Goal: Task Accomplishment & Management: Use online tool/utility

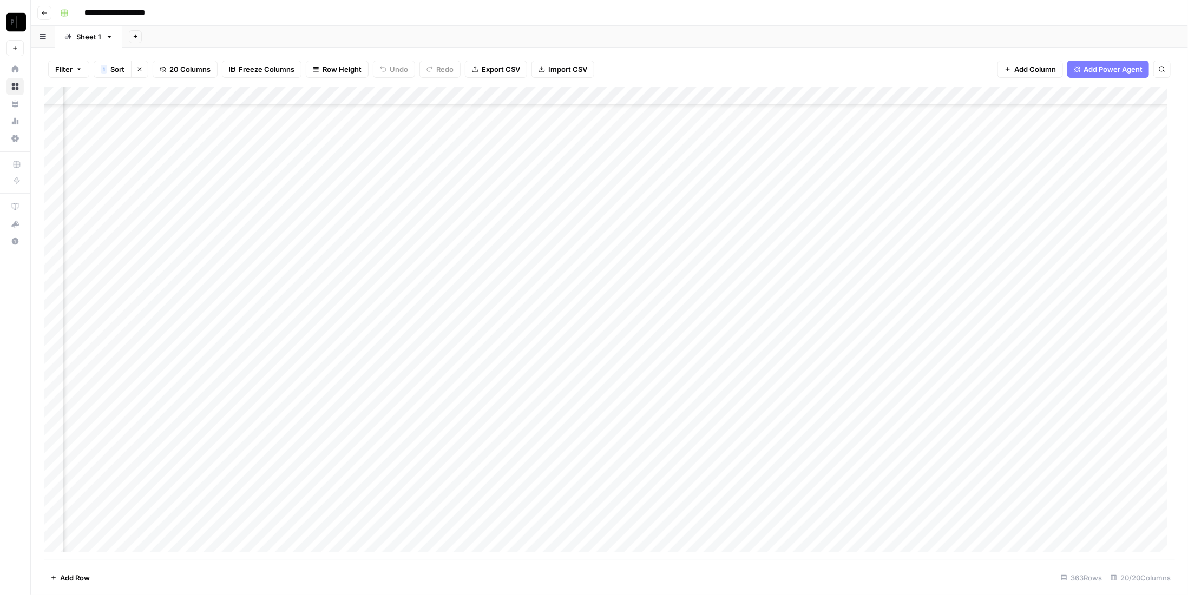
scroll to position [162, 1144]
click at [843, 373] on div "Add Column" at bounding box center [609, 323] width 1131 height 473
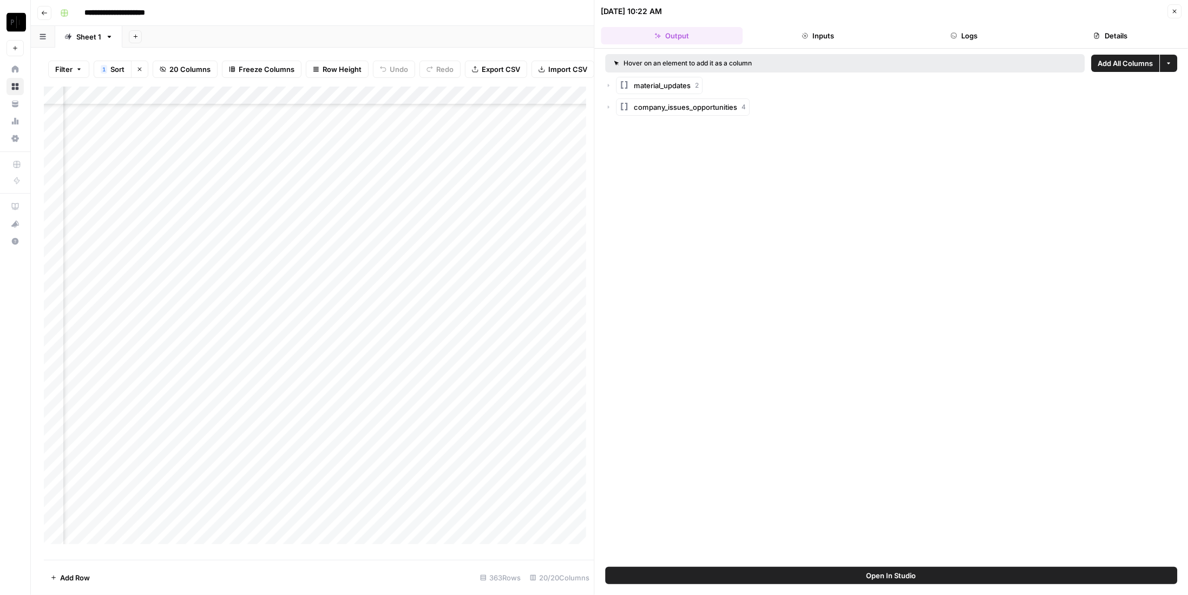
click at [1175, 8] on icon "button" at bounding box center [1174, 11] width 6 height 6
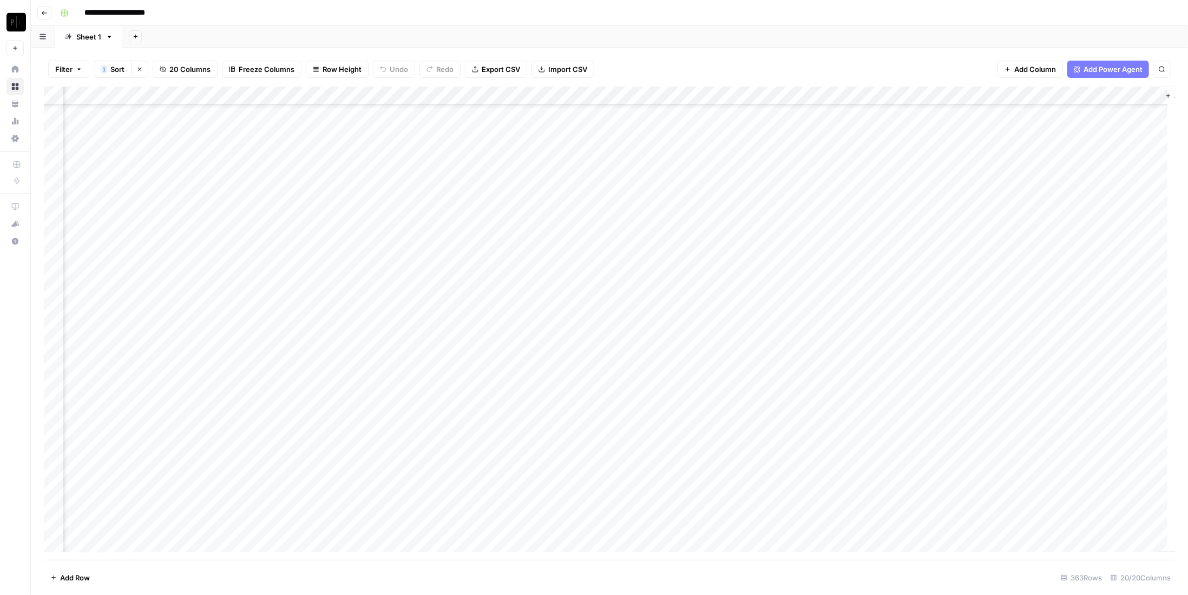
click at [846, 94] on div "Add Column" at bounding box center [609, 323] width 1131 height 473
click at [834, 202] on span "Edit Workflow" at bounding box center [837, 201] width 95 height 11
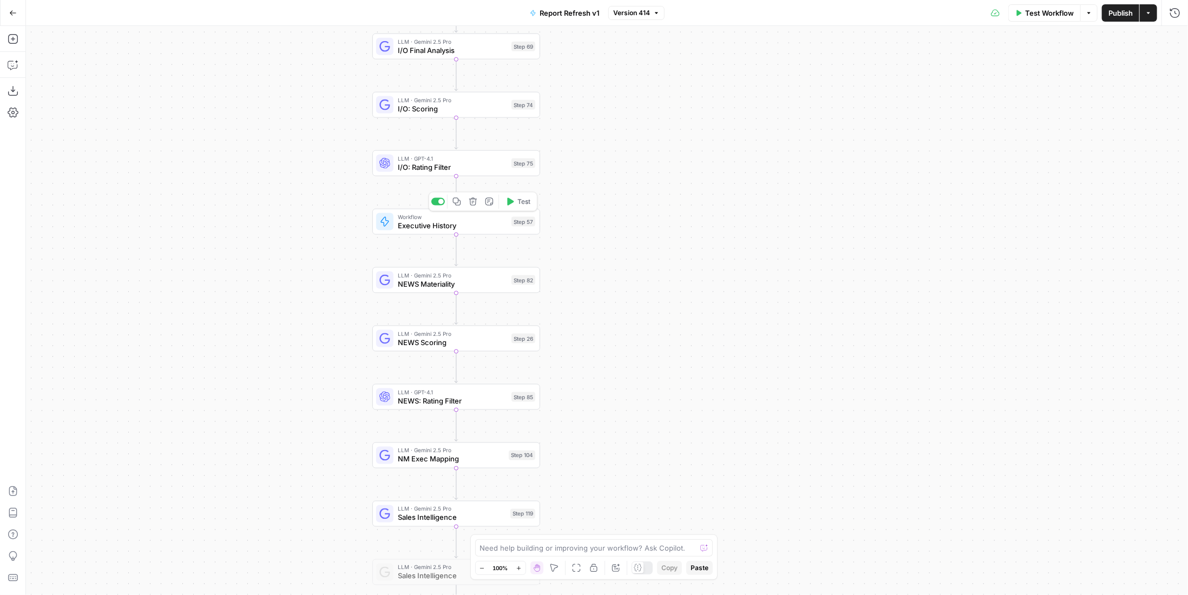
click at [509, 225] on div "Workflow Executive History Step 57 Copy step Delete step Add Note Test" at bounding box center [455, 222] width 159 height 18
type input "Work History - Non-Memo"
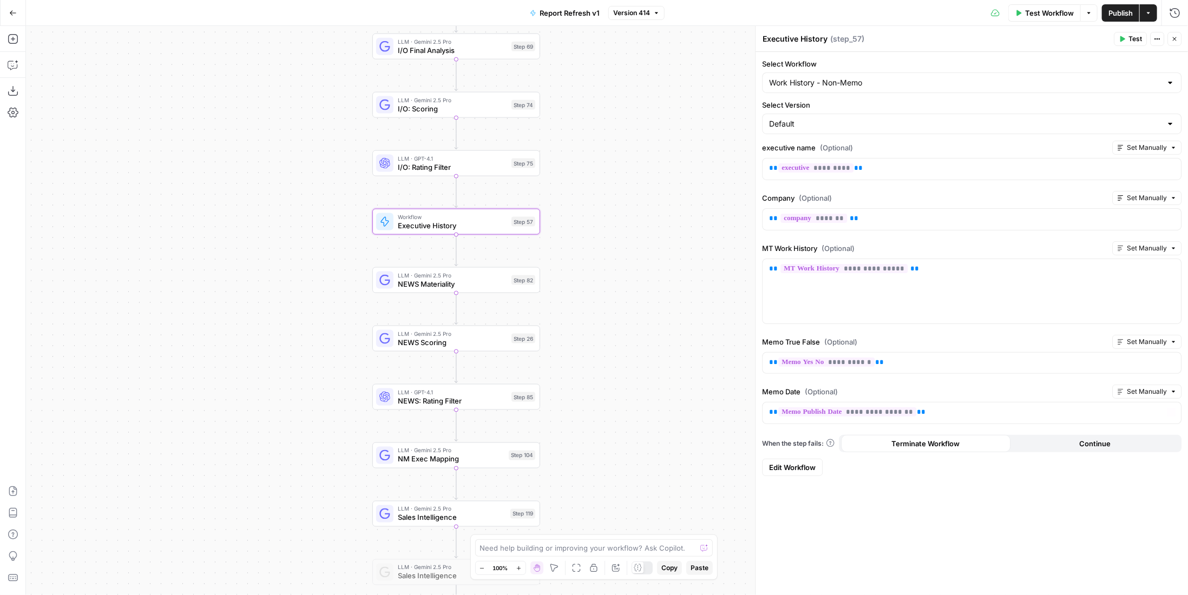
click at [807, 462] on span "Edit Workflow" at bounding box center [792, 467] width 47 height 11
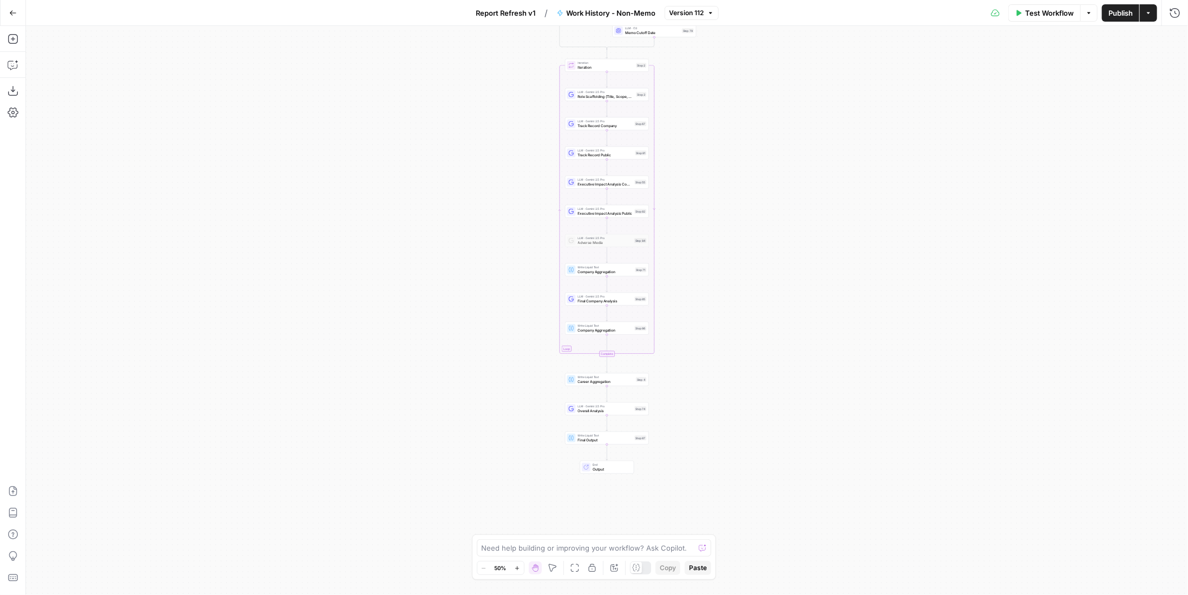
click at [11, 15] on icon "button" at bounding box center [13, 13] width 8 height 8
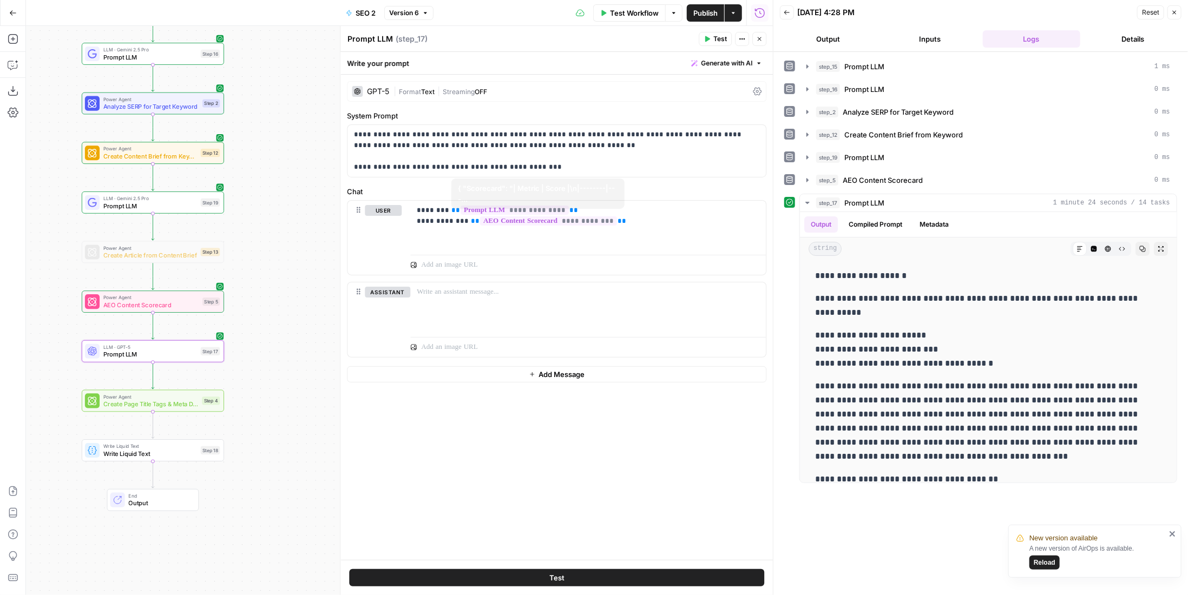
scroll to position [433, 0]
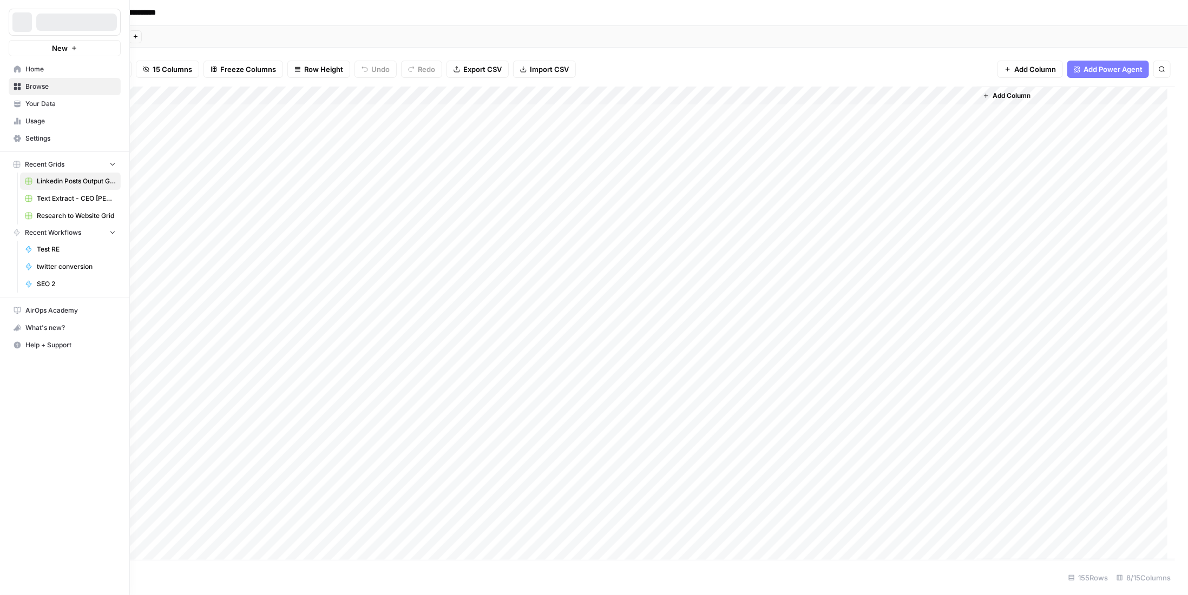
click at [50, 88] on span "Browse" at bounding box center [70, 87] width 90 height 10
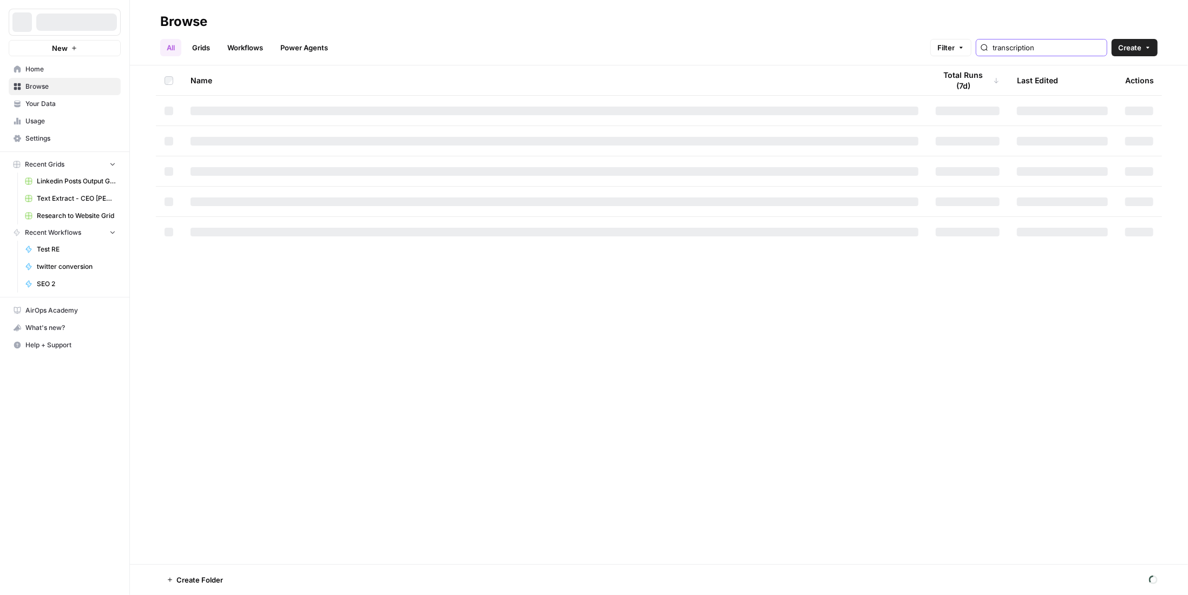
click at [1030, 51] on input "transcription" at bounding box center [1047, 47] width 110 height 11
click at [1035, 49] on input "transcription" at bounding box center [1047, 47] width 110 height 11
click at [1035, 48] on input "transcription" at bounding box center [1047, 47] width 110 height 11
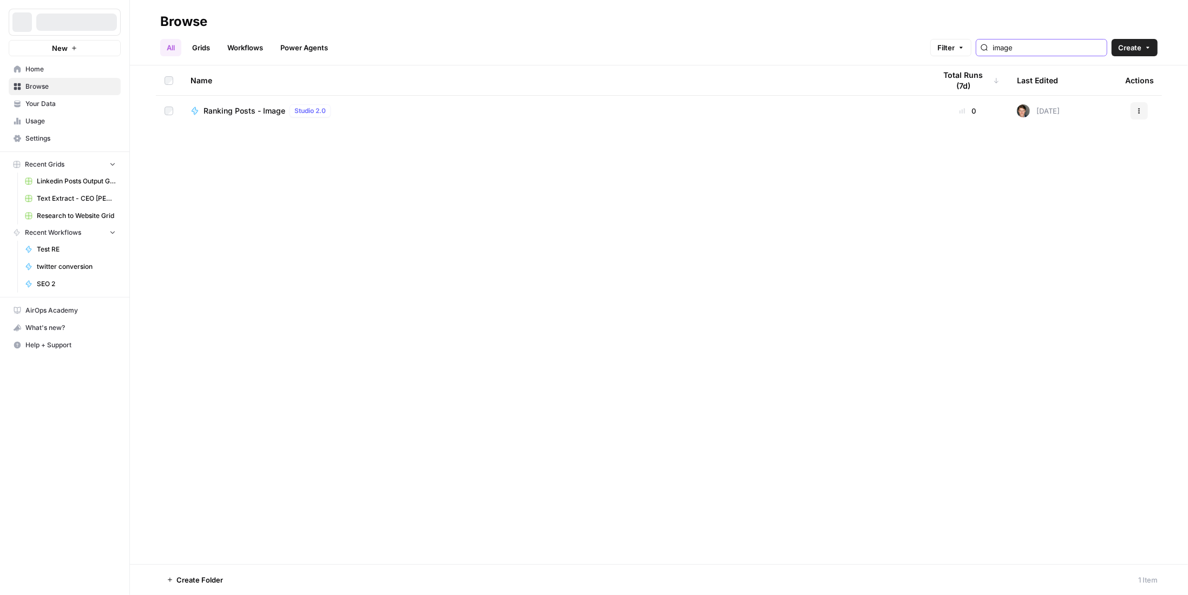
type input "image"
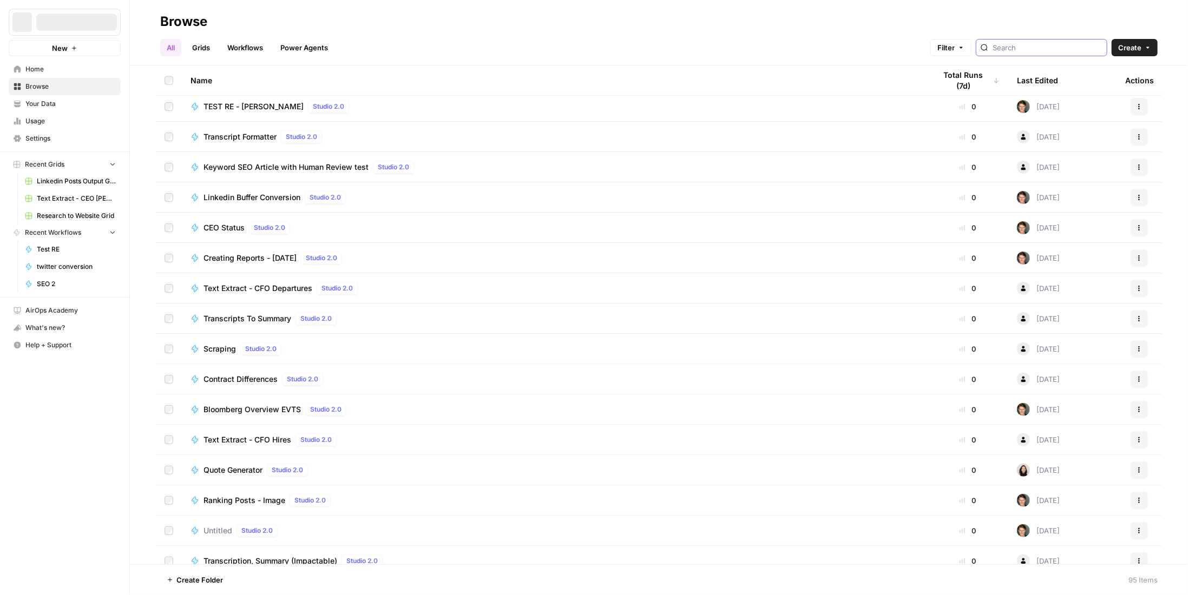
scroll to position [1082, 0]
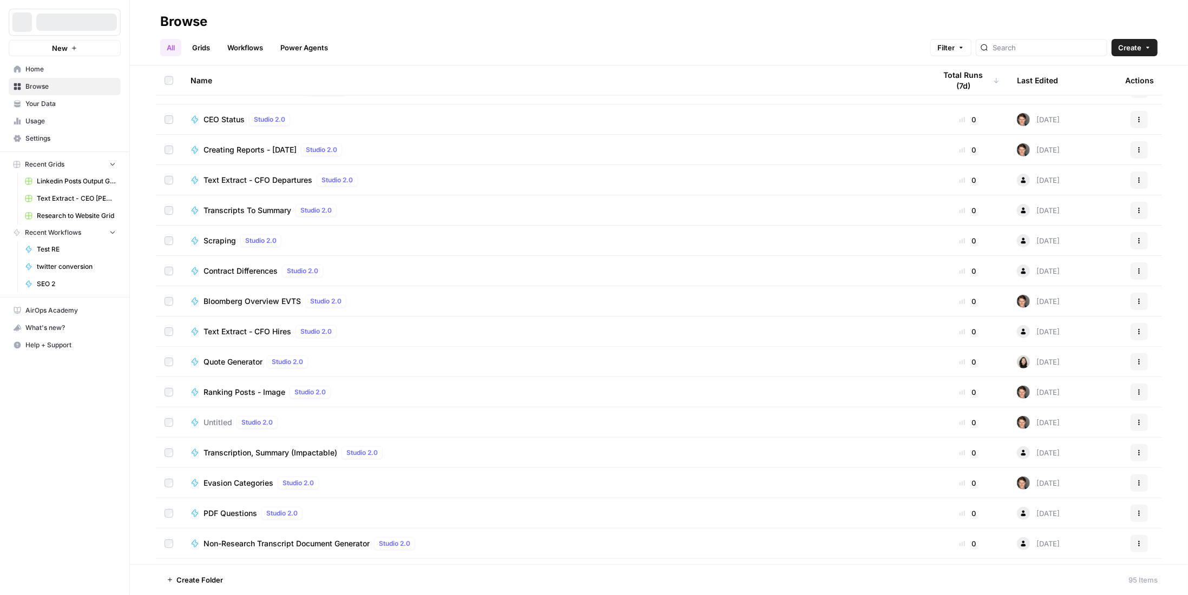
click at [247, 392] on span "Ranking Posts - Image" at bounding box center [244, 392] width 82 height 11
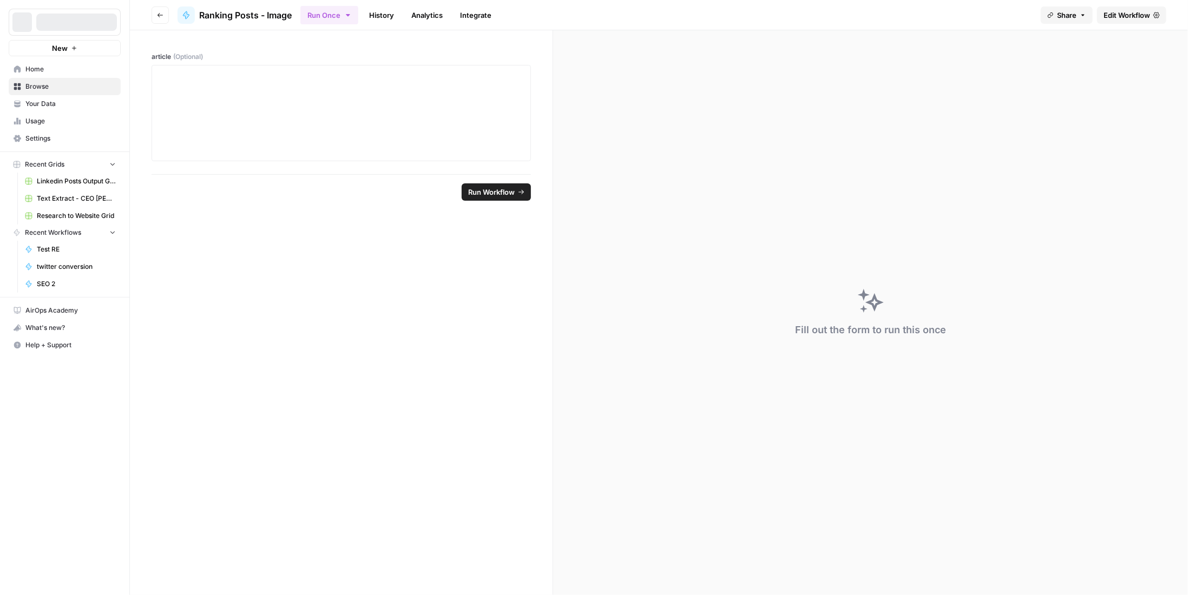
click at [1122, 12] on span "Edit Workflow" at bounding box center [1126, 15] width 47 height 11
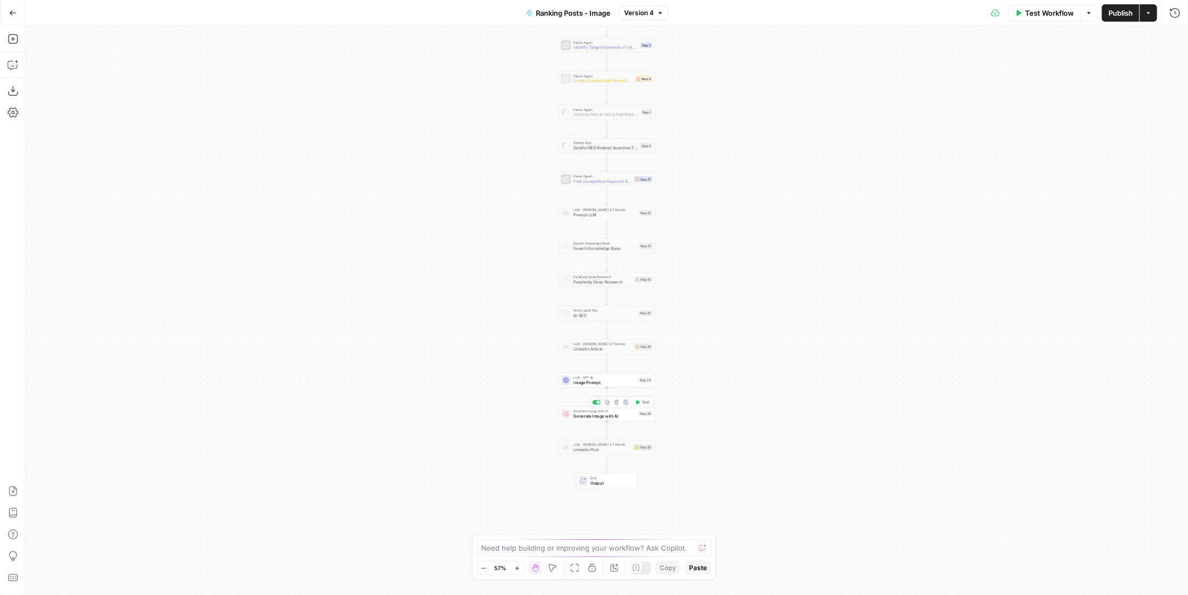
click at [629, 417] on span "Generate Image with AI" at bounding box center [604, 416] width 63 height 6
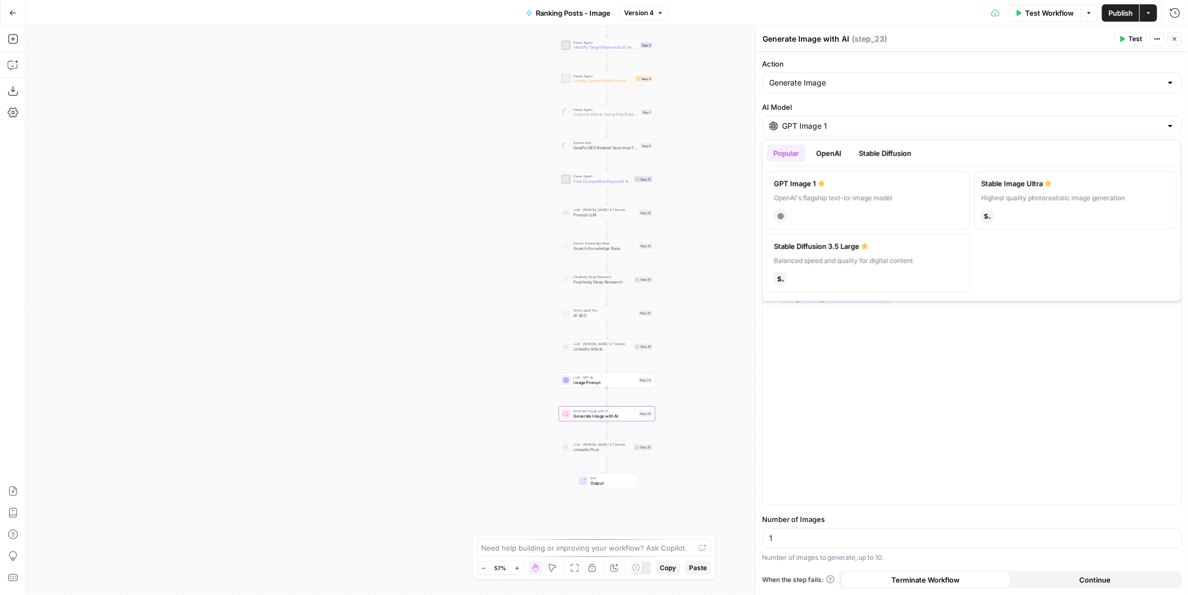
click at [848, 122] on input "GPT Image 1" at bounding box center [971, 126] width 379 height 11
click at [831, 153] on button "OpenAI" at bounding box center [828, 152] width 38 height 17
click at [896, 154] on button "Stable Diffusion" at bounding box center [884, 152] width 65 height 17
click at [794, 160] on button "Popular" at bounding box center [786, 152] width 38 height 17
click at [835, 201] on div "OpenAI's flagship text-to-image model" at bounding box center [868, 198] width 189 height 10
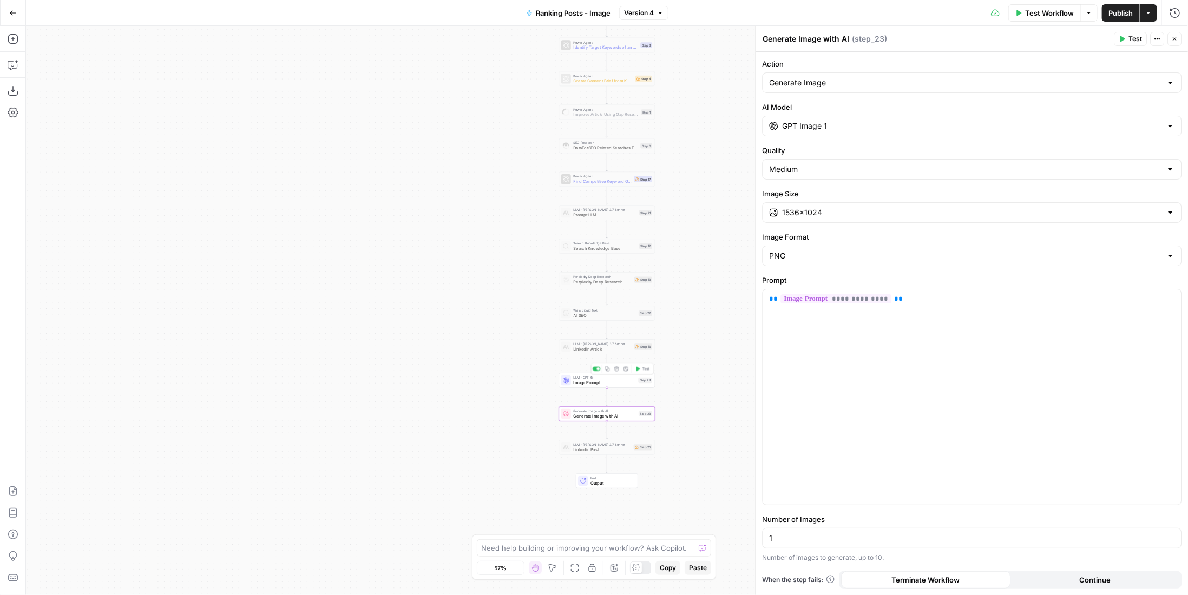
click at [621, 380] on span "Image Prompt" at bounding box center [604, 382] width 62 height 6
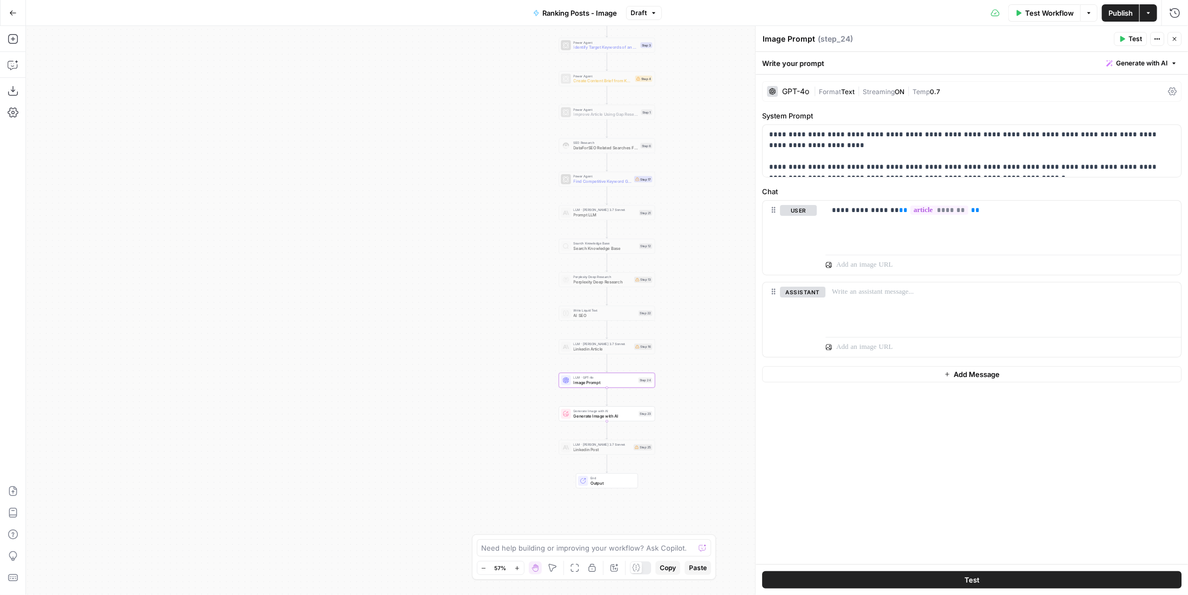
click at [948, 96] on div "GPT-4o | Format Text | Streaming ON | Temp 0.7" at bounding box center [971, 91] width 419 height 21
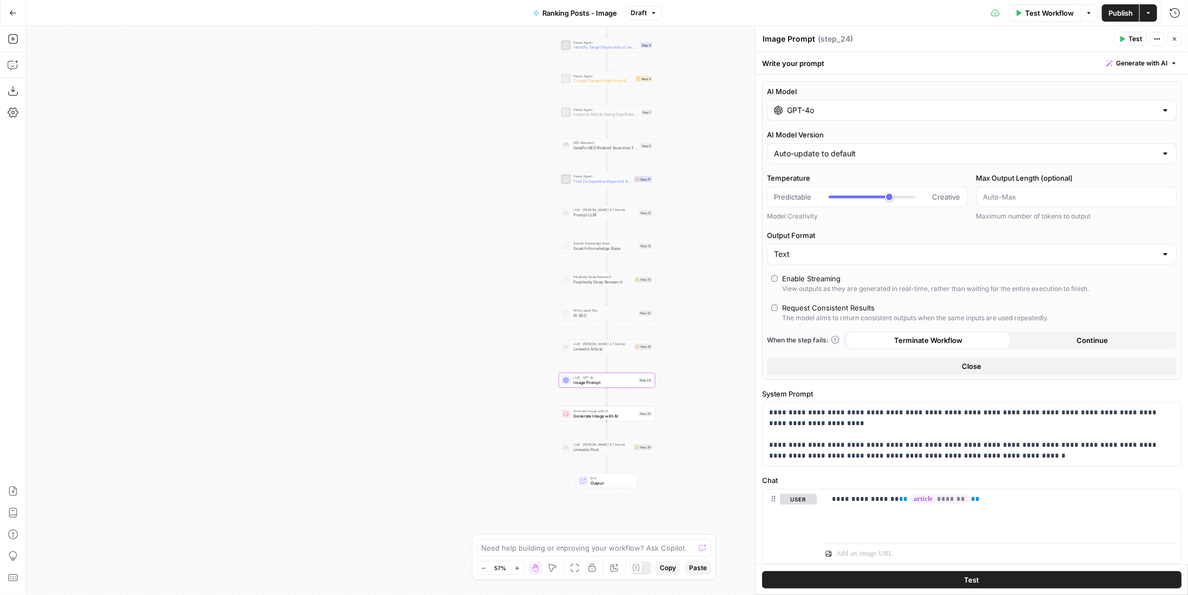
click at [913, 115] on input "GPT-4o" at bounding box center [972, 110] width 370 height 11
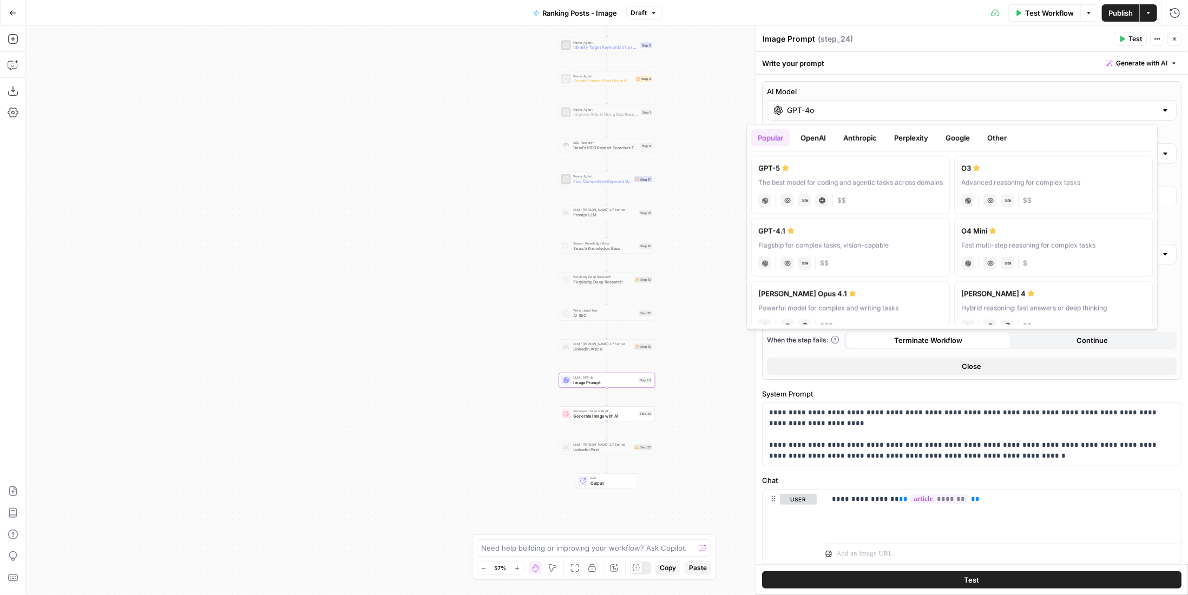
click at [974, 143] on button "Google" at bounding box center [957, 137] width 37 height 17
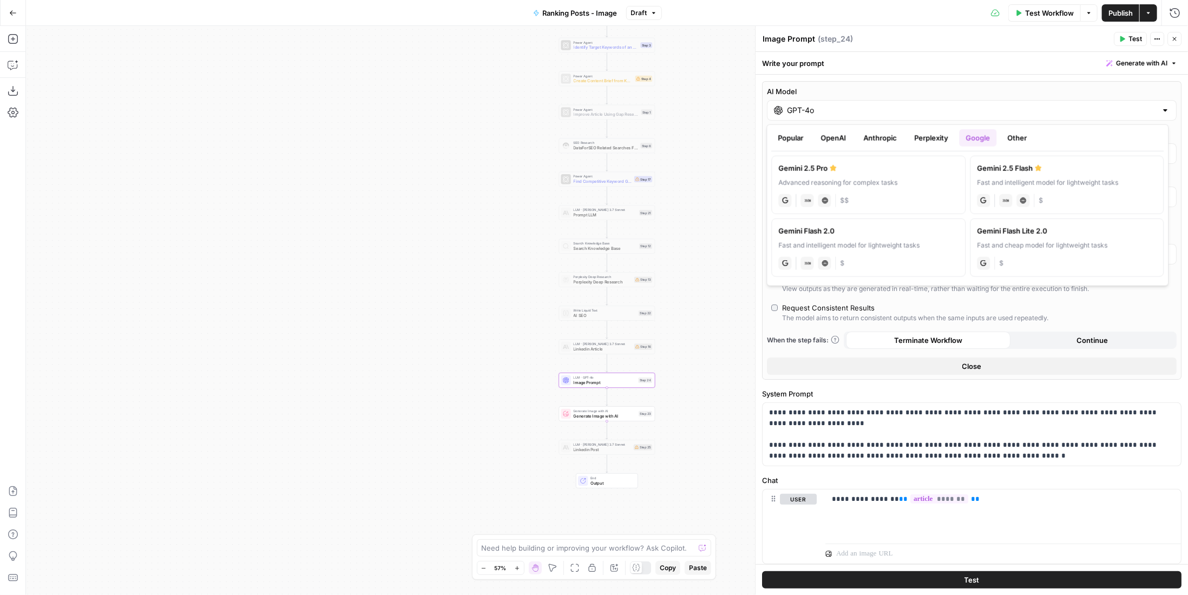
click at [841, 136] on button "OpenAI" at bounding box center [833, 137] width 38 height 17
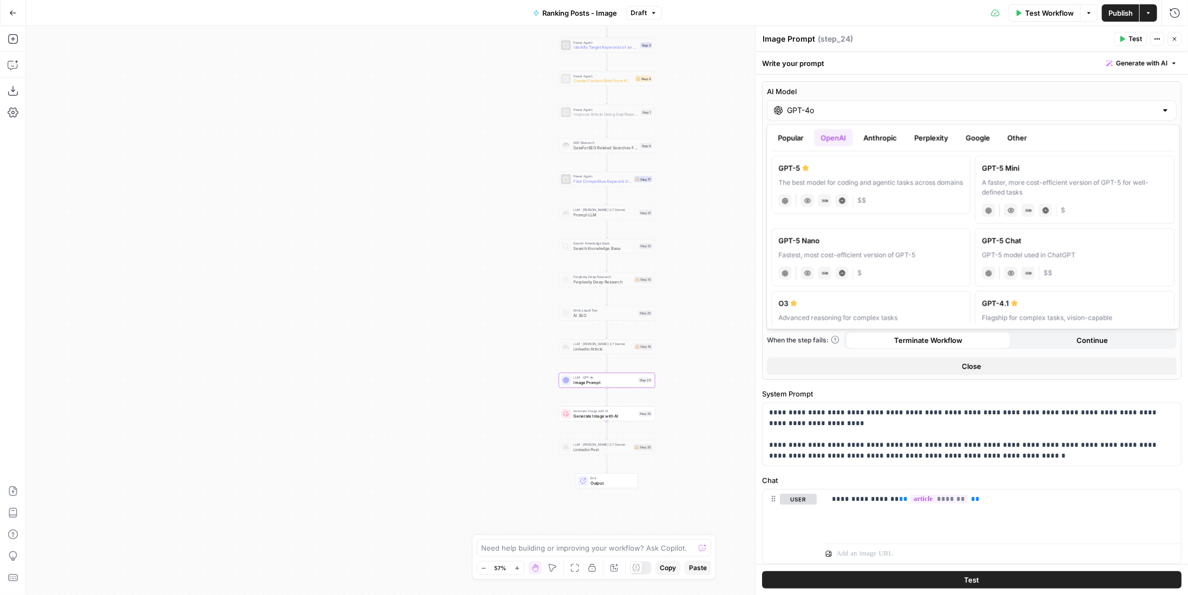
click at [787, 143] on button "Popular" at bounding box center [791, 137] width 38 height 17
click at [886, 181] on div "The best model for coding and agentic tasks across domains" at bounding box center [871, 183] width 184 height 10
type input "GPT-5"
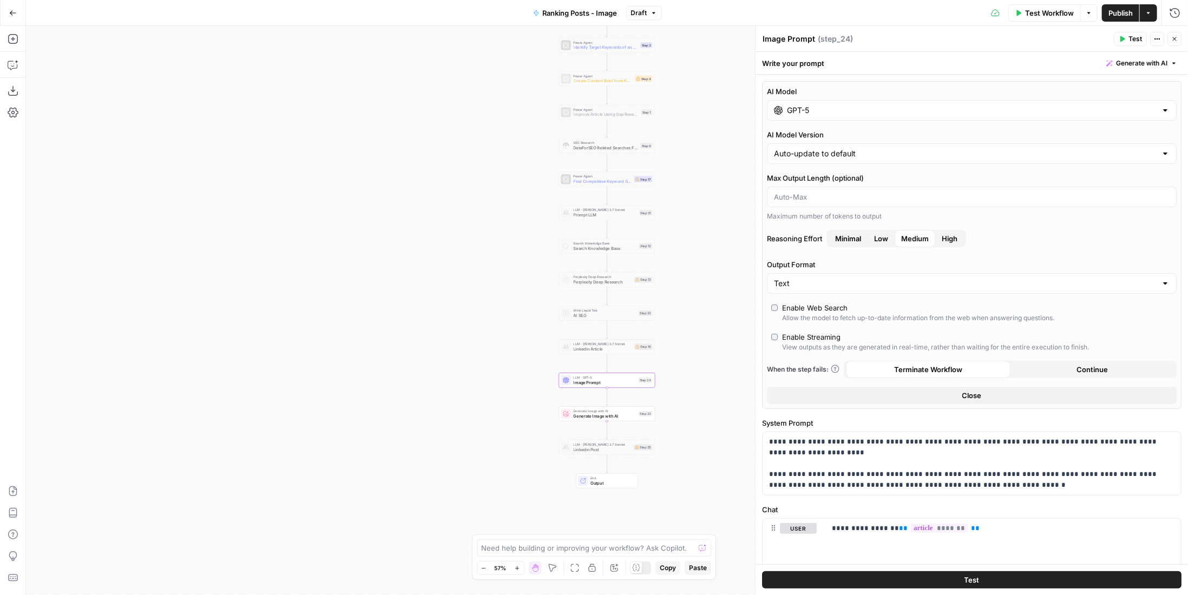
click at [1176, 40] on icon "button" at bounding box center [1174, 39] width 4 height 4
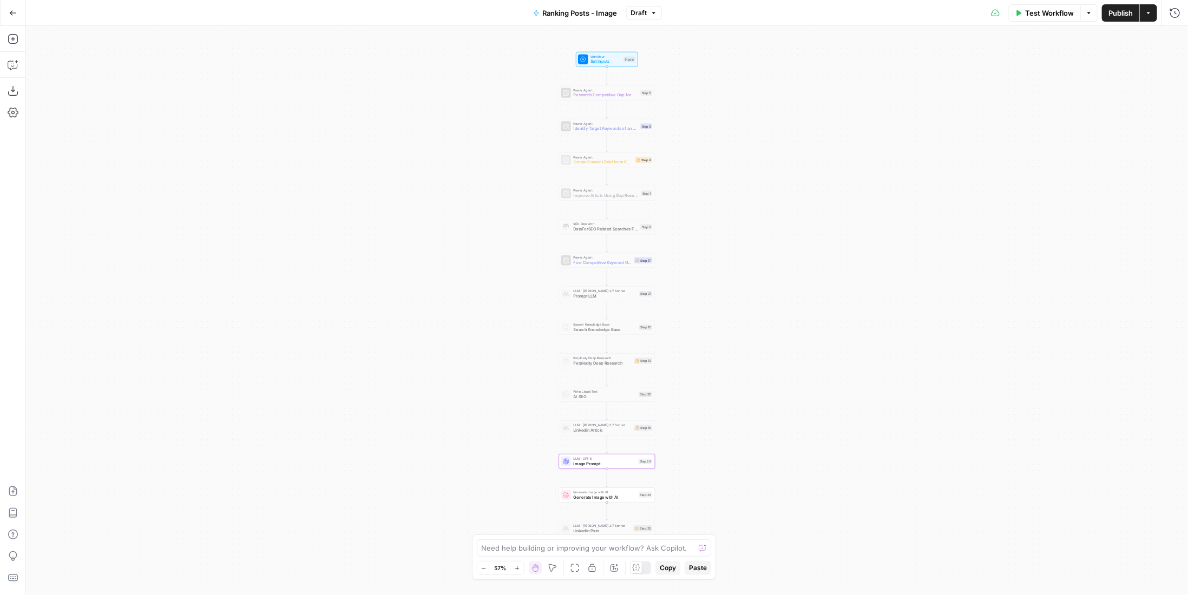
click at [1028, 11] on span "Test Workflow" at bounding box center [1049, 13] width 49 height 11
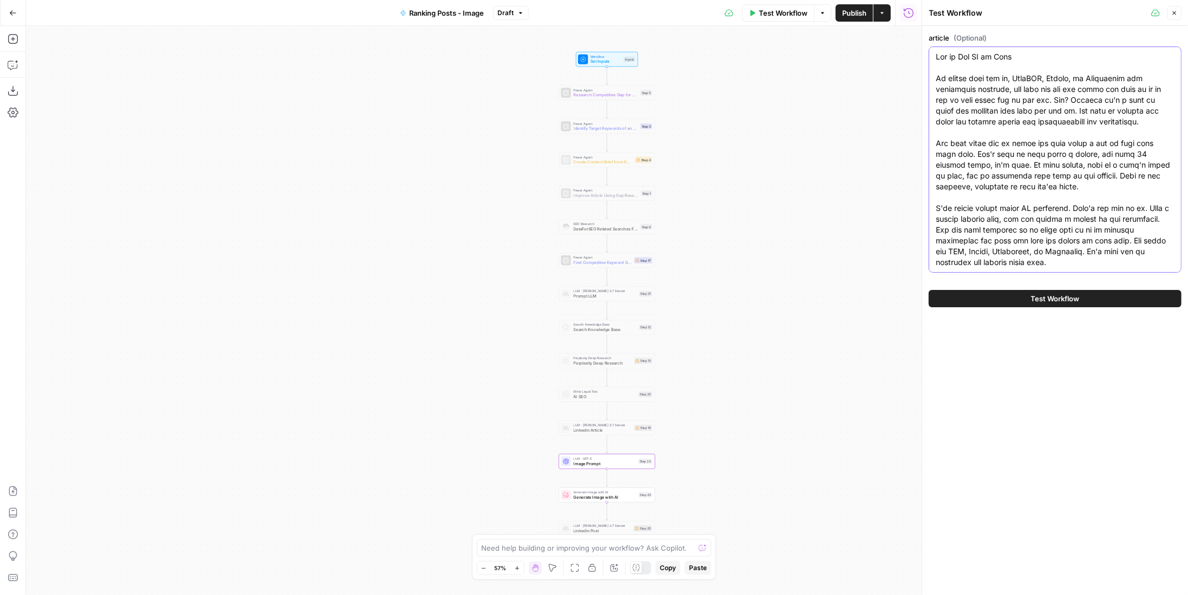
click at [1039, 88] on textarea "article (Optional)" at bounding box center [1054, 397] width 239 height 693
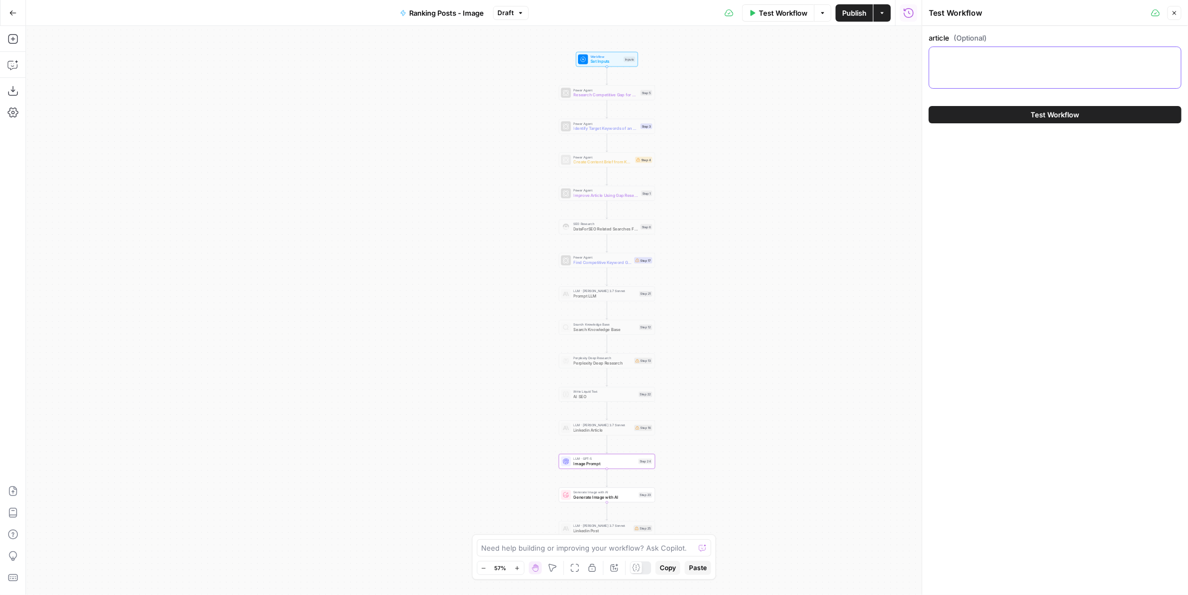
paste textarea "Lore ipsumd sitamet conse, adipisc, eli seddo. Eiu tem INC’u laboree do magnaal…"
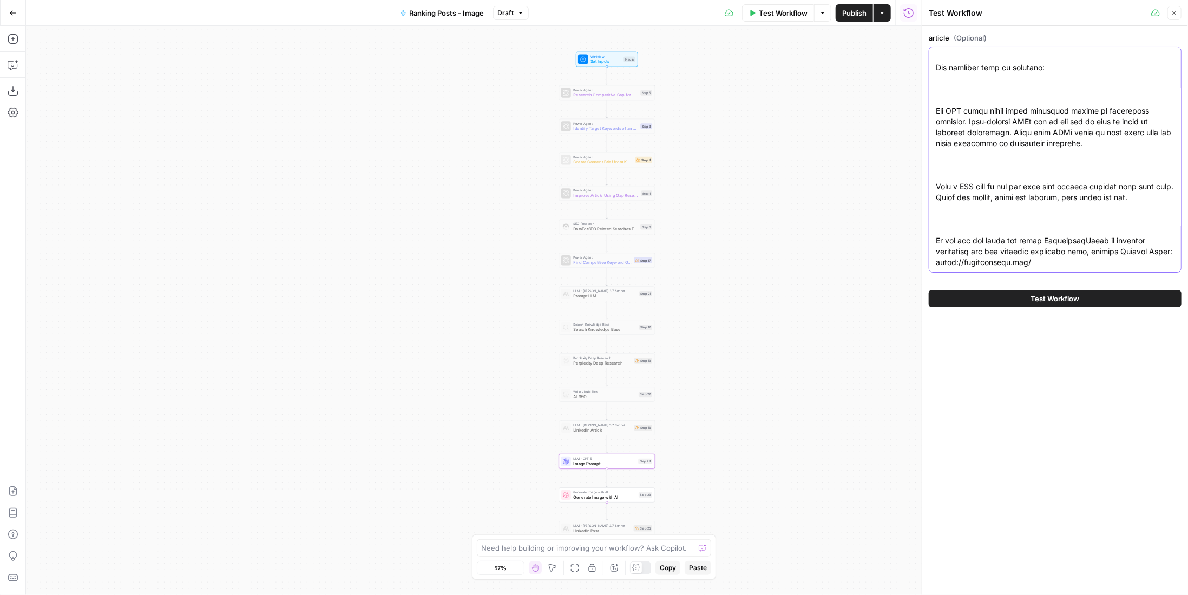
type textarea "Lore ipsumd sitamet conse, adipisc, eli seddo. Eiu tem INC’u laboree do magnaal…"
click at [1031, 295] on span "Test Workflow" at bounding box center [1055, 298] width 49 height 11
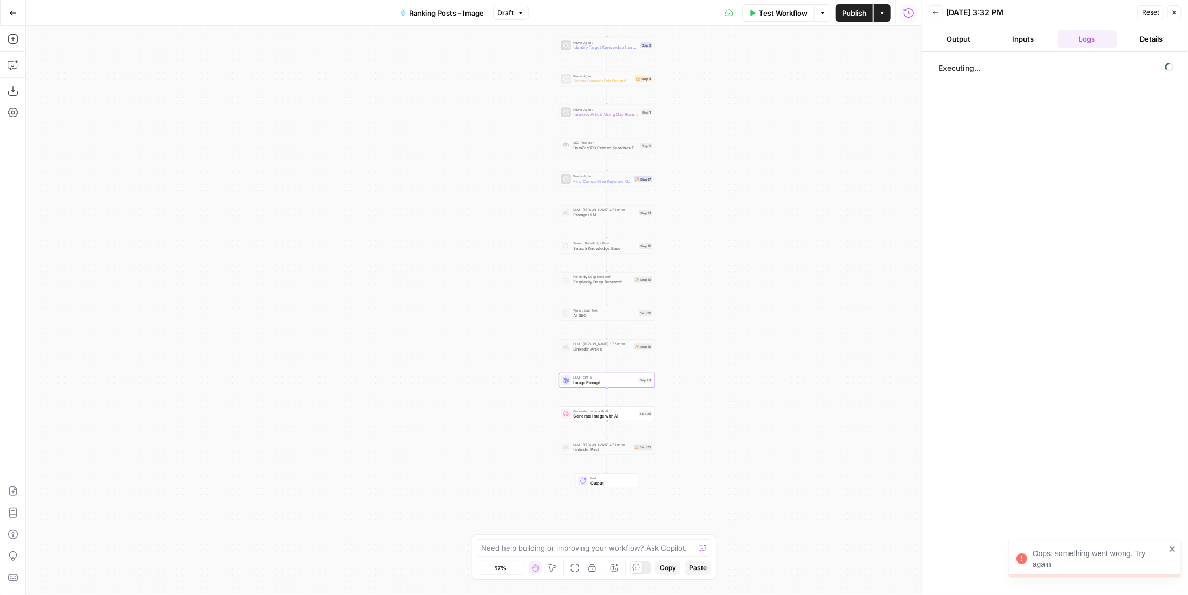
click at [1153, 39] on button "Details" at bounding box center [1151, 38] width 60 height 17
click at [1027, 37] on button "Inputs" at bounding box center [1023, 38] width 60 height 17
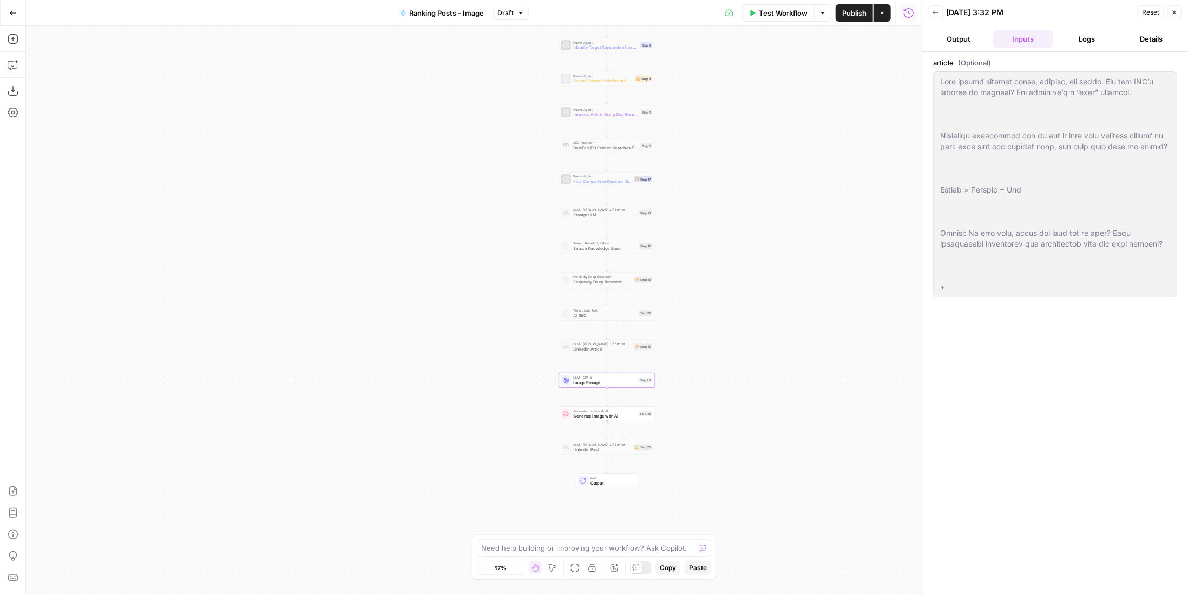
click at [964, 42] on button "Output" at bounding box center [958, 38] width 60 height 17
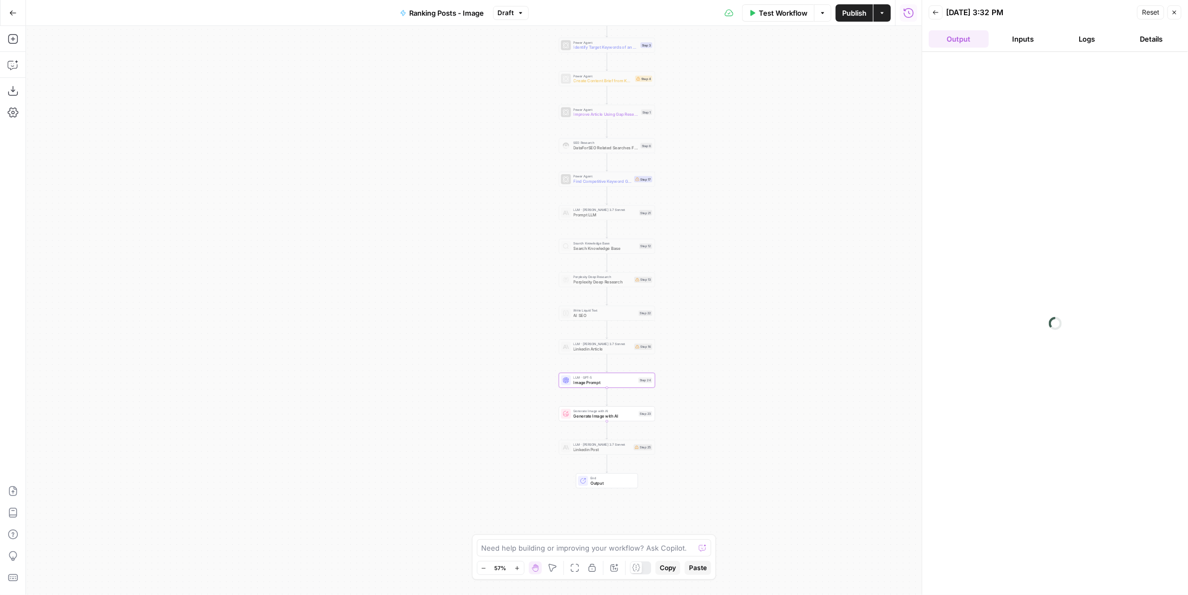
click at [1024, 34] on button "Inputs" at bounding box center [1023, 38] width 60 height 17
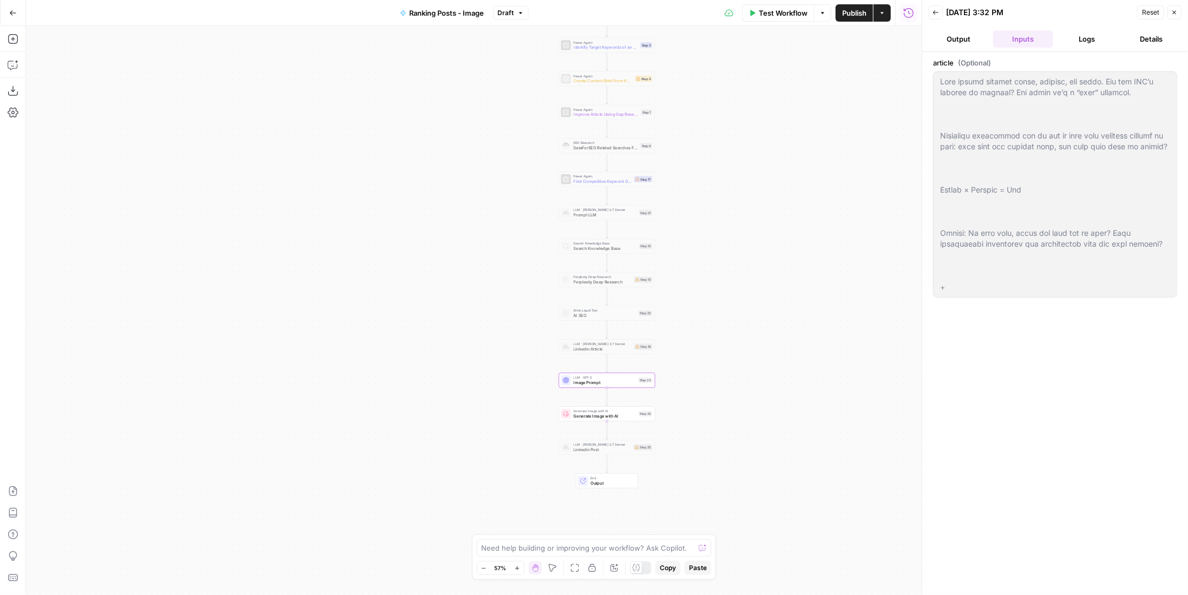
click at [1095, 36] on button "Logs" at bounding box center [1087, 38] width 60 height 17
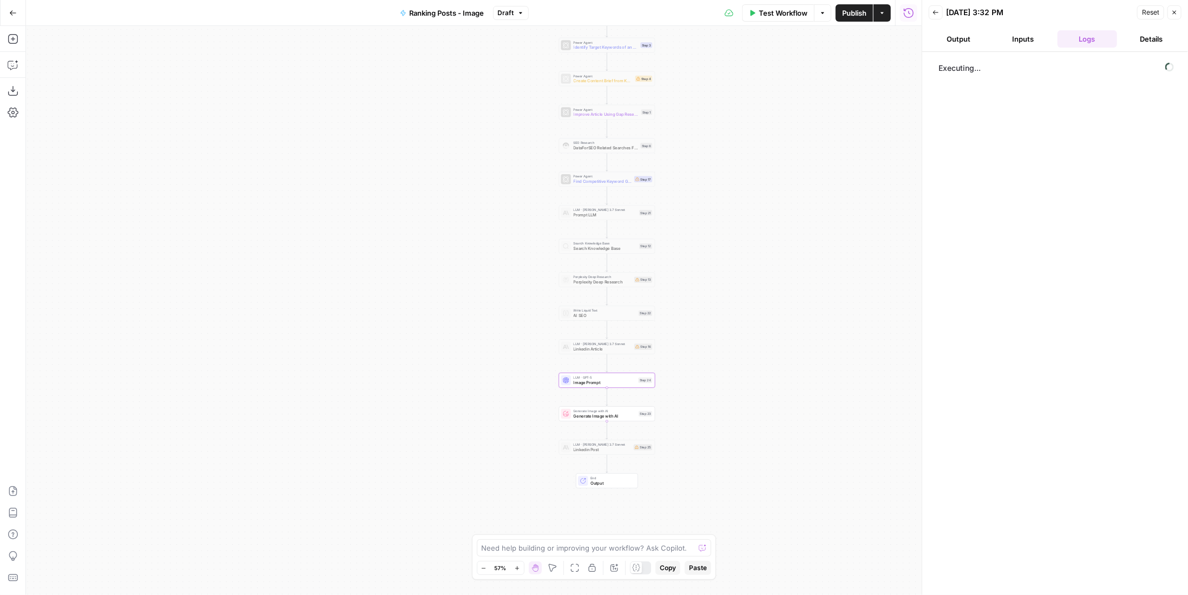
click at [1165, 41] on button "Details" at bounding box center [1151, 38] width 60 height 17
click at [1069, 44] on button "Logs" at bounding box center [1087, 38] width 60 height 17
click at [1019, 42] on button "Inputs" at bounding box center [1023, 38] width 60 height 17
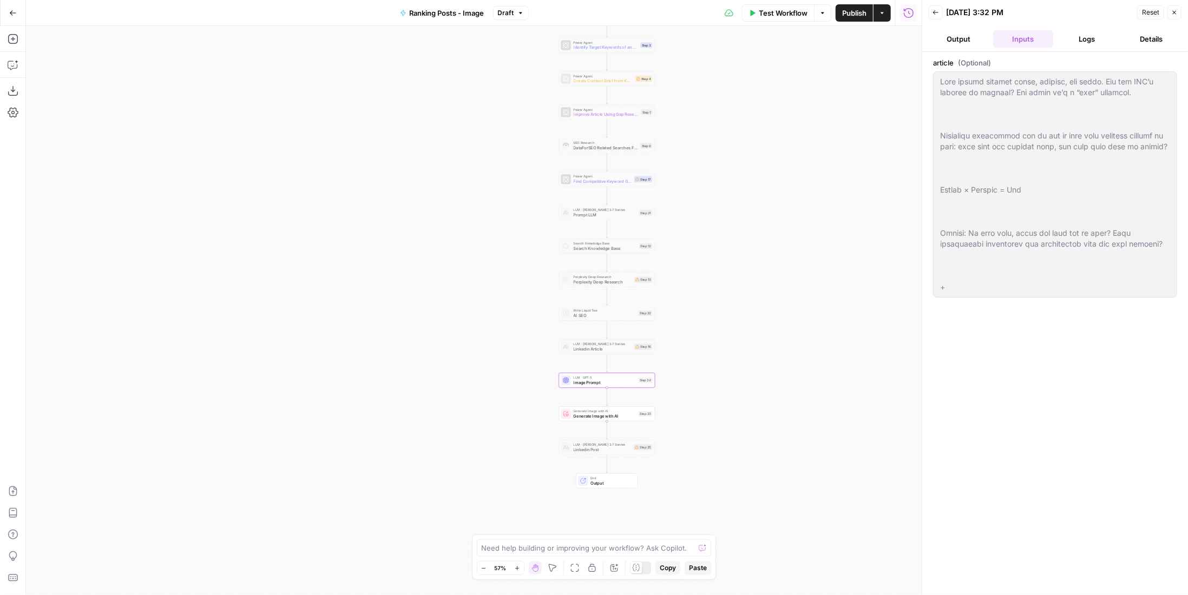
click at [957, 37] on button "Output" at bounding box center [958, 38] width 60 height 17
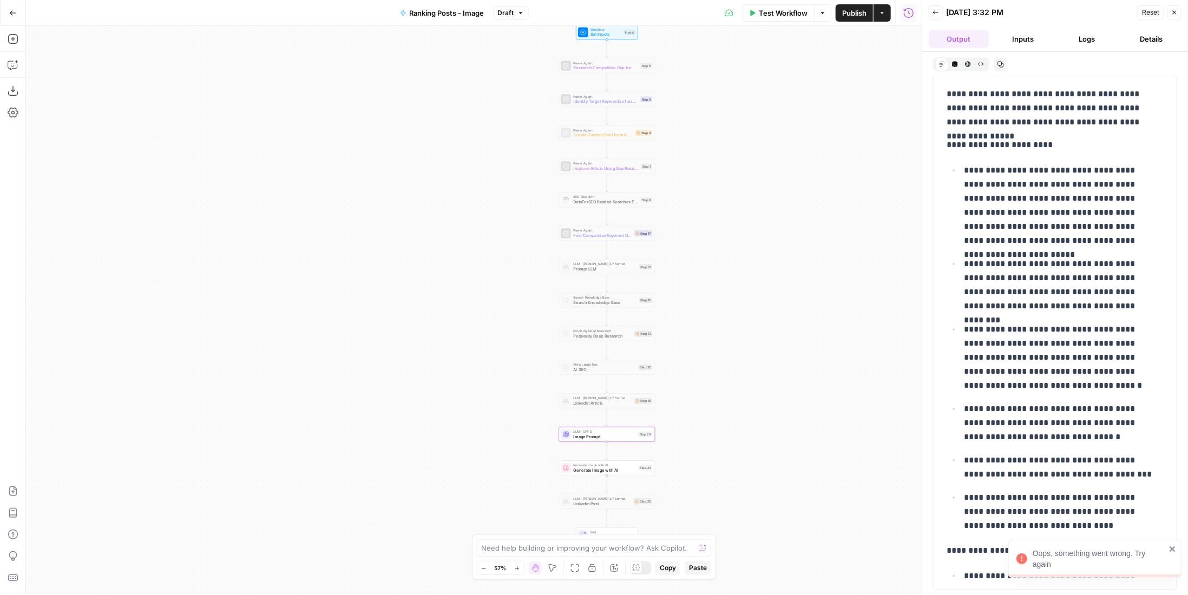
click at [1017, 40] on button "Inputs" at bounding box center [1023, 38] width 60 height 17
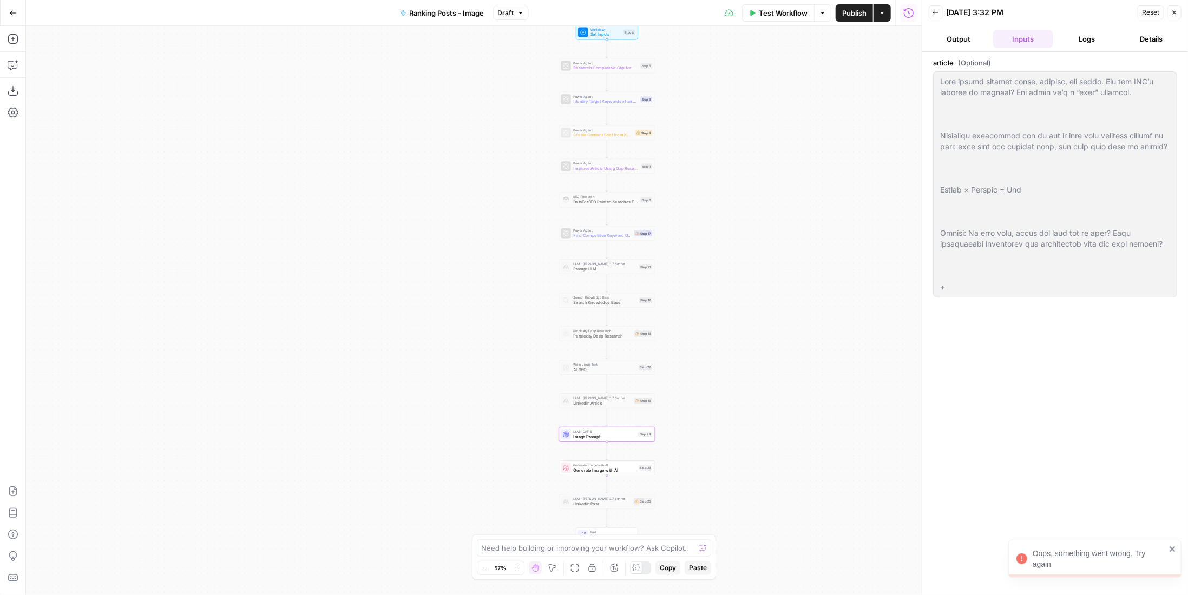
click at [1096, 38] on button "Logs" at bounding box center [1087, 38] width 60 height 17
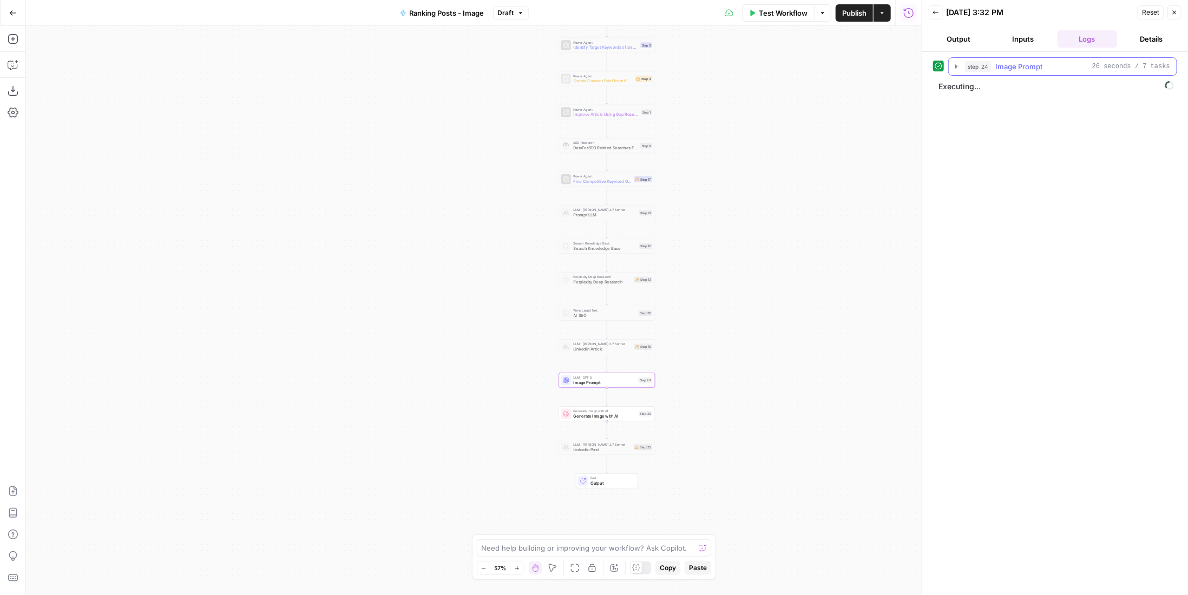
click at [1077, 70] on div "step_24 Image Prompt 26 seconds / 7 tasks" at bounding box center [1067, 66] width 205 height 11
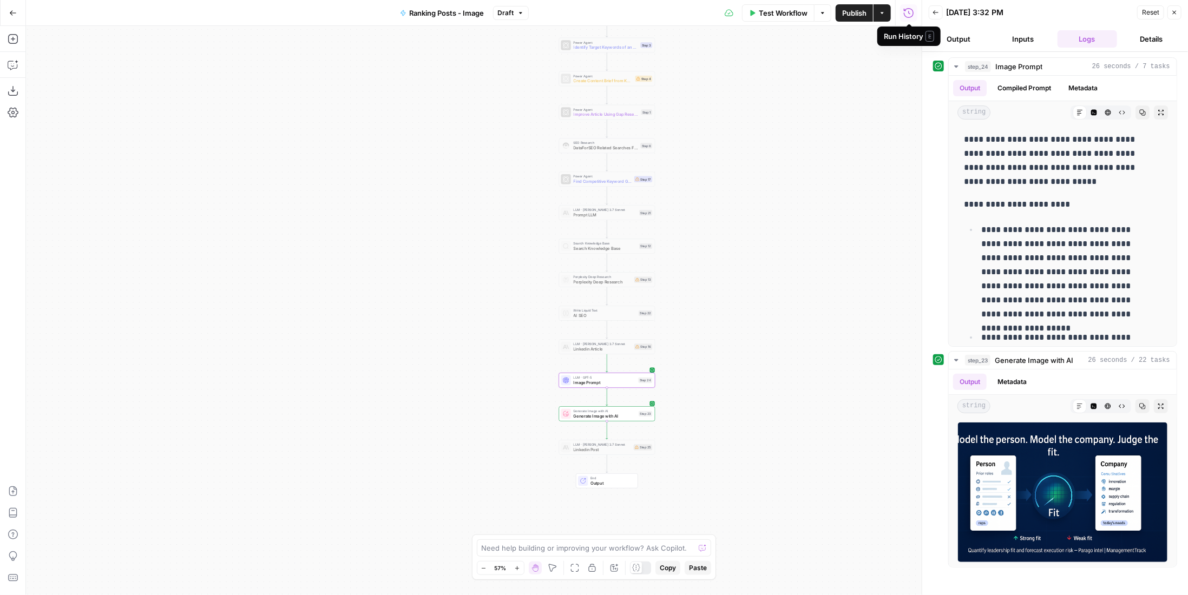
click at [776, 13] on span "Test Workflow" at bounding box center [783, 13] width 49 height 11
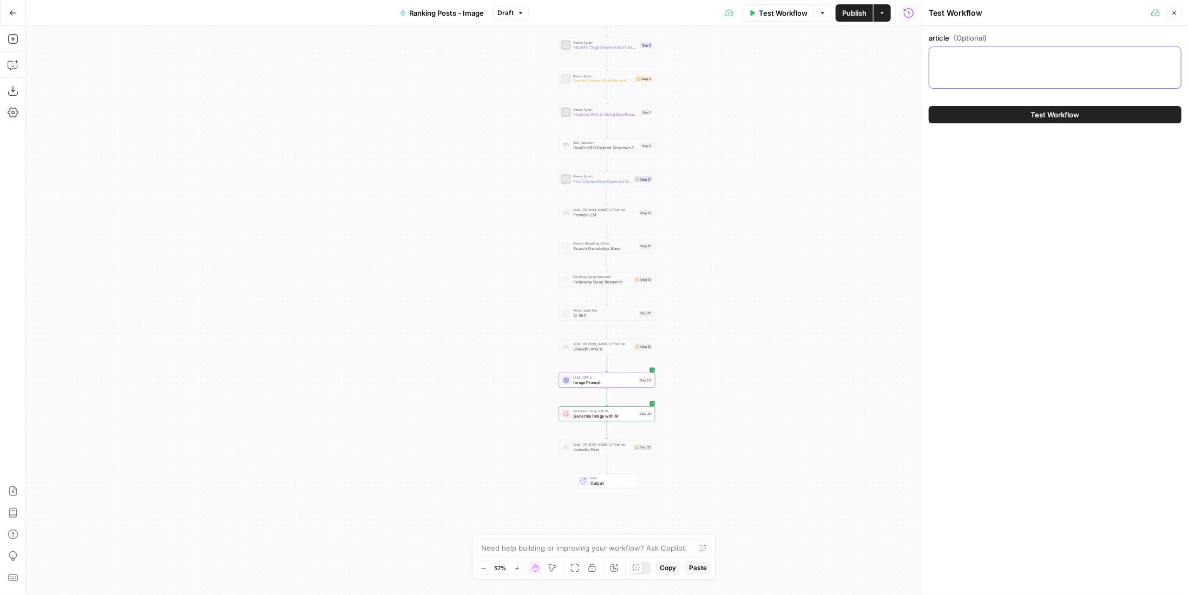
click at [991, 57] on textarea "article (Optional)" at bounding box center [1054, 56] width 239 height 11
click at [629, 383] on span "Image Prompt" at bounding box center [604, 382] width 62 height 6
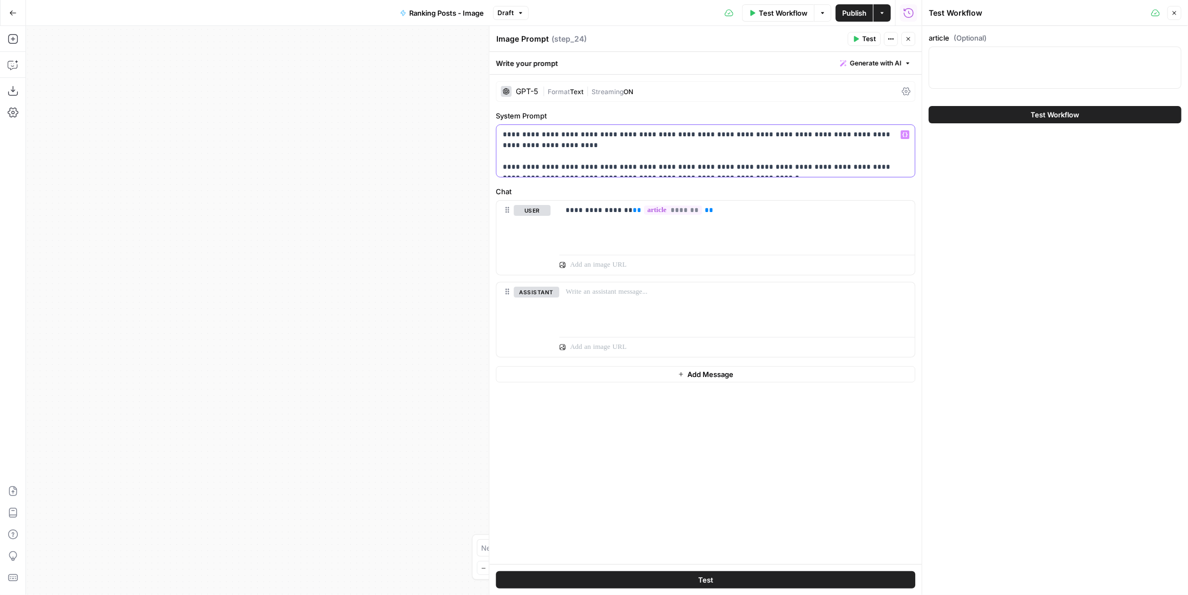
click at [728, 172] on div "**********" at bounding box center [705, 151] width 418 height 52
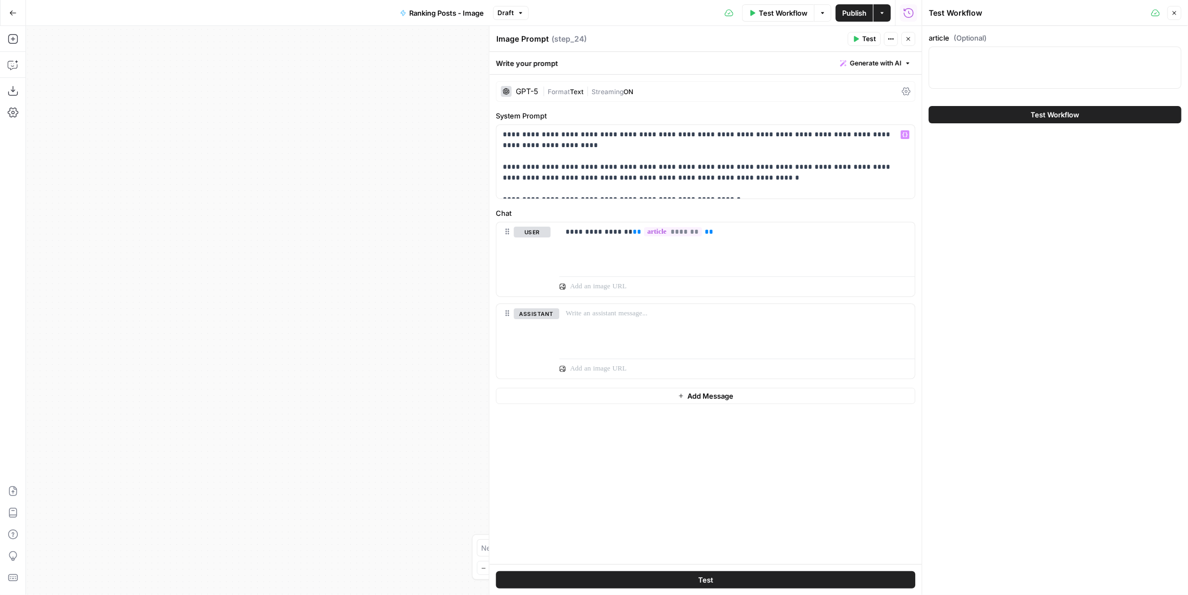
click at [1029, 85] on div at bounding box center [1054, 68] width 253 height 42
paste textarea "Lore ipsumd sitamet conse, adipisc, eli seddo. Eiu tem INC’u laboree do magnaal…"
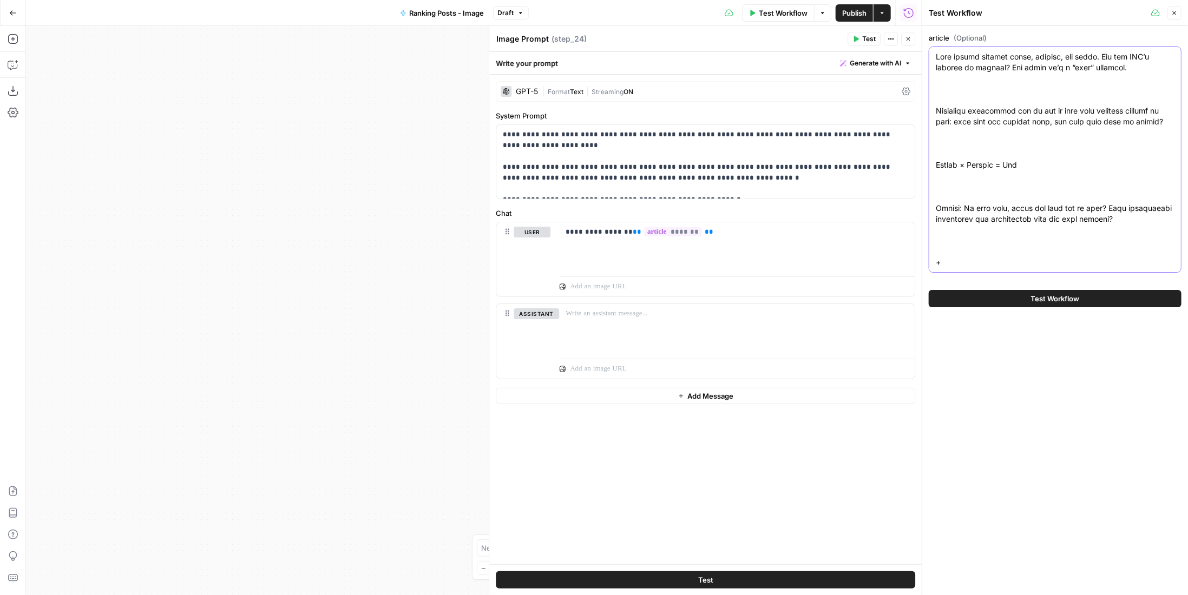
scroll to position [524, 0]
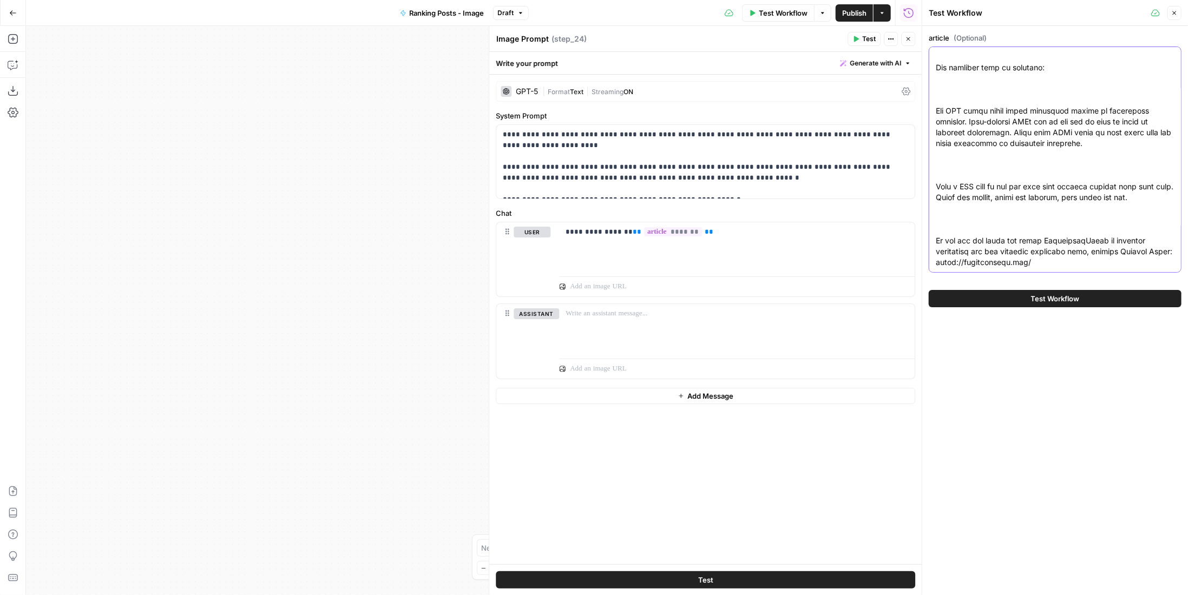
type textarea "Lore ipsumd sitamet conse, adipisc, eli seddo. Eiu tem INC’u laboree do magnaal…"
click at [1027, 300] on button "Test Workflow" at bounding box center [1054, 298] width 253 height 17
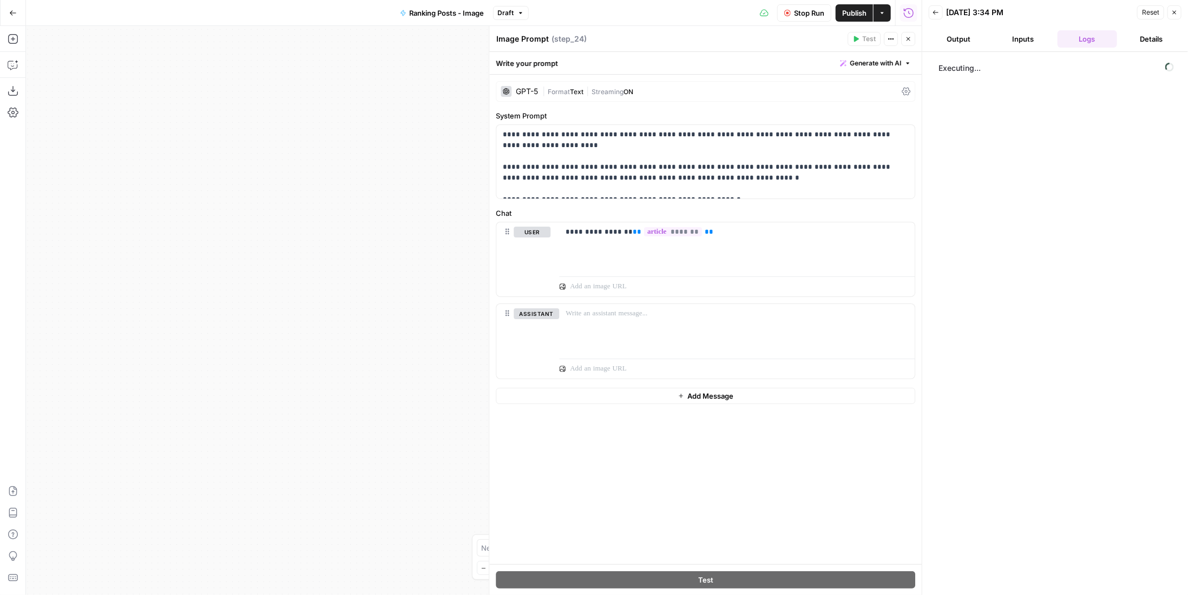
click at [854, 16] on span "Publish" at bounding box center [854, 13] width 24 height 11
click at [974, 231] on div "Executing..." at bounding box center [1055, 323] width 244 height 532
click at [1036, 38] on button "Inputs" at bounding box center [1023, 38] width 60 height 17
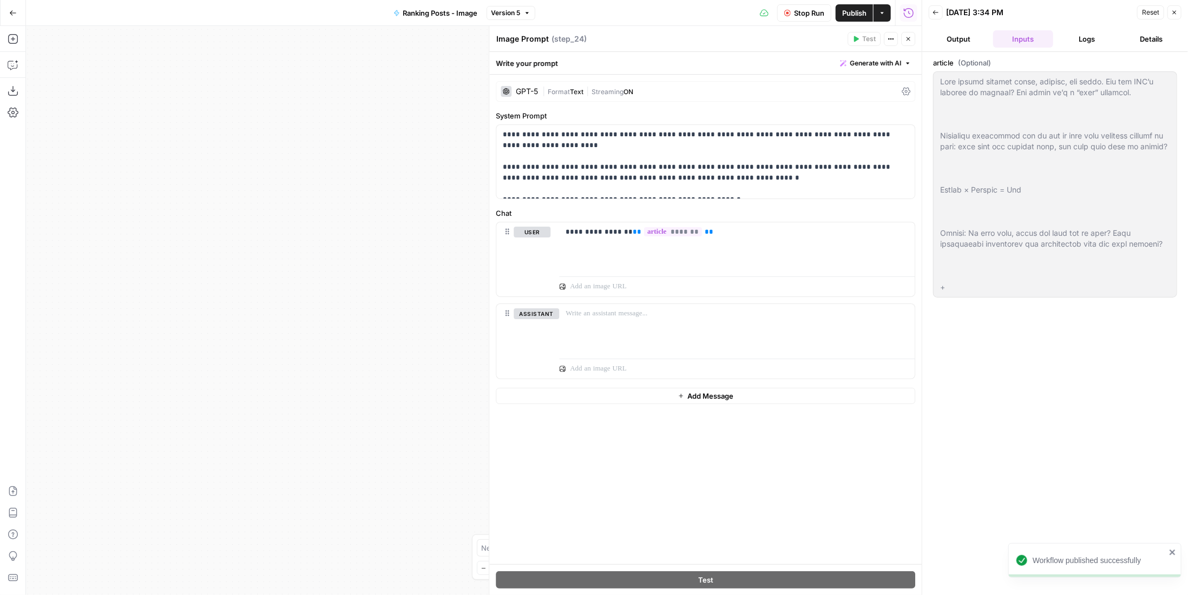
click at [947, 36] on button "Output" at bounding box center [958, 38] width 60 height 17
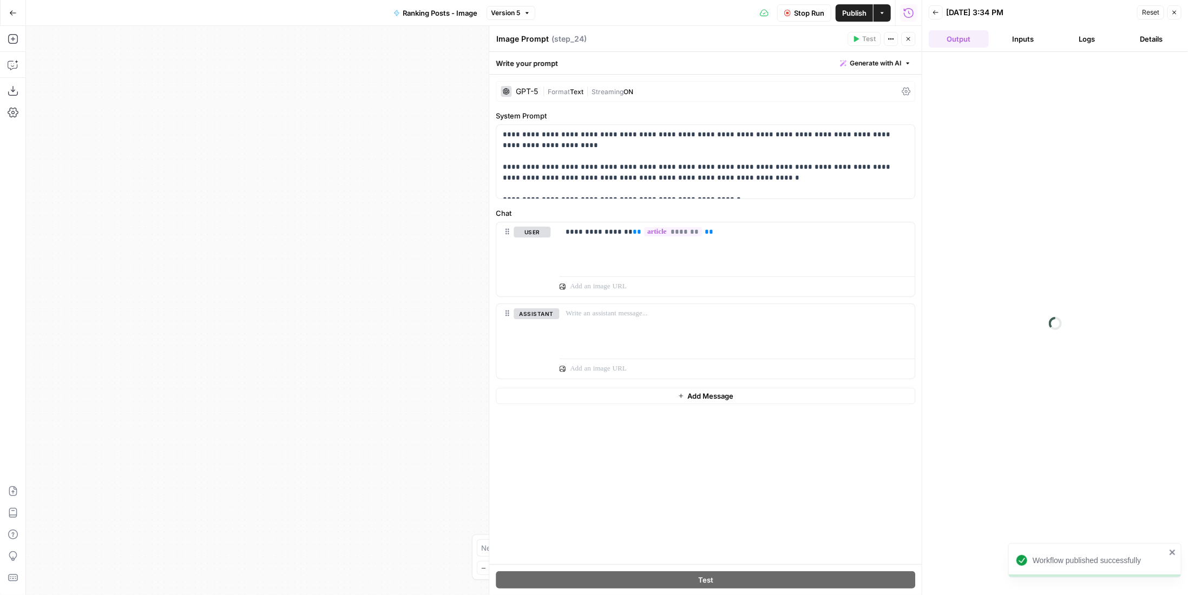
click at [1021, 34] on button "Inputs" at bounding box center [1023, 38] width 60 height 17
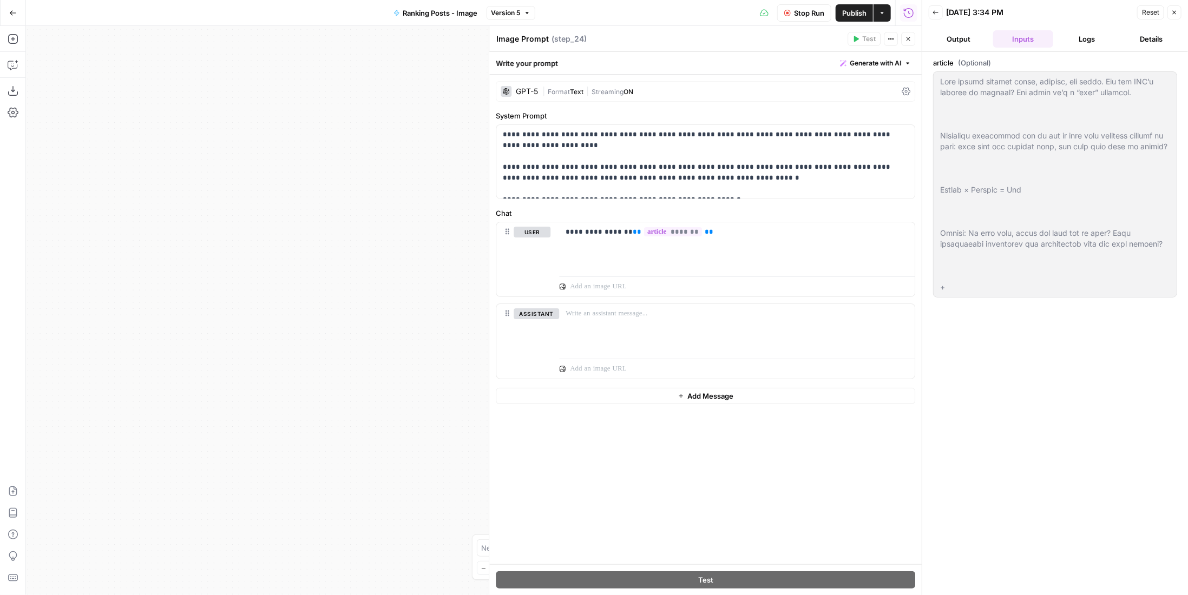
click at [1092, 39] on button "Logs" at bounding box center [1087, 38] width 60 height 17
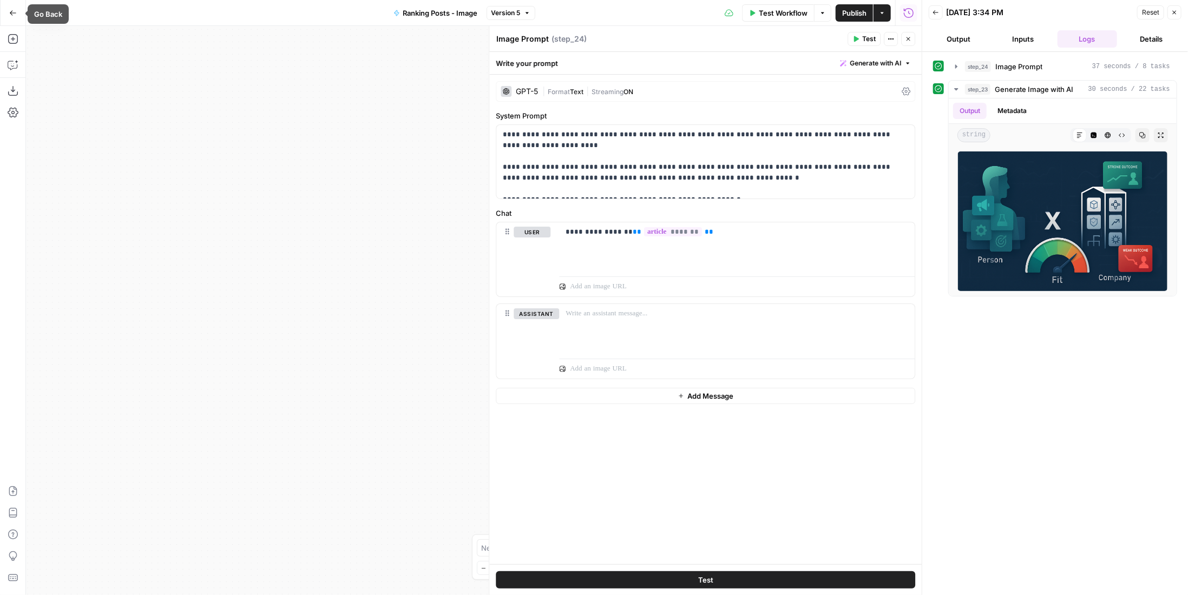
click at [9, 9] on icon "button" at bounding box center [13, 13] width 8 height 8
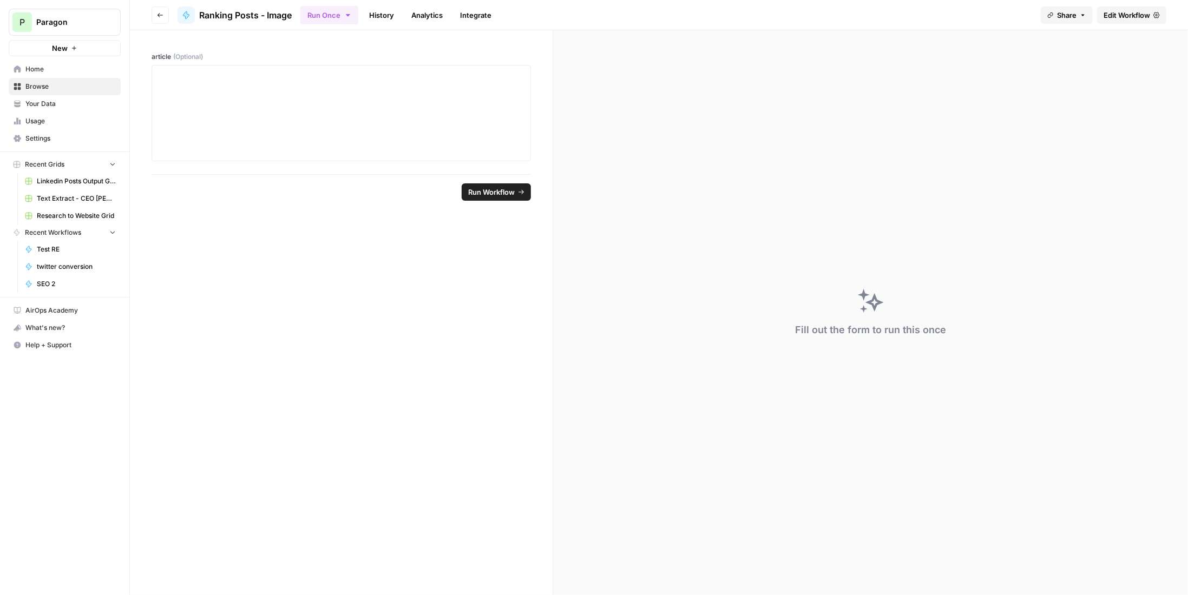
click at [148, 18] on header "Go back Ranking Posts - Image Run Once History Analytics Integrate Share Edit W…" at bounding box center [659, 15] width 1058 height 30
click at [154, 16] on button "Go back" at bounding box center [159, 14] width 17 height 17
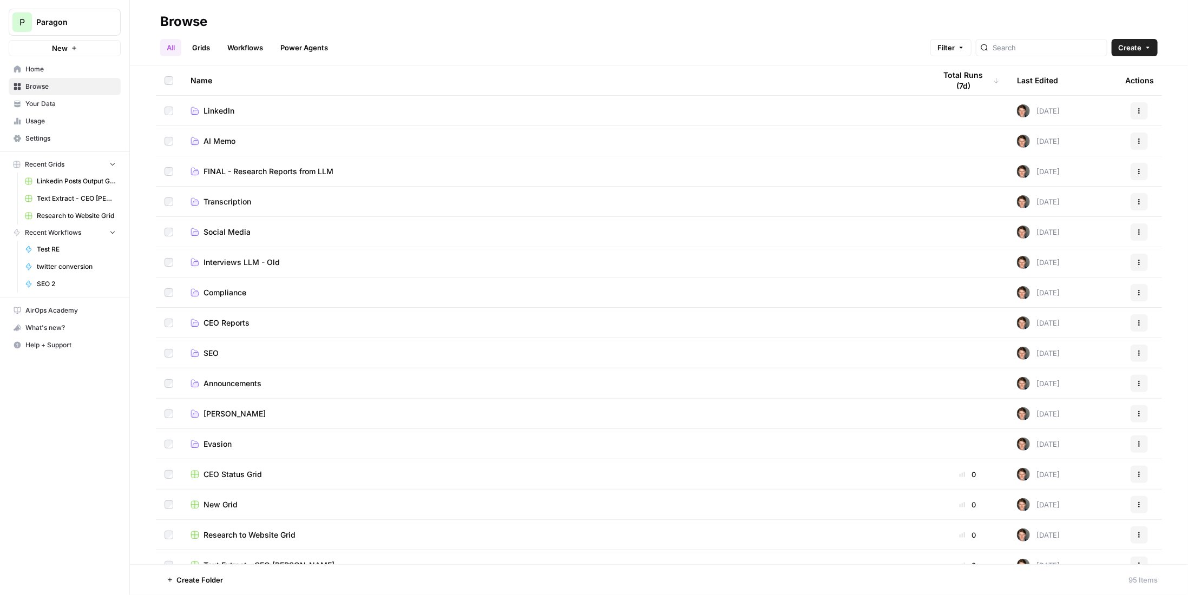
click at [205, 344] on td "SEO" at bounding box center [554, 353] width 745 height 30
click at [205, 345] on td "SEO" at bounding box center [554, 353] width 745 height 30
click at [207, 351] on span "SEO" at bounding box center [210, 353] width 15 height 11
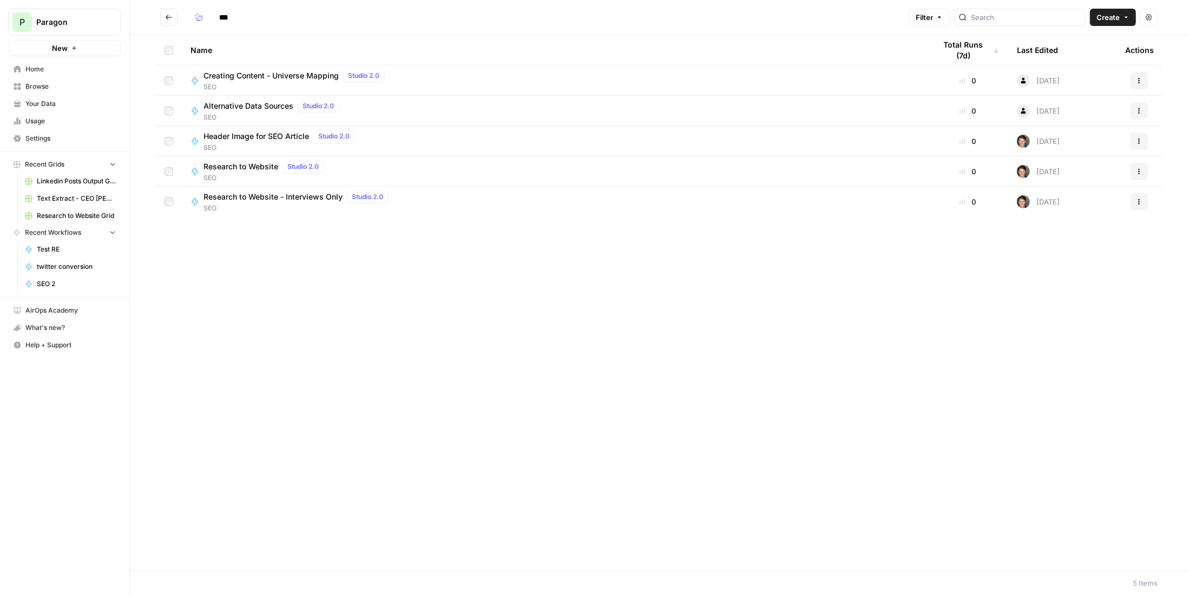
click at [286, 134] on span "Header Image for SEO Article" at bounding box center [256, 136] width 106 height 11
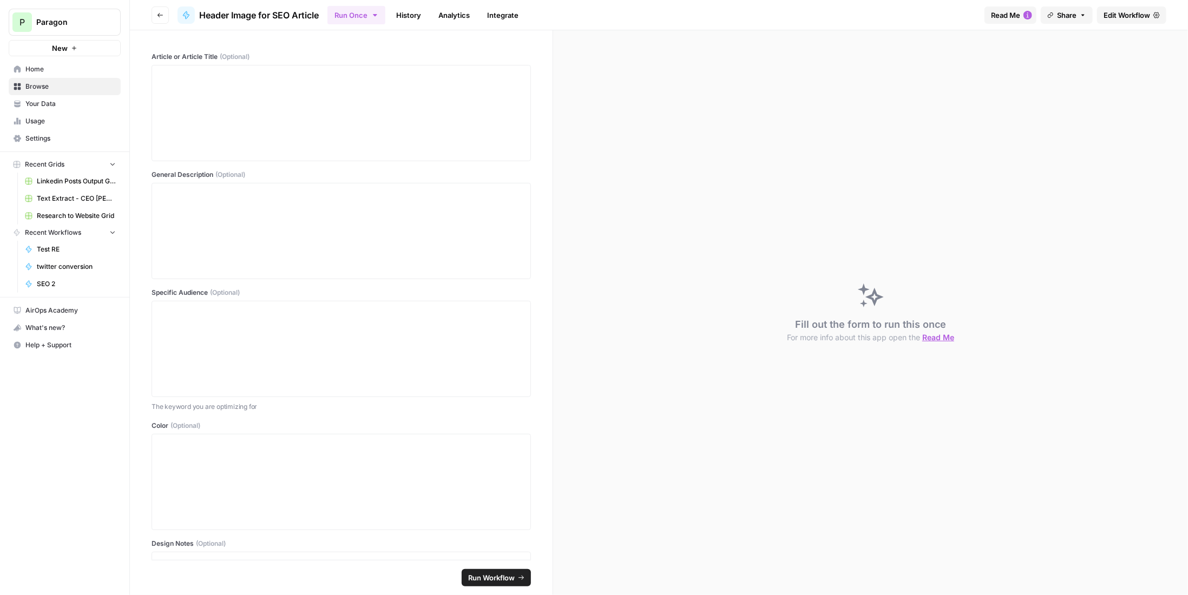
click at [1151, 10] on link "Edit Workflow" at bounding box center [1131, 14] width 69 height 17
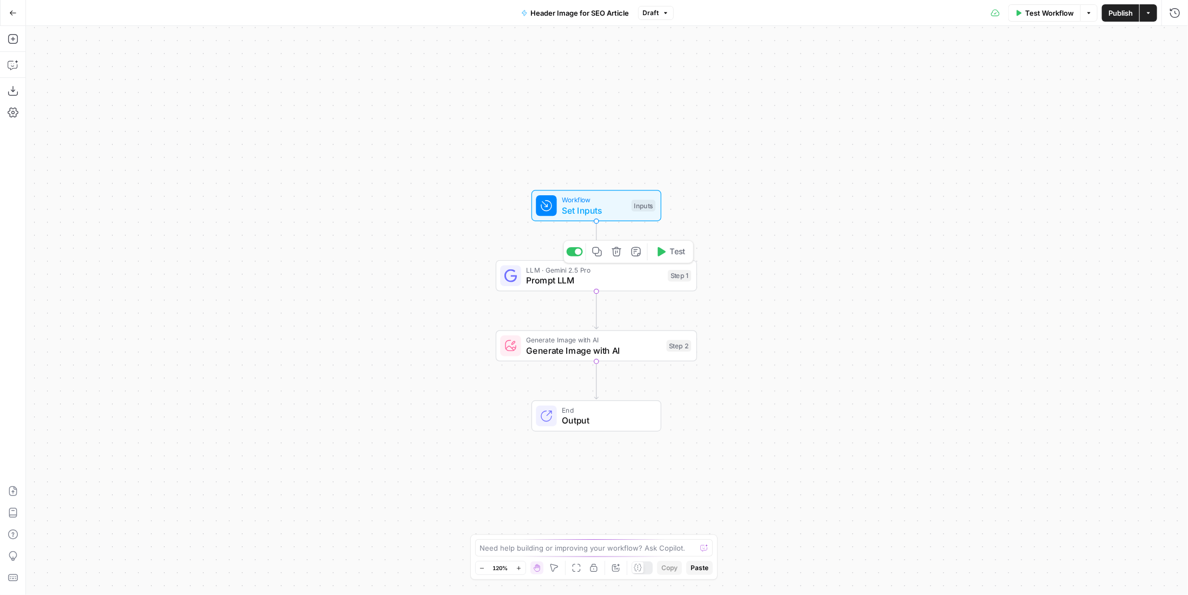
click at [645, 289] on div "LLM · Gemini 2.5 Pro Prompt LLM Step 1 Copy step Delete step Add Note Test" at bounding box center [596, 275] width 201 height 31
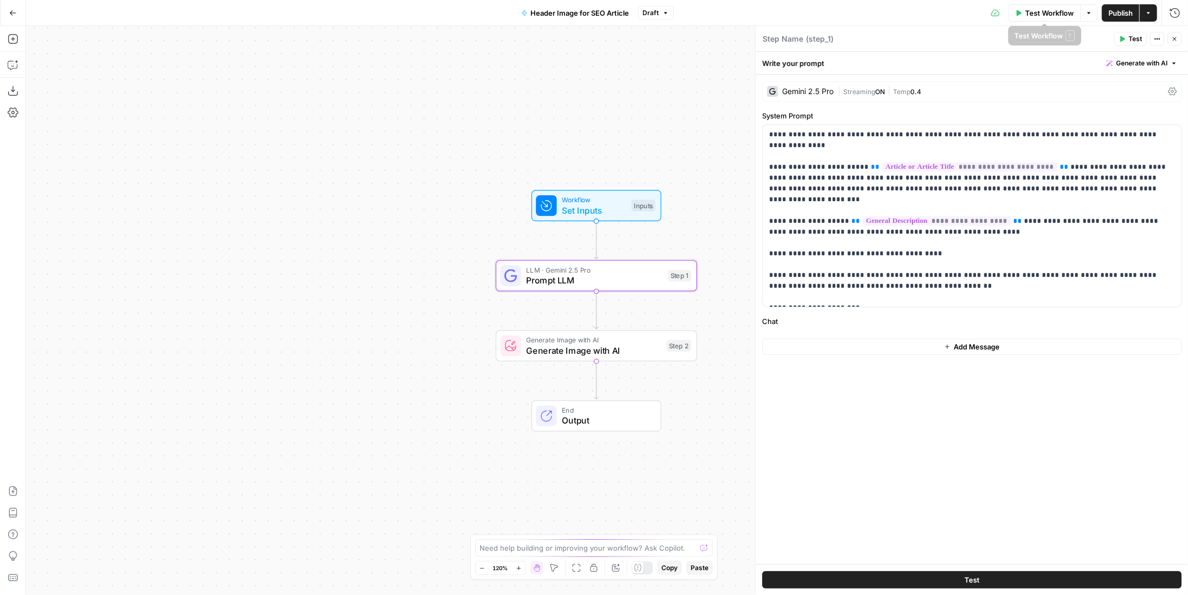
click at [1124, 10] on span "Publish" at bounding box center [1120, 13] width 24 height 11
click at [10, 14] on icon "button" at bounding box center [13, 13] width 8 height 8
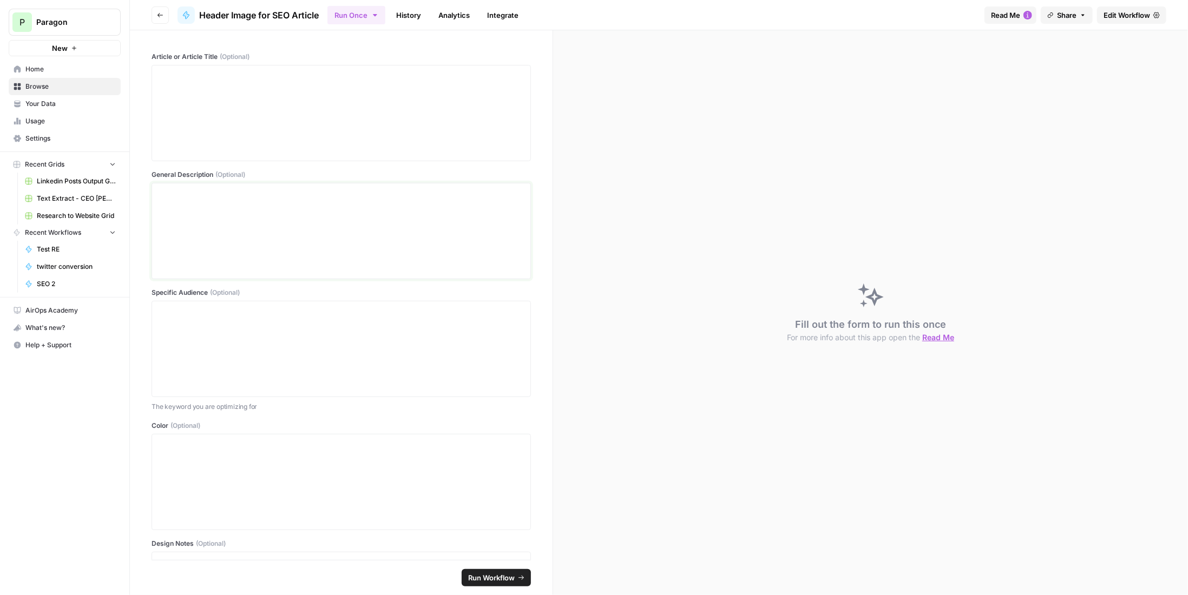
click at [351, 233] on div at bounding box center [341, 231] width 365 height 87
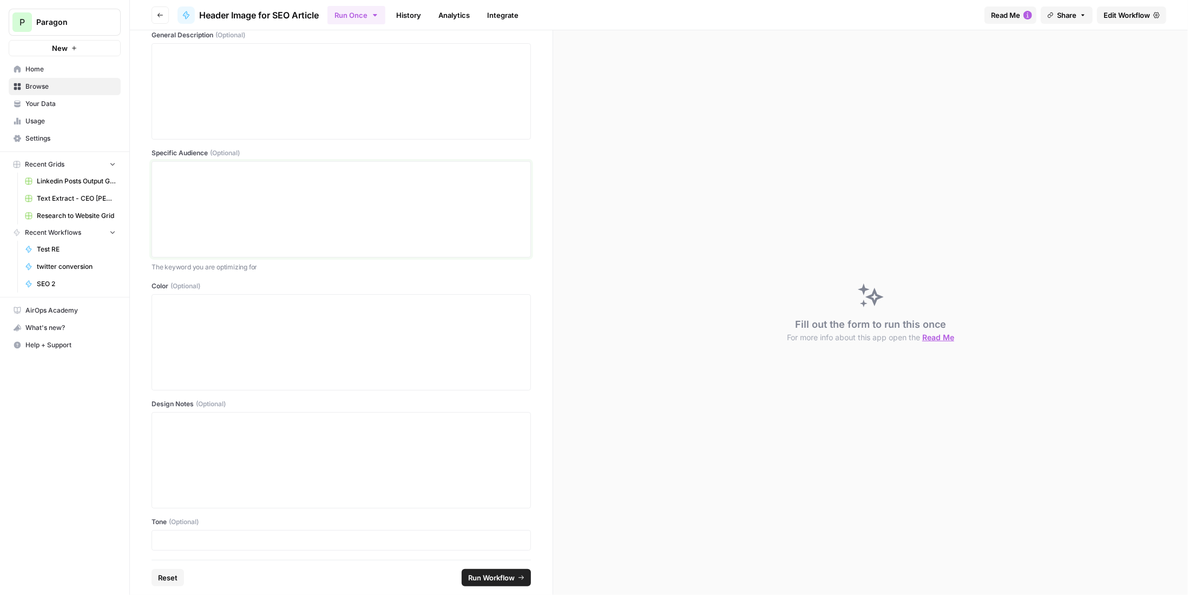
click at [318, 228] on div at bounding box center [341, 209] width 365 height 87
click at [319, 227] on div at bounding box center [341, 231] width 365 height 87
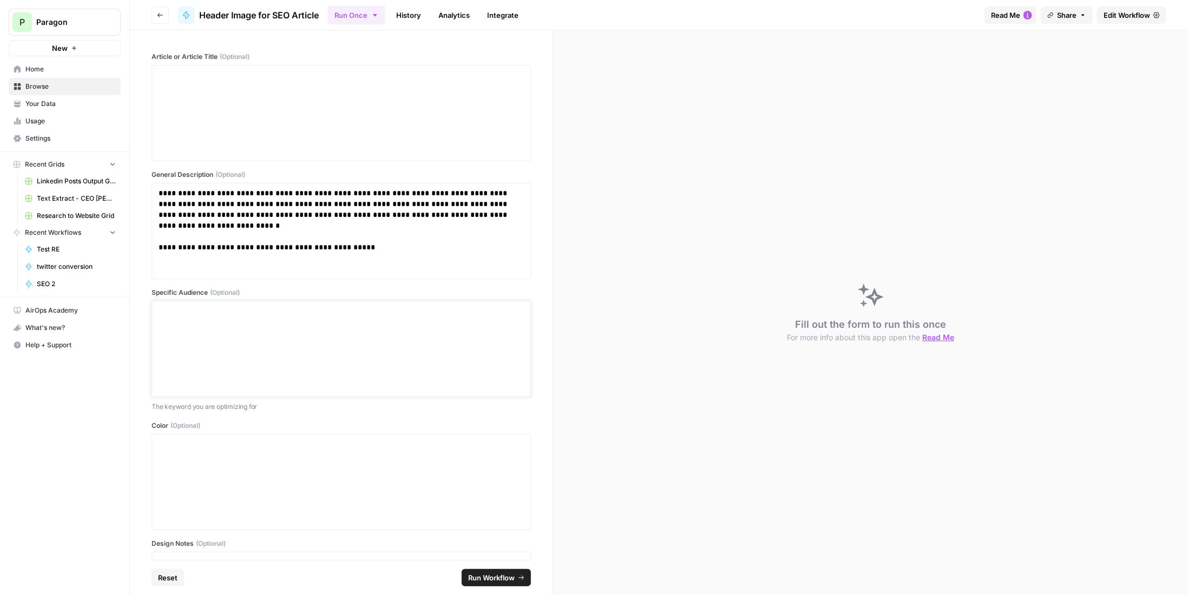
click at [327, 360] on div at bounding box center [341, 349] width 365 height 87
click at [272, 78] on p at bounding box center [341, 75] width 365 height 11
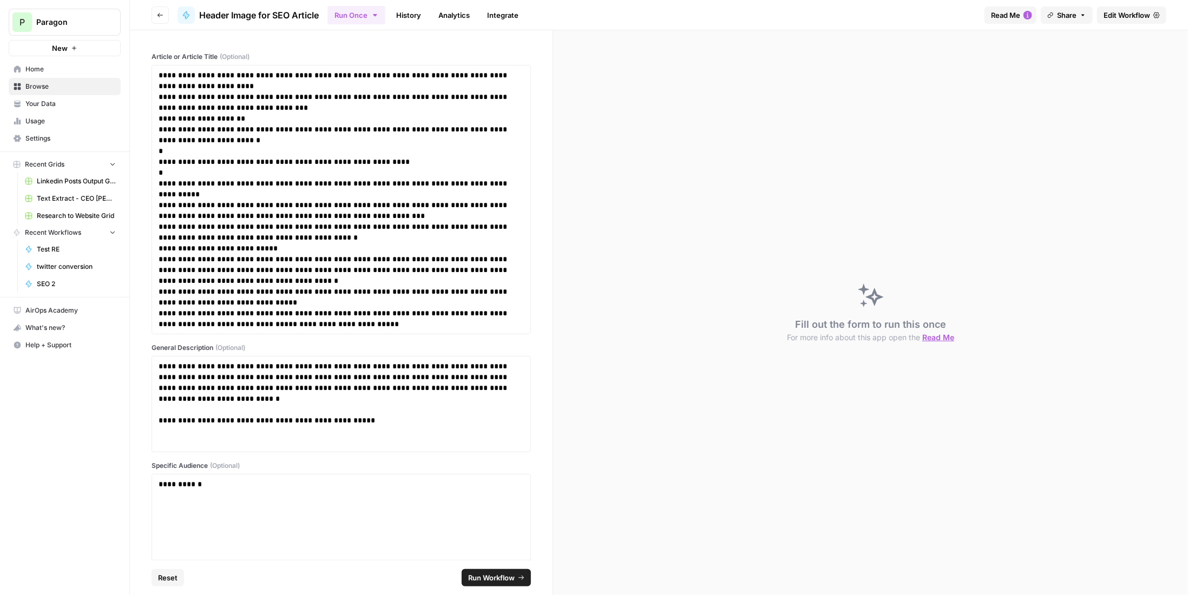
click at [500, 573] on span "Run Workflow" at bounding box center [491, 577] width 47 height 11
click at [1140, 12] on span "Edit Workflow" at bounding box center [1126, 15] width 47 height 11
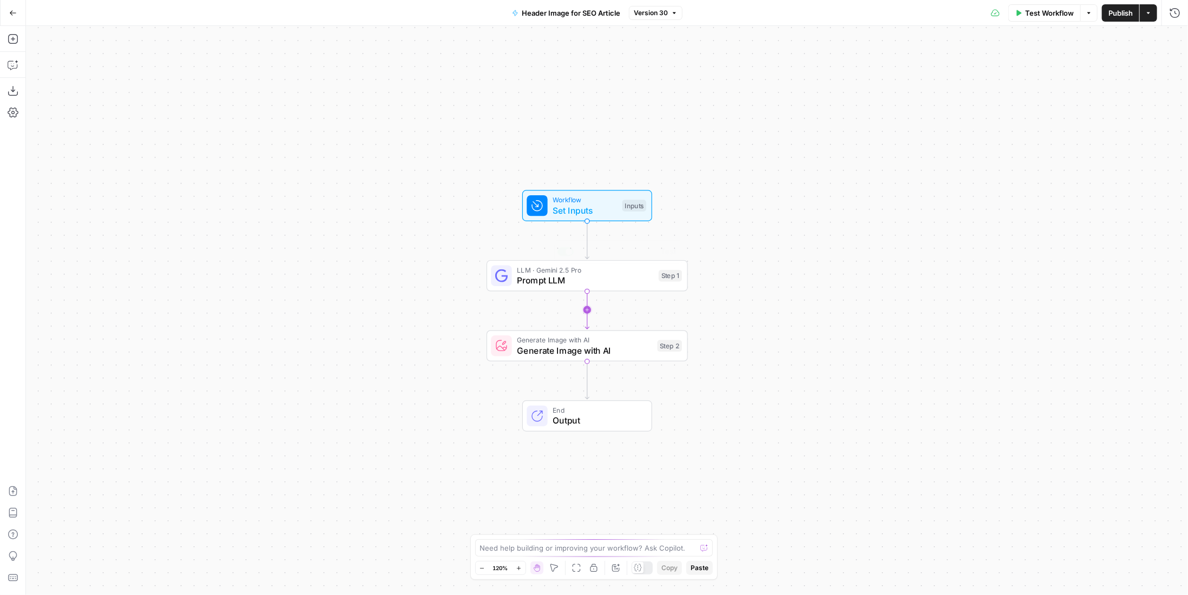
click at [596, 271] on span "LLM · Gemini 2.5 Pro" at bounding box center [585, 270] width 136 height 10
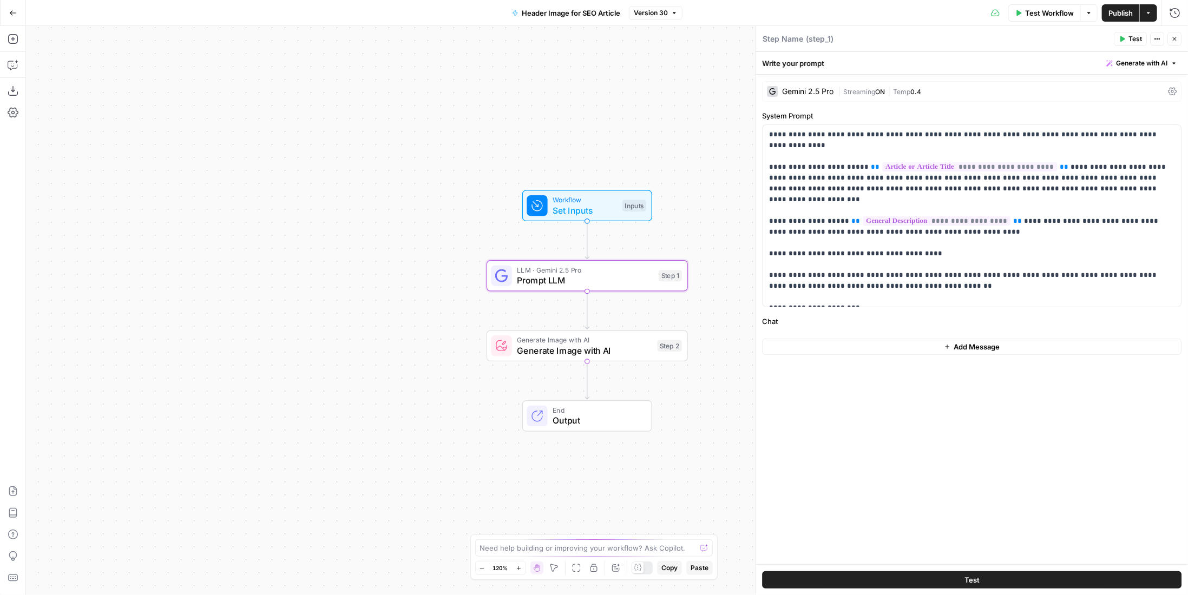
click at [901, 91] on span "Temp" at bounding box center [901, 92] width 17 height 8
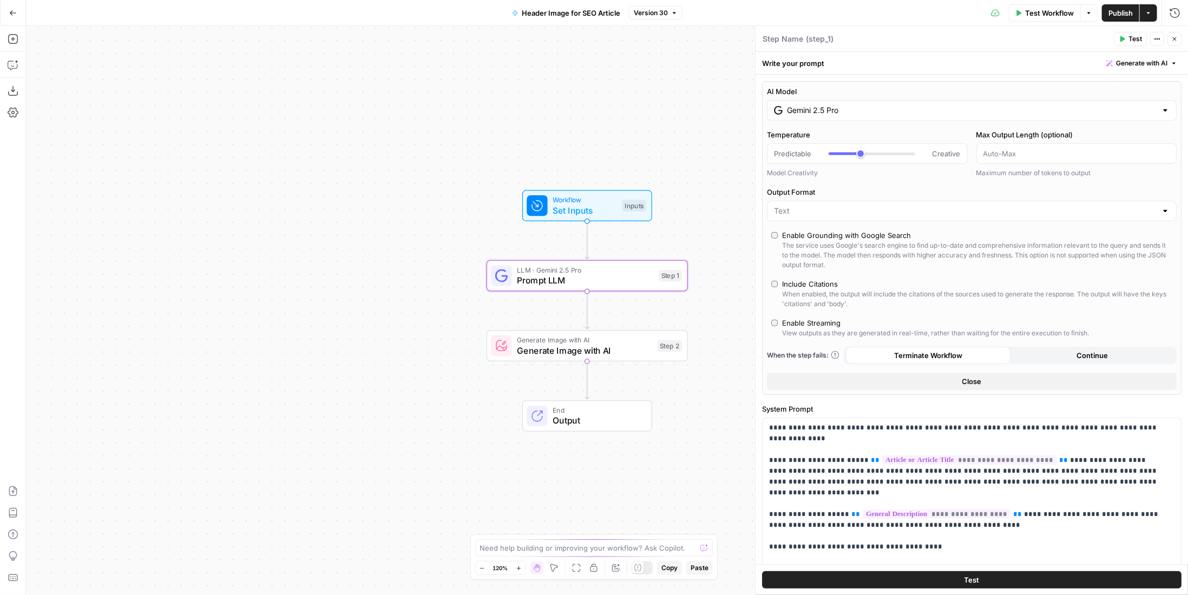
type input "***"
click at [901, 110] on input "Gemini 2.5 Pro" at bounding box center [972, 110] width 370 height 11
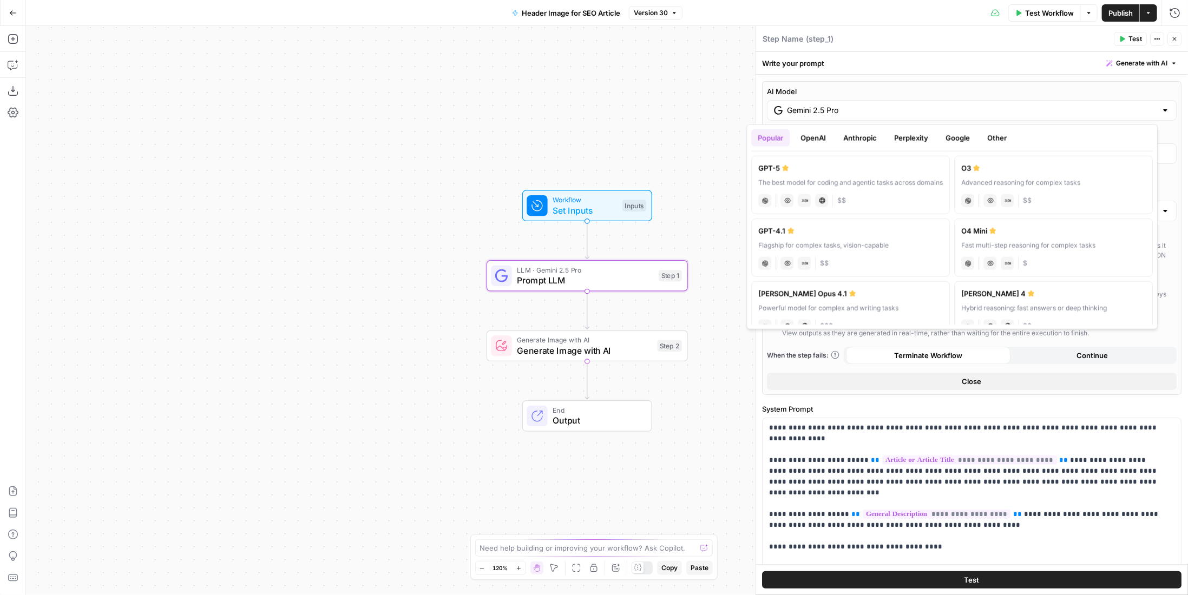
click at [845, 169] on div "GPT-5" at bounding box center [850, 168] width 184 height 11
type input "GPT-5"
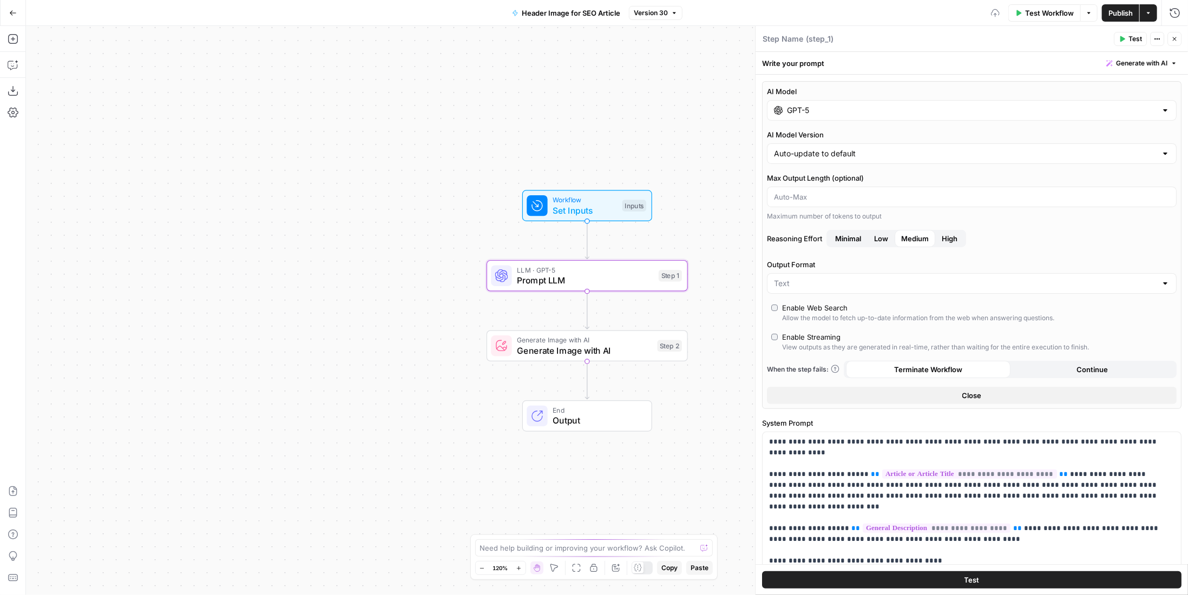
scroll to position [101, 0]
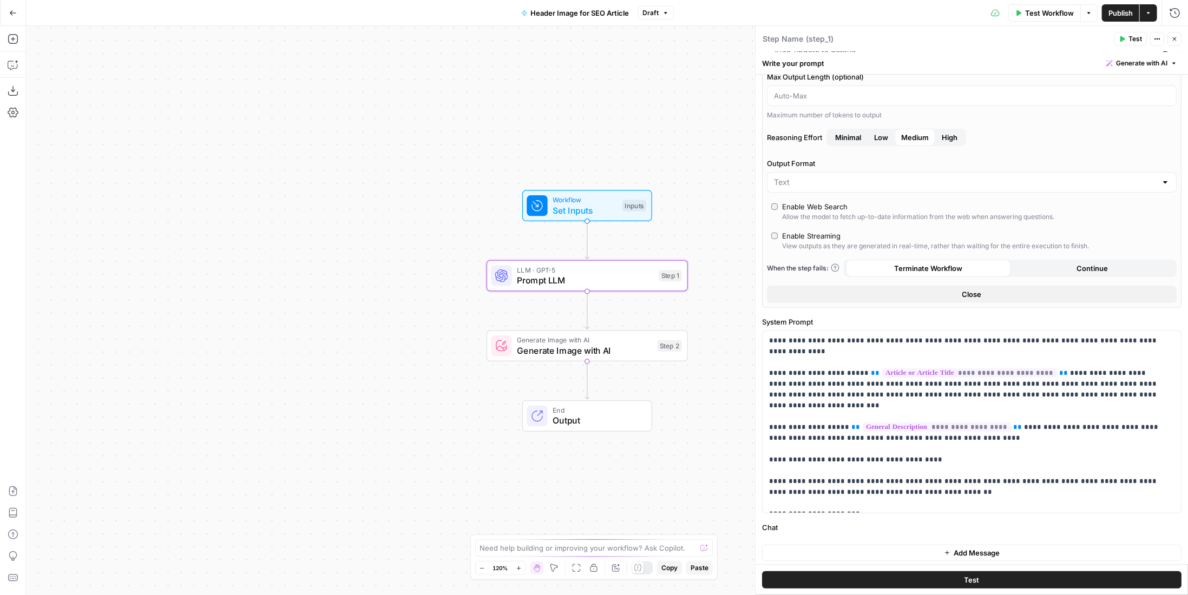
click at [915, 546] on button "Add Message" at bounding box center [971, 553] width 419 height 16
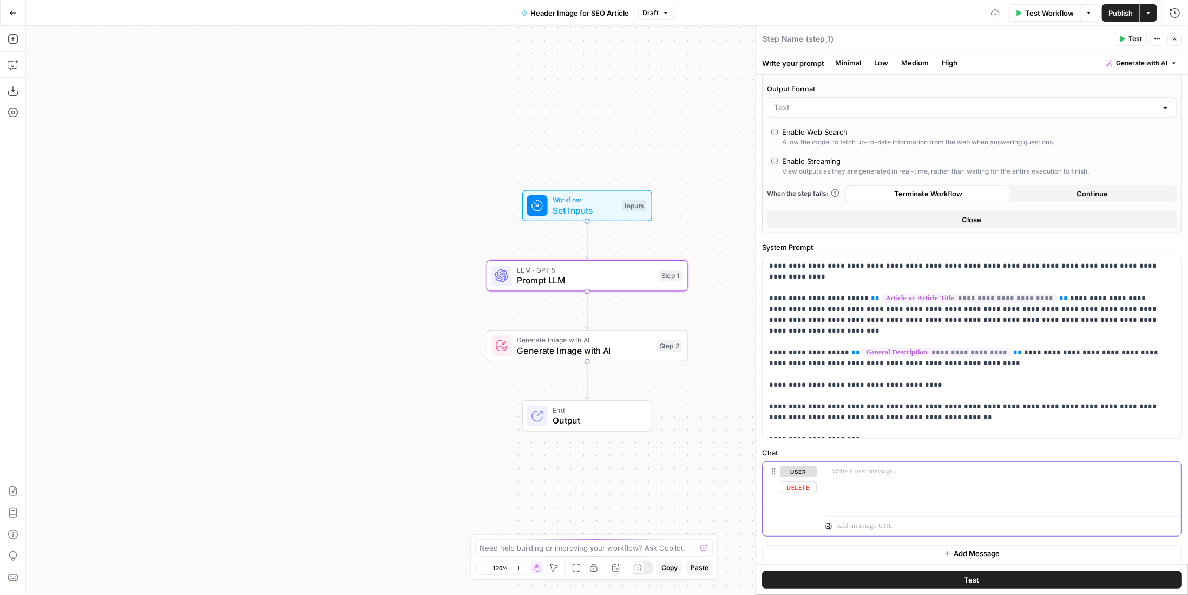
click at [893, 475] on div at bounding box center [1002, 487] width 355 height 50
click at [1056, 13] on span "Test Workflow" at bounding box center [1049, 13] width 49 height 11
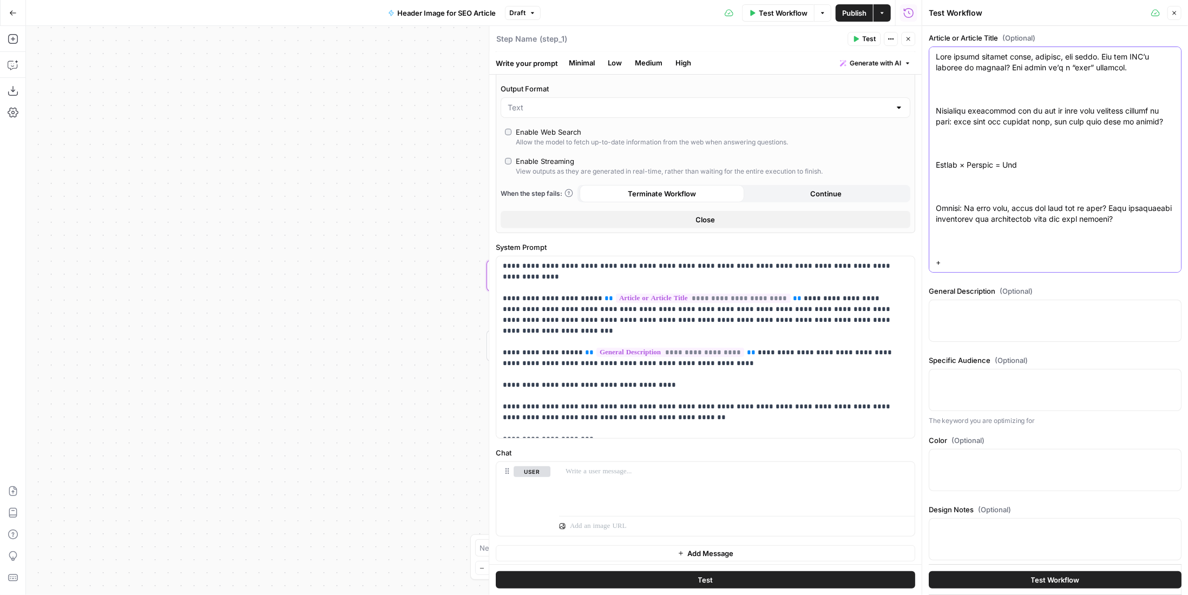
click at [1012, 89] on textarea "Article or Article Title (Optional)" at bounding box center [1054, 413] width 239 height 725
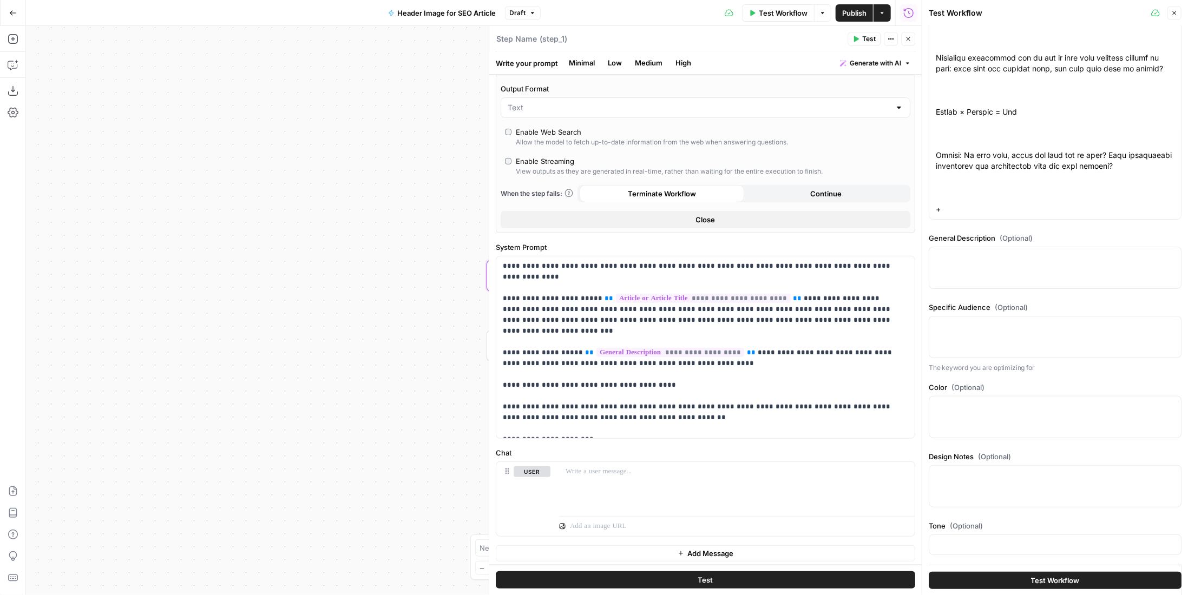
click at [1066, 266] on div at bounding box center [1054, 268] width 253 height 42
paste textarea "various shades of grey and blue, representing financial graphs and executive ev…"
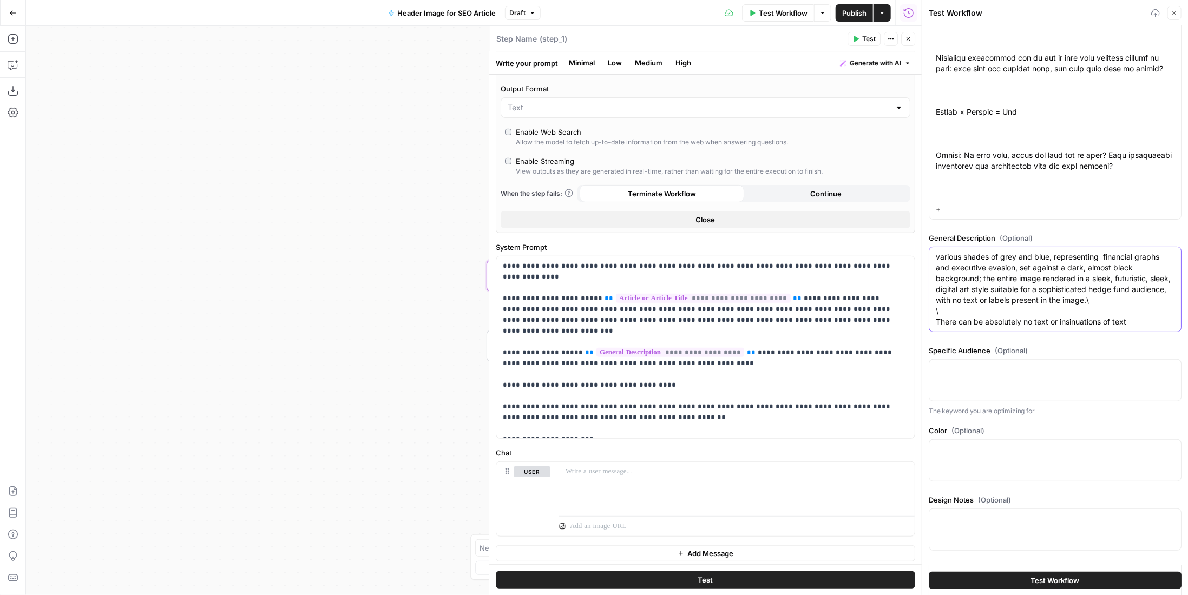
type textarea "various shades of grey and blue, representing financial graphs and executive ev…"
click at [1017, 387] on div at bounding box center [1054, 380] width 253 height 42
type textarea "hedge funds"
click at [1050, 587] on button "Test Workflow" at bounding box center [1054, 579] width 253 height 17
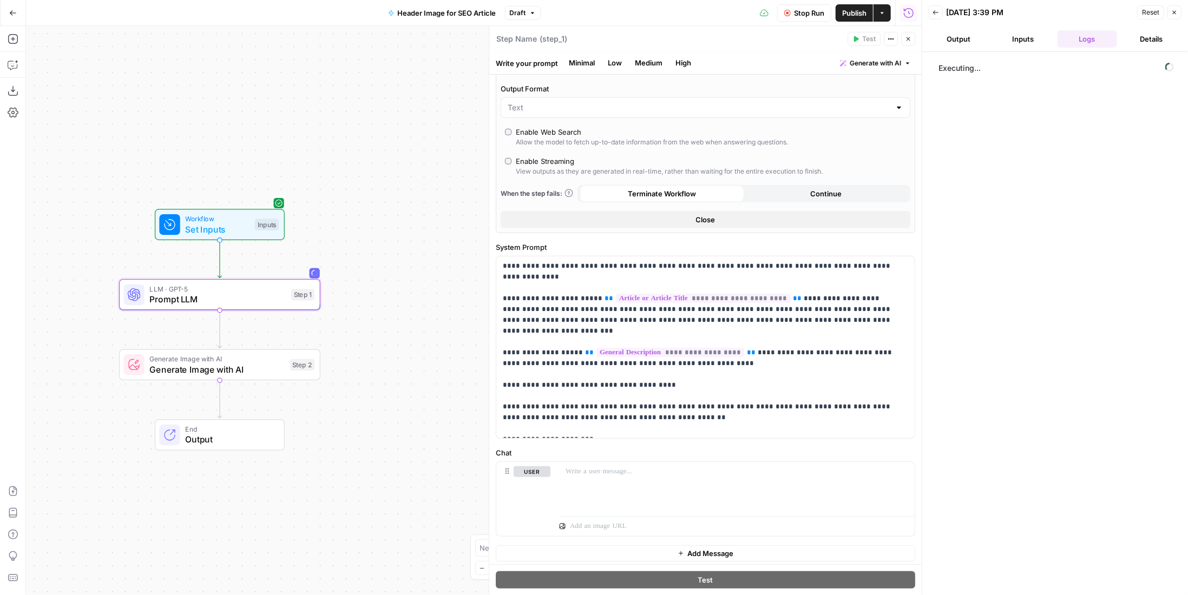
drag, startPoint x: 385, startPoint y: 293, endPoint x: 23, endPoint y: 312, distance: 363.0
click at [23, 312] on div "Add Steps Copilot Download as JSON Settings Import JSON AirOps Academy Help Giv…" at bounding box center [460, 310] width 921 height 569
click at [1039, 68] on div "step_1 34 seconds / 7 tasks" at bounding box center [1067, 66] width 205 height 11
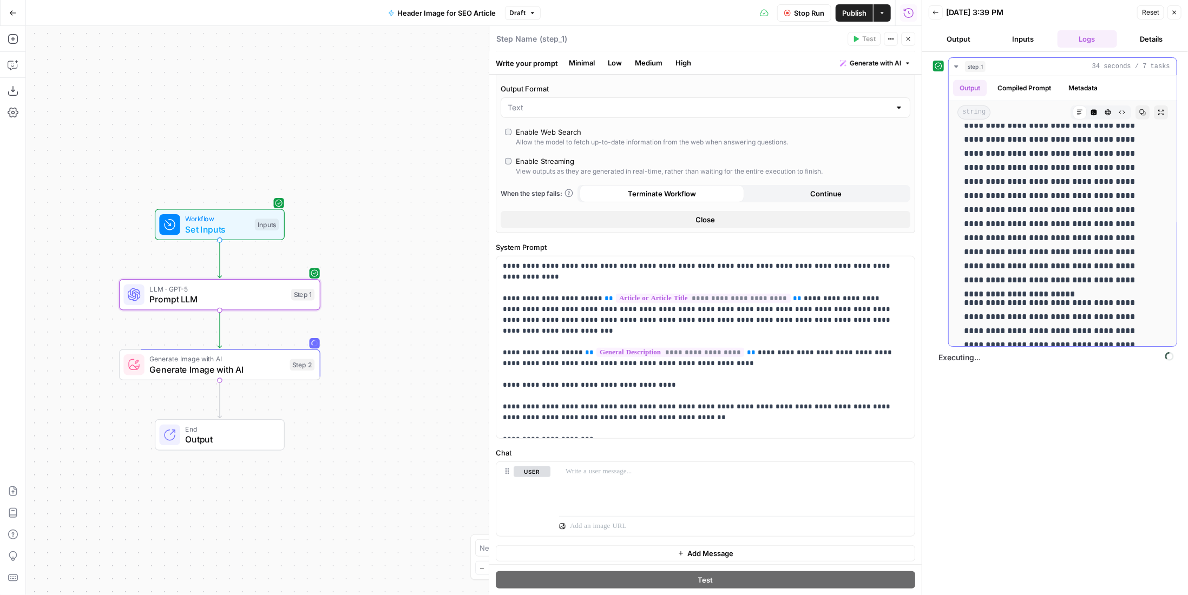
scroll to position [676, 0]
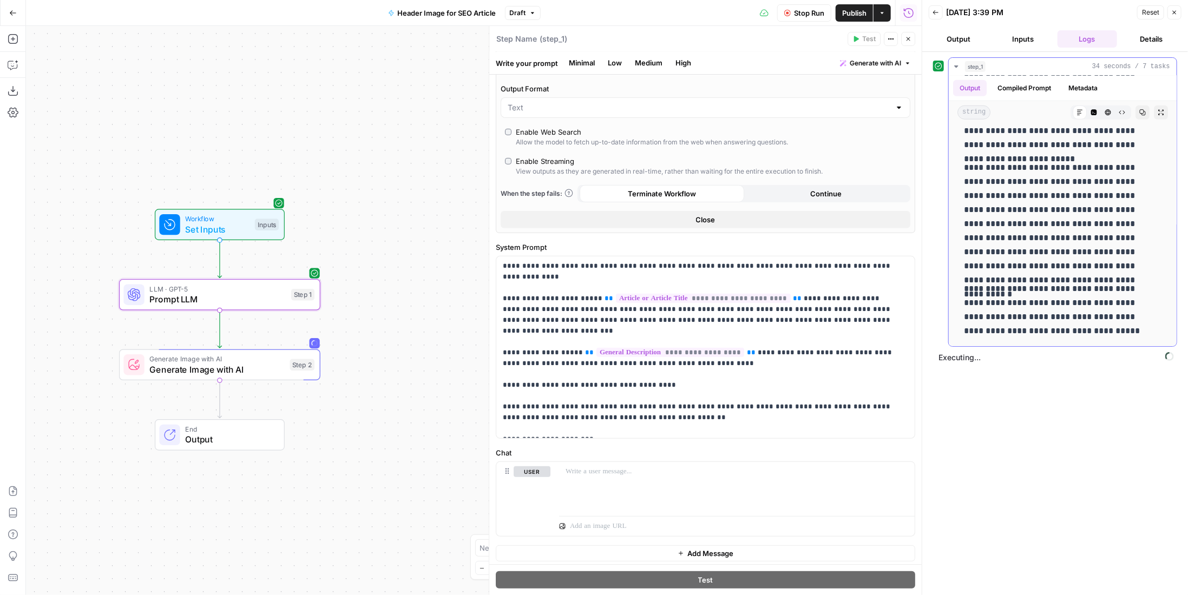
click at [1038, 68] on div "step_1 34 seconds / 7 tasks" at bounding box center [1067, 66] width 205 height 11
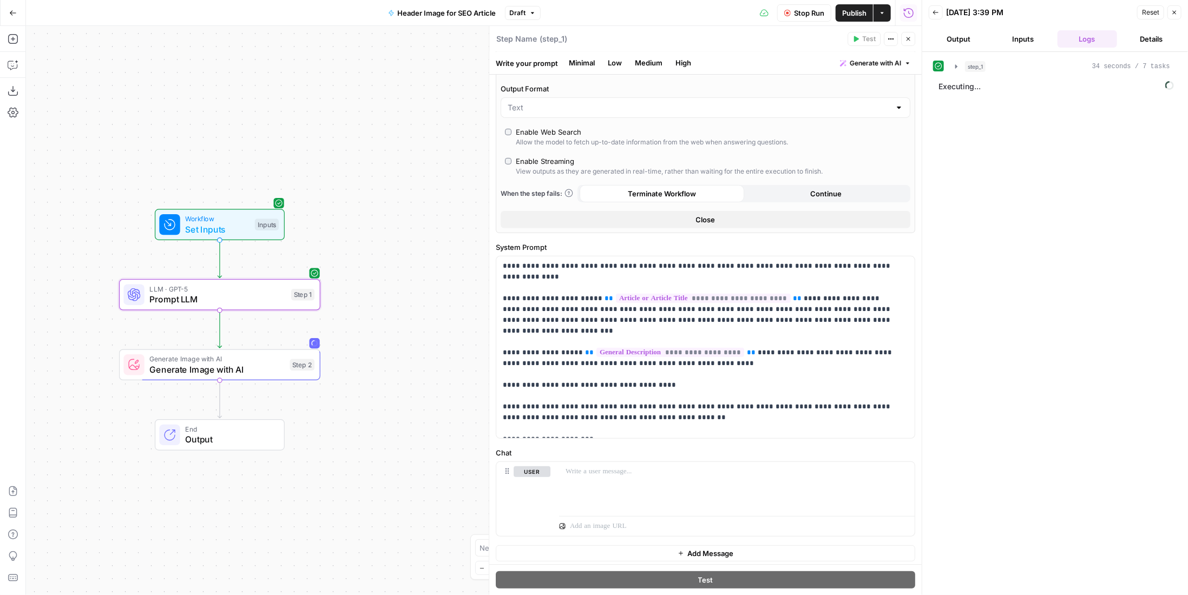
click at [1139, 38] on button "Details" at bounding box center [1151, 38] width 60 height 17
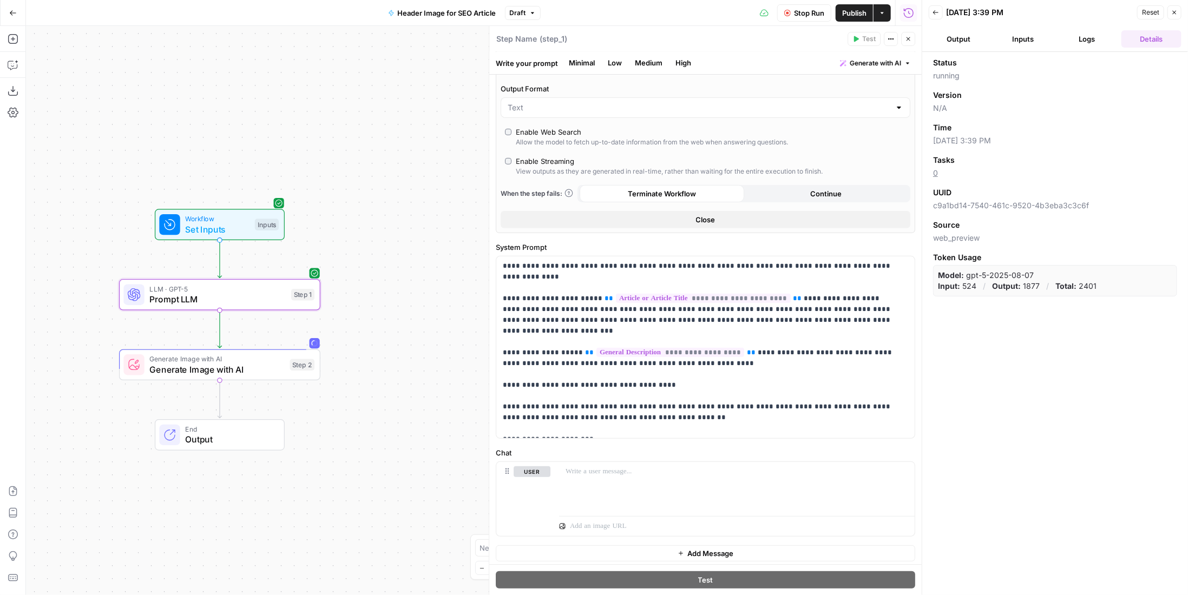
click at [1041, 46] on button "Inputs" at bounding box center [1023, 38] width 60 height 17
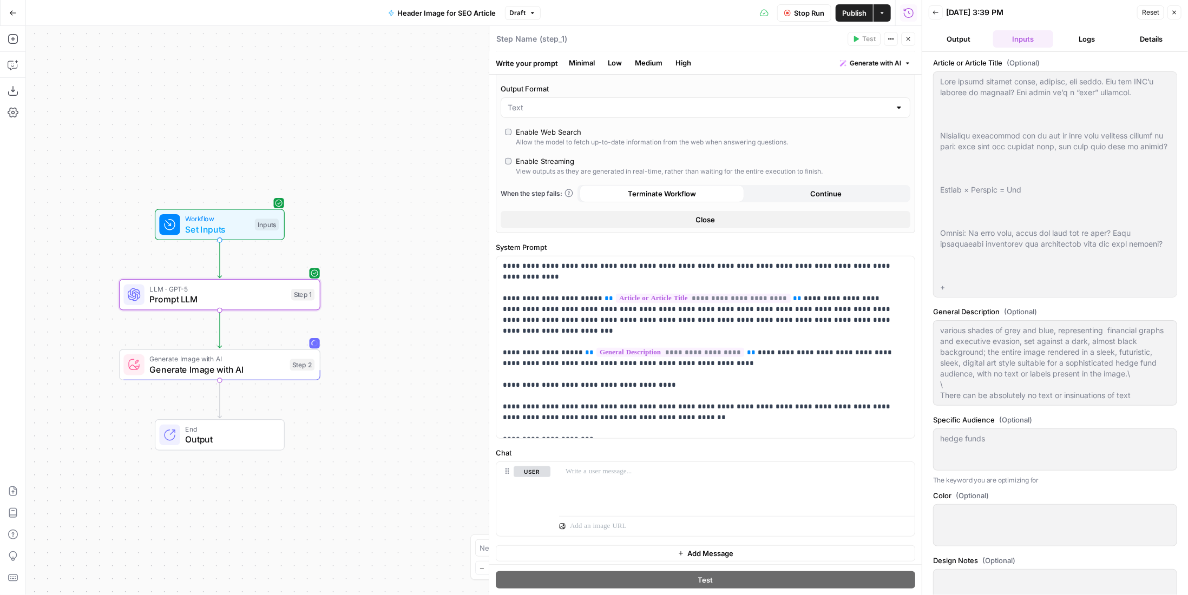
click at [964, 42] on button "Output" at bounding box center [958, 38] width 60 height 17
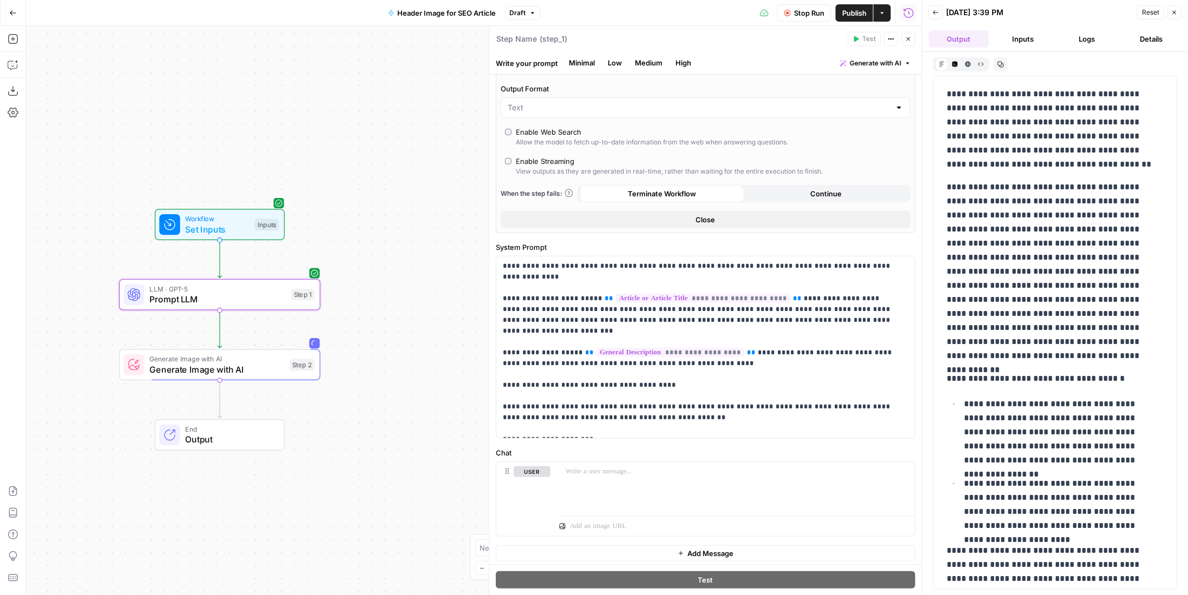
click at [233, 363] on span "Generate Image with AI" at bounding box center [216, 369] width 135 height 13
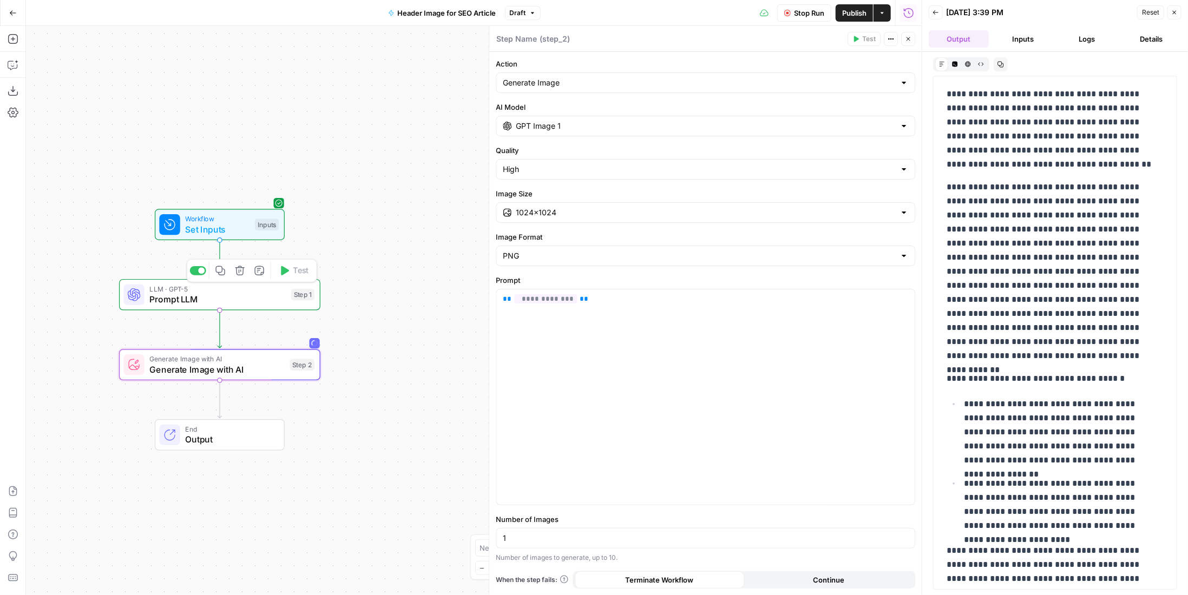
click at [263, 300] on span "Prompt LLM" at bounding box center [217, 299] width 136 height 13
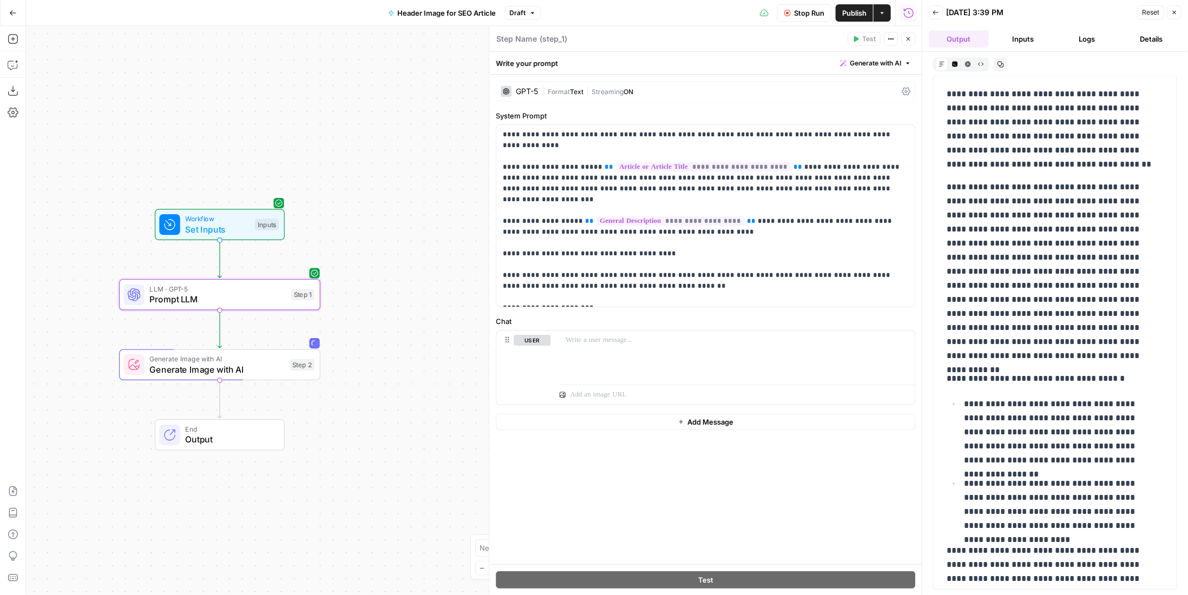
click at [1082, 41] on button "Logs" at bounding box center [1087, 38] width 60 height 17
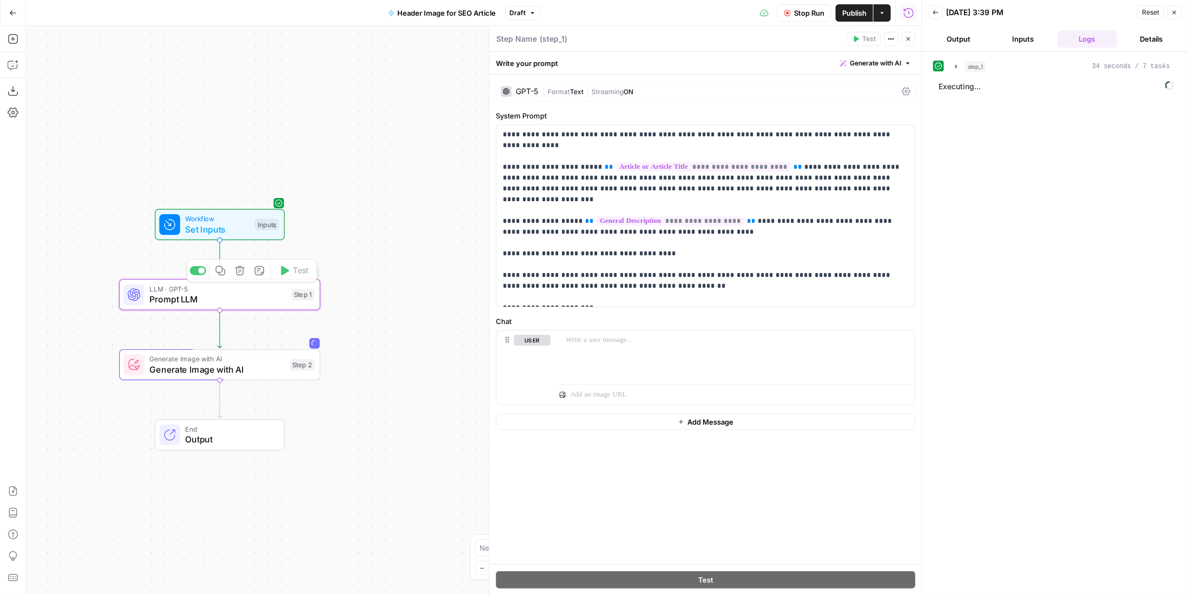
click at [267, 367] on span "Generate Image with AI" at bounding box center [216, 369] width 135 height 13
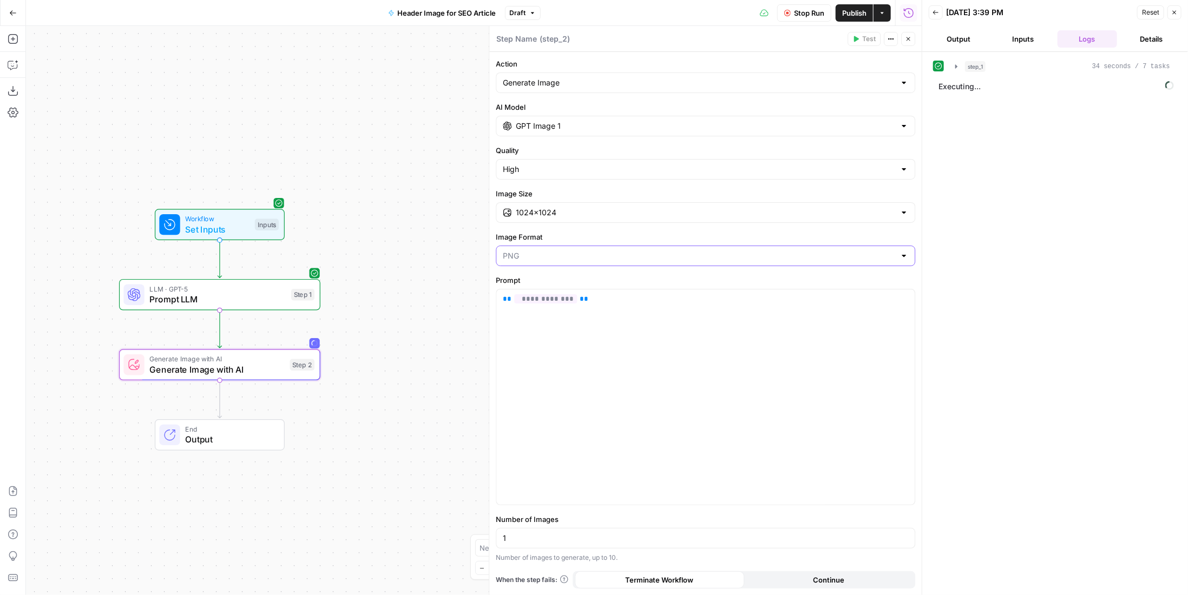
click at [561, 250] on input "Image Format" at bounding box center [699, 255] width 392 height 11
type input "PNG"
click at [549, 447] on div "**********" at bounding box center [705, 396] width 418 height 215
click at [566, 168] on input "Quality" at bounding box center [699, 169] width 392 height 11
click at [577, 212] on span "Medium" at bounding box center [703, 210] width 397 height 11
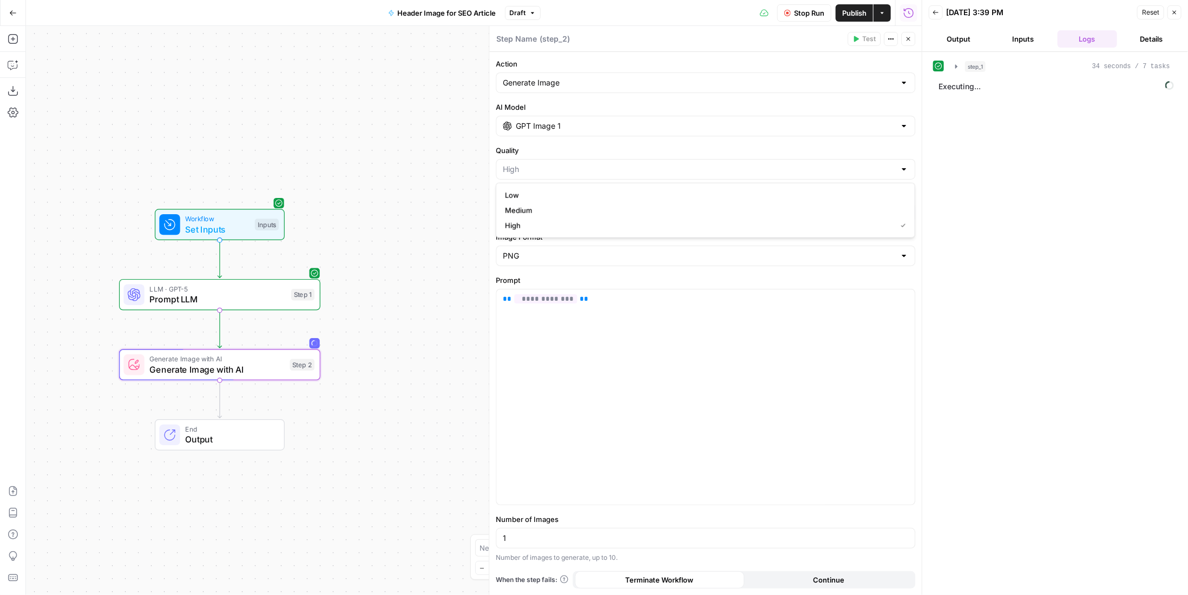
type input "Medium"
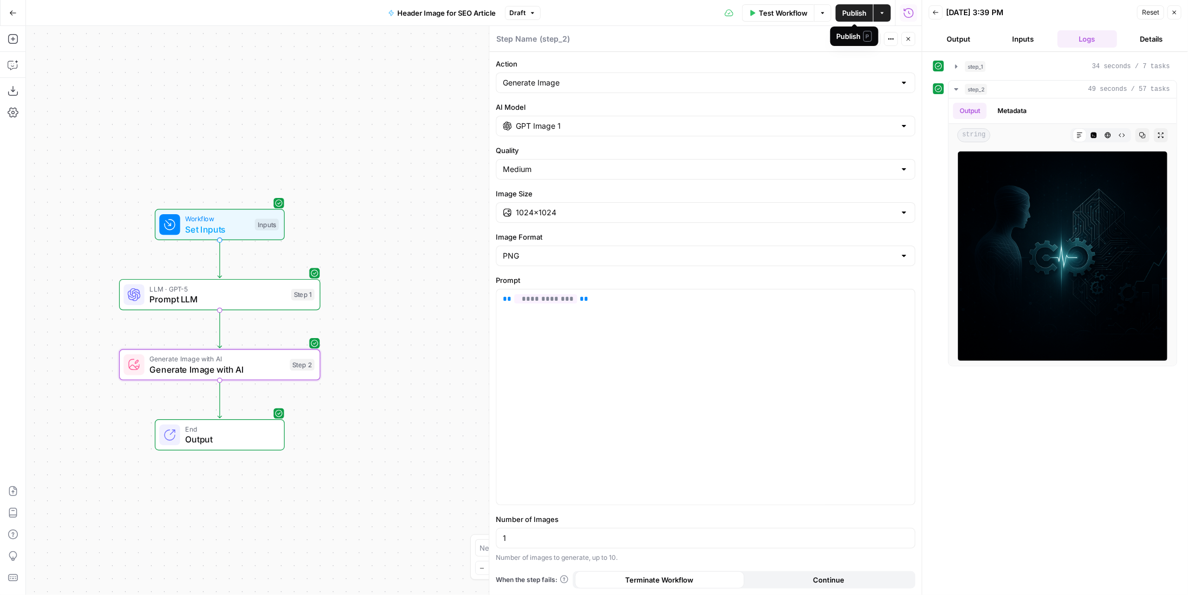
click at [854, 10] on span "Publish" at bounding box center [854, 13] width 24 height 11
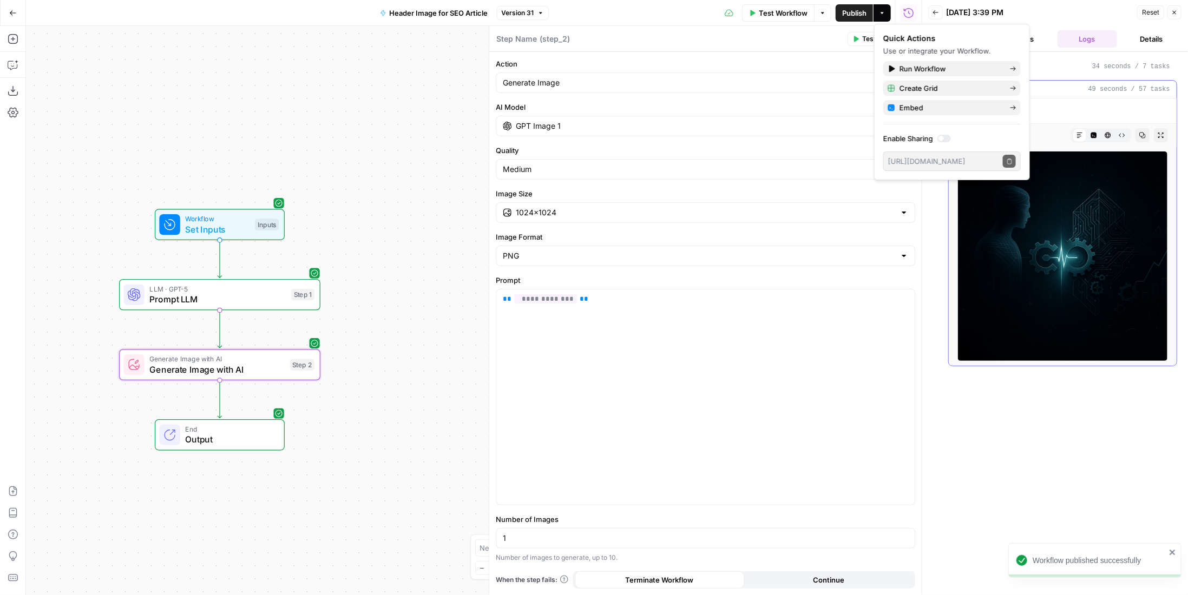
click at [1050, 259] on img at bounding box center [1062, 256] width 210 height 210
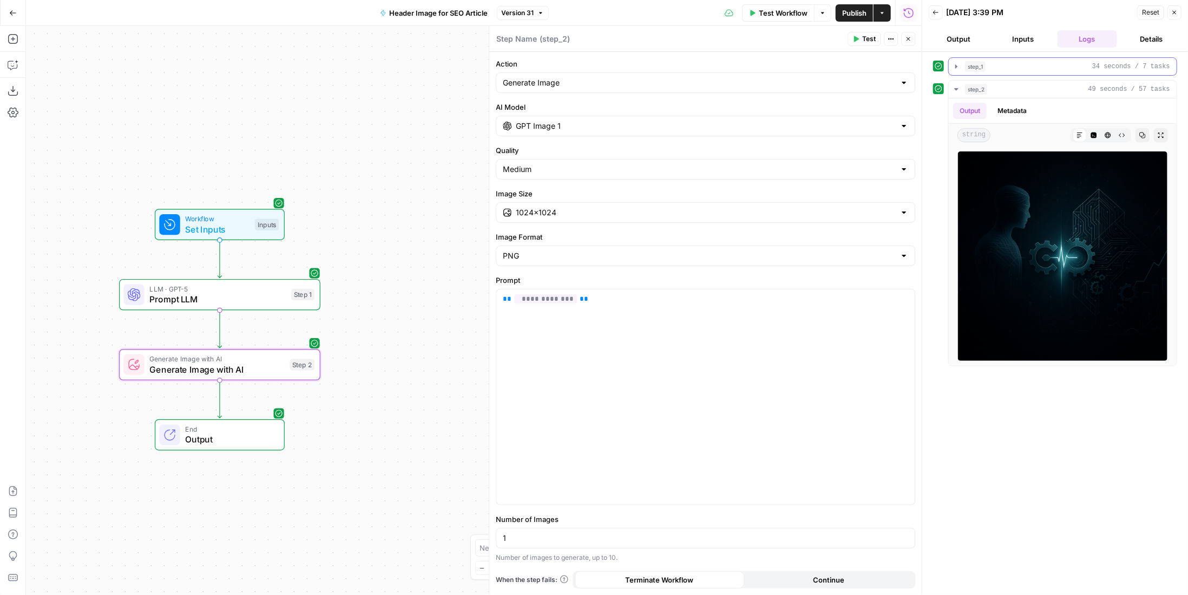
click at [1018, 57] on div "step_1 34 seconds / 7 tasks" at bounding box center [1062, 66] width 229 height 18
click at [1019, 65] on div "step_1 34 seconds / 7 tasks" at bounding box center [1067, 66] width 205 height 11
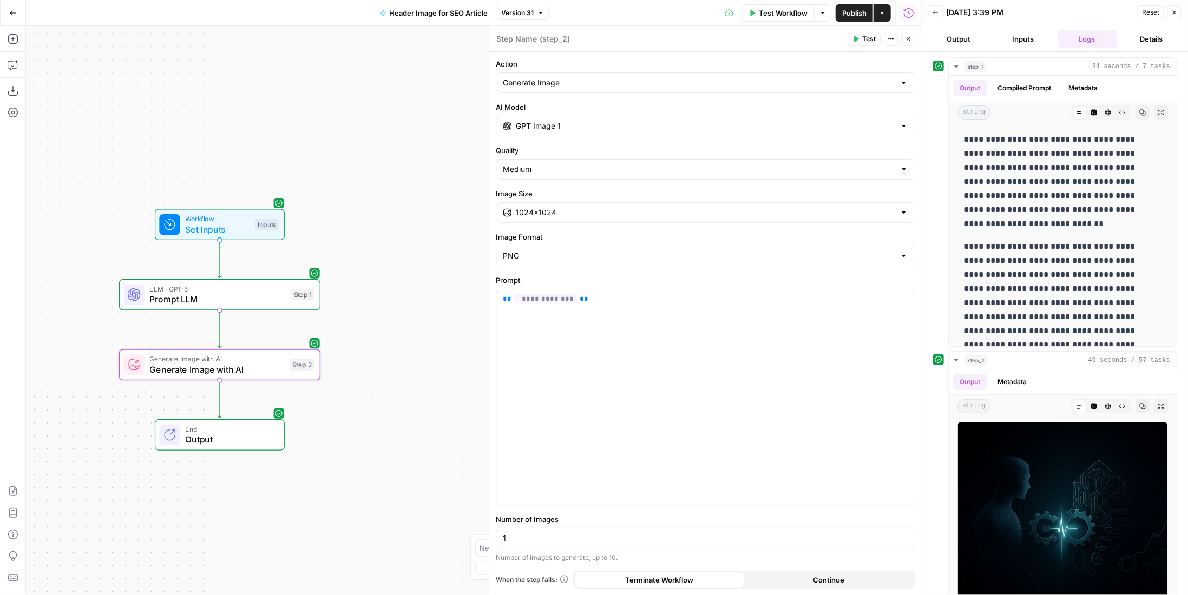
click at [1030, 41] on button "Inputs" at bounding box center [1023, 38] width 60 height 17
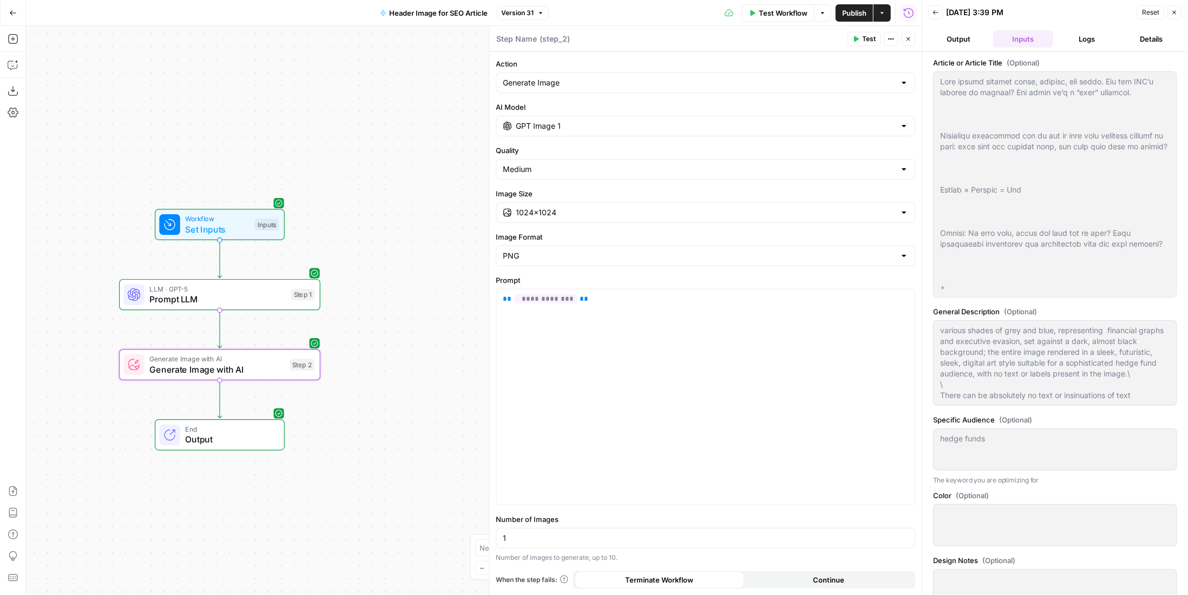
click at [780, 8] on span "Test Workflow" at bounding box center [783, 13] width 49 height 11
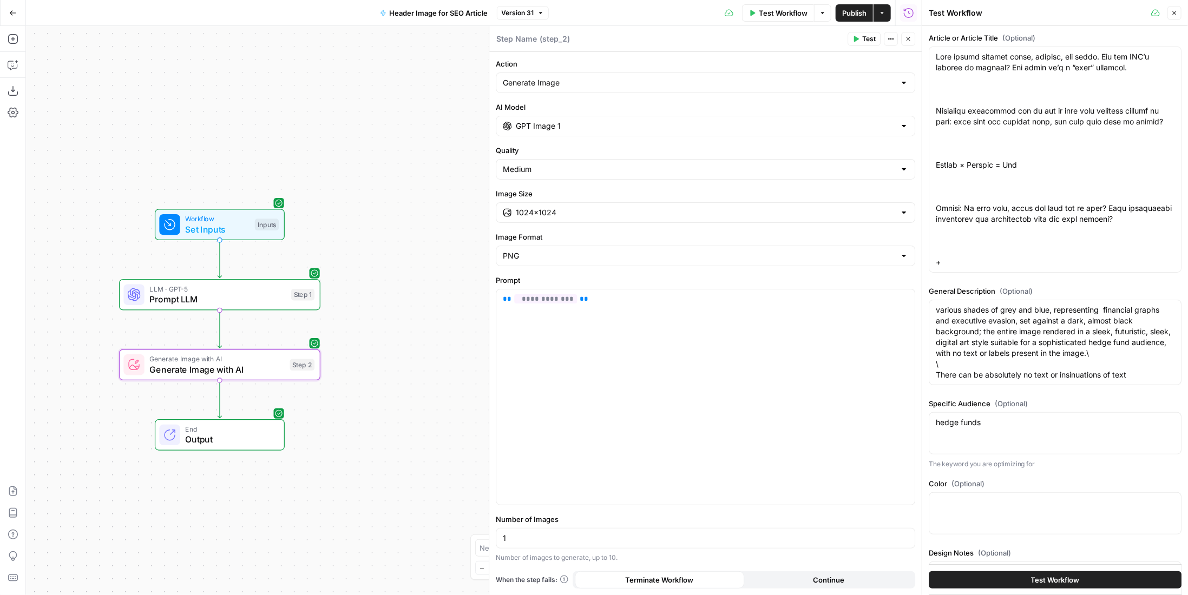
scroll to position [96, 0]
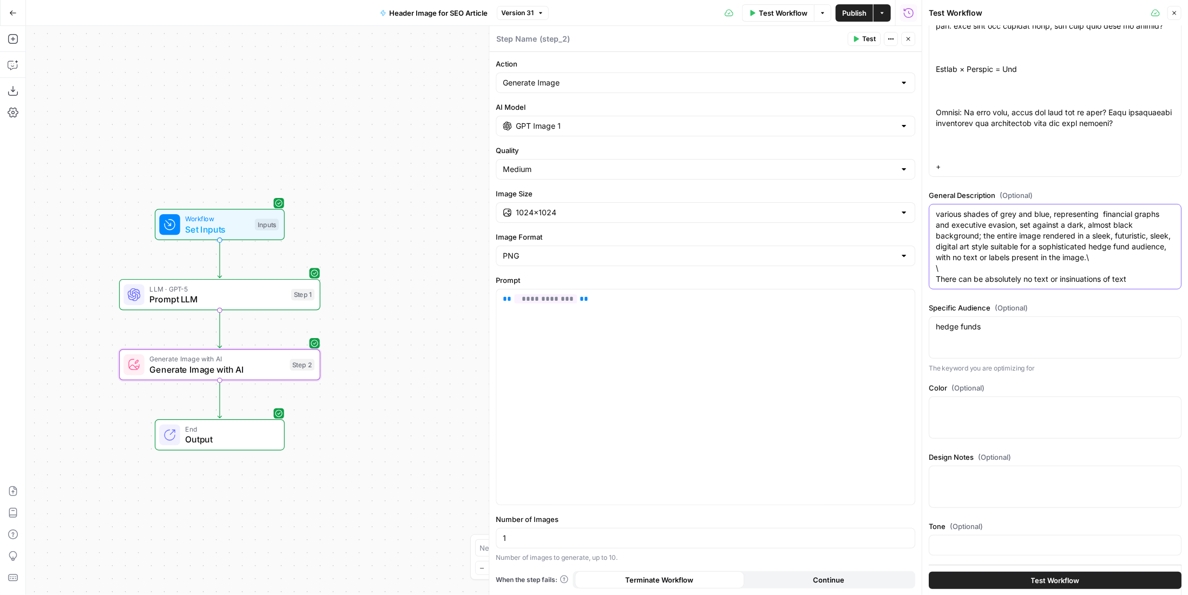
drag, startPoint x: 1086, startPoint y: 226, endPoint x: 979, endPoint y: 239, distance: 107.9
click at [979, 239] on textarea "various shades of grey and blue, representing financial graphs and executive ev…" at bounding box center [1054, 247] width 239 height 76
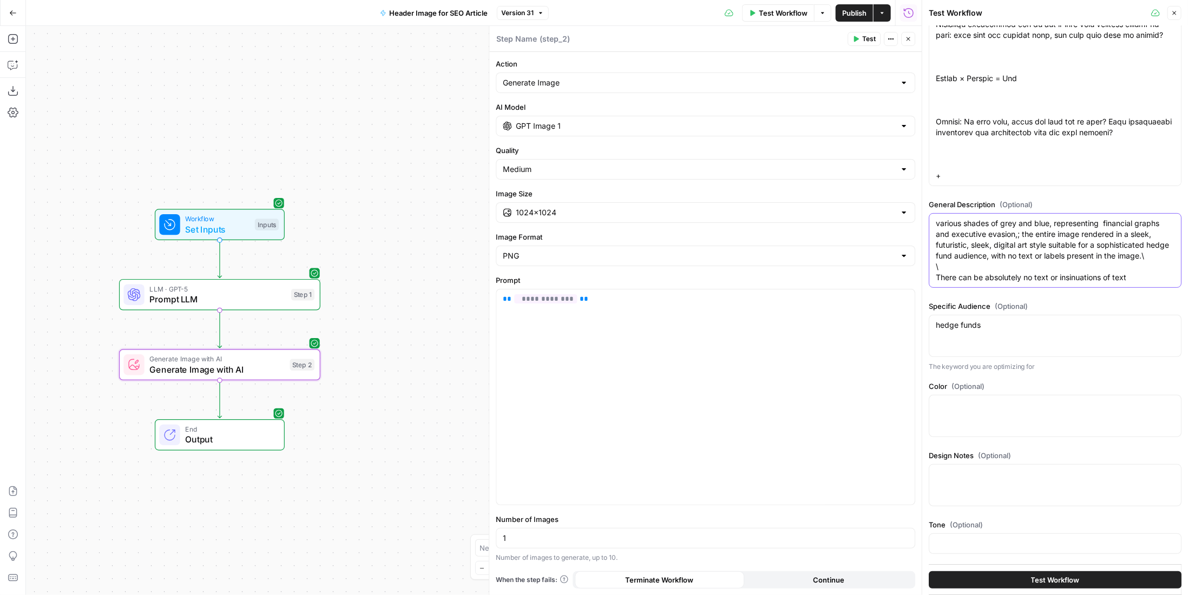
click at [1146, 277] on textarea "various shades of grey and blue, representing financial graphs and executive ev…" at bounding box center [1054, 250] width 239 height 65
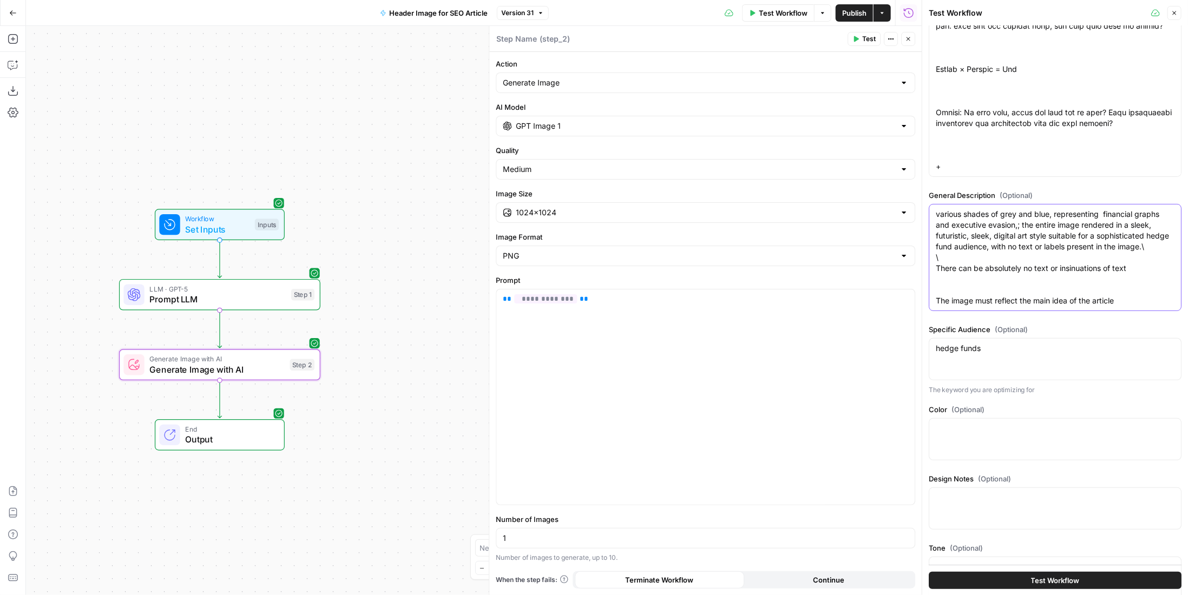
type textarea "various shades of grey and blue, representing financial graphs and executive ev…"
click at [1024, 583] on button "Test Workflow" at bounding box center [1054, 579] width 253 height 17
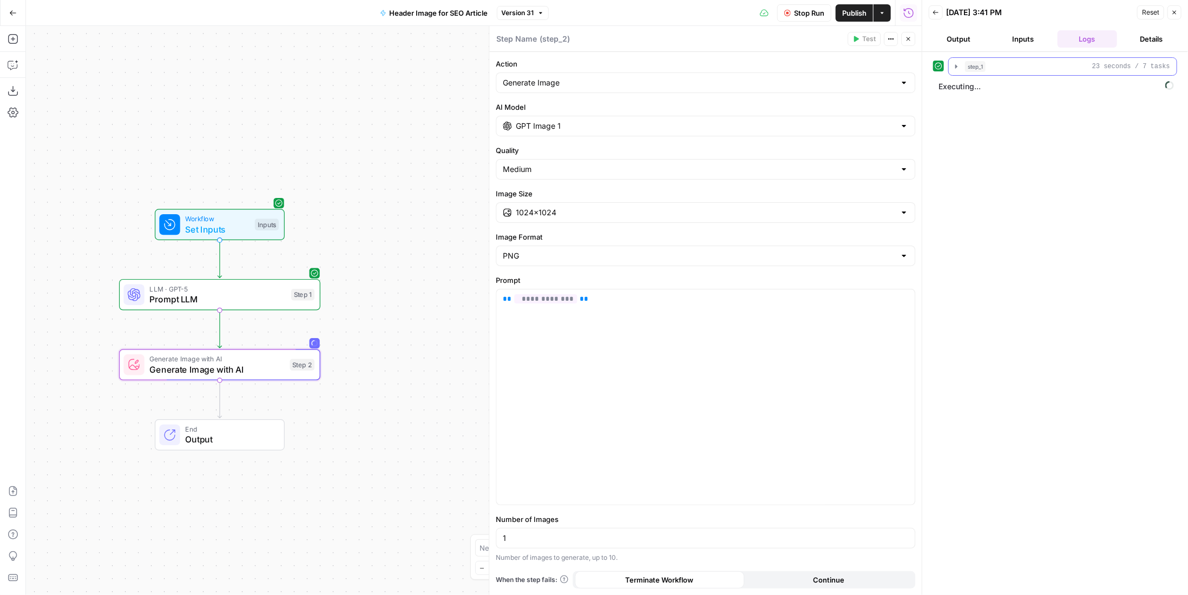
click at [1012, 67] on div "step_1 23 seconds / 7 tasks" at bounding box center [1067, 66] width 205 height 11
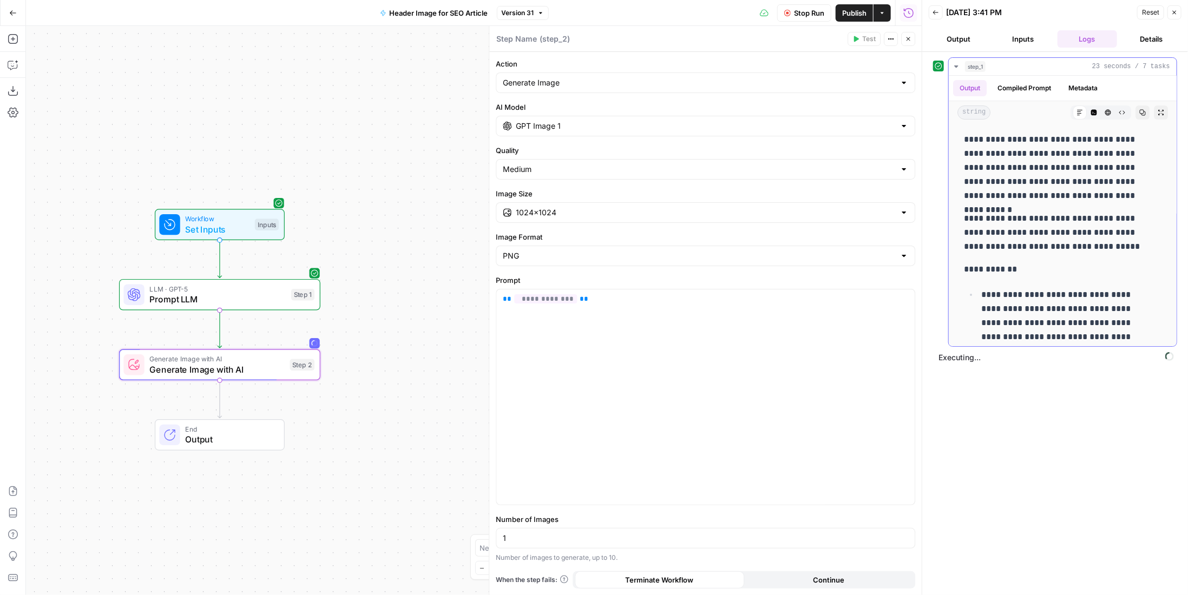
click at [1012, 67] on div "step_1 23 seconds / 7 tasks" at bounding box center [1067, 66] width 205 height 11
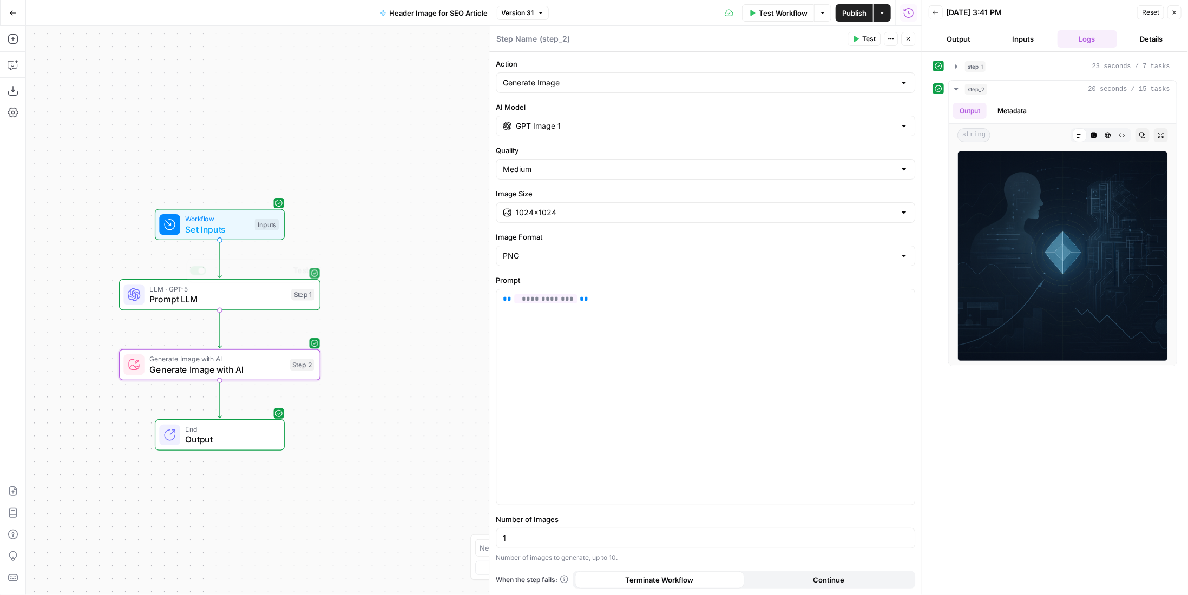
click at [259, 363] on span "Generate Image with AI" at bounding box center [216, 369] width 135 height 13
click at [573, 133] on div "GPT Image 1" at bounding box center [705, 126] width 419 height 21
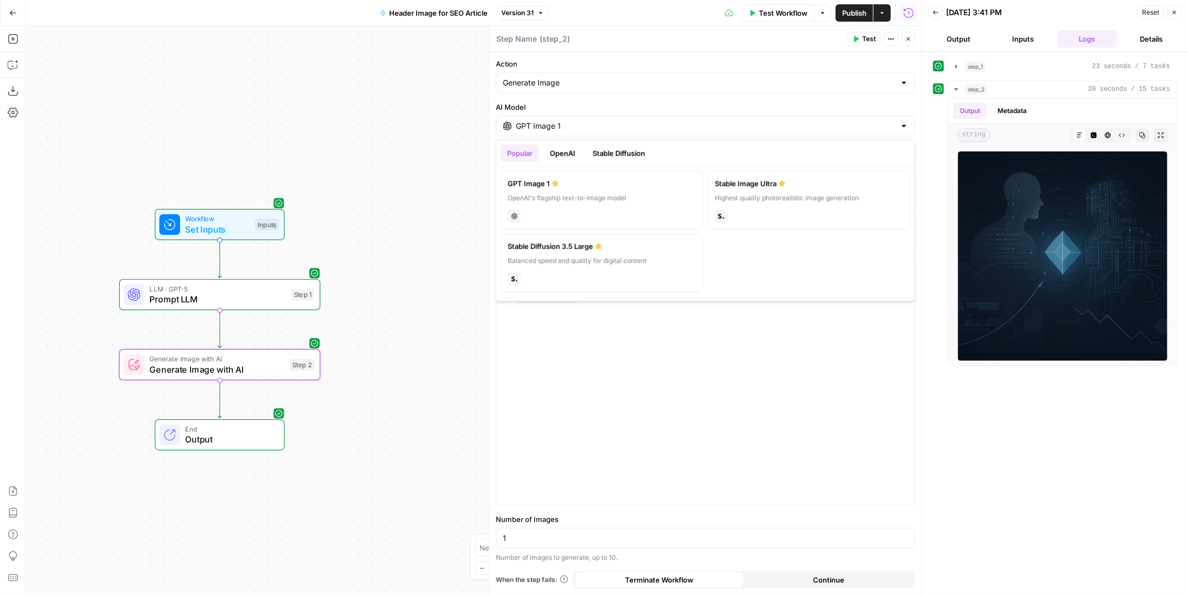
click at [626, 155] on button "Stable Diffusion" at bounding box center [618, 152] width 65 height 17
click at [599, 210] on div "stability" at bounding box center [601, 214] width 189 height 15
type input "Stable Image Ultra"
type input "21:9 (1536×640)"
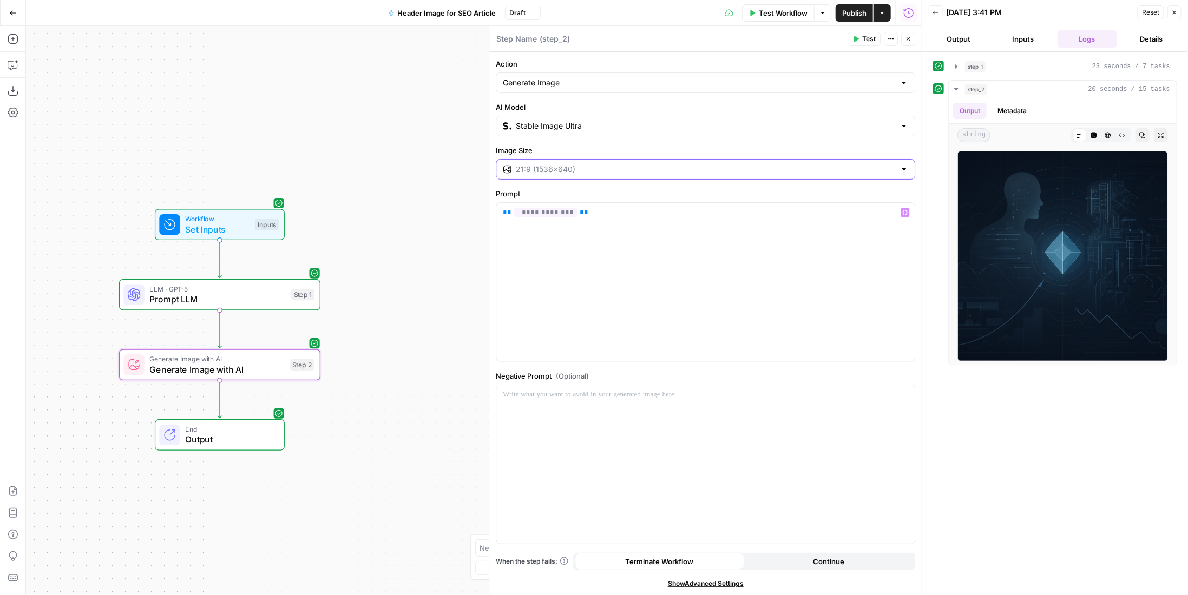
click at [606, 173] on input "Image Size" at bounding box center [705, 169] width 379 height 11
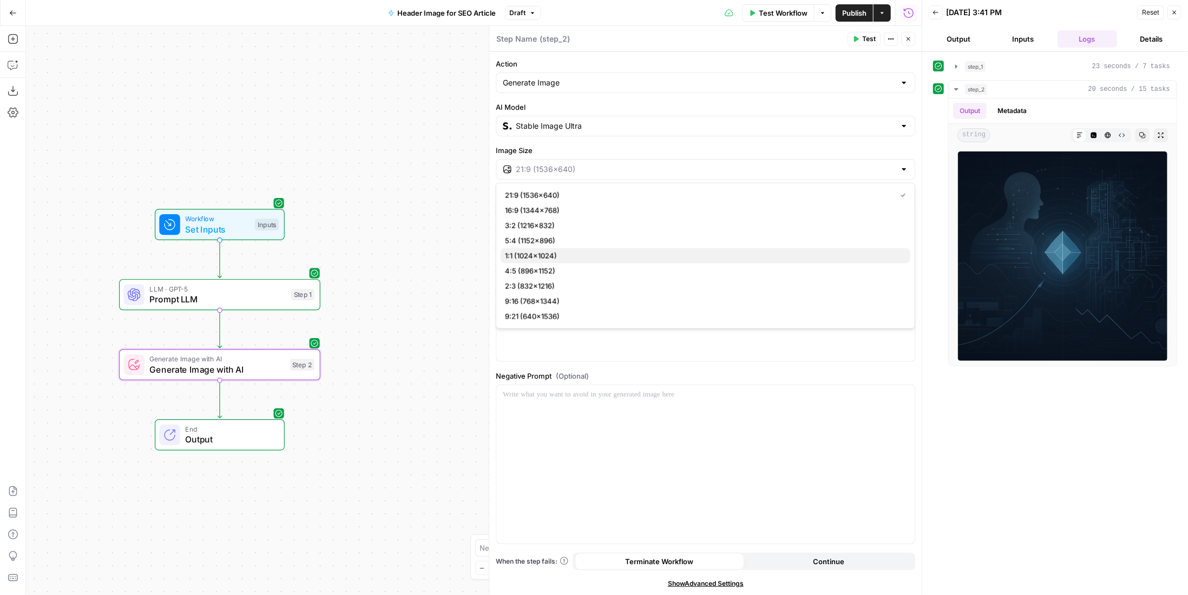
click at [578, 255] on span "1:1 (1024×1024)" at bounding box center [703, 255] width 397 height 11
type input "1:1 (1024×1024)"
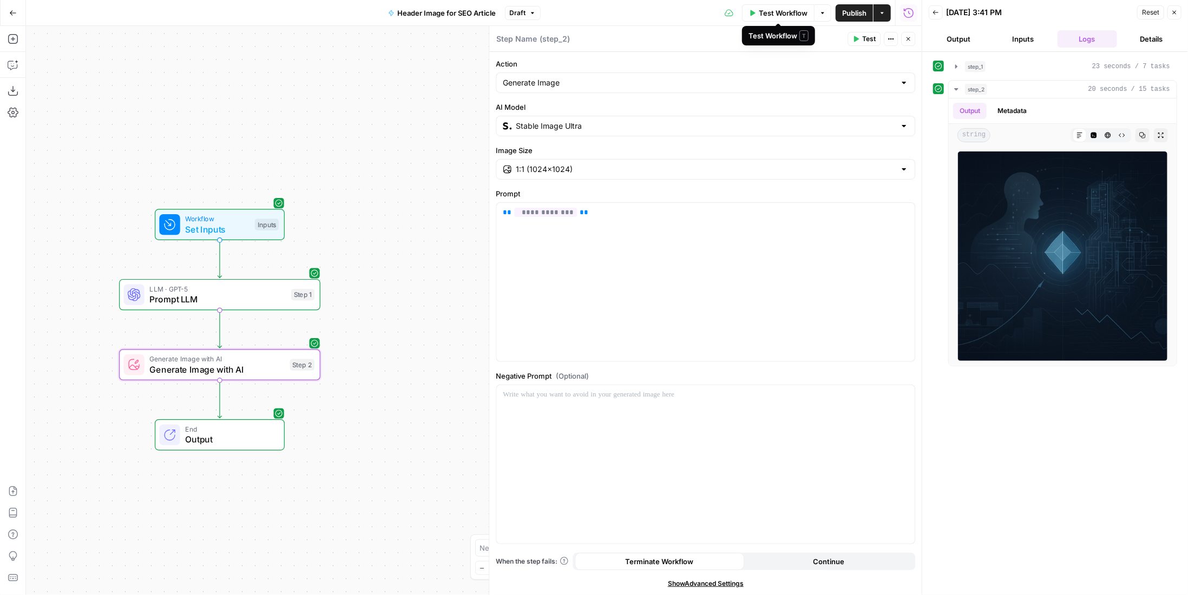
click at [780, 8] on span "Test Workflow" at bounding box center [783, 13] width 49 height 11
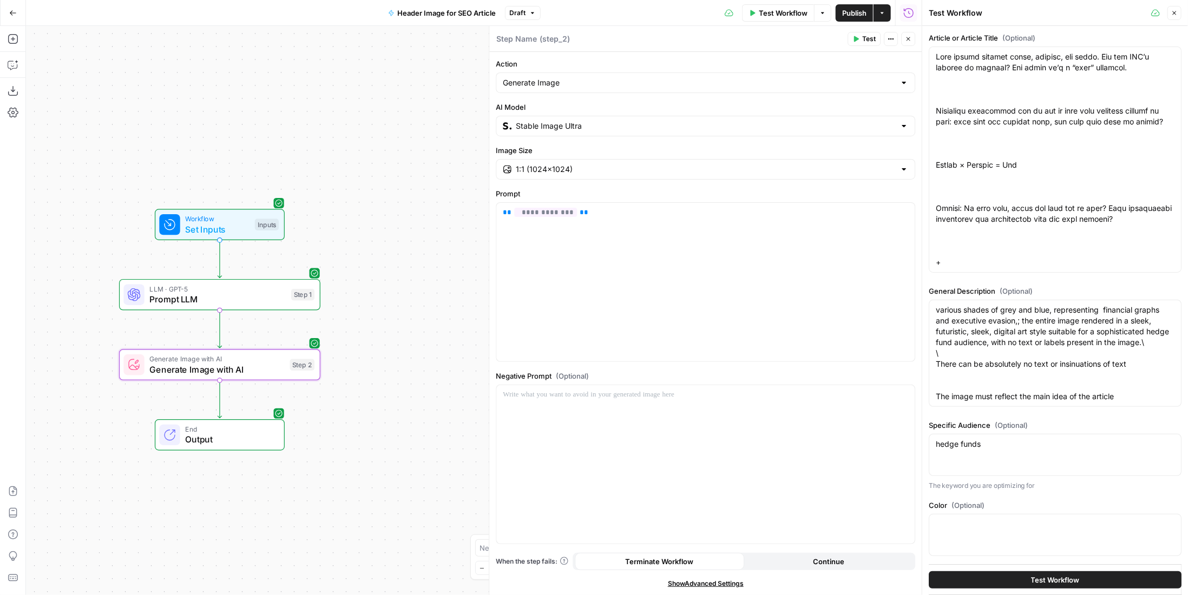
click at [1043, 580] on span "Test Workflow" at bounding box center [1055, 580] width 49 height 11
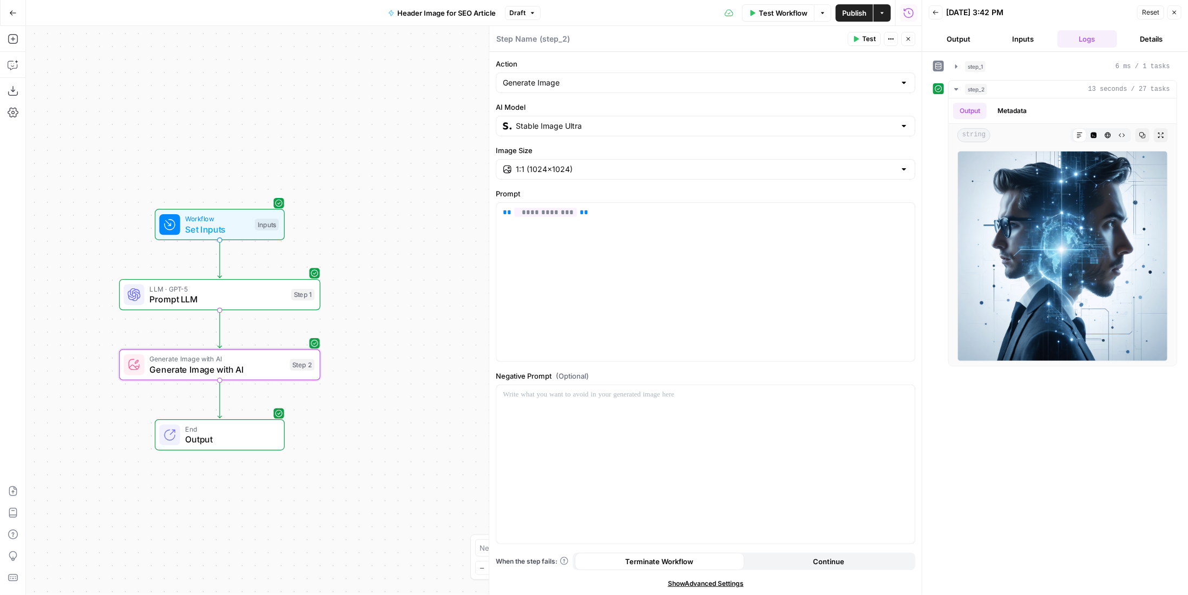
click at [291, 367] on div "Step 2" at bounding box center [302, 365] width 25 height 12
click at [628, 122] on input "Stable Image Ultra" at bounding box center [705, 126] width 379 height 11
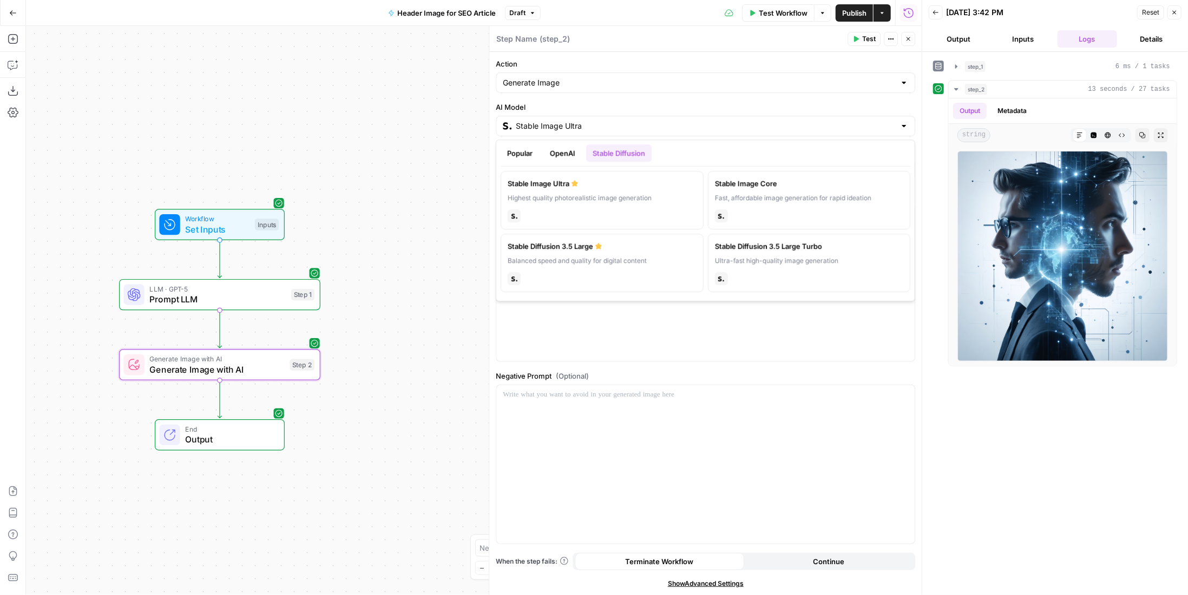
click at [583, 156] on ul "Popular OpenAI Stable Diffusion" at bounding box center [705, 152] width 410 height 17
click at [571, 158] on button "OpenAI" at bounding box center [562, 152] width 38 height 17
click at [844, 215] on div "chat" at bounding box center [809, 214] width 189 height 15
type input "DALL·E 3"
type input "1024×1024"
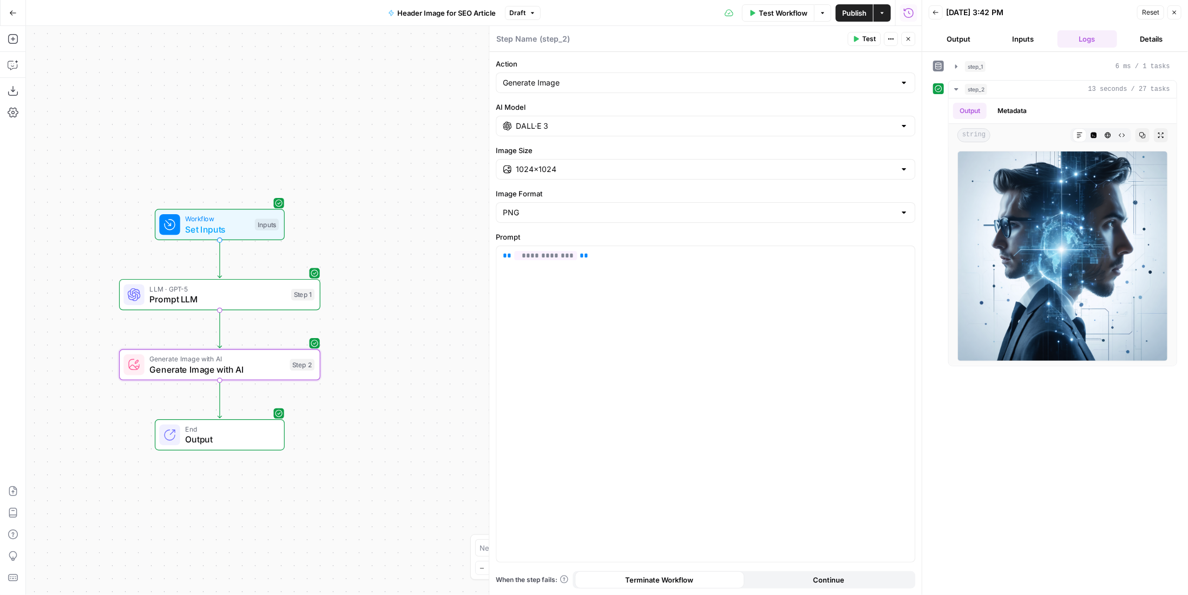
click at [796, 12] on span "Test Workflow" at bounding box center [783, 13] width 49 height 11
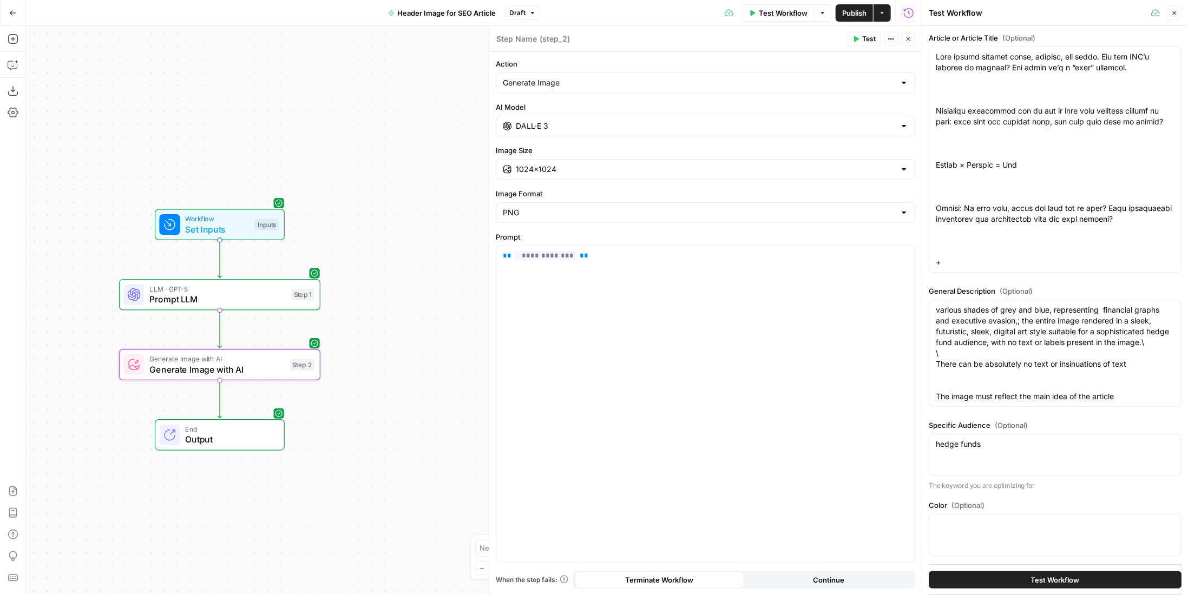
click at [1052, 582] on span "Test Workflow" at bounding box center [1055, 580] width 49 height 11
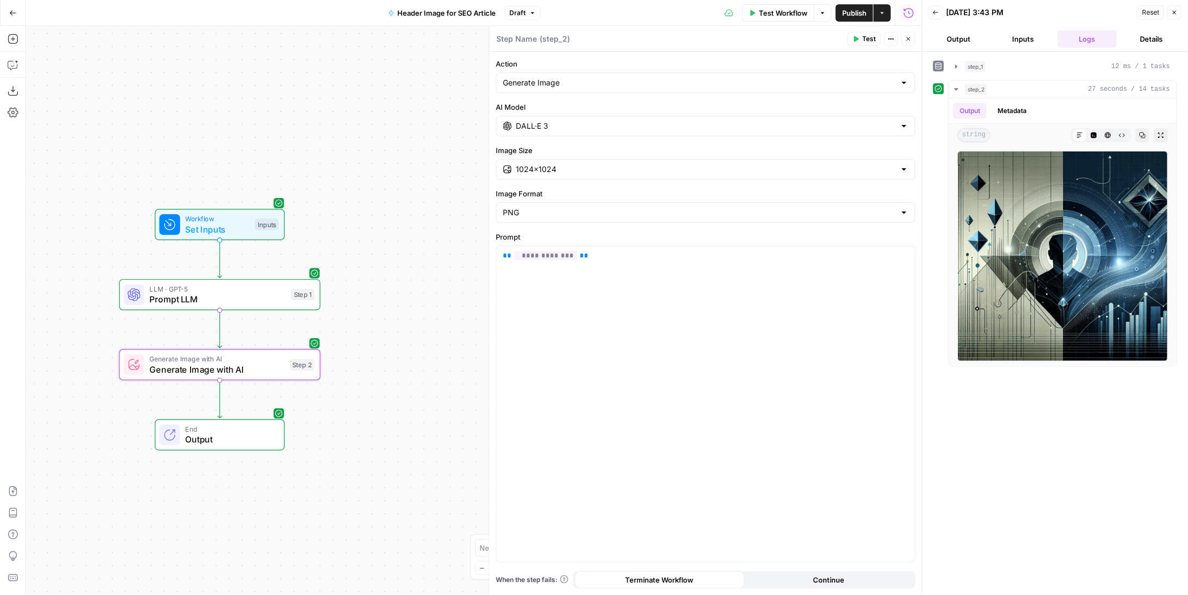
click at [301, 360] on div "Step 2" at bounding box center [302, 365] width 25 height 12
click at [562, 133] on div "DALL·E 3" at bounding box center [705, 126] width 419 height 21
click at [606, 154] on button "Stable Diffusion" at bounding box center [618, 152] width 65 height 17
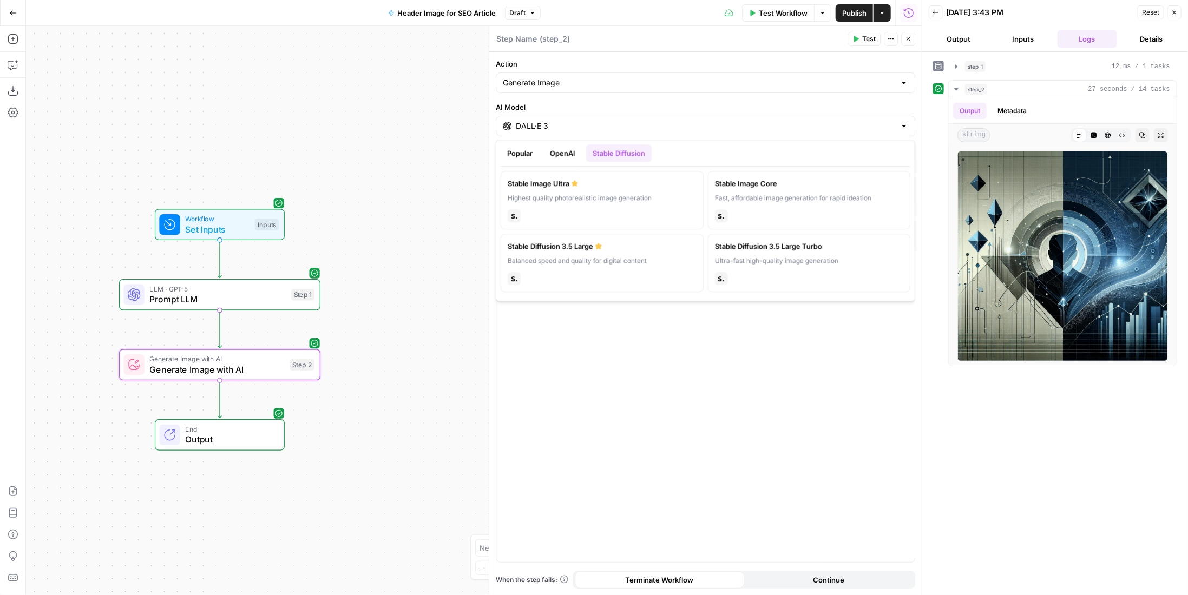
click at [776, 267] on label "Stable Diffusion 3.5 Large Turbo Ultra-fast high-quality image generation stabi…" at bounding box center [809, 263] width 203 height 58
type input "Stable Diffusion 3.5 Large Turbo"
type input "21:9 (1536×640)"
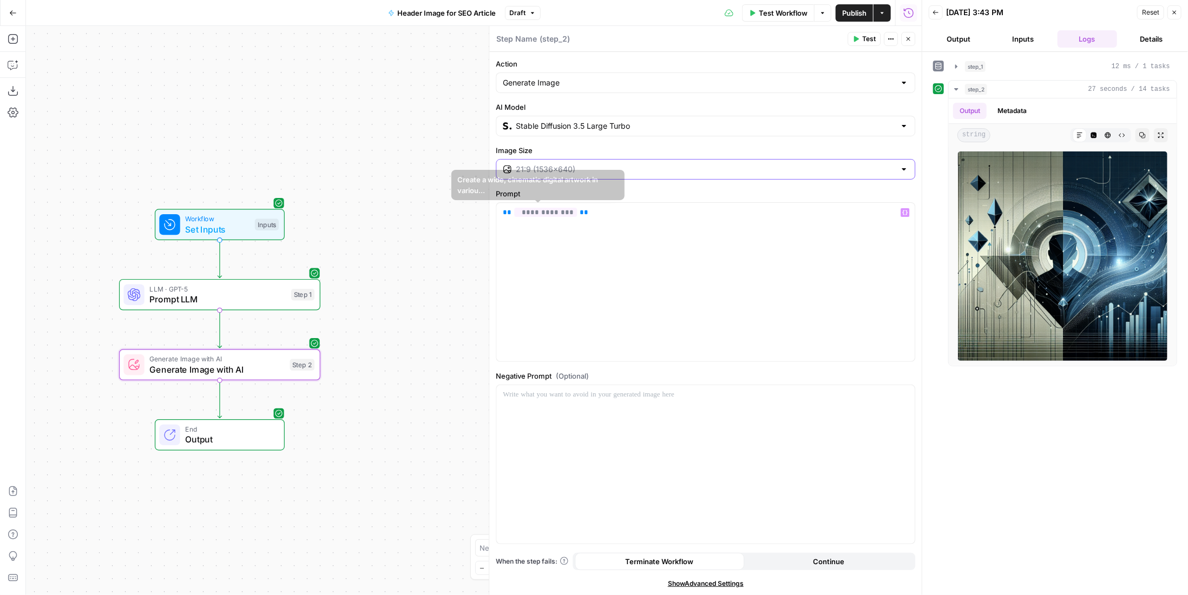
click at [570, 168] on input "Image Size" at bounding box center [705, 169] width 379 height 11
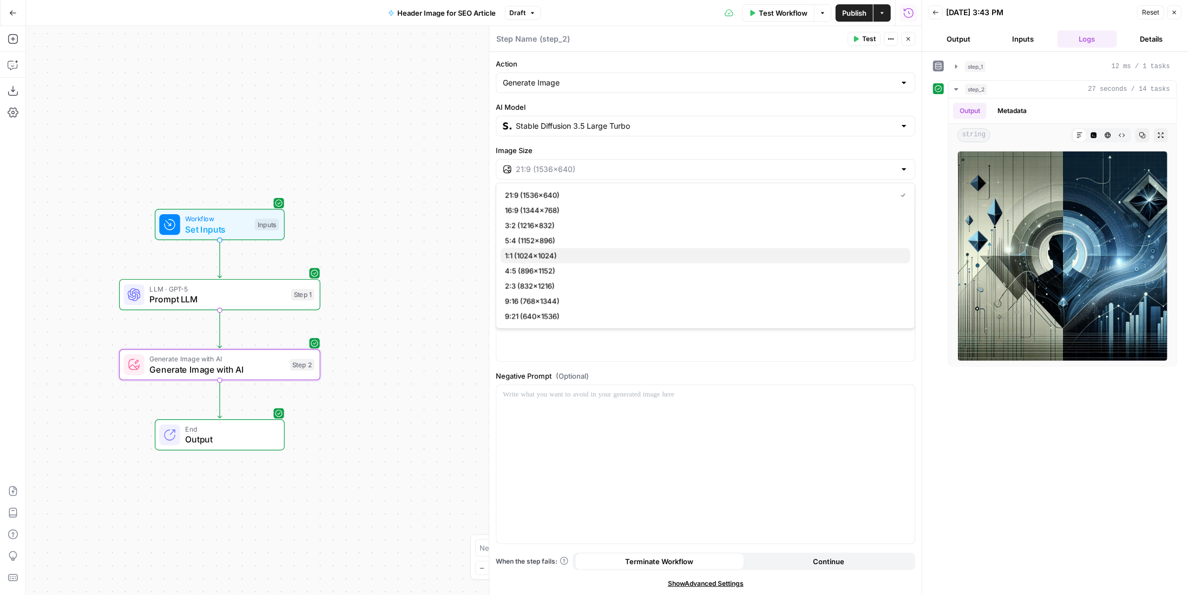
click at [582, 252] on span "1:1 (1024×1024)" at bounding box center [703, 255] width 397 height 11
type input "1:1 (1024×1024)"
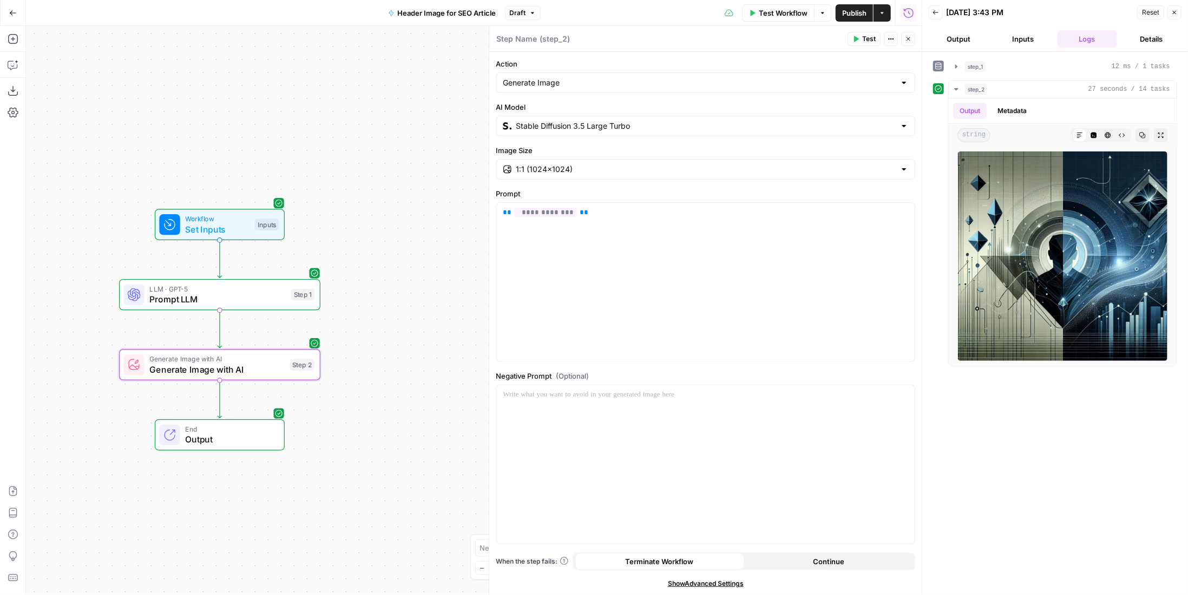
click at [853, 42] on button "Test" at bounding box center [863, 39] width 33 height 14
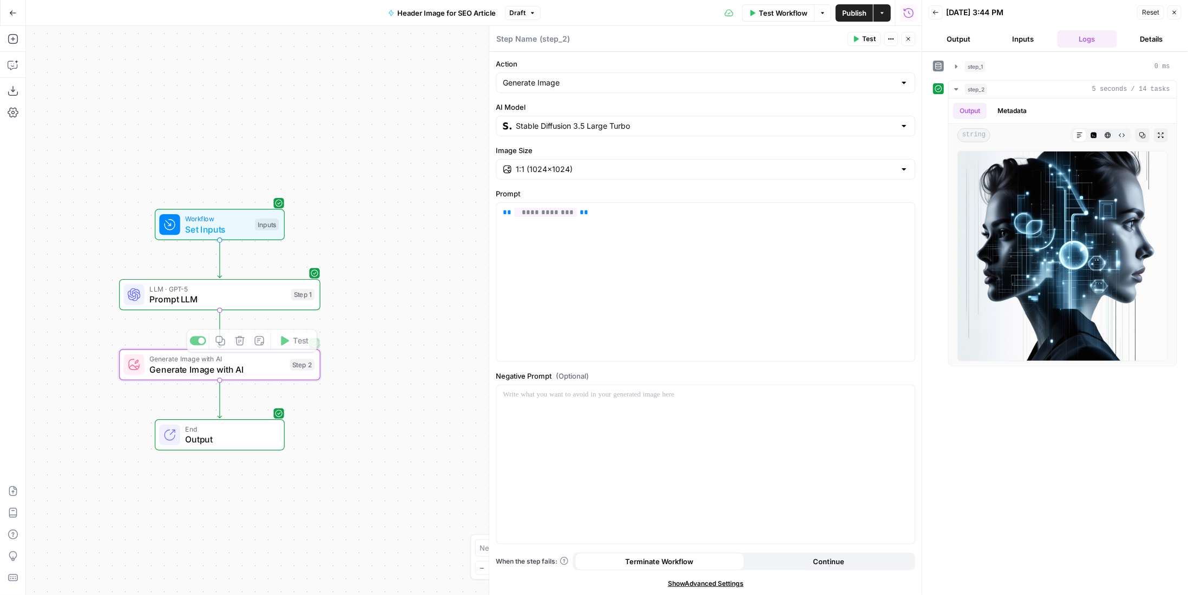
click at [605, 122] on input "Stable Diffusion 3.5 Large Turbo" at bounding box center [705, 126] width 379 height 11
click at [236, 292] on span "LLM · GPT-5" at bounding box center [217, 288] width 136 height 10
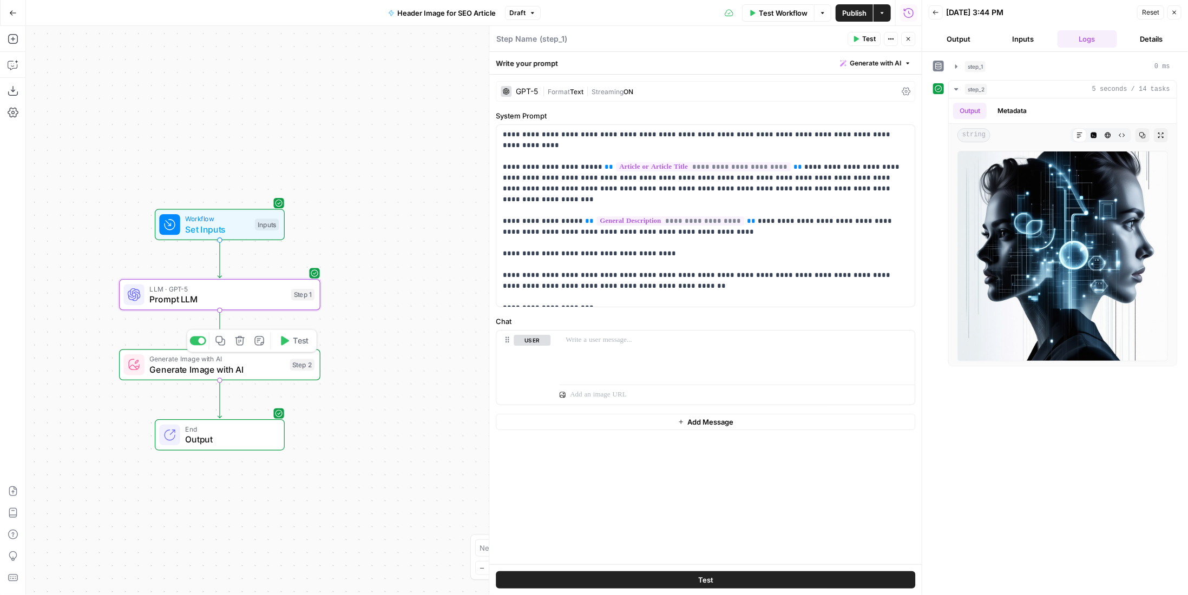
click at [206, 371] on span "Generate Image with AI" at bounding box center [216, 369] width 135 height 13
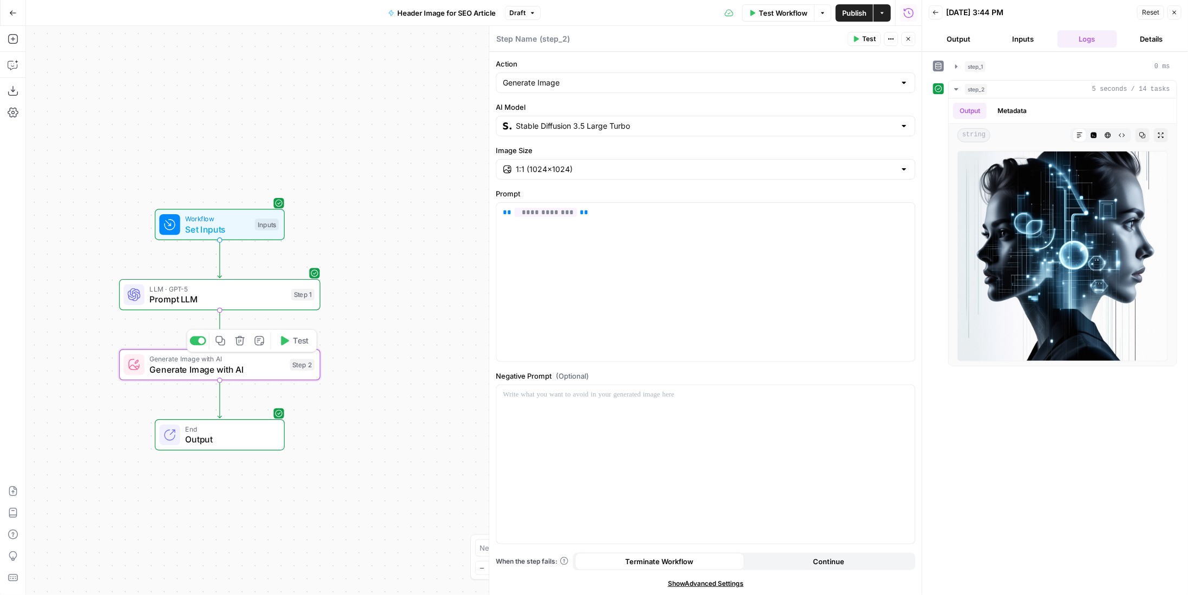
click at [549, 125] on input "Stable Diffusion 3.5 Large Turbo" at bounding box center [705, 126] width 379 height 11
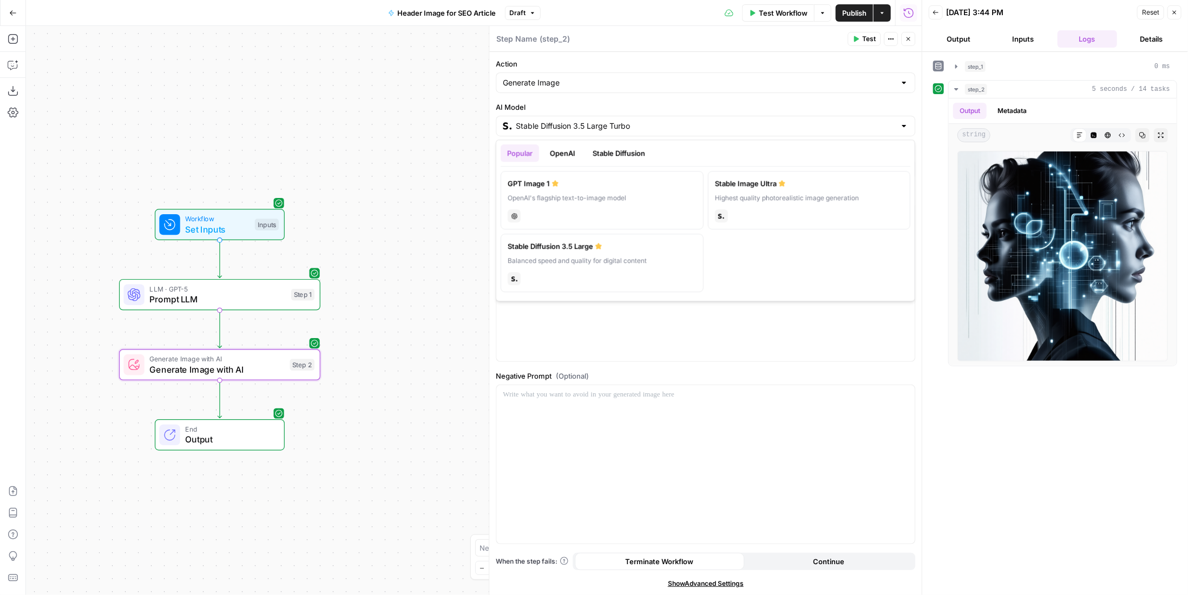
click at [561, 155] on button "OpenAI" at bounding box center [562, 152] width 38 height 17
click at [618, 143] on div "Popular OpenAI Stable Diffusion GPT Image 1 OpenAI's flagship text-to-image mod…" at bounding box center [705, 221] width 419 height 162
click at [619, 157] on button "Stable Diffusion" at bounding box center [618, 152] width 65 height 17
click at [647, 276] on div "stability" at bounding box center [601, 277] width 189 height 15
type input "Stable Diffusion 3.5 Large"
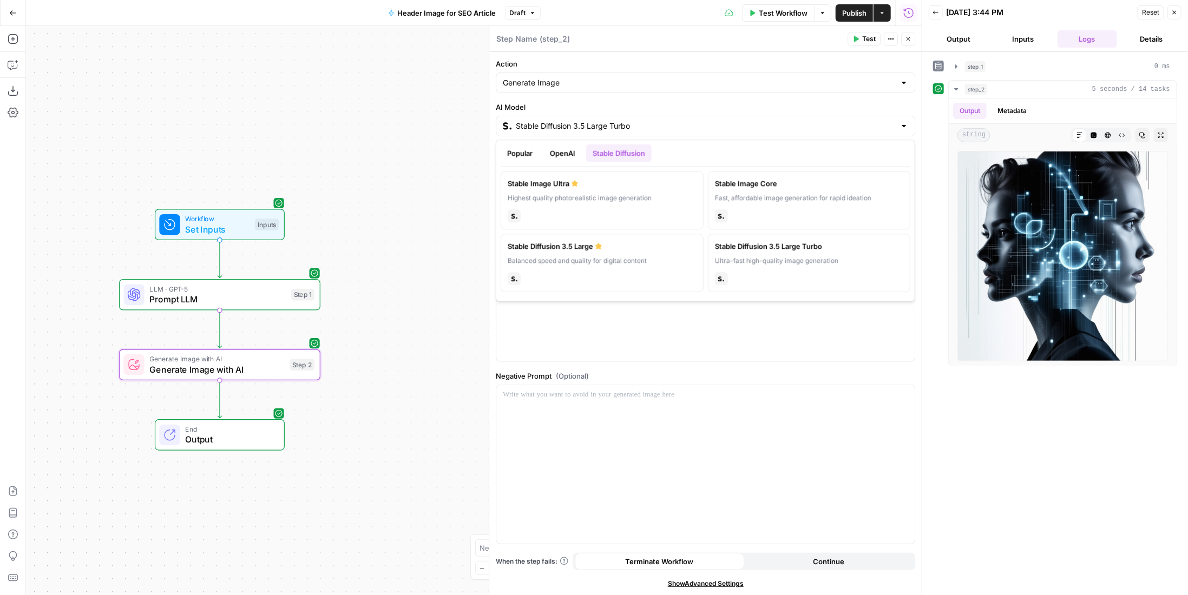
type input "21:9 (1536×640)"
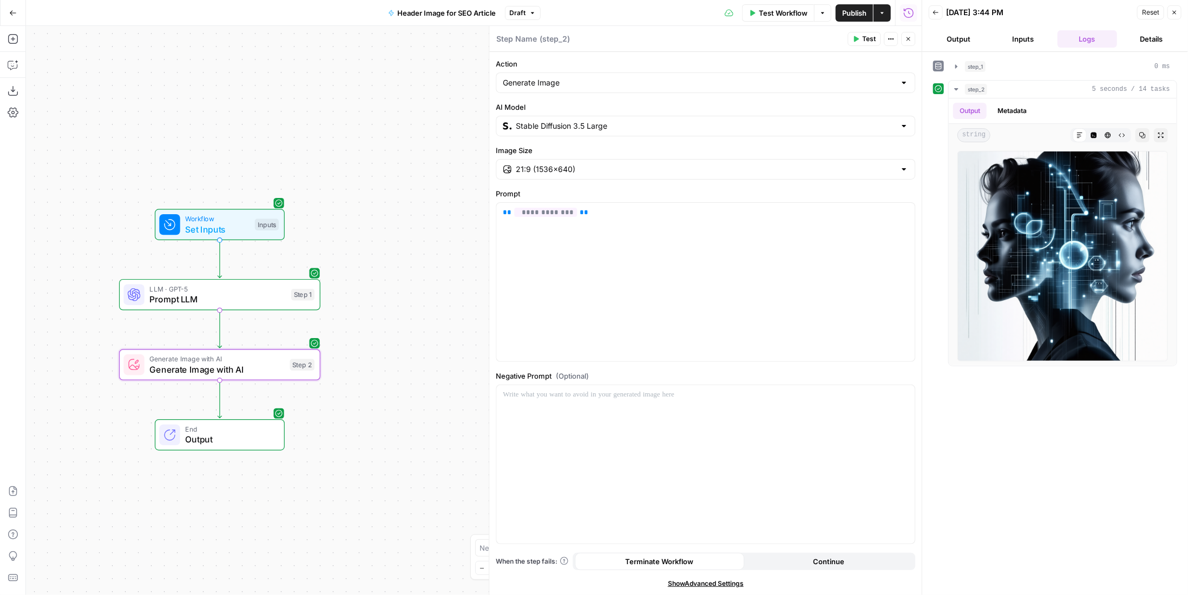
click at [862, 34] on button "Test" at bounding box center [863, 39] width 33 height 14
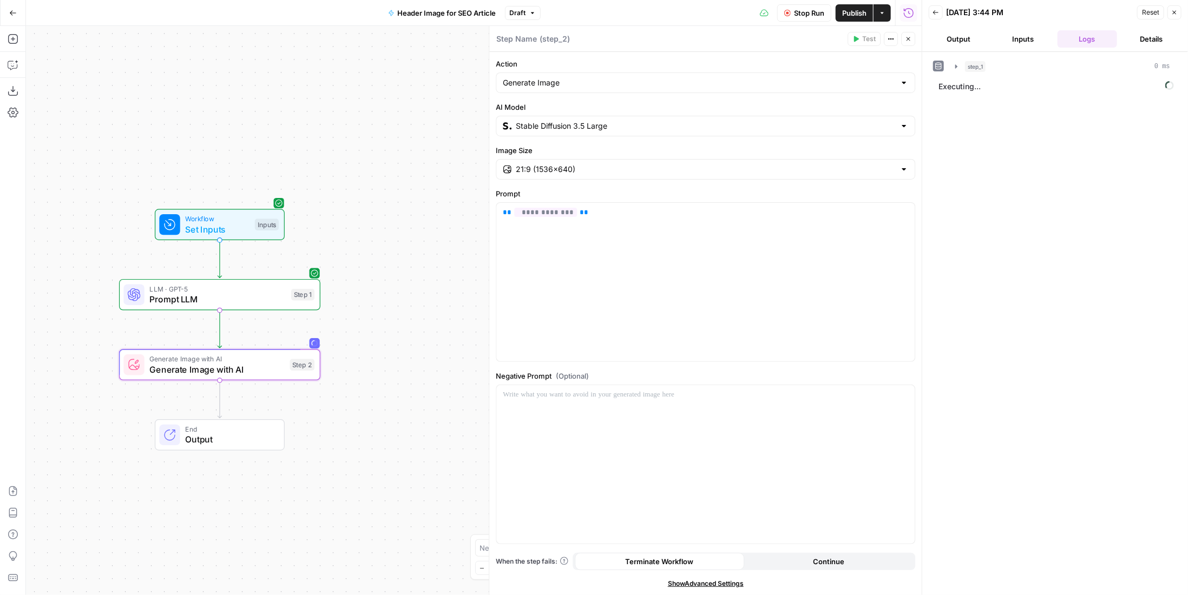
click at [1014, 42] on button "Inputs" at bounding box center [1023, 38] width 60 height 17
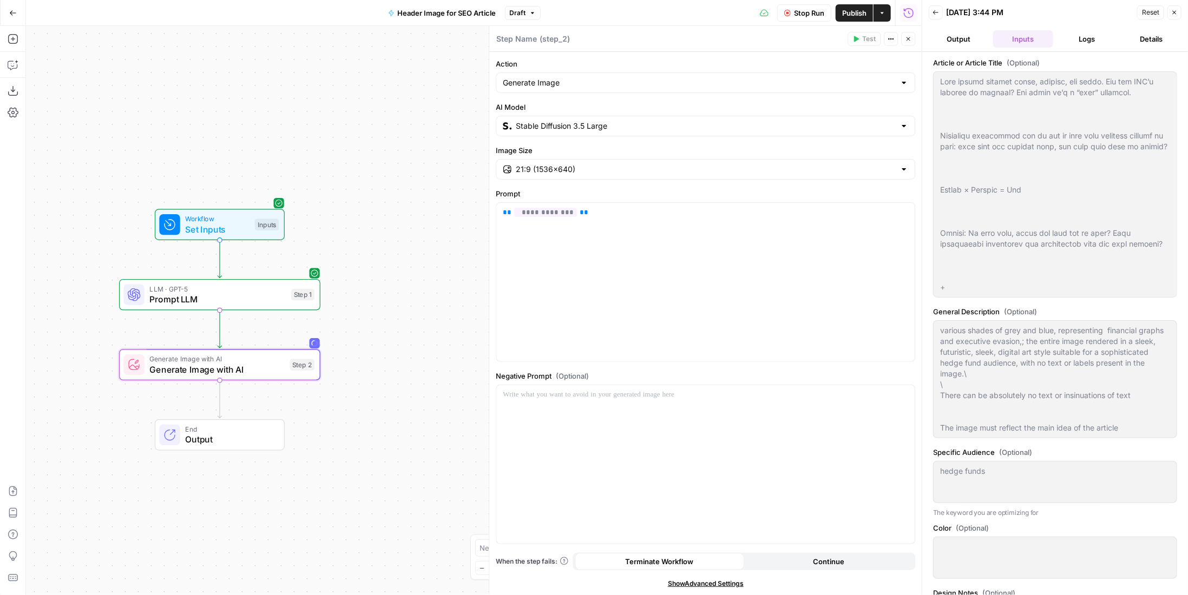
click at [966, 41] on button "Output" at bounding box center [958, 38] width 60 height 17
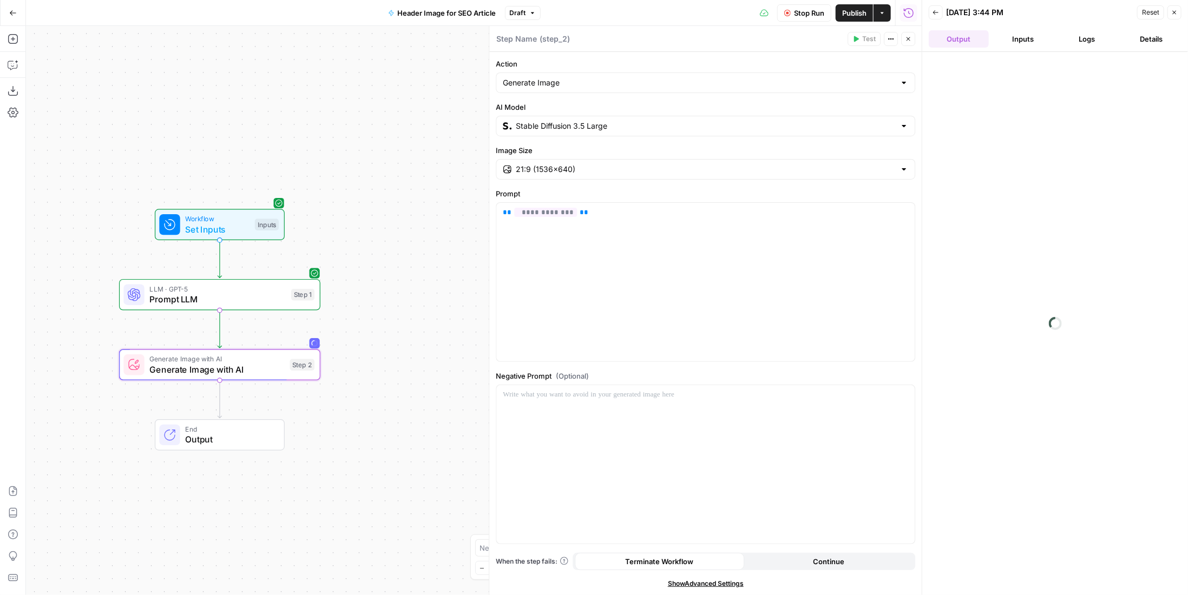
click at [1085, 42] on button "Logs" at bounding box center [1087, 38] width 60 height 17
click at [1037, 58] on button "step_1 0 ms" at bounding box center [1062, 66] width 228 height 17
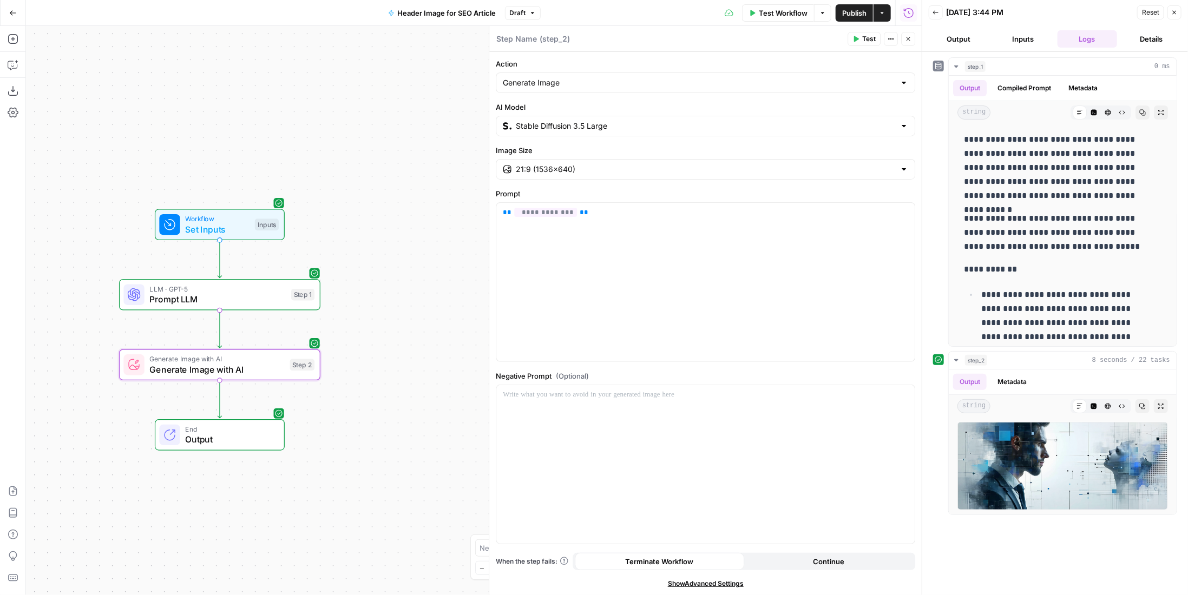
click at [1013, 32] on button "Inputs" at bounding box center [1023, 38] width 60 height 17
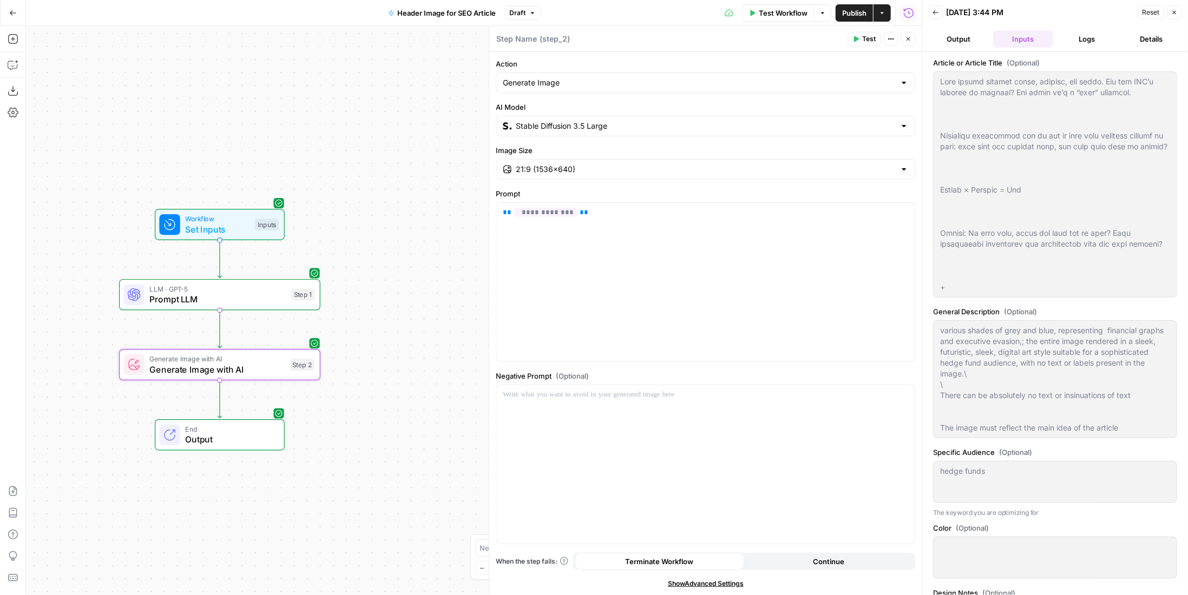
click at [981, 42] on button "Output" at bounding box center [958, 38] width 60 height 17
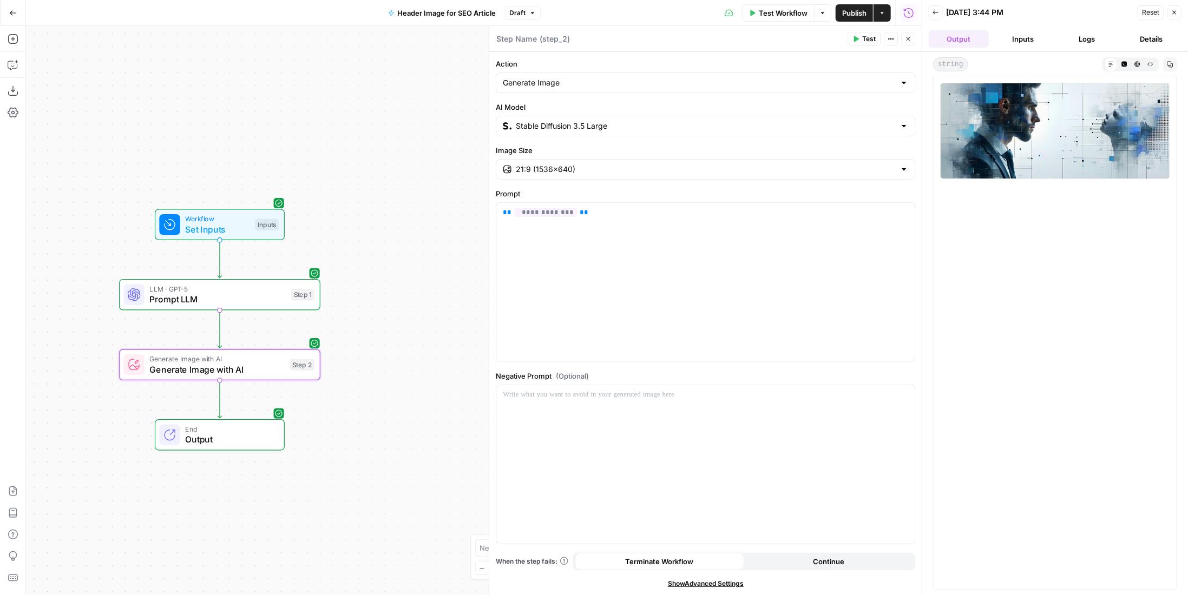
click at [783, 14] on span "Test Workflow" at bounding box center [783, 13] width 49 height 11
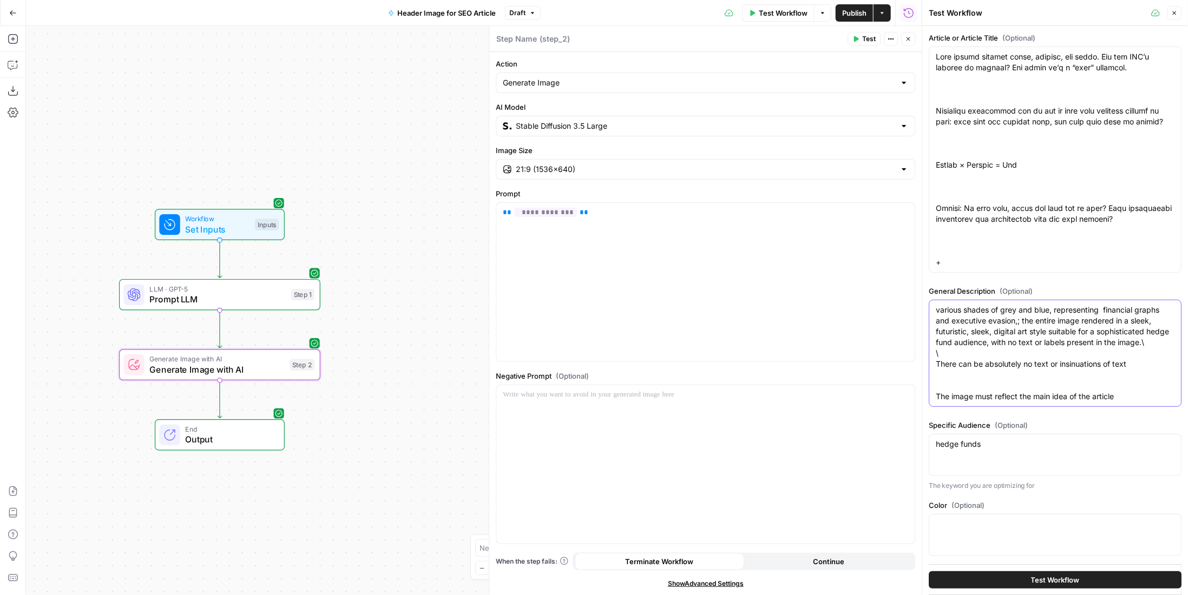
click at [1143, 380] on textarea "various shades of grey and blue, representing financial graphs and executive ev…" at bounding box center [1054, 353] width 239 height 97
type textarea "various shades of grey and blue, representing financial graphs and executive ev…"
click at [1033, 584] on span "Test Workflow" at bounding box center [1055, 580] width 49 height 11
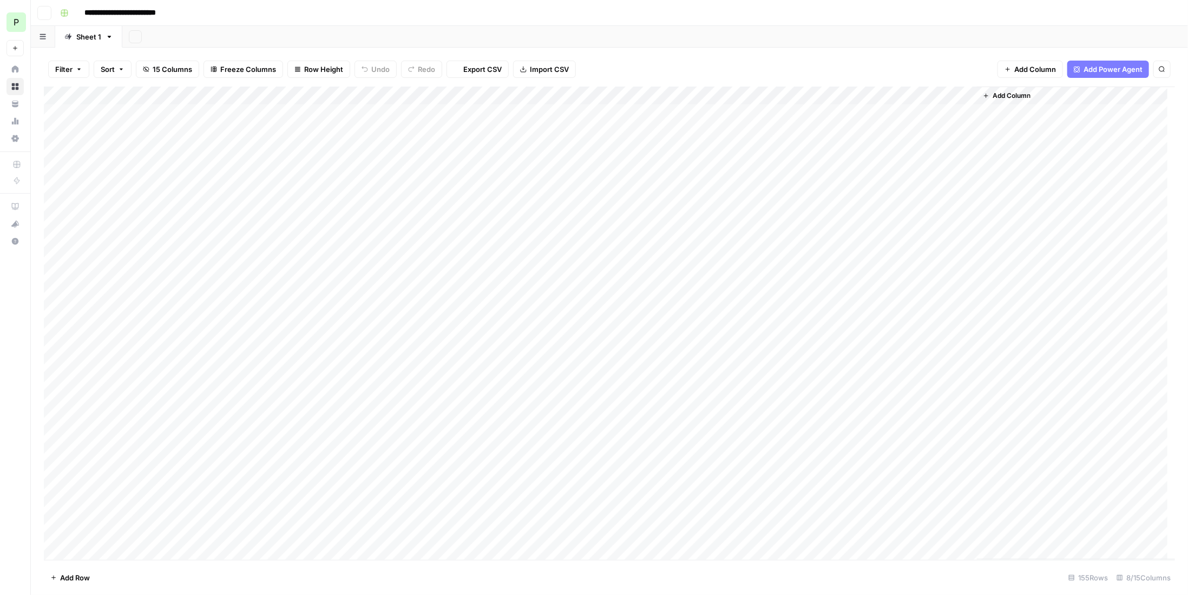
click at [11, 19] on button "P Paragon" at bounding box center [14, 22] width 17 height 27
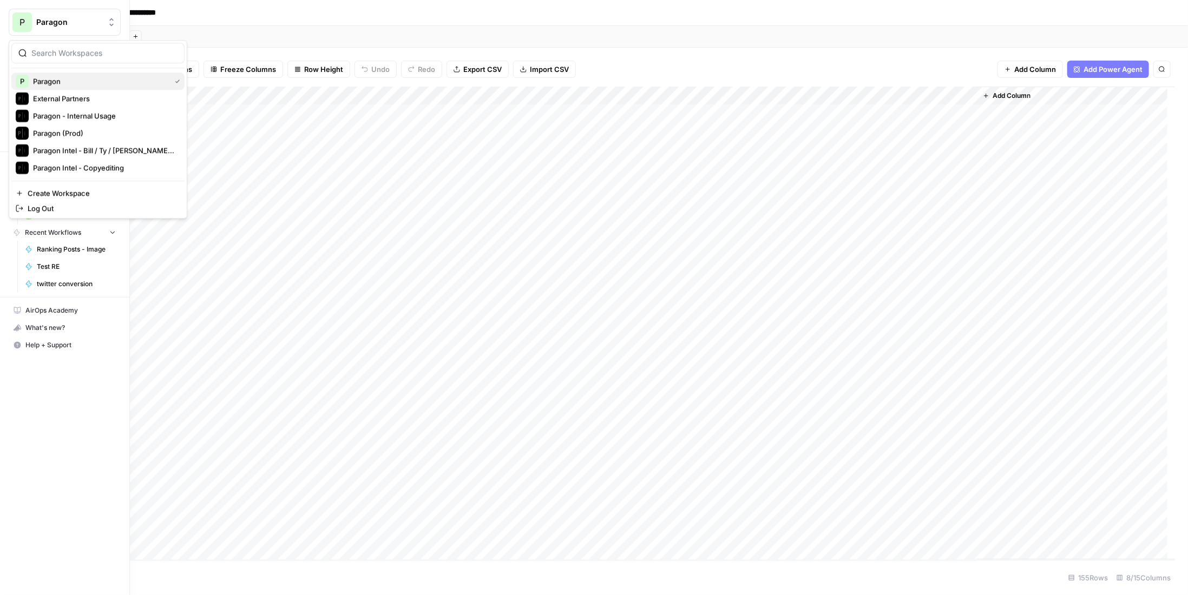
click at [72, 76] on span "Paragon" at bounding box center [99, 81] width 133 height 11
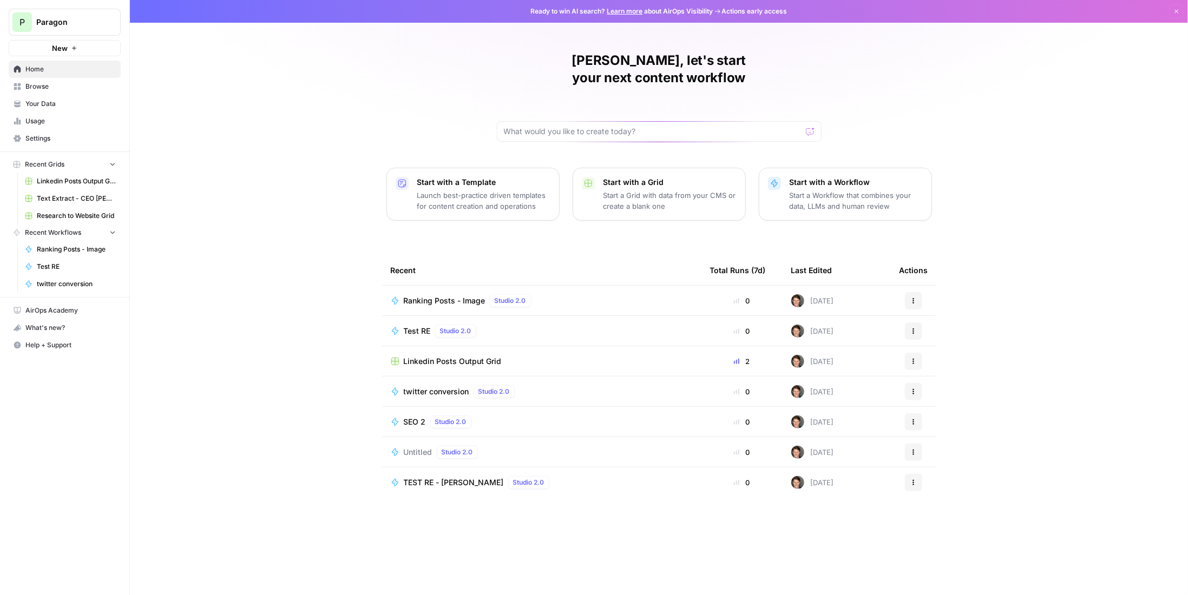
click at [36, 87] on span "Browse" at bounding box center [70, 87] width 90 height 10
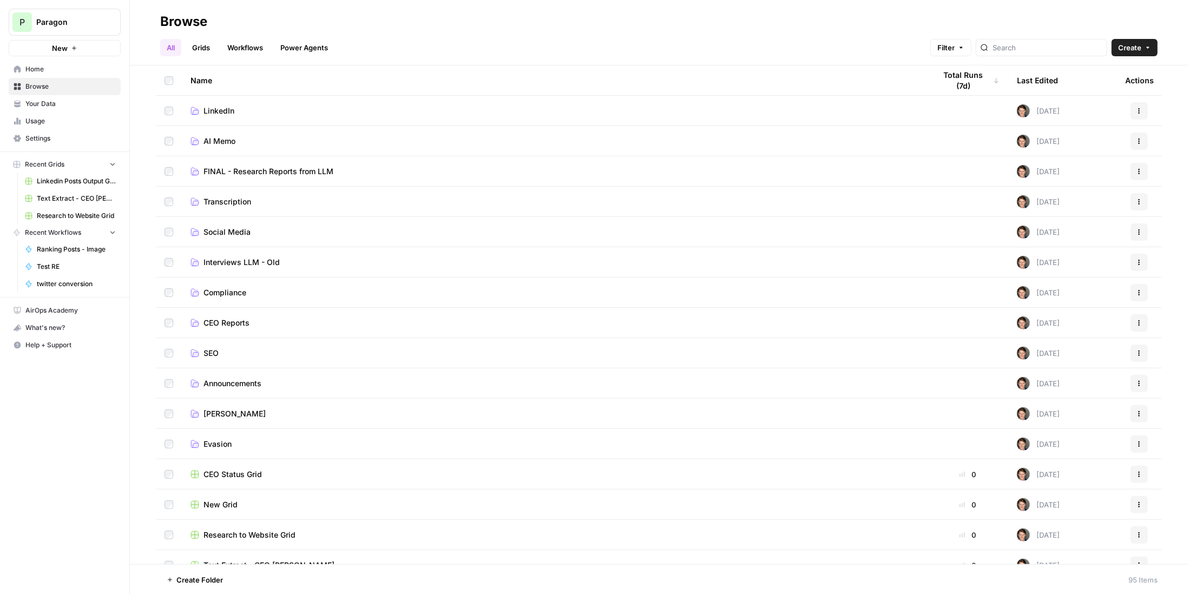
click at [247, 42] on link "Workflows" at bounding box center [245, 47] width 49 height 17
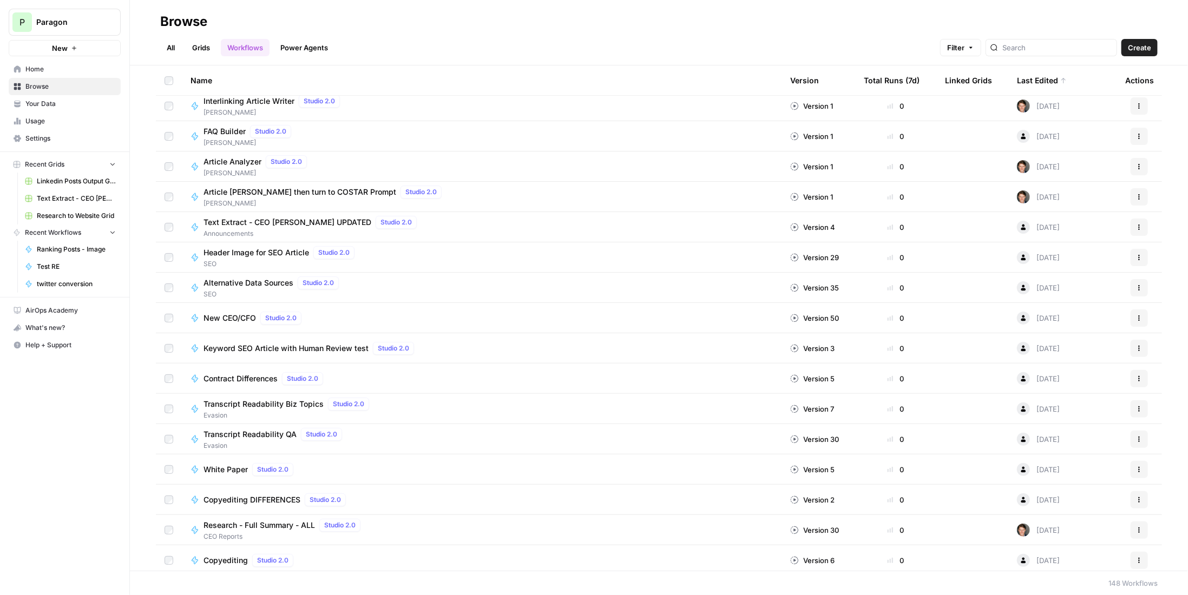
scroll to position [2169, 0]
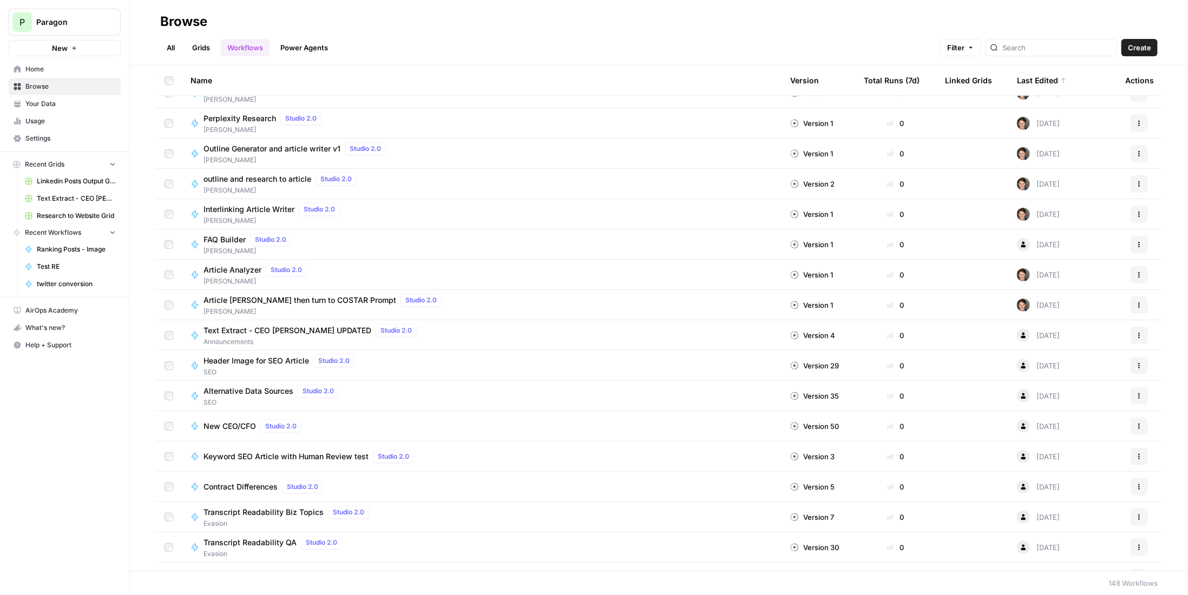
click at [205, 49] on link "Grids" at bounding box center [201, 47] width 31 height 17
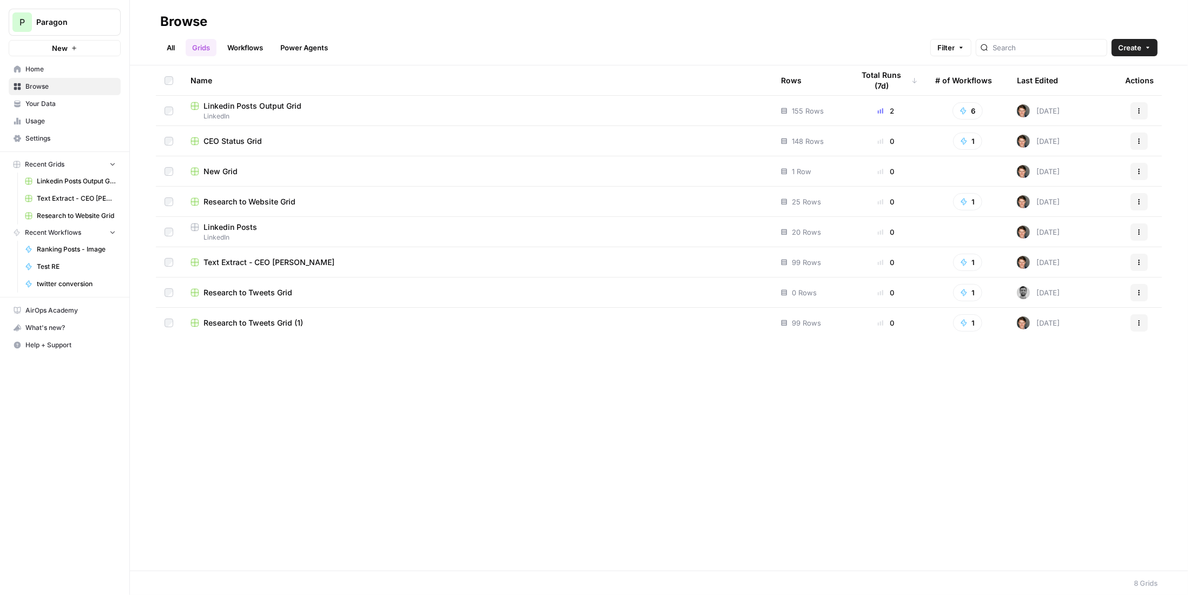
click at [304, 53] on link "Power Agents" at bounding box center [304, 47] width 61 height 17
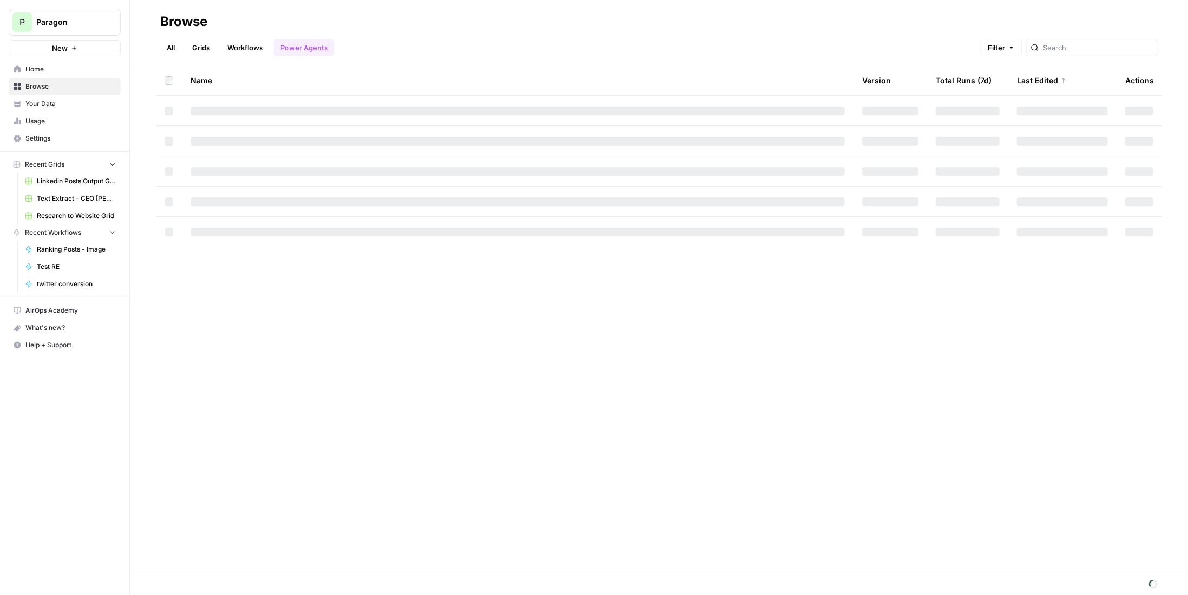
click at [163, 43] on link "All" at bounding box center [170, 47] width 21 height 17
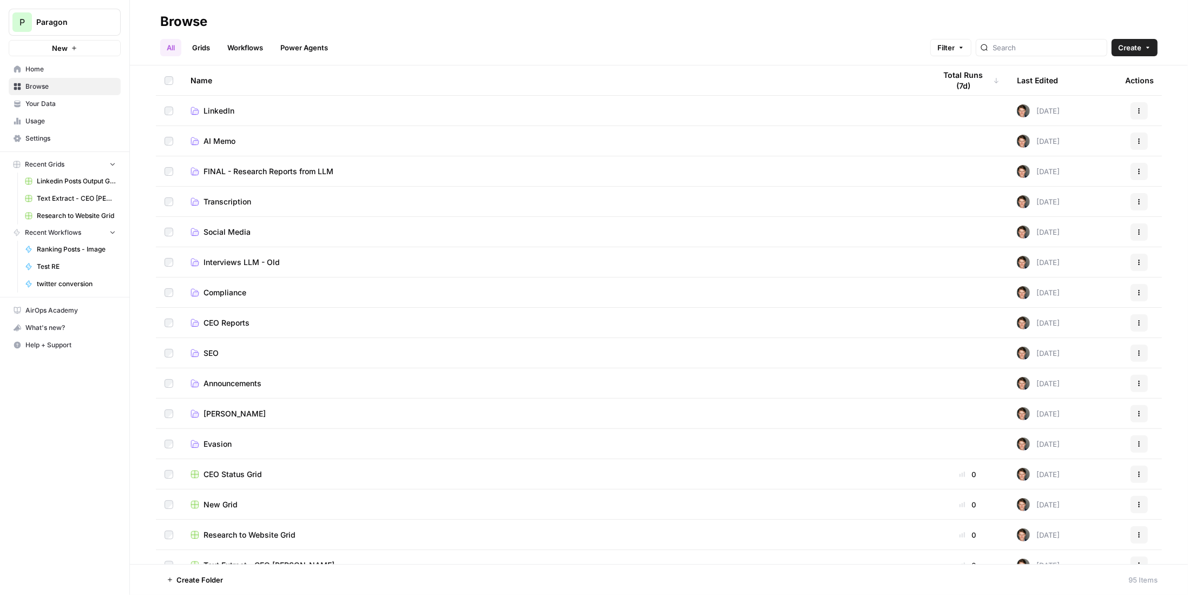
click at [214, 356] on span "SEO" at bounding box center [210, 353] width 15 height 11
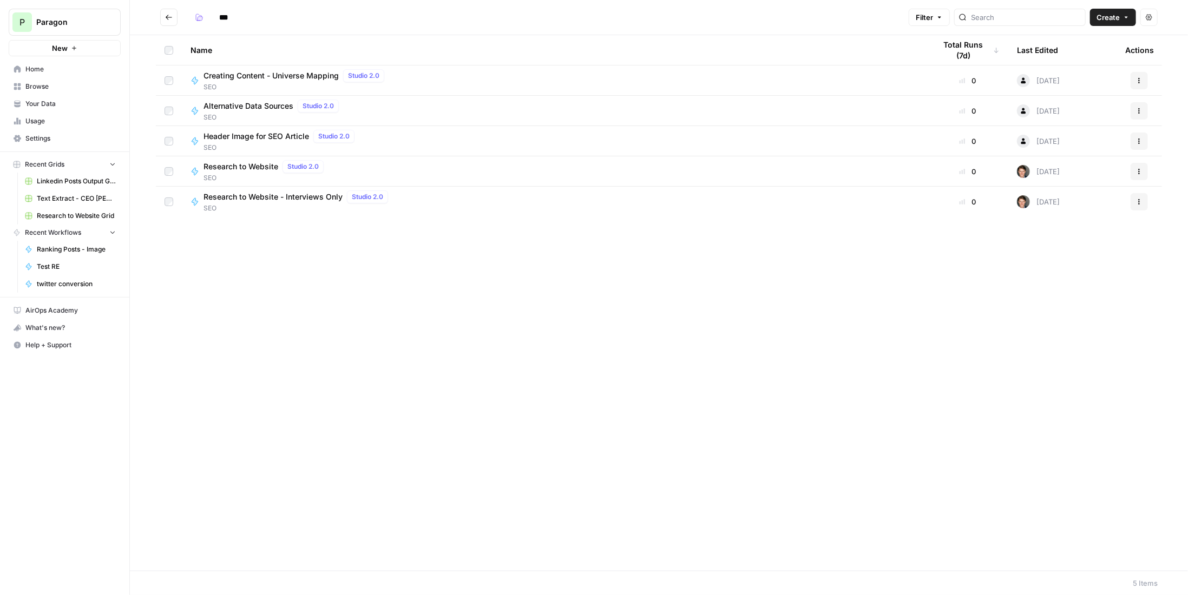
click at [272, 137] on span "Header Image for SEO Article" at bounding box center [256, 136] width 106 height 11
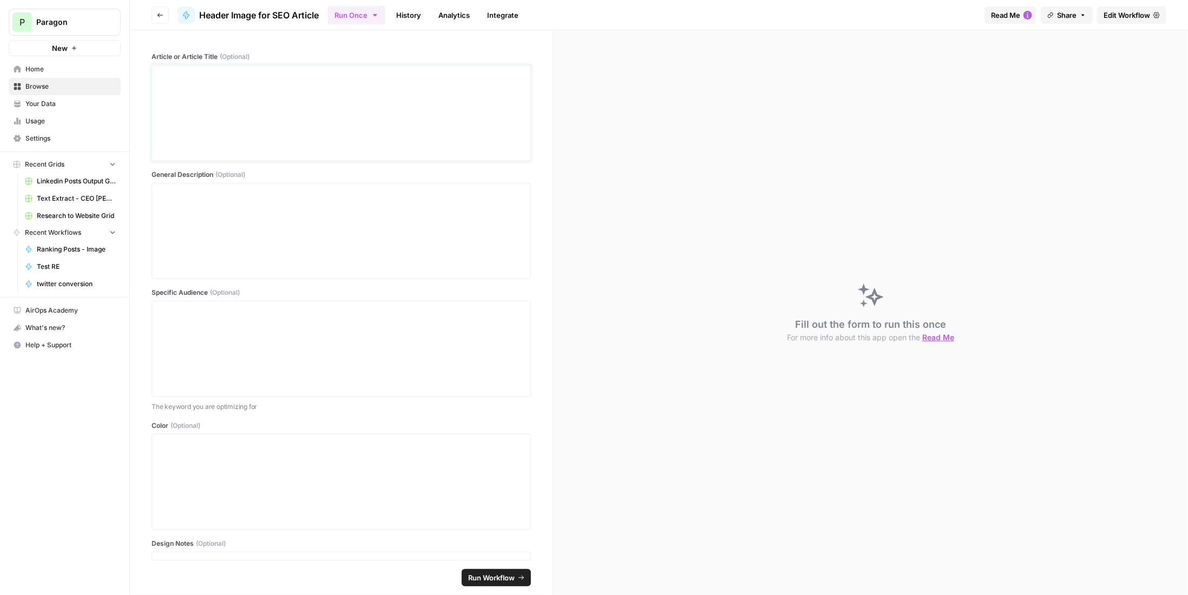
click at [283, 105] on div at bounding box center [341, 113] width 365 height 87
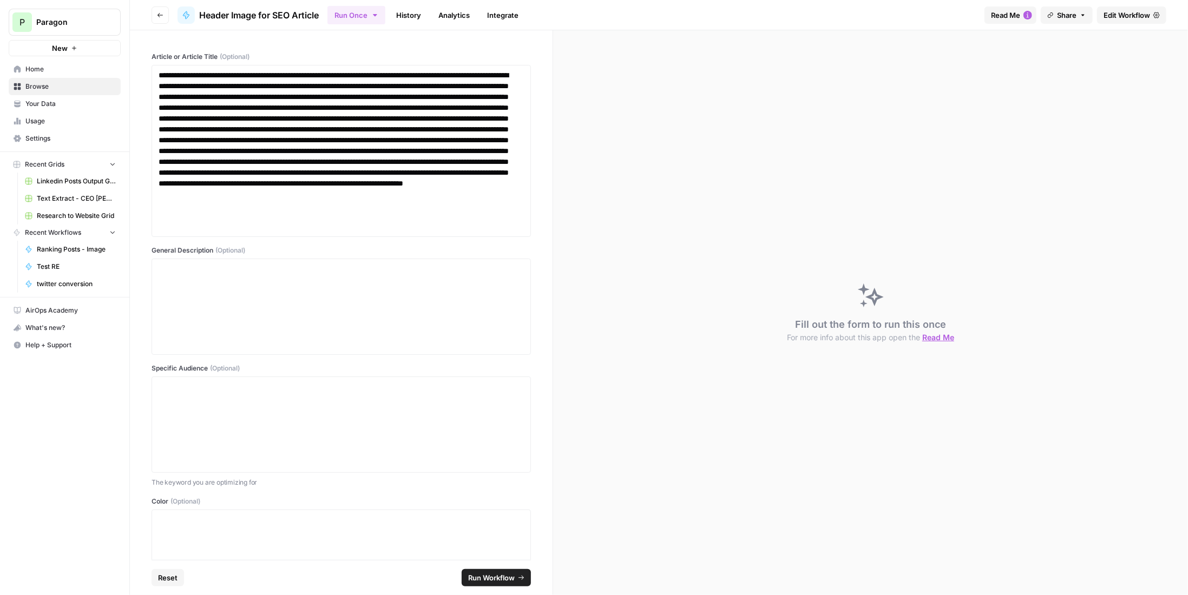
click at [1141, 14] on span "Edit Workflow" at bounding box center [1126, 15] width 47 height 11
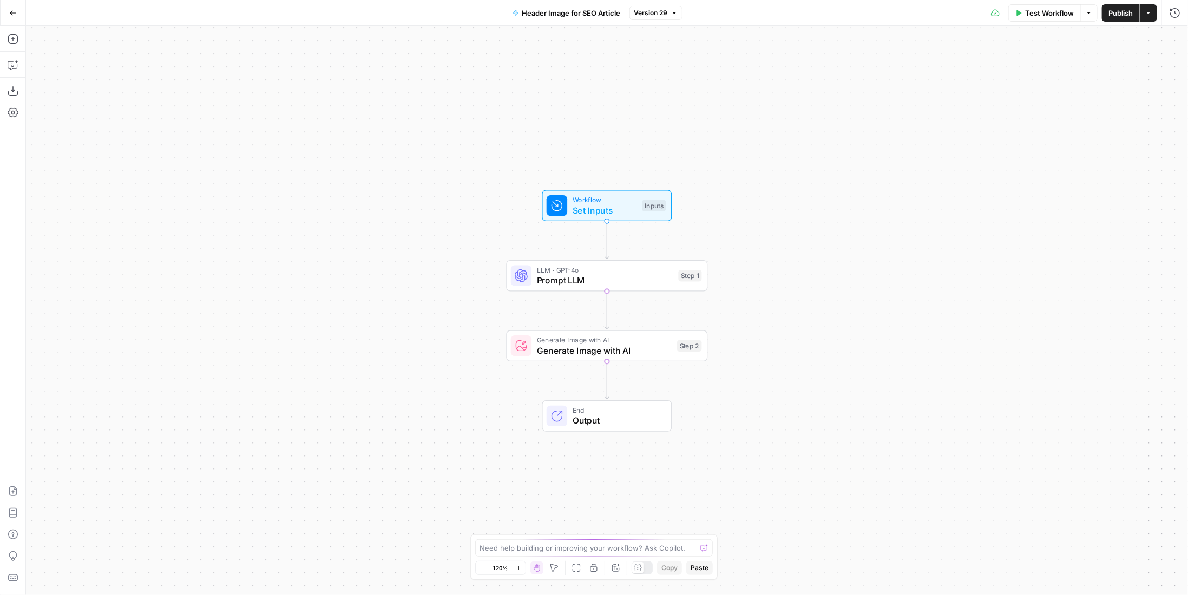
click at [652, 267] on span "LLM · GPT-4o" at bounding box center [605, 270] width 136 height 10
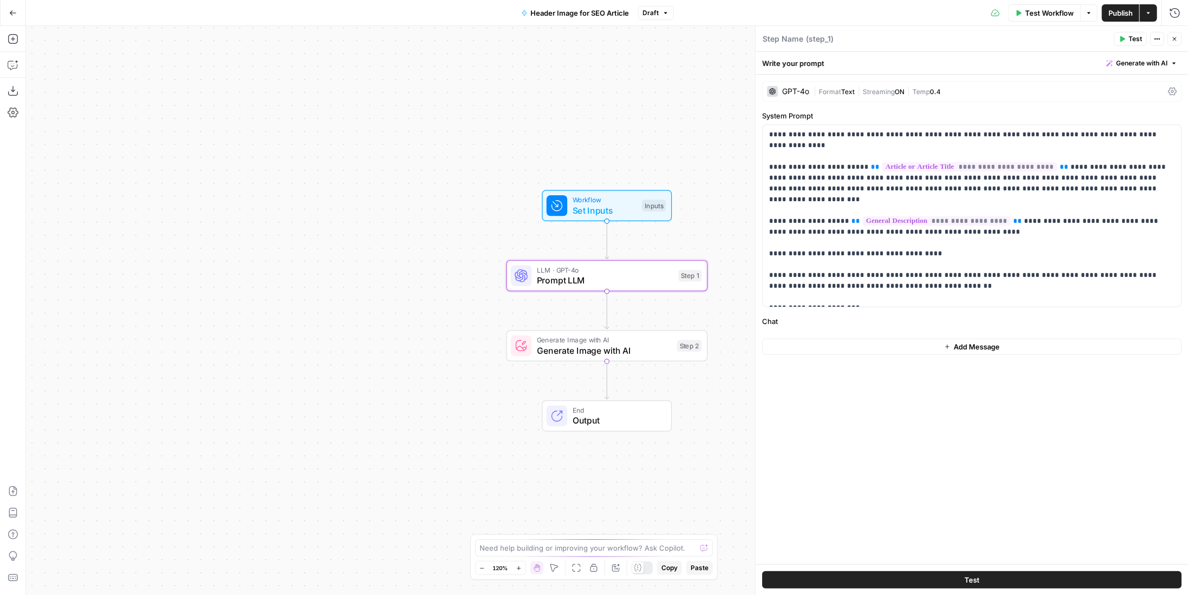
click at [671, 352] on div "Generate Image with AI Generate Image with AI Step 2 Copy step Delete step Add …" at bounding box center [606, 346] width 191 height 22
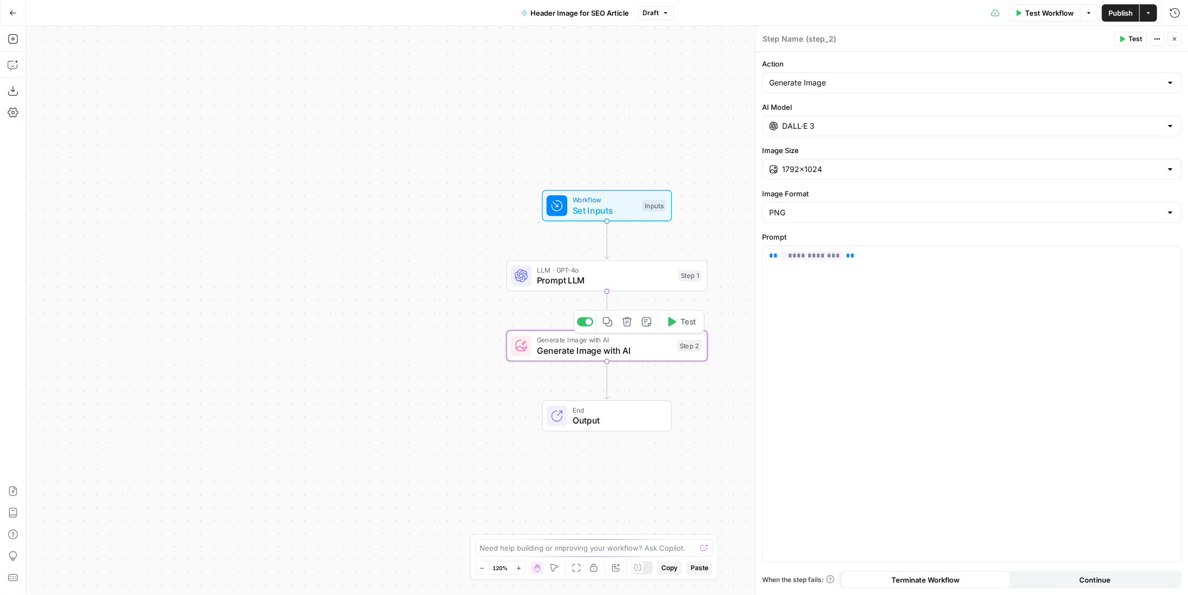
click at [849, 122] on input "DALL·E 3" at bounding box center [971, 126] width 379 height 11
click at [871, 144] on button "Stable Diffusion" at bounding box center [884, 152] width 65 height 17
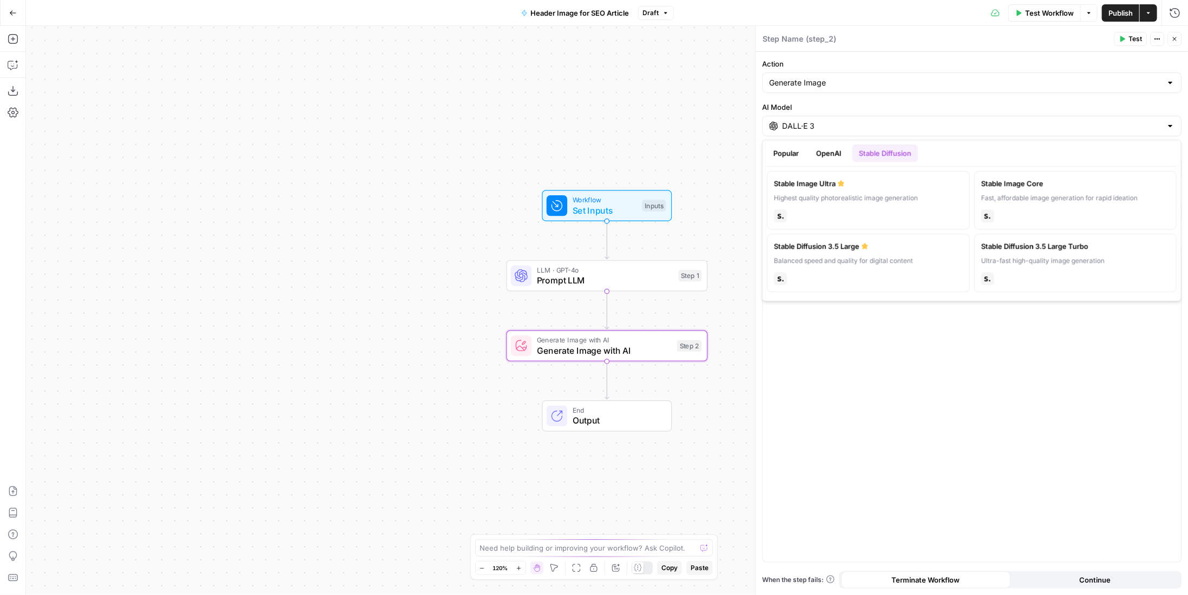
click at [829, 155] on button "OpenAI" at bounding box center [828, 152] width 38 height 17
click at [799, 153] on button "Popular" at bounding box center [786, 152] width 38 height 17
click at [865, 77] on input "Action" at bounding box center [965, 82] width 392 height 11
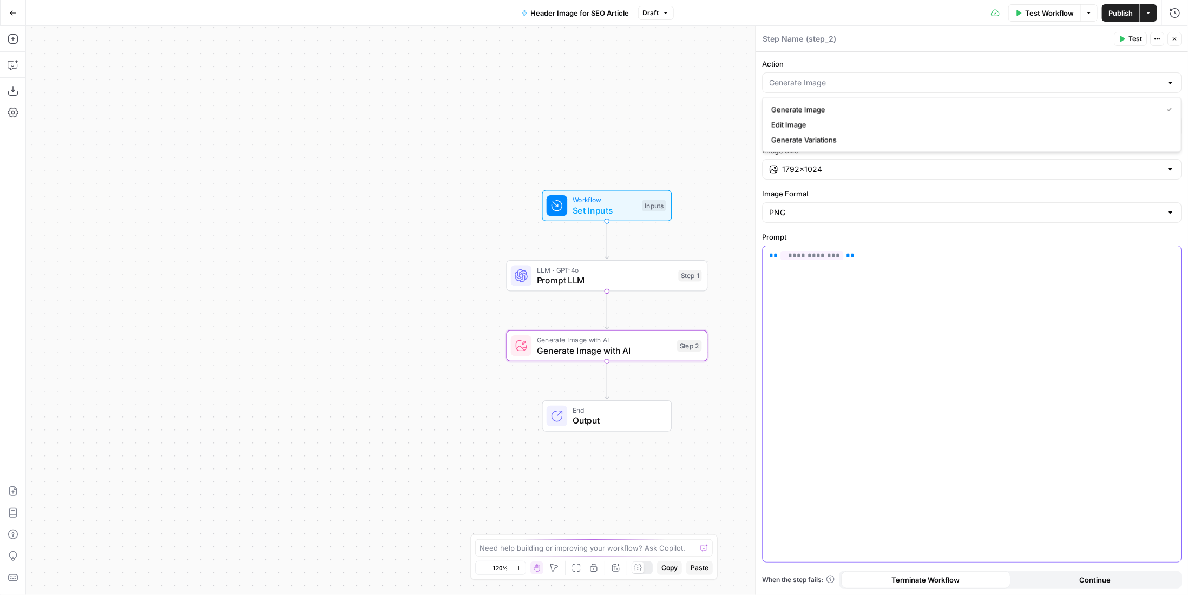
type input "Generate Image"
click at [940, 319] on div "**********" at bounding box center [971, 404] width 418 height 316
click at [865, 129] on input "DALL·E 3" at bounding box center [971, 126] width 379 height 11
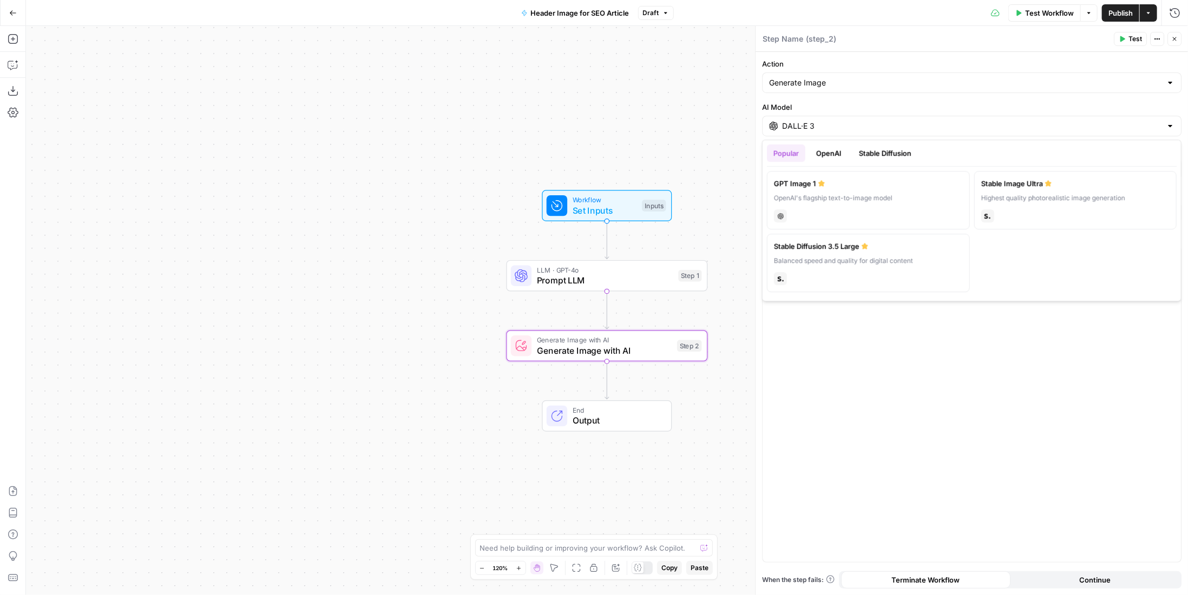
click at [830, 163] on div "Popular OpenAI Stable Diffusion" at bounding box center [972, 155] width 410 height 22
click at [825, 160] on button "OpenAI" at bounding box center [828, 152] width 38 height 17
click at [834, 200] on div "OpenAI's flagship text-to-image model" at bounding box center [868, 198] width 189 height 10
type input "GPT Image 1"
type input "1024×1024"
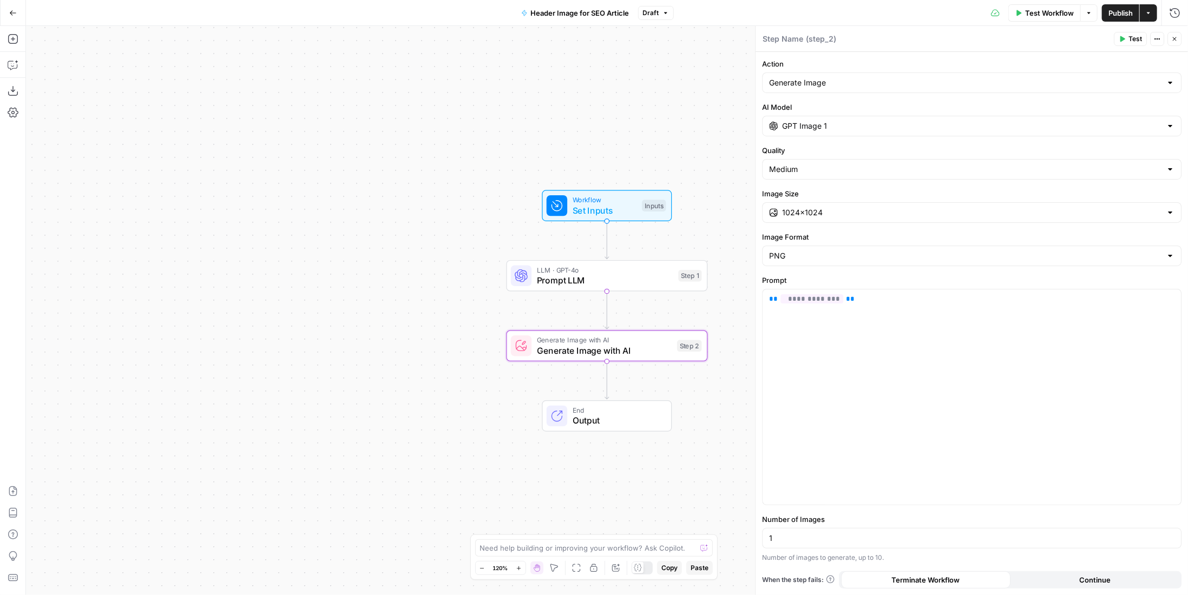
click at [838, 203] on div "1024×1024" at bounding box center [971, 212] width 419 height 21
click at [815, 234] on span "1024×1024" at bounding box center [964, 238] width 387 height 11
type input "1024×1024"
click at [626, 275] on span "Prompt LLM" at bounding box center [605, 280] width 136 height 13
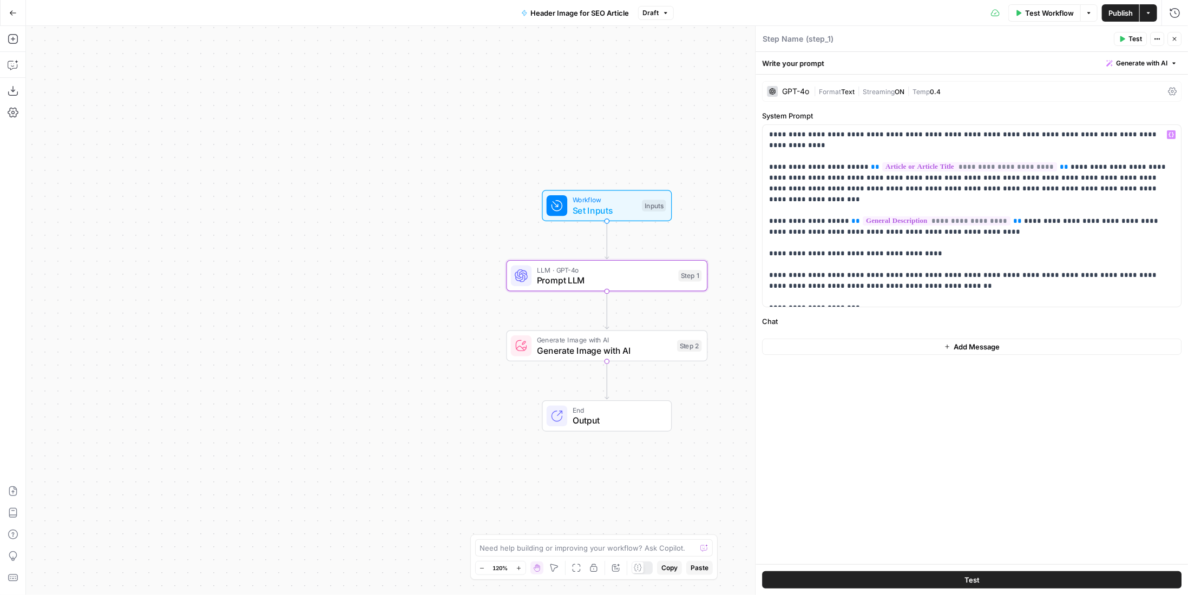
click at [873, 88] on span "Streaming" at bounding box center [878, 92] width 32 height 8
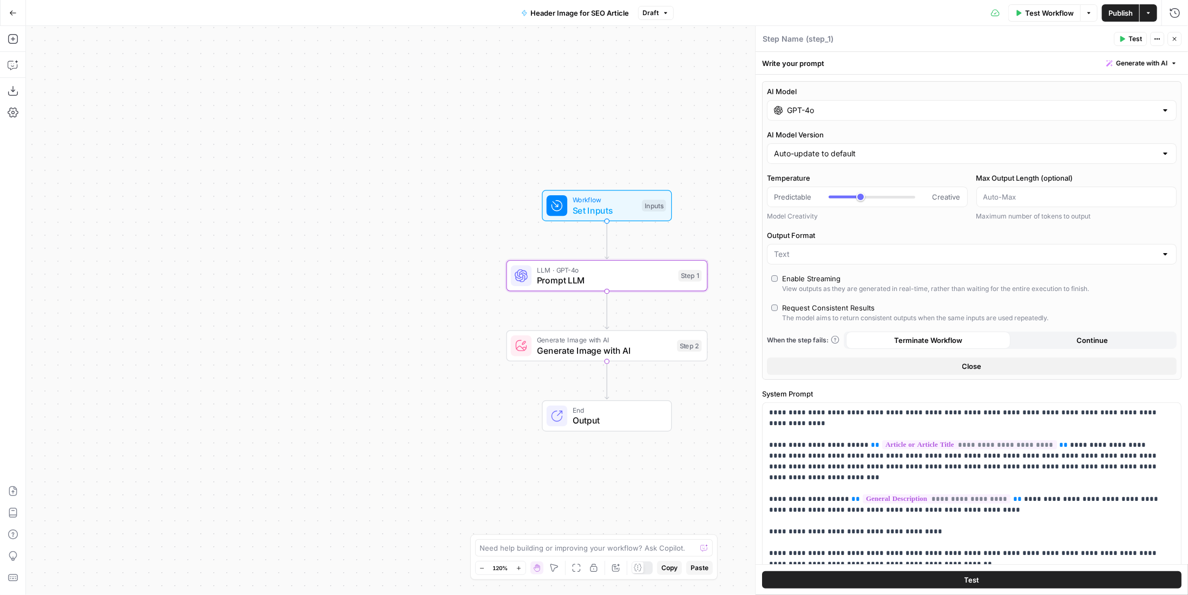
type input "***"
click at [906, 109] on input "GPT-4o" at bounding box center [972, 110] width 370 height 11
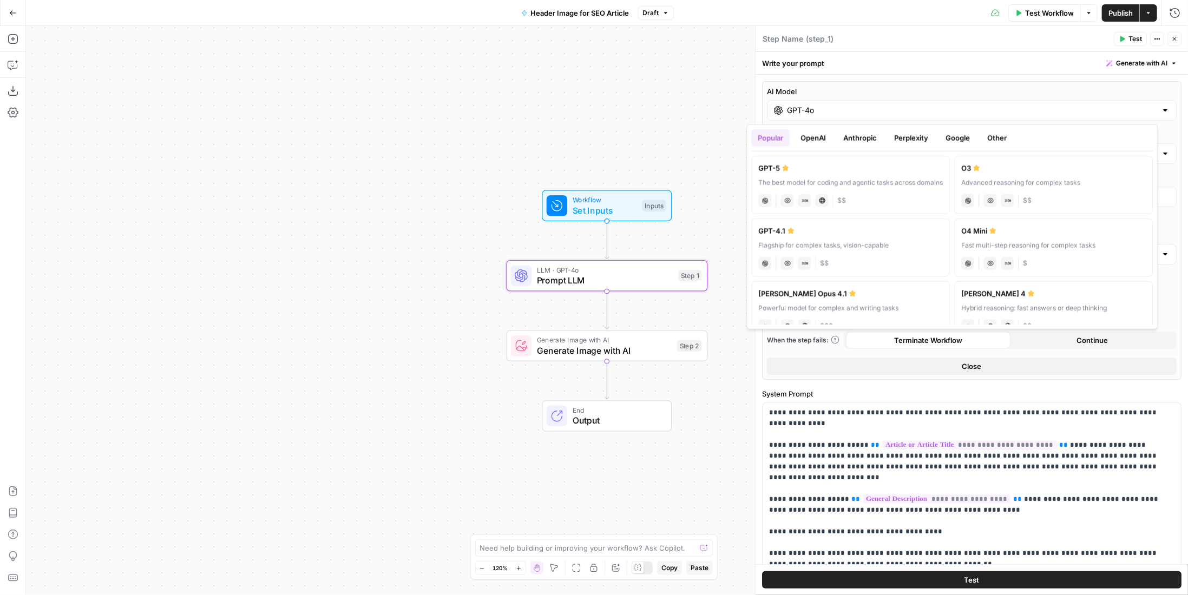
click at [961, 139] on button "Google" at bounding box center [957, 137] width 37 height 17
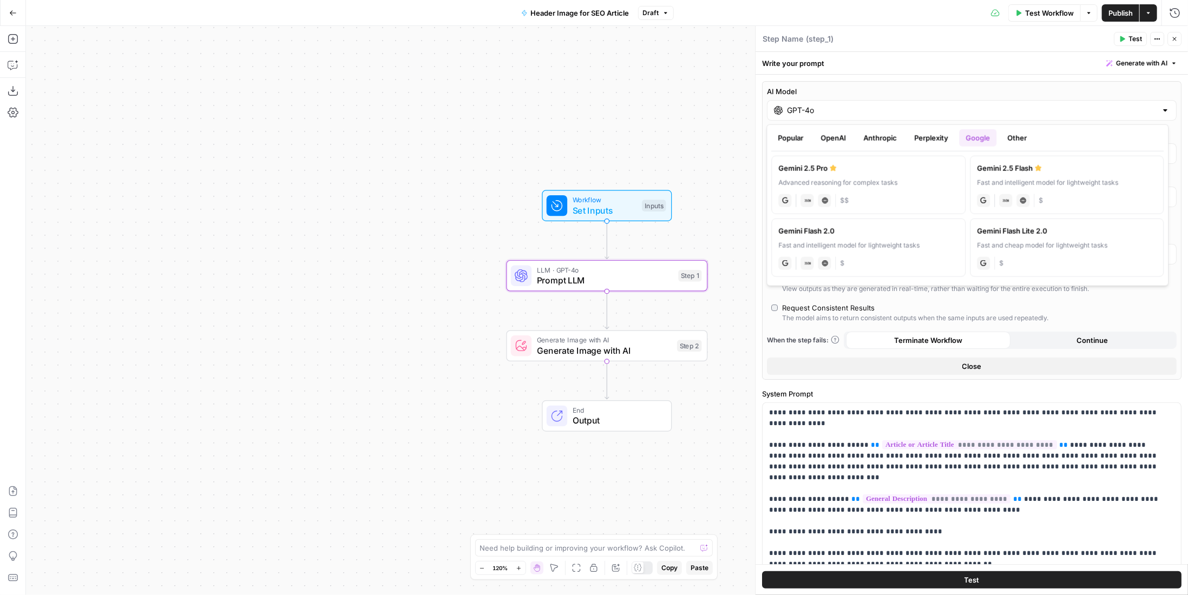
click at [904, 189] on label "Gemini 2.5 Pro Advanced reasoning for complex tasks gemini JSON Mode Live Web R…" at bounding box center [869, 185] width 194 height 58
type input "Gemini 2.5 Pro"
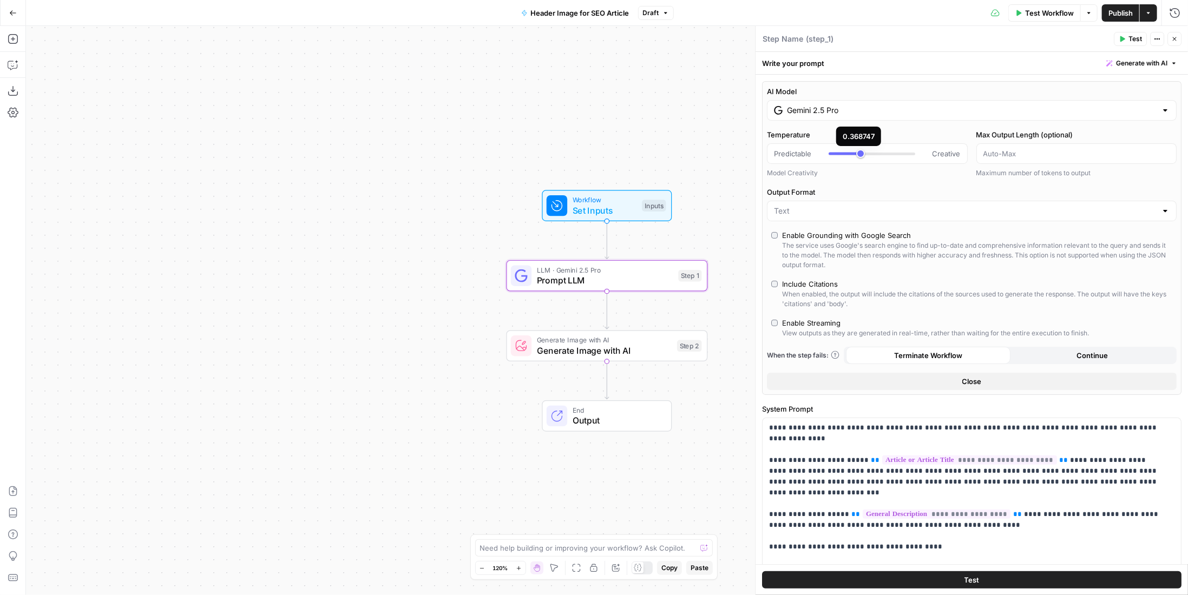
type input "***"
click at [661, 345] on span "Generate Image with AI" at bounding box center [604, 350] width 135 height 13
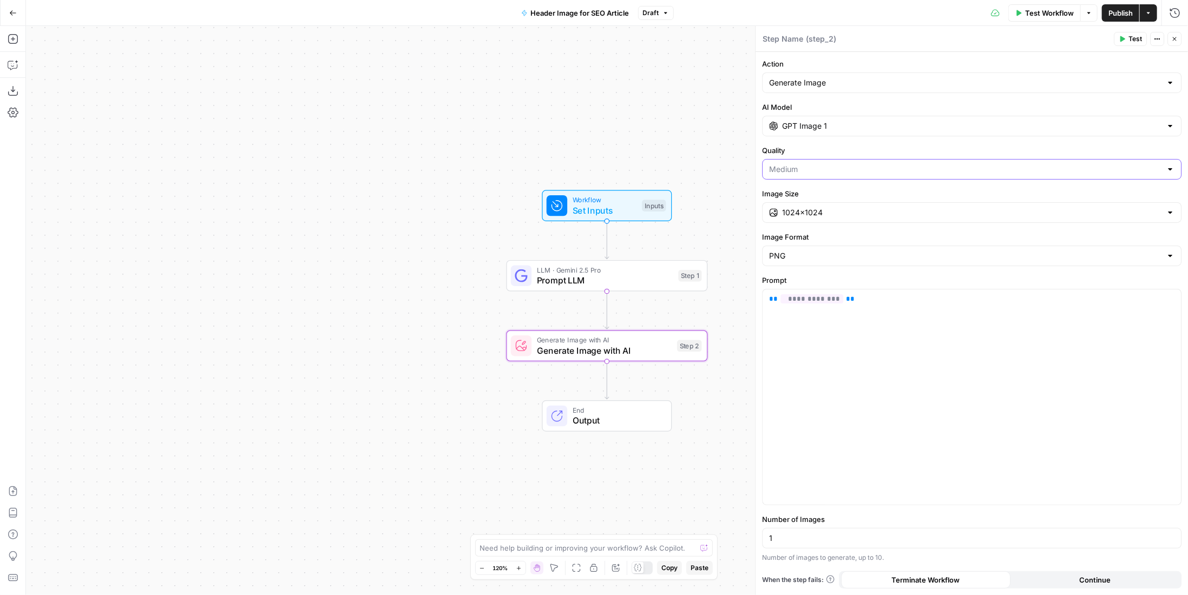
click at [881, 168] on input "Quality" at bounding box center [965, 169] width 392 height 11
click at [836, 227] on span "High" at bounding box center [969, 225] width 397 height 11
type input "High"
click at [1050, 10] on span "Test Workflow" at bounding box center [1049, 13] width 49 height 11
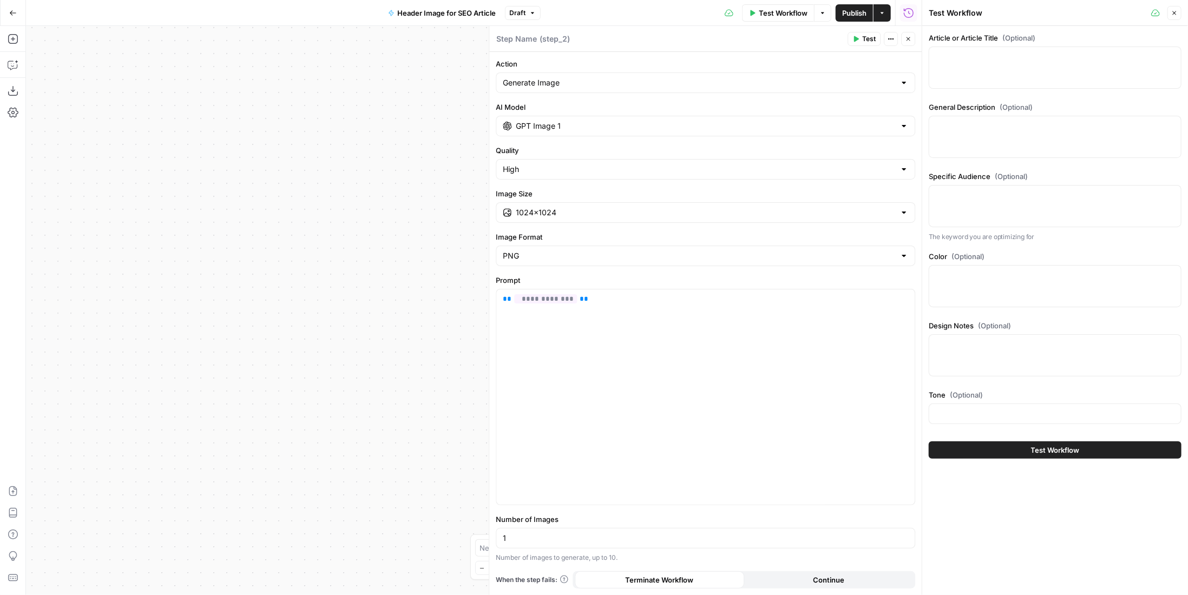
click at [1020, 76] on div at bounding box center [1054, 68] width 253 height 42
paste textarea "Lore ipsumd sitamet conse, adipisc, eli seddo. Eiu tem INC’u laboree do magnaal…"
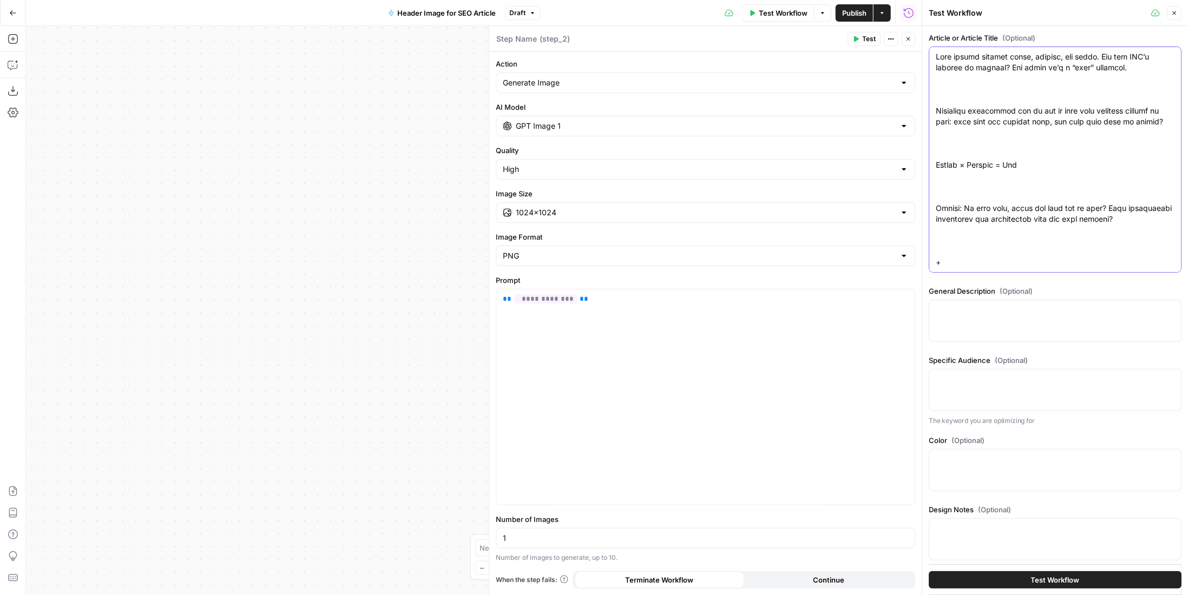
scroll to position [535, 0]
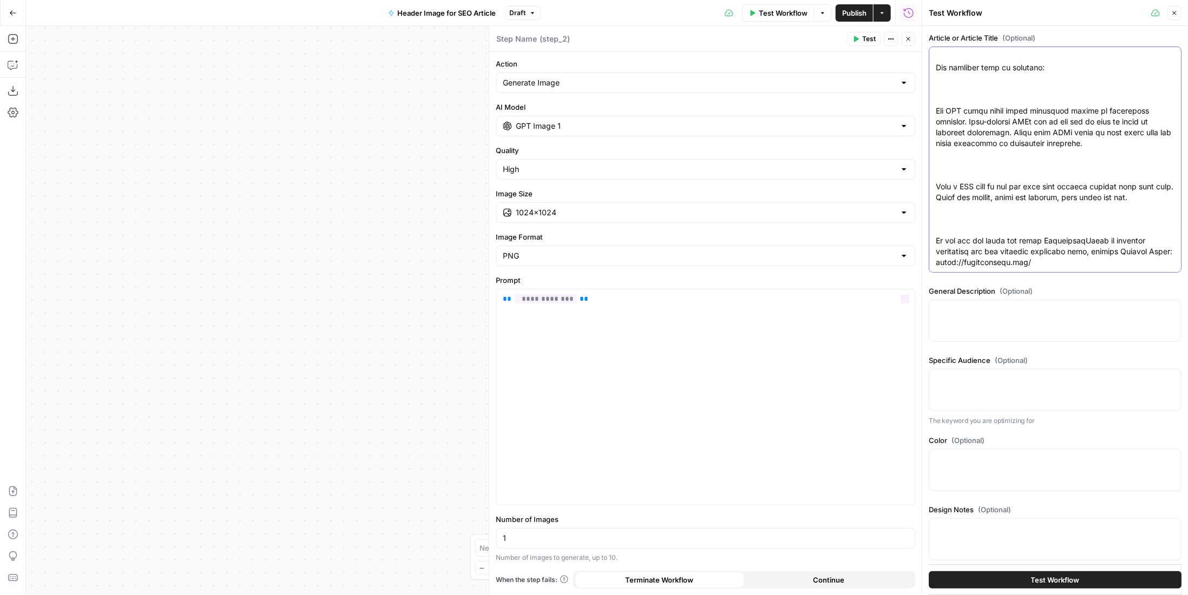
type textarea "Lore ipsumd sitamet conse, adipisc, eli seddo. Eiu tem INC’u laboree do magnaal…"
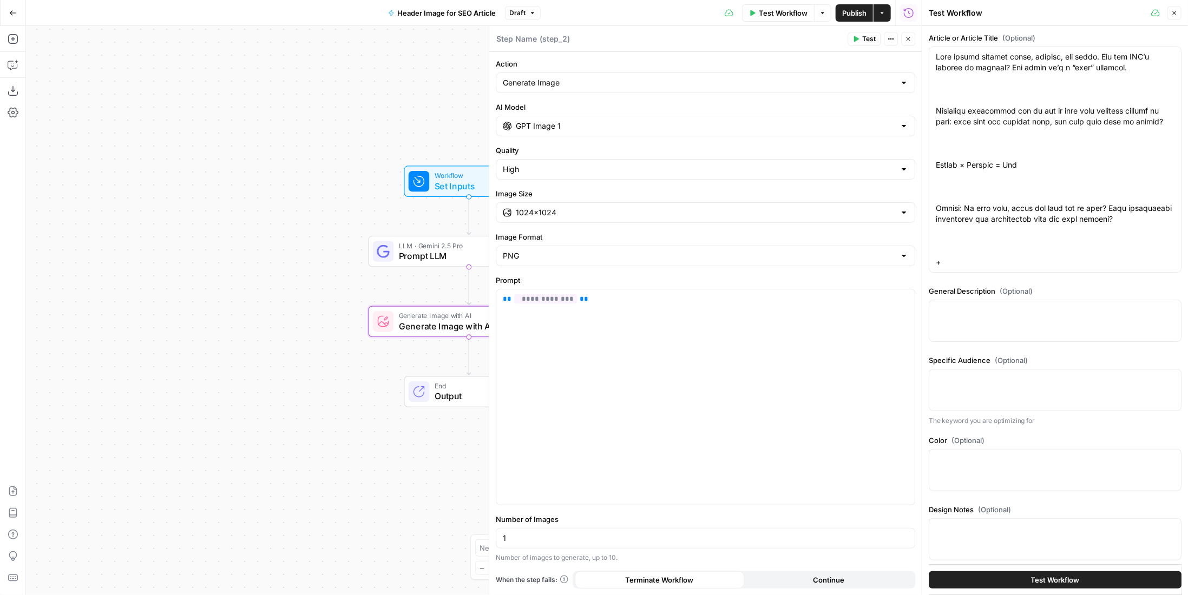
drag, startPoint x: 273, startPoint y: 234, endPoint x: 412, endPoint y: 133, distance: 172.4
click at [202, 220] on div "Workflow Set Inputs Inputs LLM · Gemini 2.5 Pro Prompt LLM Step 1 Generate Imag…" at bounding box center [473, 310] width 895 height 569
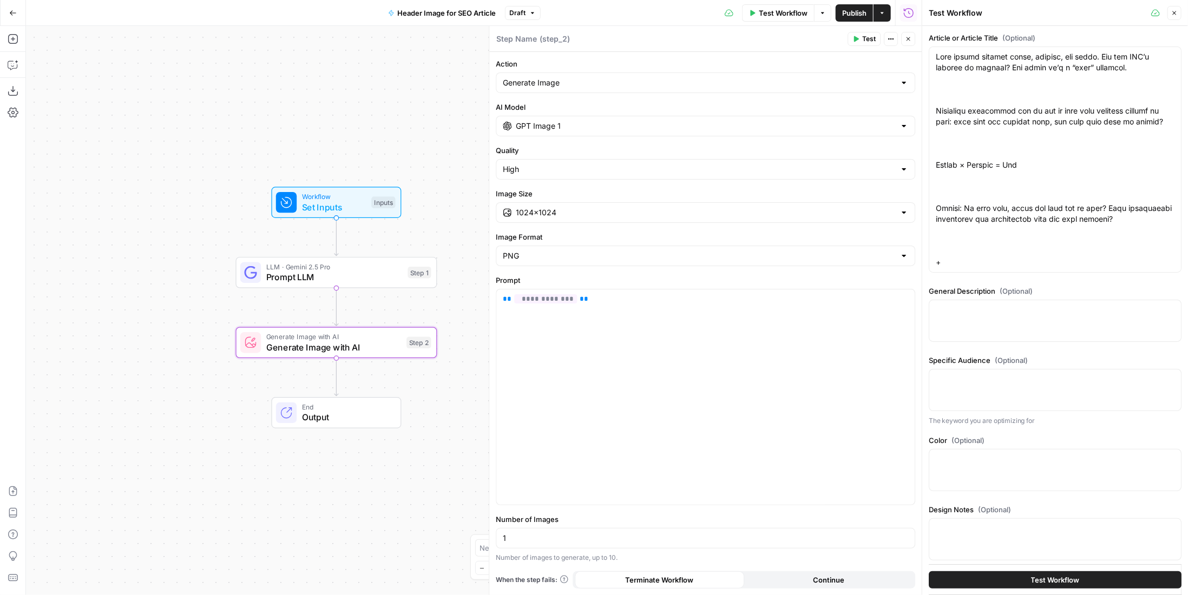
drag, startPoint x: 301, startPoint y: 90, endPoint x: 172, endPoint y: 113, distance: 131.7
click at [172, 113] on div "Workflow Set Inputs Inputs LLM · Gemini 2.5 Pro Prompt LLM Step 1 Generate Imag…" at bounding box center [473, 310] width 895 height 569
click at [1175, 10] on icon "button" at bounding box center [1174, 13] width 6 height 6
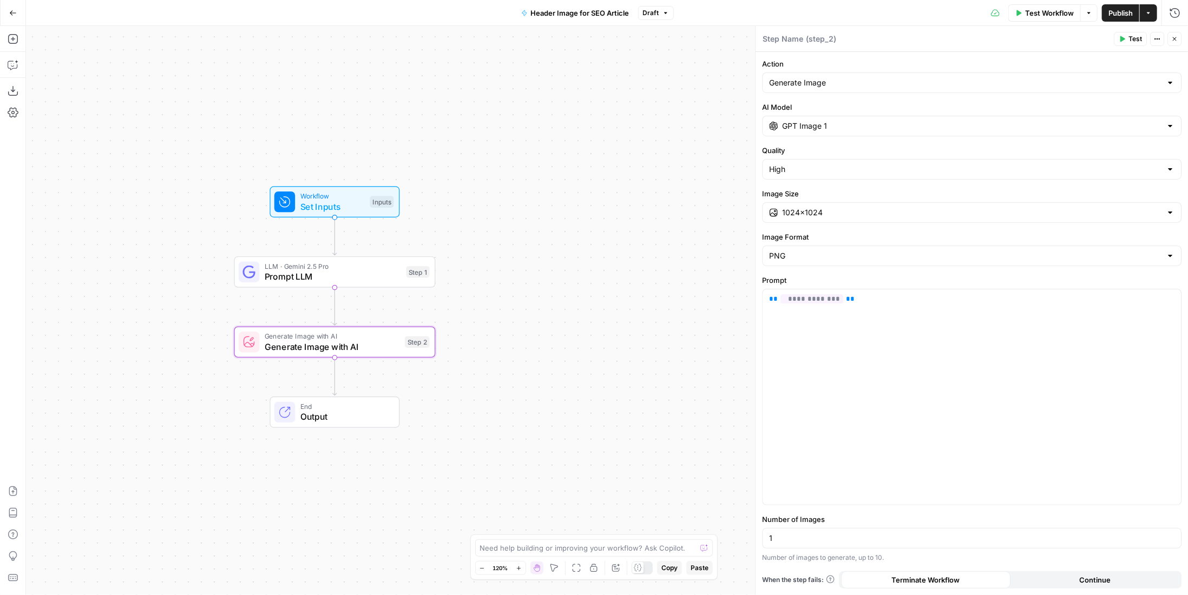
click at [15, 13] on icon "button" at bounding box center [13, 13] width 8 height 8
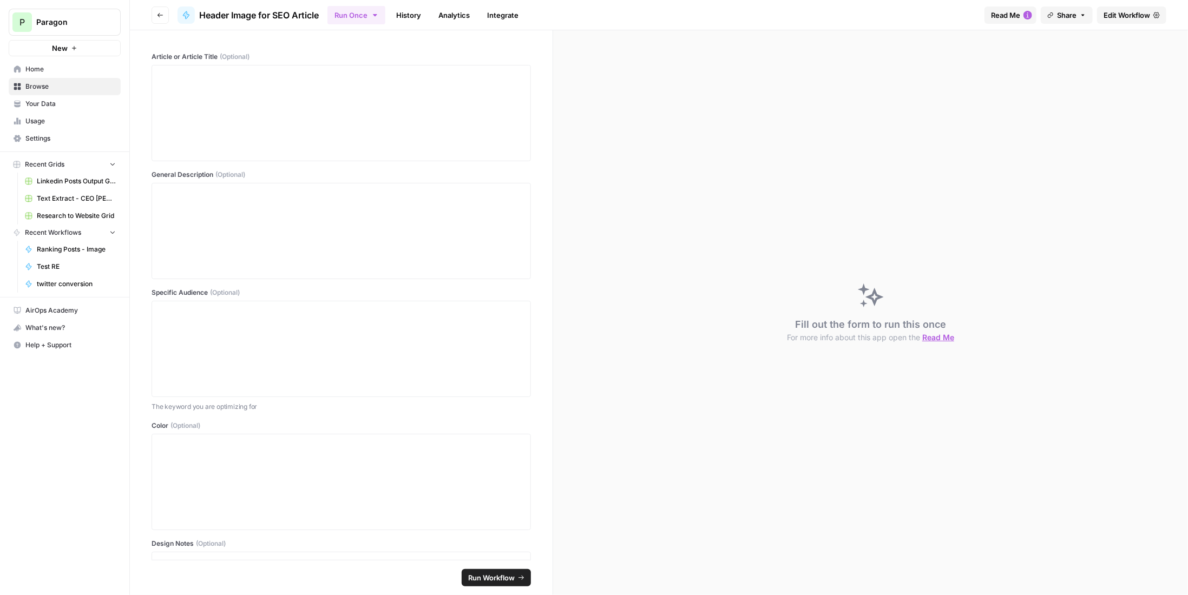
click at [427, 16] on link "History" at bounding box center [409, 14] width 38 height 17
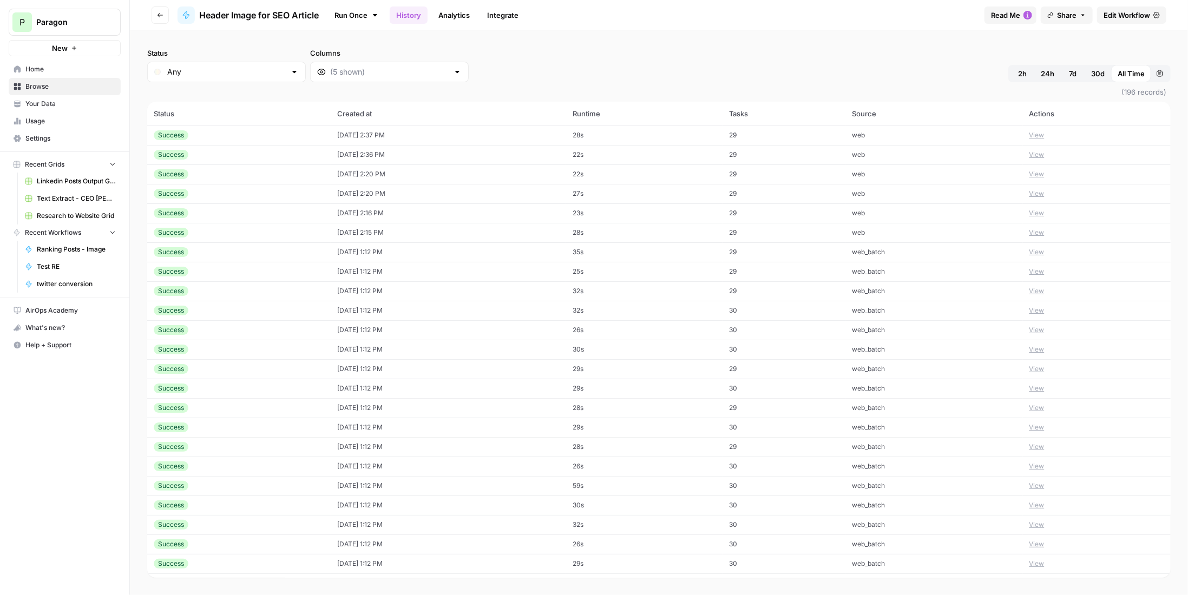
click at [1041, 135] on button "View" at bounding box center [1036, 135] width 15 height 10
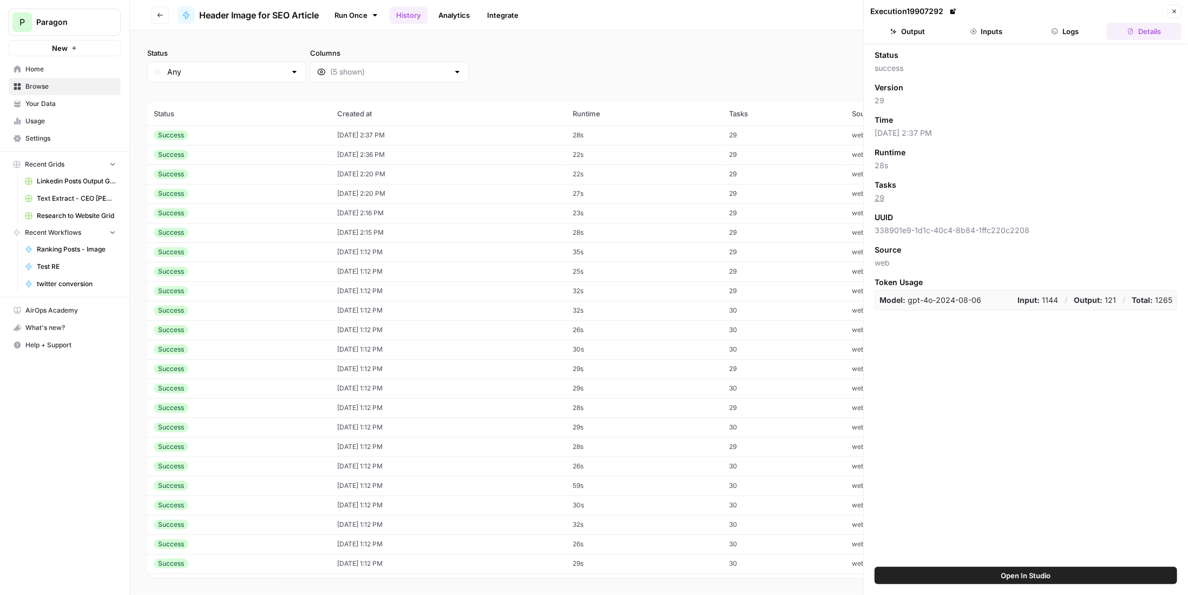
click at [1092, 30] on button "Logs" at bounding box center [1065, 31] width 75 height 17
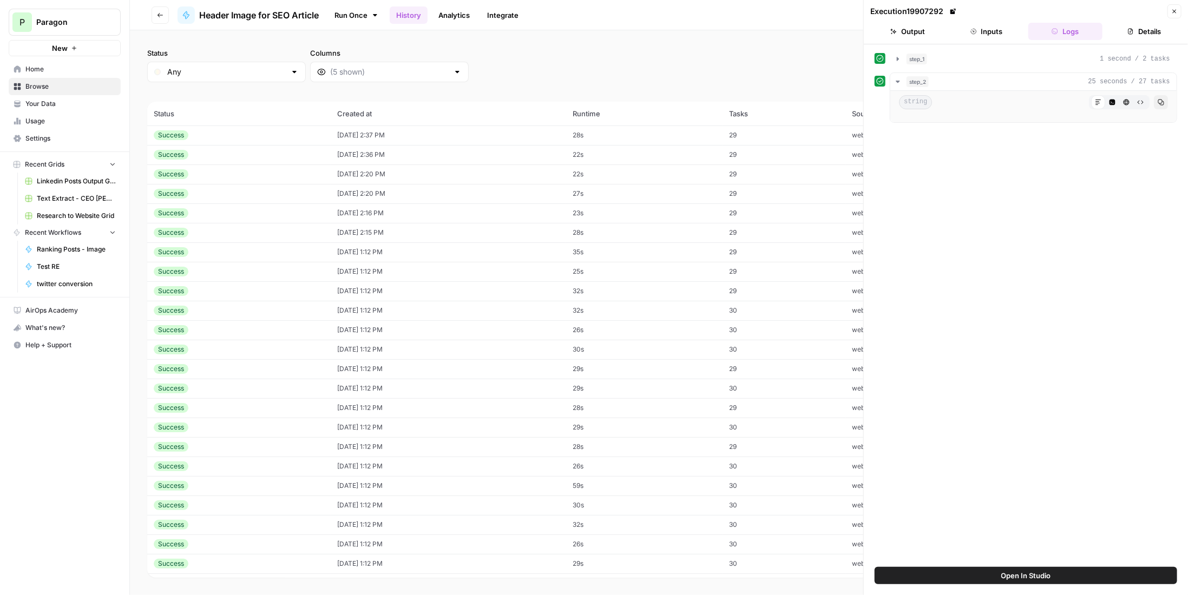
click at [991, 28] on button "Inputs" at bounding box center [986, 31] width 75 height 17
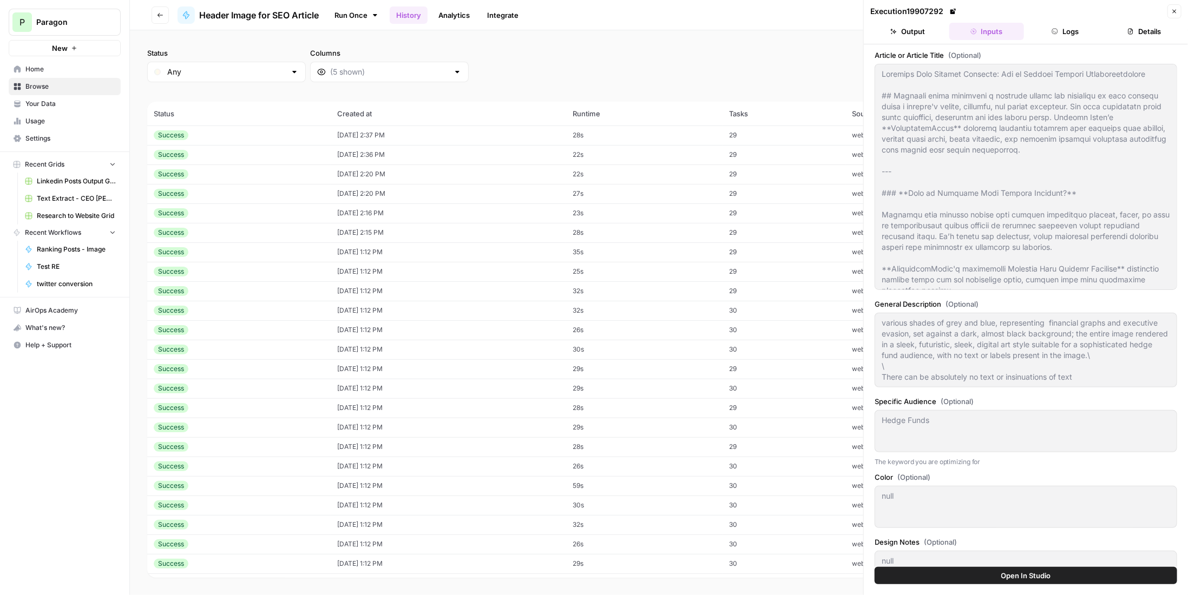
click at [866, 321] on div at bounding box center [863, 297] width 11 height 595
drag, startPoint x: 885, startPoint y: 315, endPoint x: 1121, endPoint y: 394, distance: 248.6
click at [1121, 387] on div "various shades of grey and blue, representing financial graphs and executive ev…" at bounding box center [1029, 350] width 295 height 75
click at [1131, 387] on div "various shades of grey and blue, representing financial graphs and executive ev…" at bounding box center [1029, 350] width 295 height 75
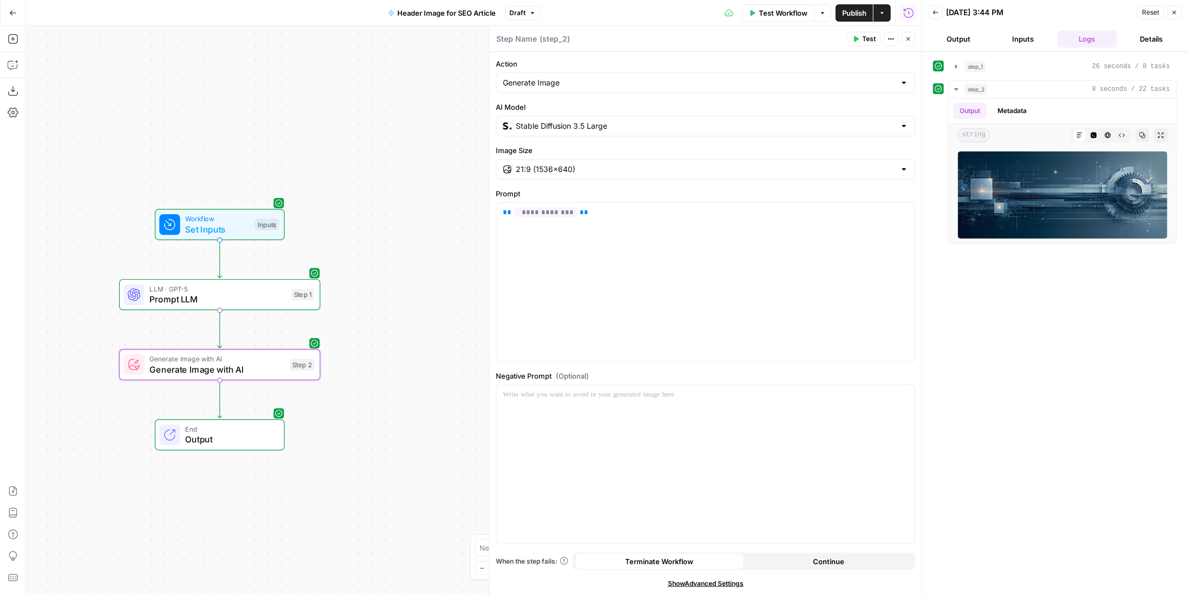
click at [576, 127] on input "Stable Diffusion 3.5 Large" at bounding box center [705, 126] width 379 height 11
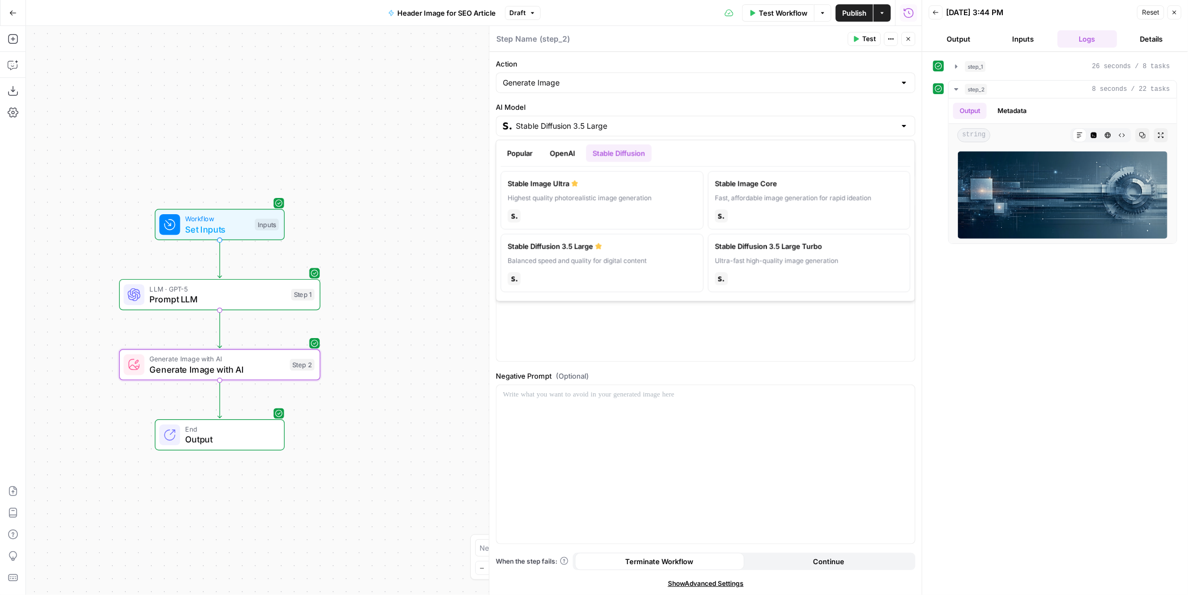
click at [553, 155] on button "OpenAI" at bounding box center [562, 152] width 38 height 17
click at [561, 205] on label "GPT Image 1 OpenAI's flagship text-to-image model chat" at bounding box center [601, 200] width 203 height 58
type input "GPT Image 1"
type input "1024×1024"
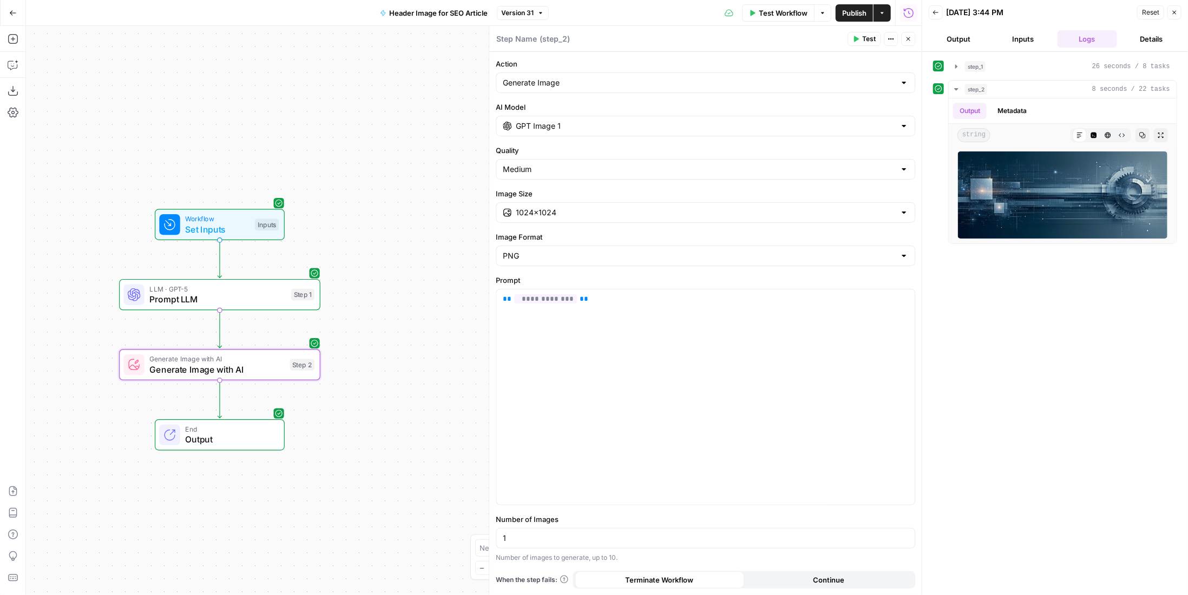
click at [868, 45] on button "Test" at bounding box center [863, 39] width 33 height 14
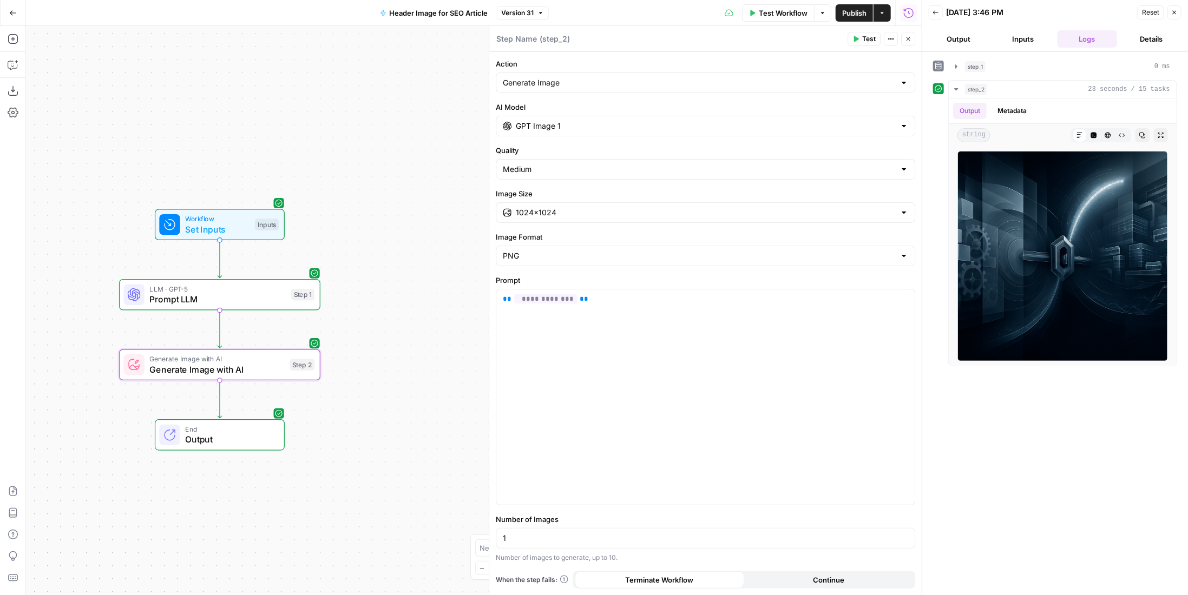
click at [594, 123] on input "GPT Image 1" at bounding box center [705, 126] width 379 height 11
click at [826, 205] on label "DALL·E 3 OpenAI's older text-to-image model chat" at bounding box center [809, 200] width 203 height 58
type input "DALL·E 3"
click at [863, 34] on span "Test" at bounding box center [869, 39] width 14 height 10
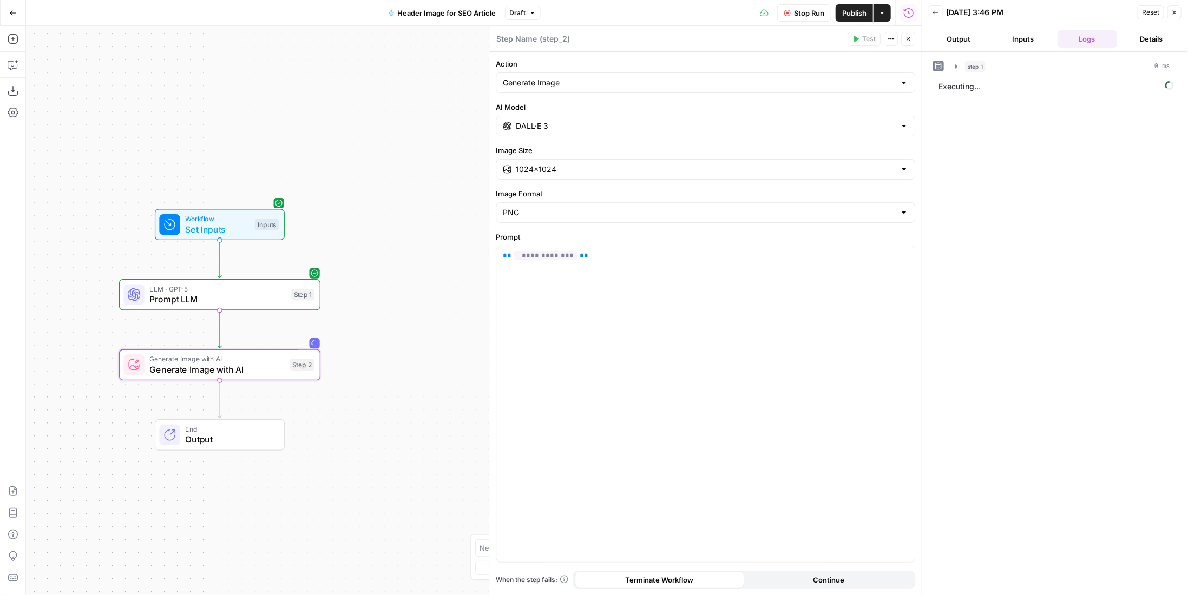
click at [1017, 38] on button "Inputs" at bounding box center [1023, 38] width 60 height 17
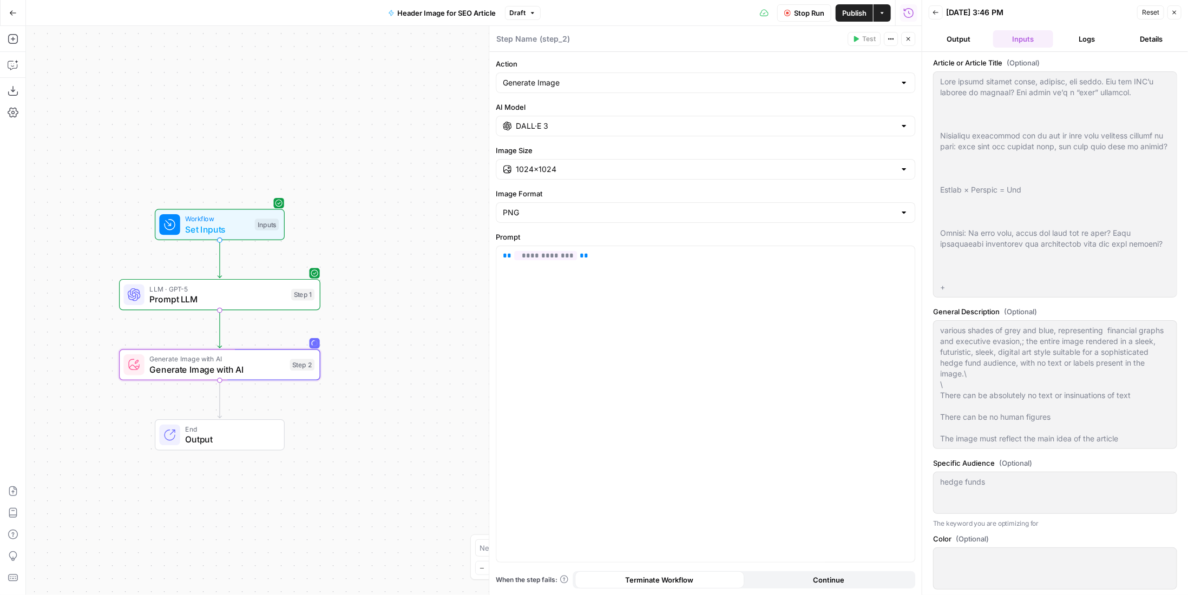
click at [1089, 41] on button "Logs" at bounding box center [1087, 38] width 60 height 17
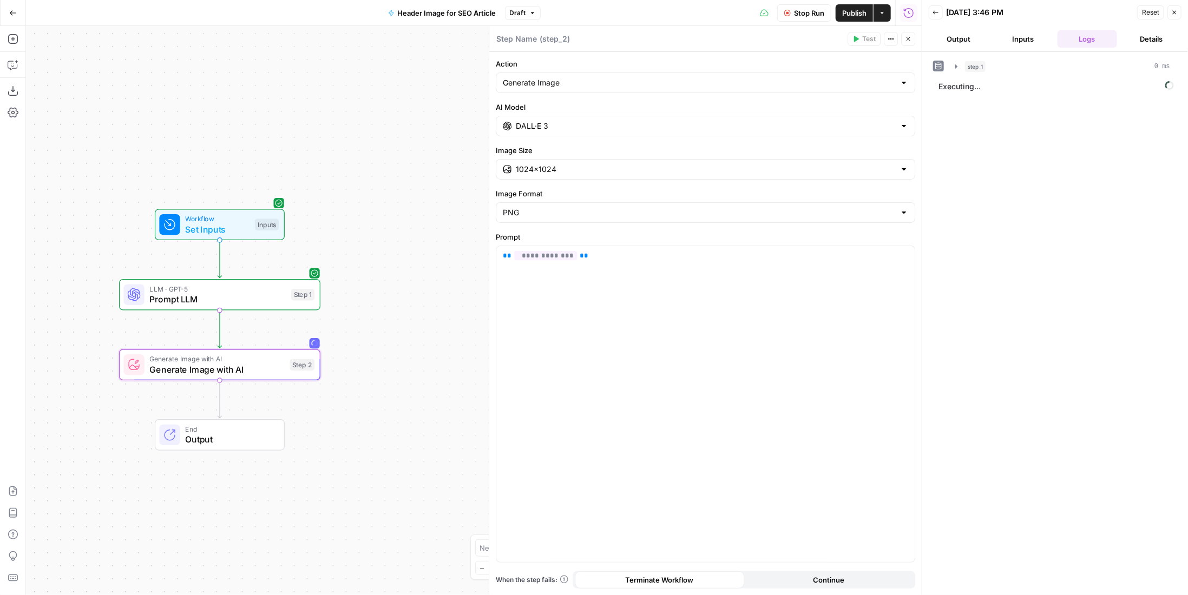
click at [1046, 70] on div "step_1 0 ms" at bounding box center [1067, 66] width 205 height 11
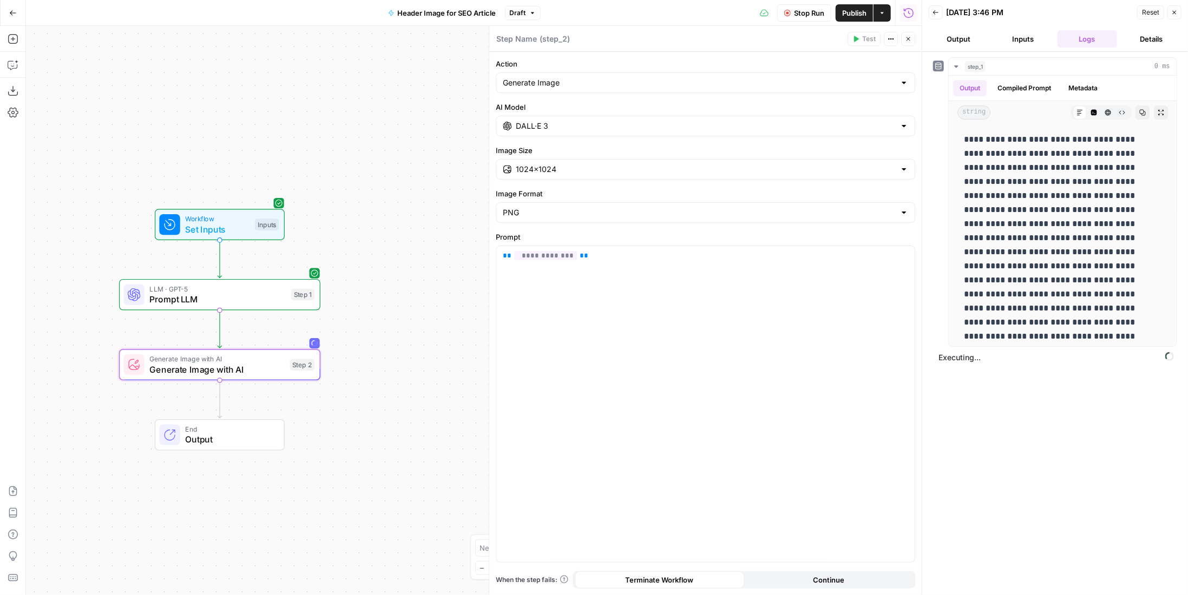
click at [1027, 42] on button "Inputs" at bounding box center [1023, 38] width 60 height 17
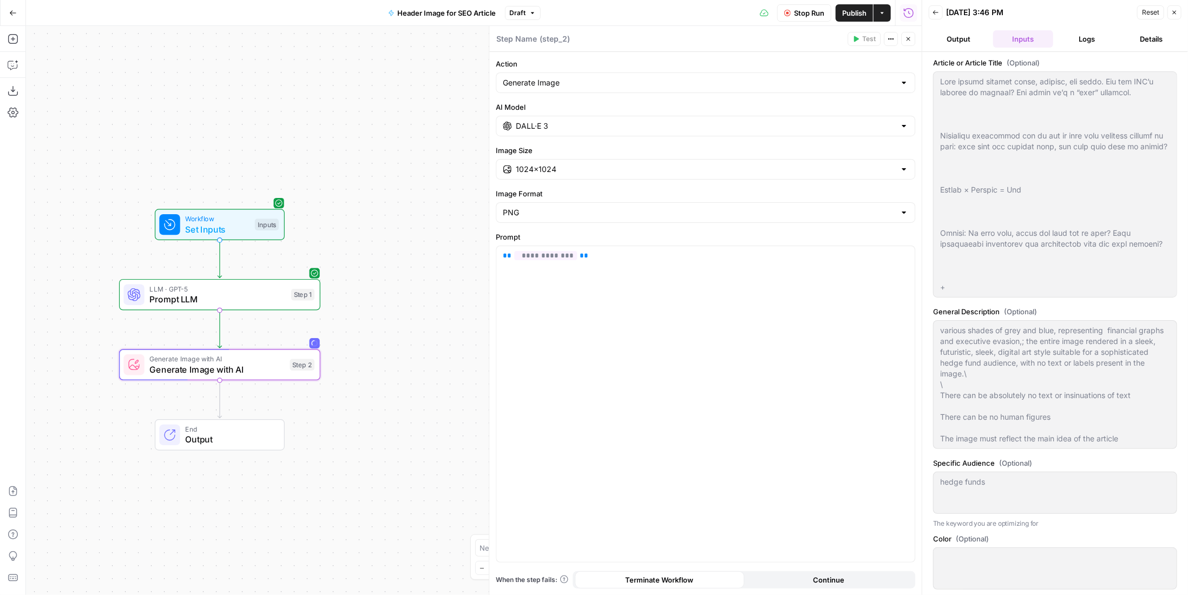
click at [953, 42] on button "Output" at bounding box center [958, 38] width 60 height 17
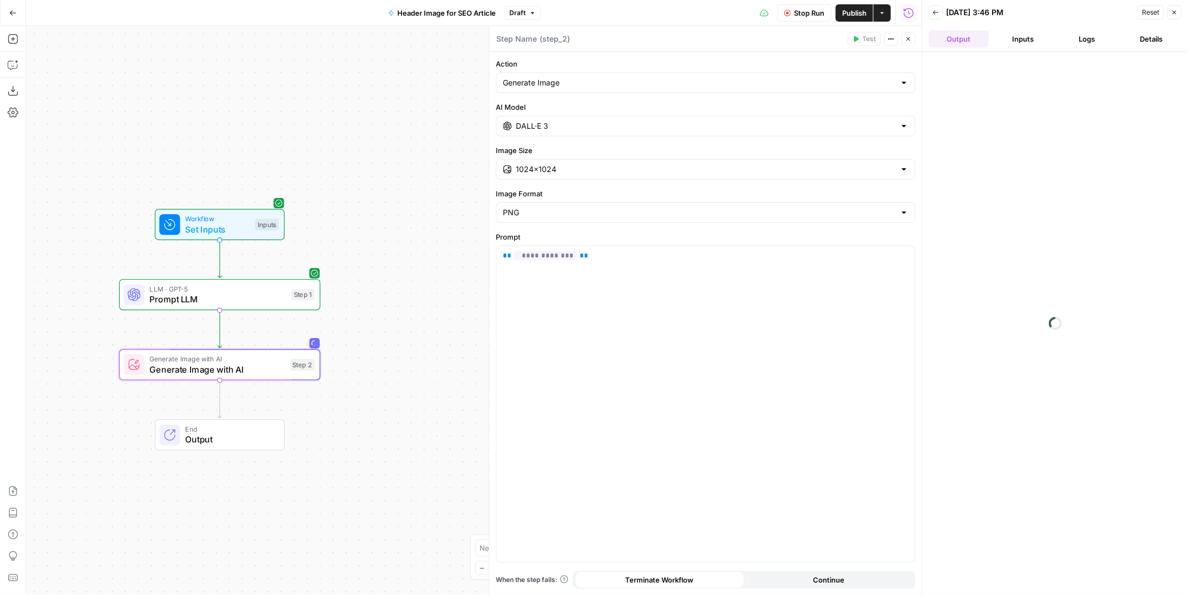
click at [1020, 41] on button "Inputs" at bounding box center [1023, 38] width 60 height 17
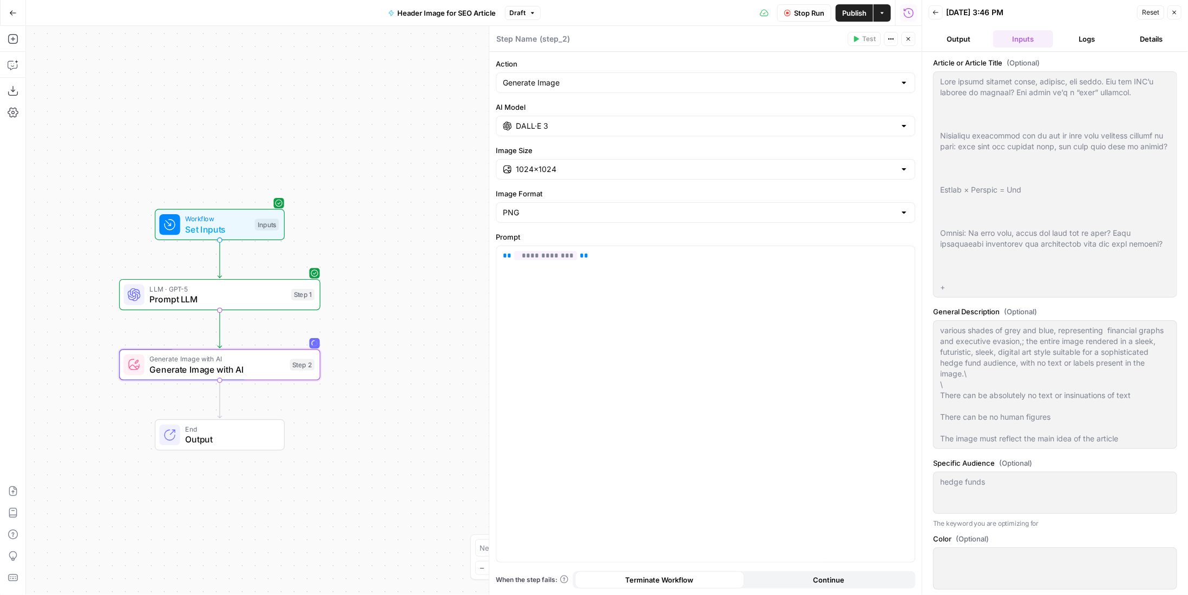
click at [1064, 38] on button "Logs" at bounding box center [1087, 38] width 60 height 17
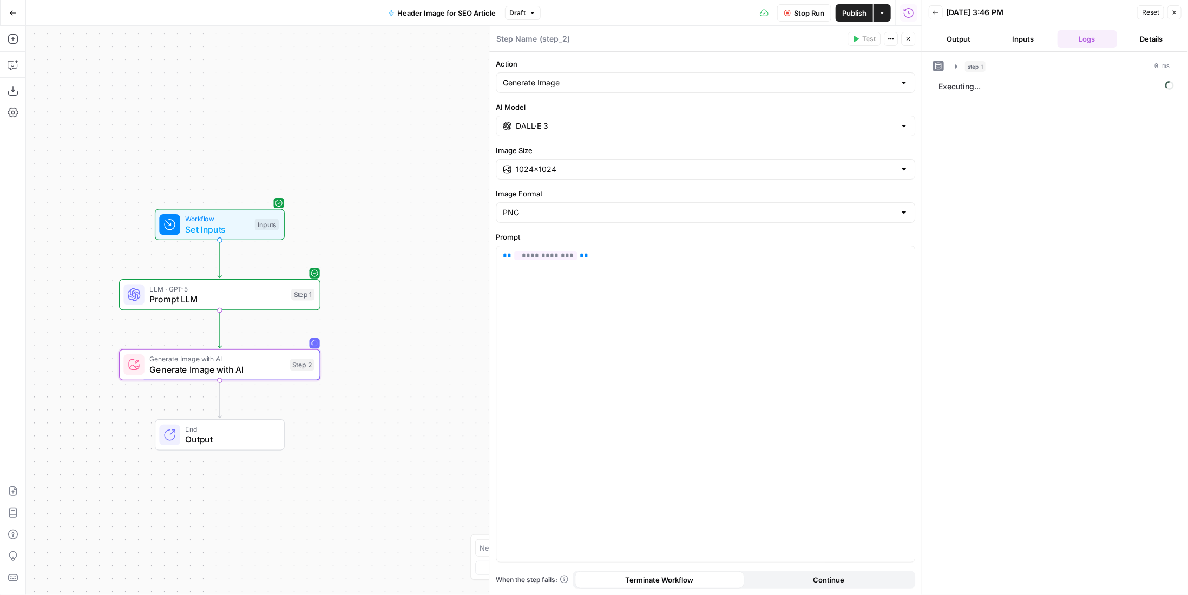
click at [1017, 43] on button "Inputs" at bounding box center [1023, 38] width 60 height 17
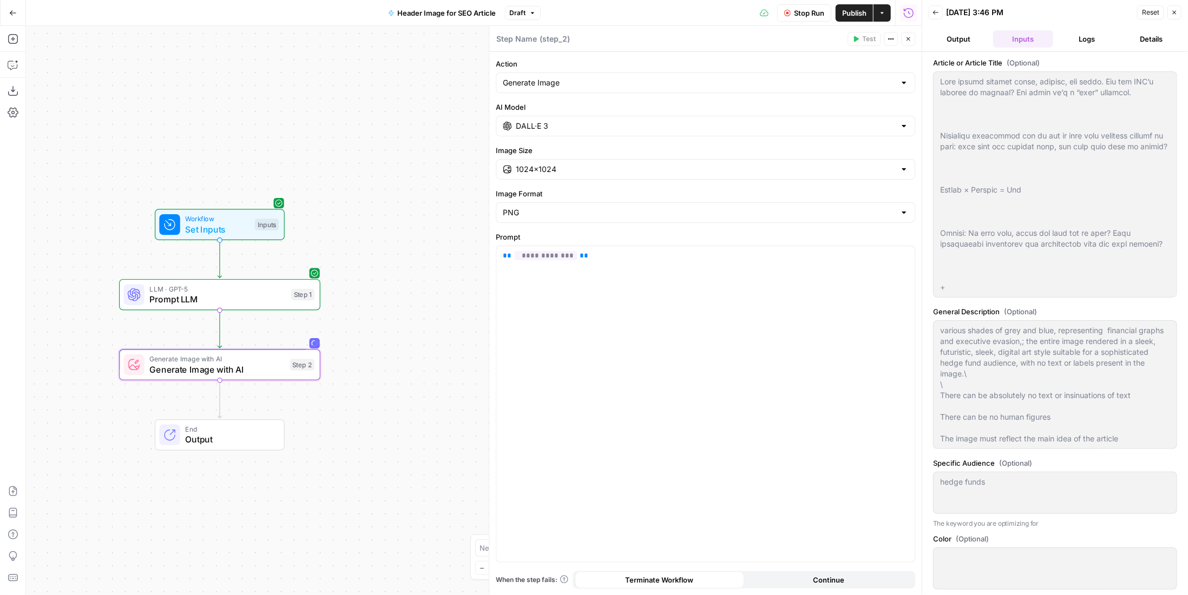
click at [1085, 41] on button "Logs" at bounding box center [1087, 38] width 60 height 17
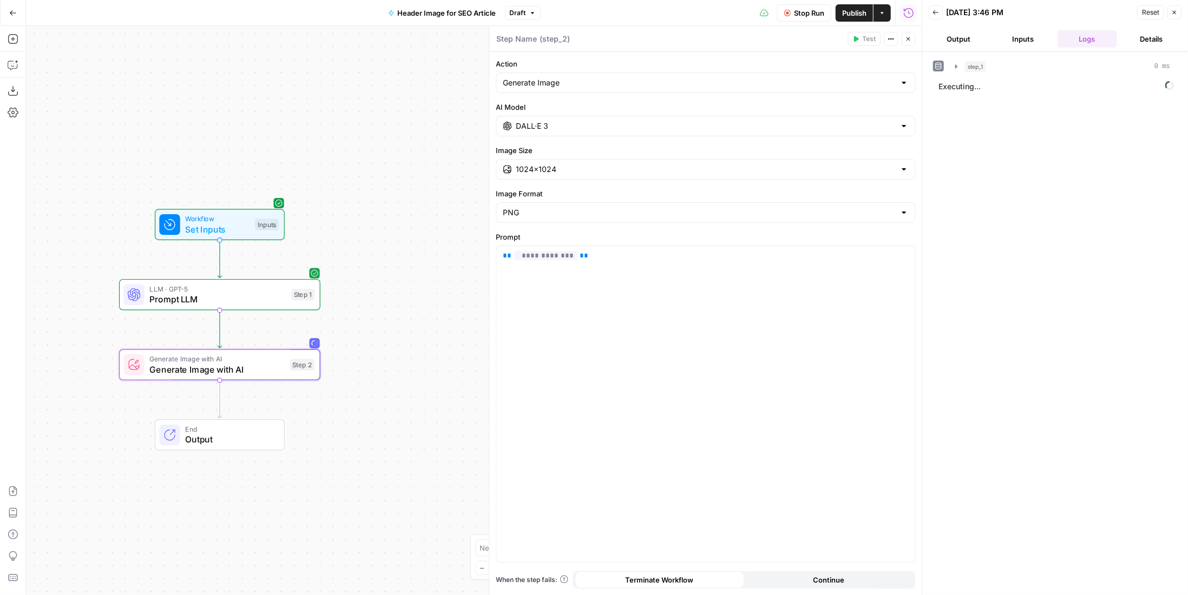
click at [263, 288] on span "LLM · GPT-5" at bounding box center [217, 288] width 136 height 10
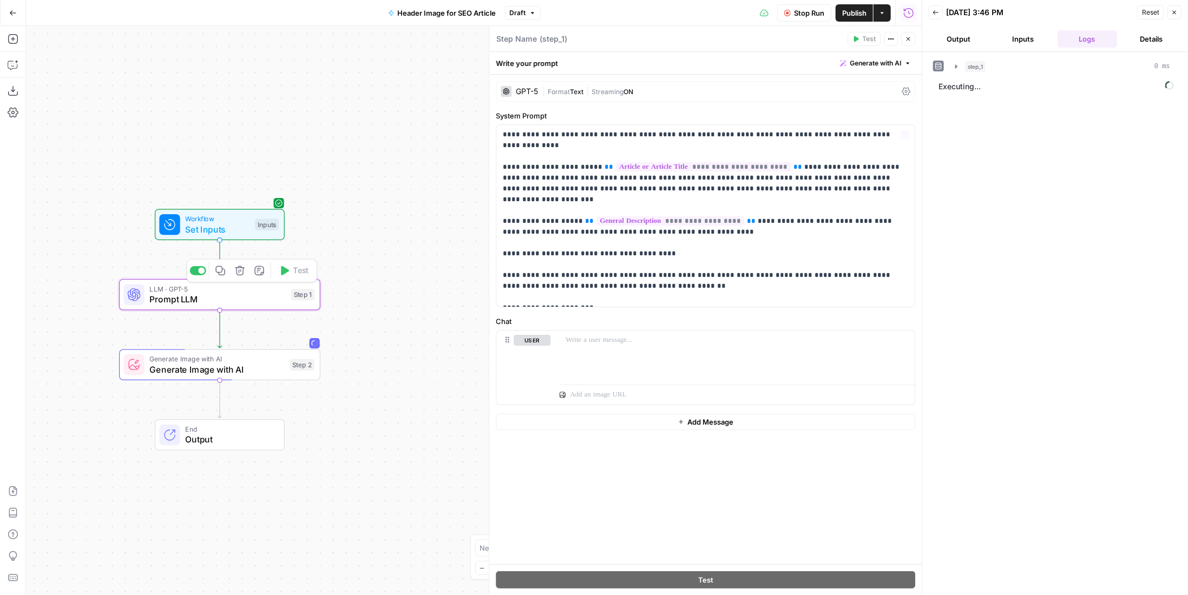
click at [651, 87] on div "| Format Text | Streaming ON" at bounding box center [719, 92] width 355 height 10
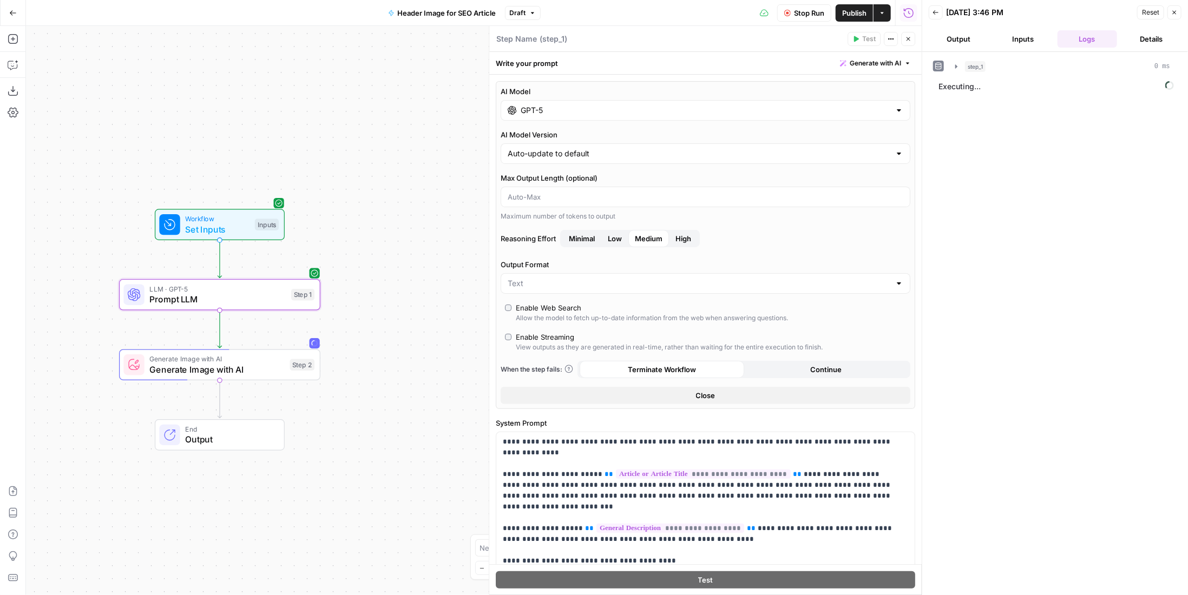
click at [655, 107] on input "GPT-5" at bounding box center [705, 110] width 370 height 11
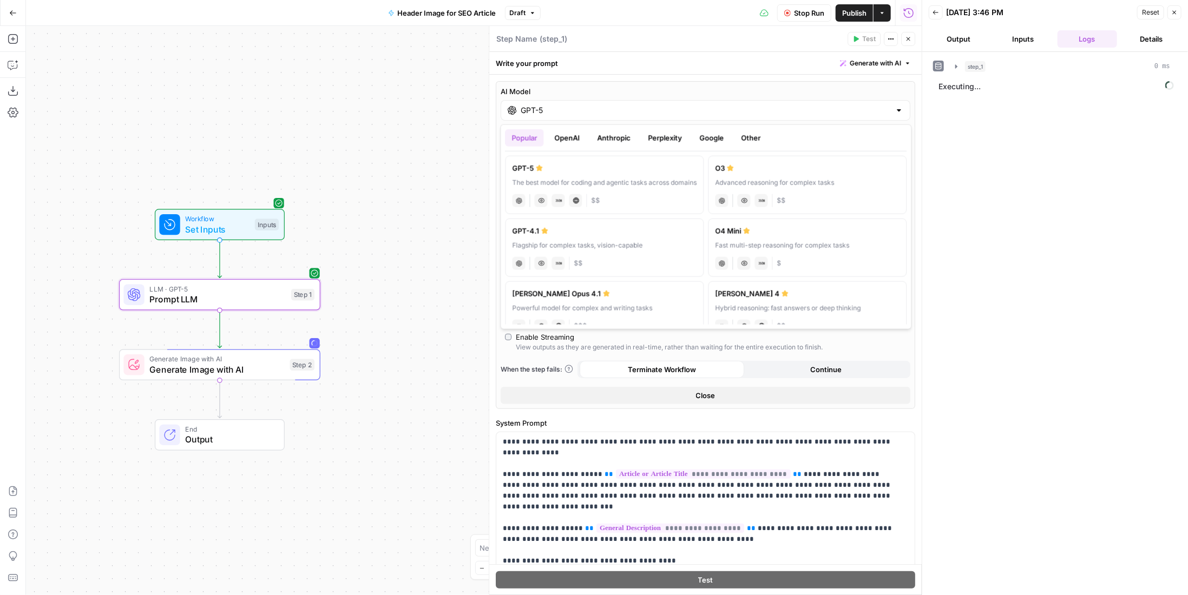
click at [709, 140] on button "Google" at bounding box center [711, 137] width 37 height 17
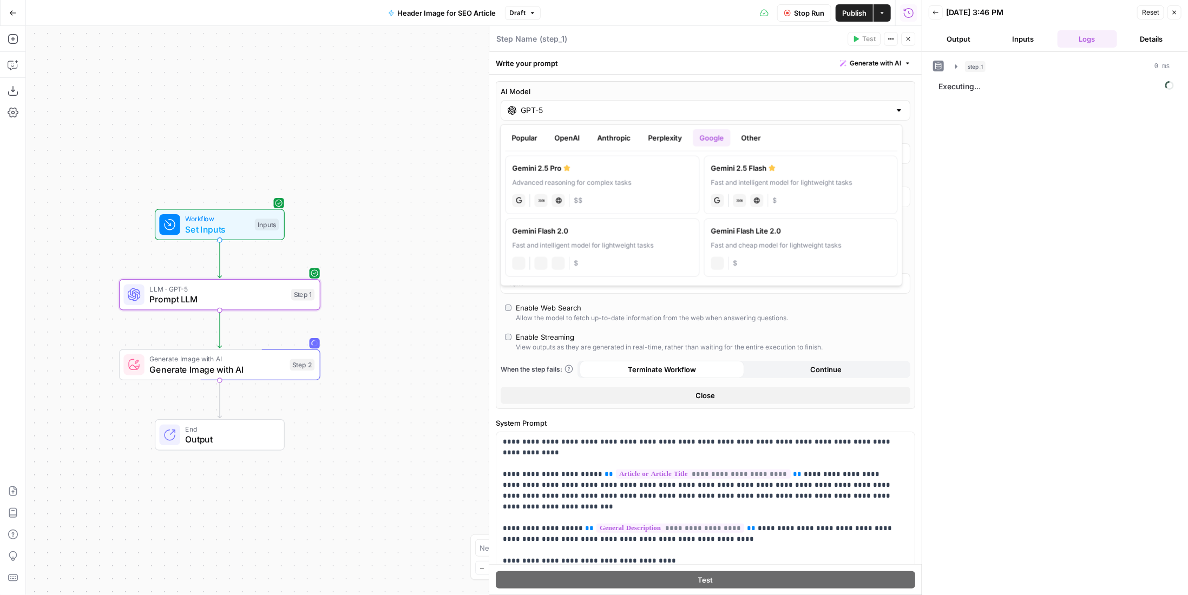
click at [644, 179] on div "Advanced reasoning for complex tasks" at bounding box center [602, 183] width 180 height 10
type input "Gemini 2.5 Pro"
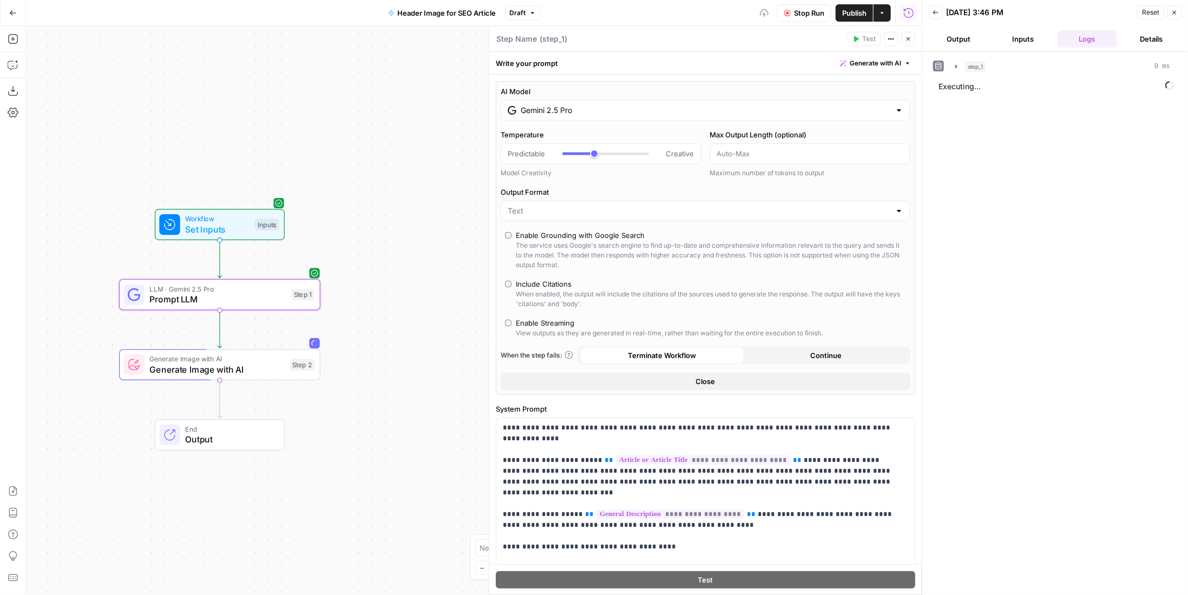
scroll to position [138, 0]
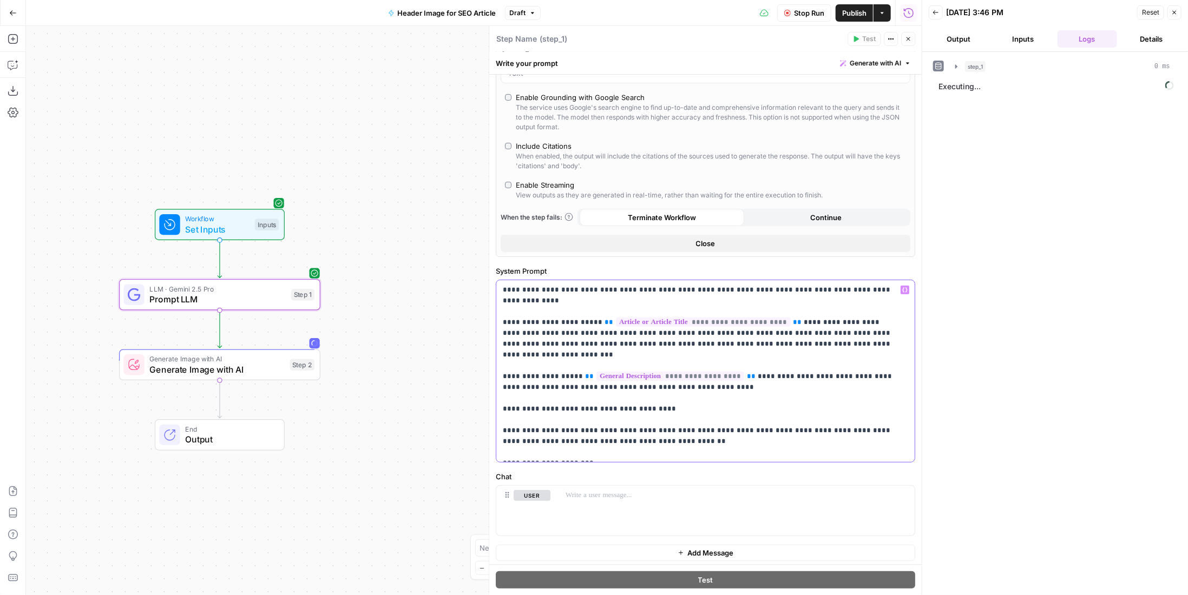
type input "***"
drag, startPoint x: 596, startPoint y: 289, endPoint x: 622, endPoint y: 286, distance: 25.6
click at [622, 286] on p "**********" at bounding box center [702, 371] width 398 height 173
drag, startPoint x: 725, startPoint y: 286, endPoint x: 749, endPoint y: 284, distance: 23.9
click at [749, 285] on p "**********" at bounding box center [702, 371] width 398 height 173
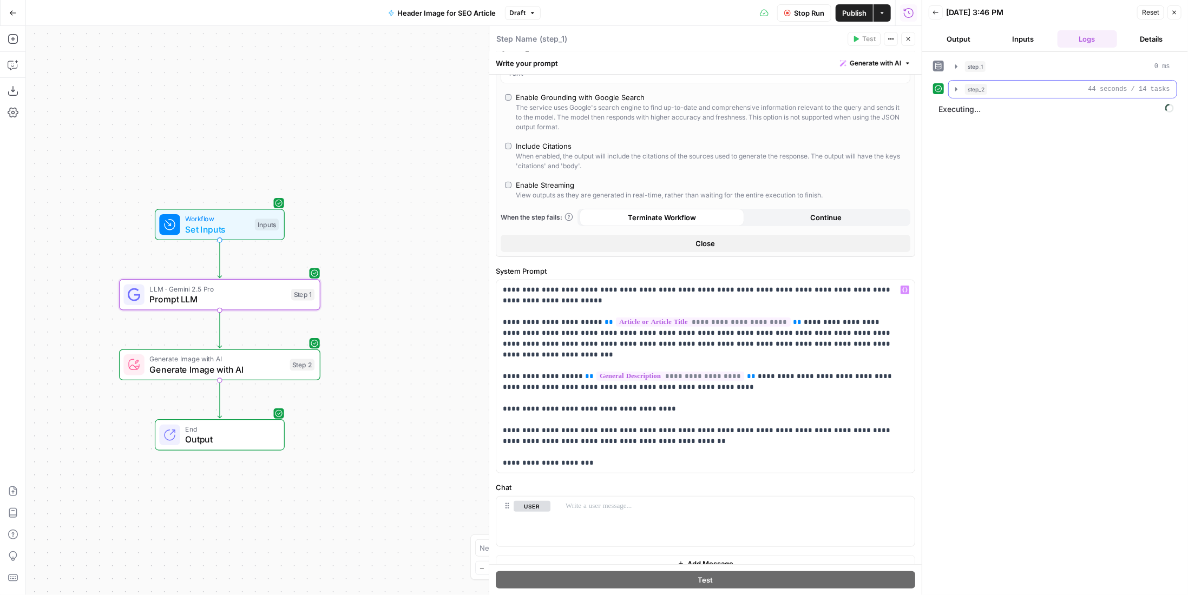
click at [983, 85] on span "step_2" at bounding box center [976, 89] width 22 height 11
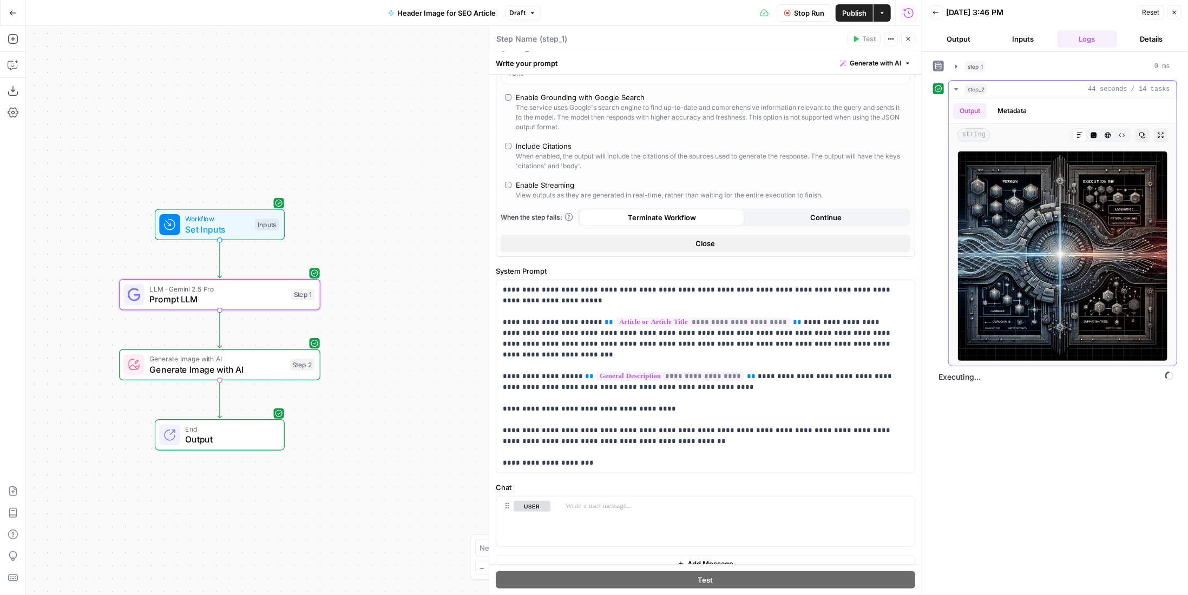
click at [983, 85] on span "step_2" at bounding box center [976, 89] width 22 height 11
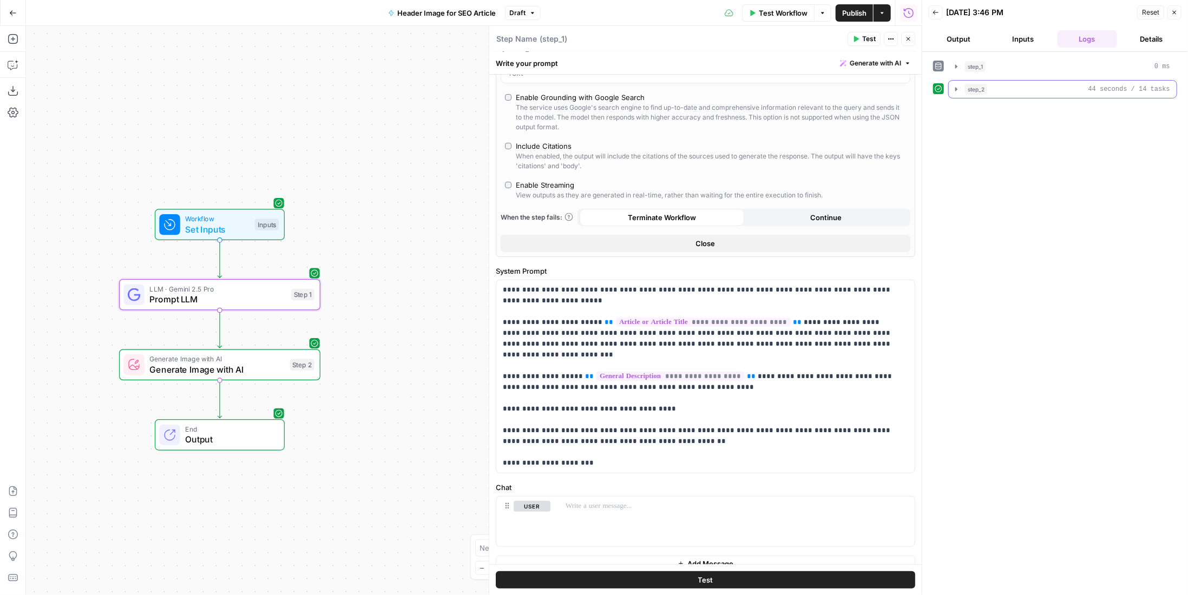
click at [983, 85] on span "step_2" at bounding box center [976, 89] width 22 height 11
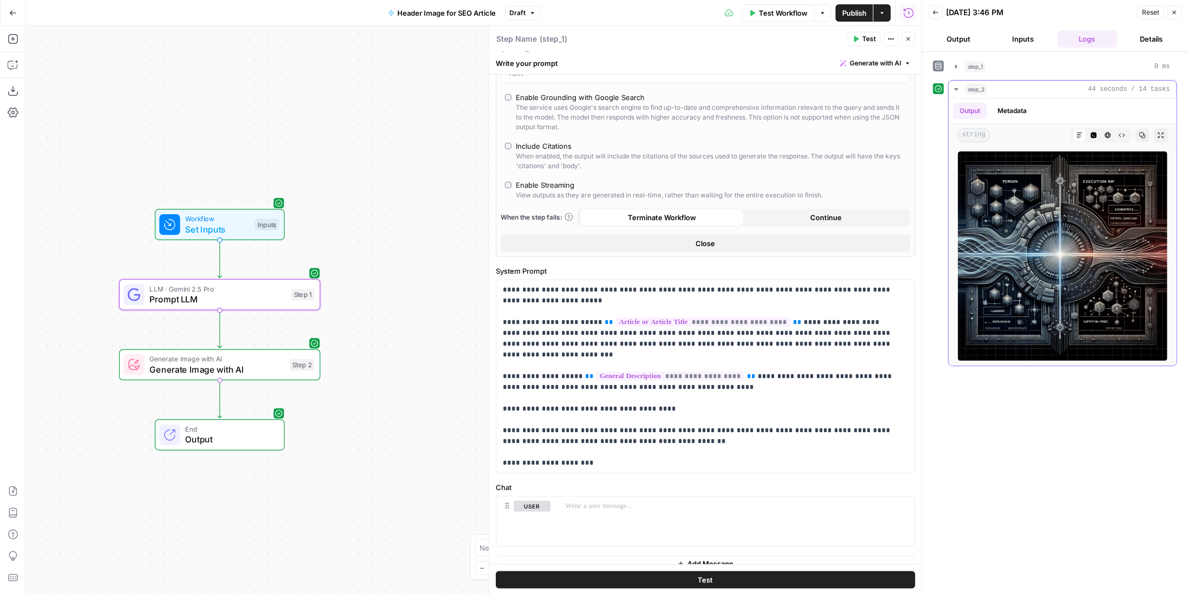
click at [983, 85] on span "step_2" at bounding box center [976, 89] width 22 height 11
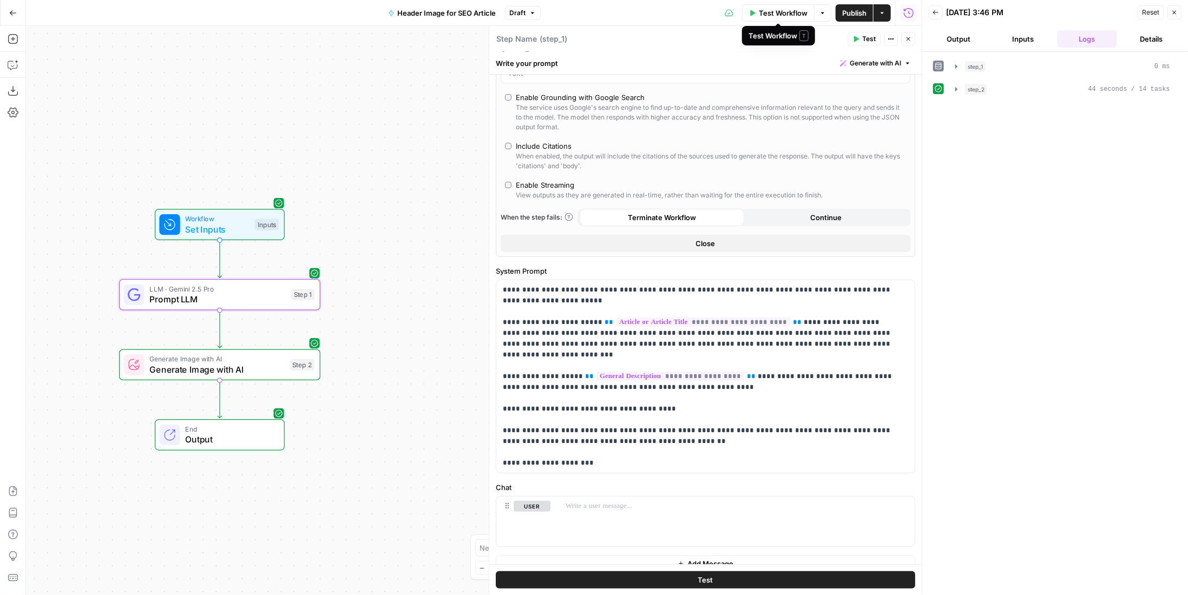
click at [768, 11] on span "Test Workflow" at bounding box center [783, 13] width 49 height 11
type input "***"
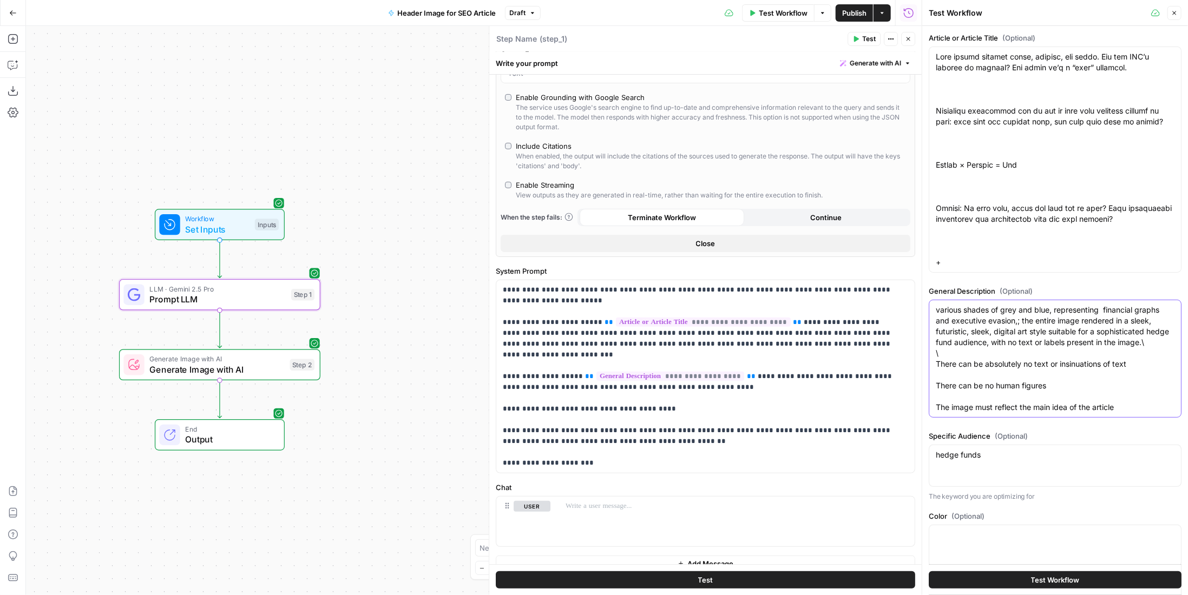
drag, startPoint x: 969, startPoint y: 333, endPoint x: 908, endPoint y: 334, distance: 61.2
click at [908, 334] on body "P Paragon New Home Browse Your Data Usage Settings Recent Grids Linkedin Posts …" at bounding box center [594, 297] width 1188 height 595
click at [900, 332] on div "**********" at bounding box center [705, 376] width 418 height 193
drag, startPoint x: 970, startPoint y: 332, endPoint x: 1130, endPoint y: 318, distance: 161.3
click at [1130, 318] on textarea "various shades of grey and blue, representing financial graphs and executive ev…" at bounding box center [1054, 359] width 239 height 108
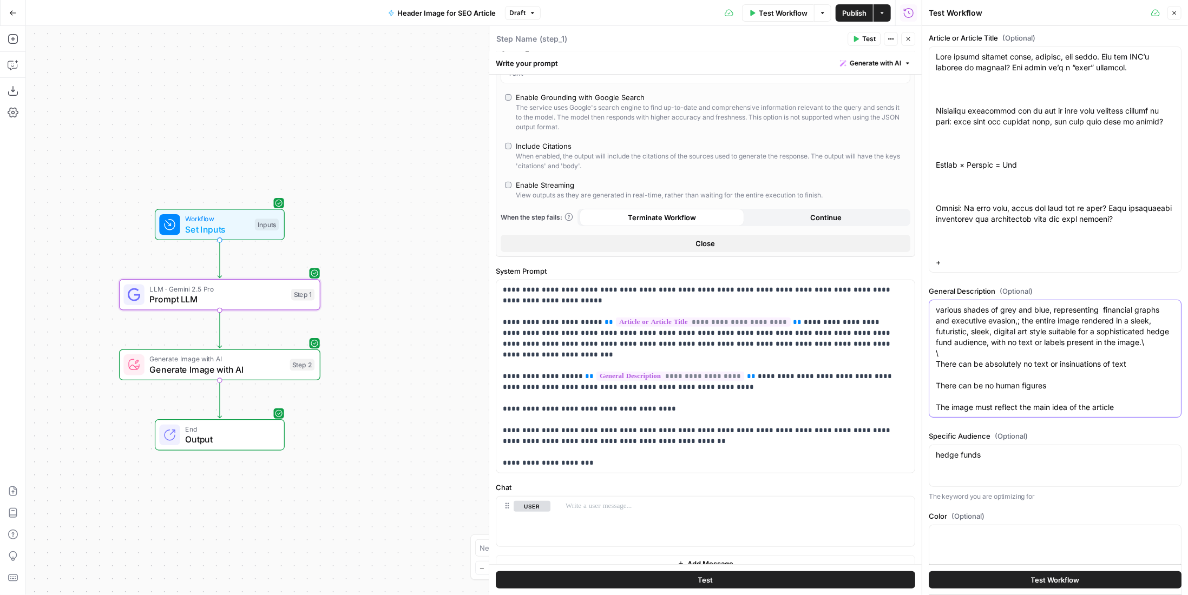
type textarea "various shades of grey and blue, representing financial graphs and executive ev…"
type input "***"
type textarea "various shades of grey and blue, representing financial graphs and executive ev…"
type input "***"
type textarea "various shades of grey and blue, representing financial graphs and executive ev…"
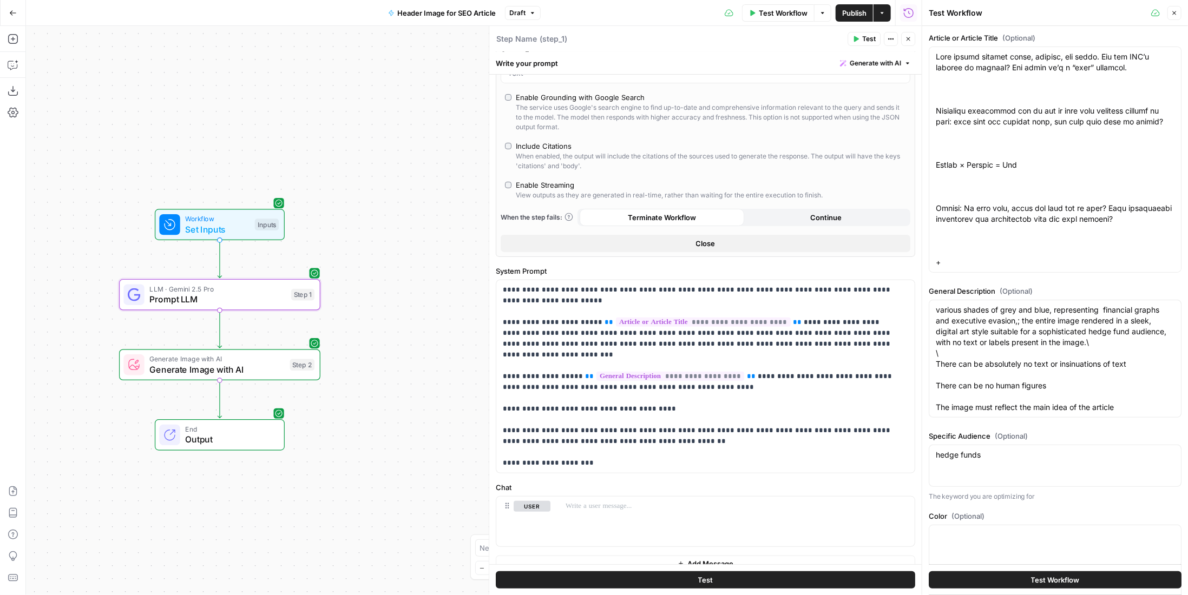
click at [1041, 585] on span "Test Workflow" at bounding box center [1055, 580] width 49 height 11
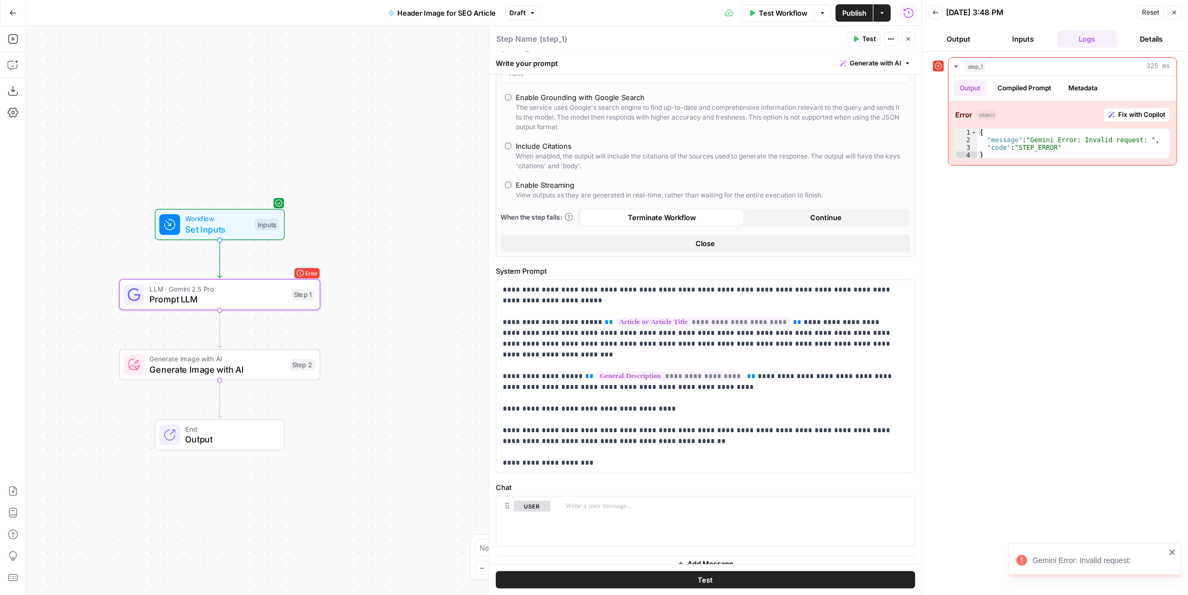
click at [241, 289] on span "LLM · Gemini 2.5 Pro" at bounding box center [217, 288] width 136 height 10
click at [647, 514] on div at bounding box center [736, 522] width 355 height 50
drag, startPoint x: 736, startPoint y: 318, endPoint x: 576, endPoint y: 317, distance: 159.6
click at [576, 317] on p "**********" at bounding box center [702, 377] width 398 height 184
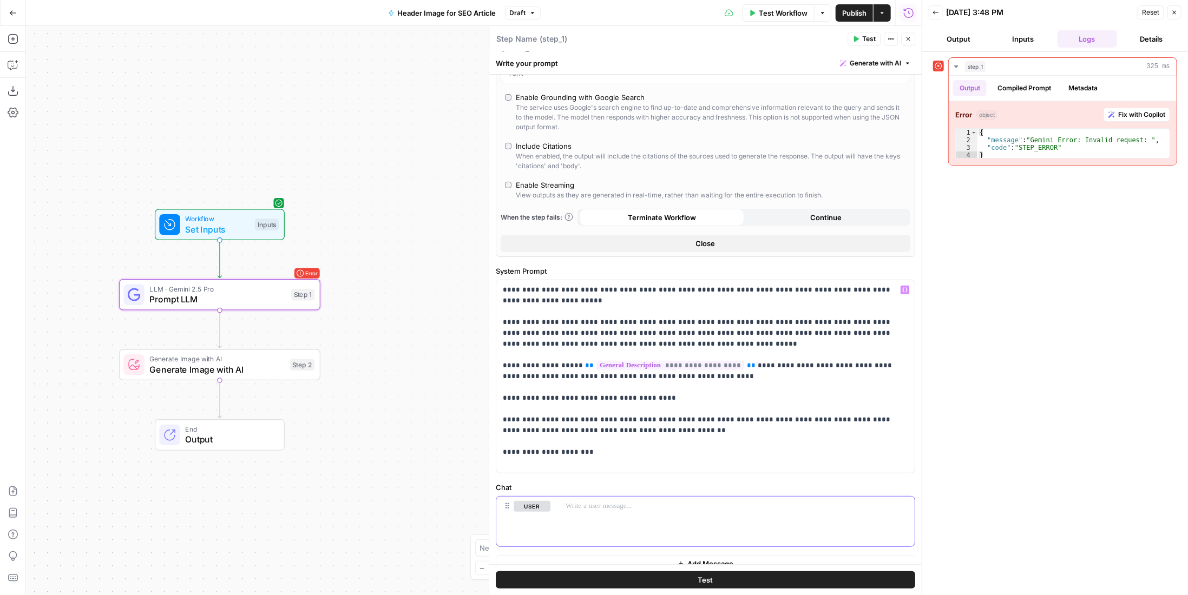
click at [609, 503] on p at bounding box center [736, 506] width 342 height 11
type input "***"
drag, startPoint x: 583, startPoint y: 362, endPoint x: 723, endPoint y: 359, distance: 140.2
click at [723, 359] on p "**********" at bounding box center [702, 377] width 398 height 184
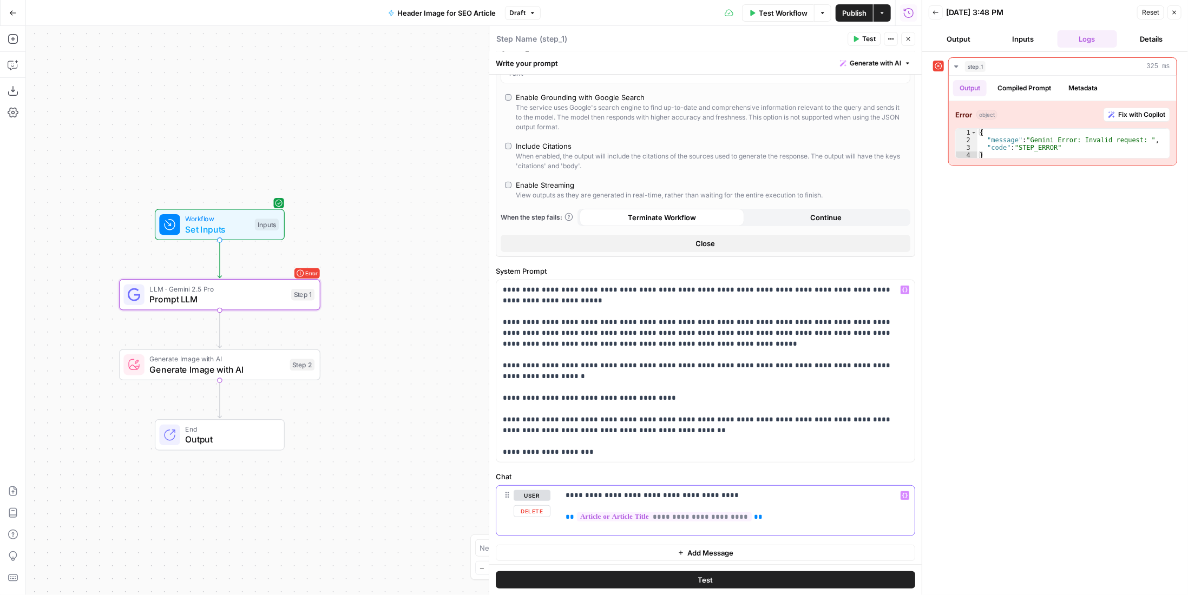
click at [759, 520] on div "**********" at bounding box center [736, 511] width 355 height 50
drag, startPoint x: 503, startPoint y: 320, endPoint x: 574, endPoint y: 315, distance: 71.0
click at [574, 315] on p "**********" at bounding box center [702, 371] width 398 height 173
click at [566, 518] on span "**" at bounding box center [569, 516] width 9 height 7
drag, startPoint x: 504, startPoint y: 364, endPoint x: 570, endPoint y: 360, distance: 66.6
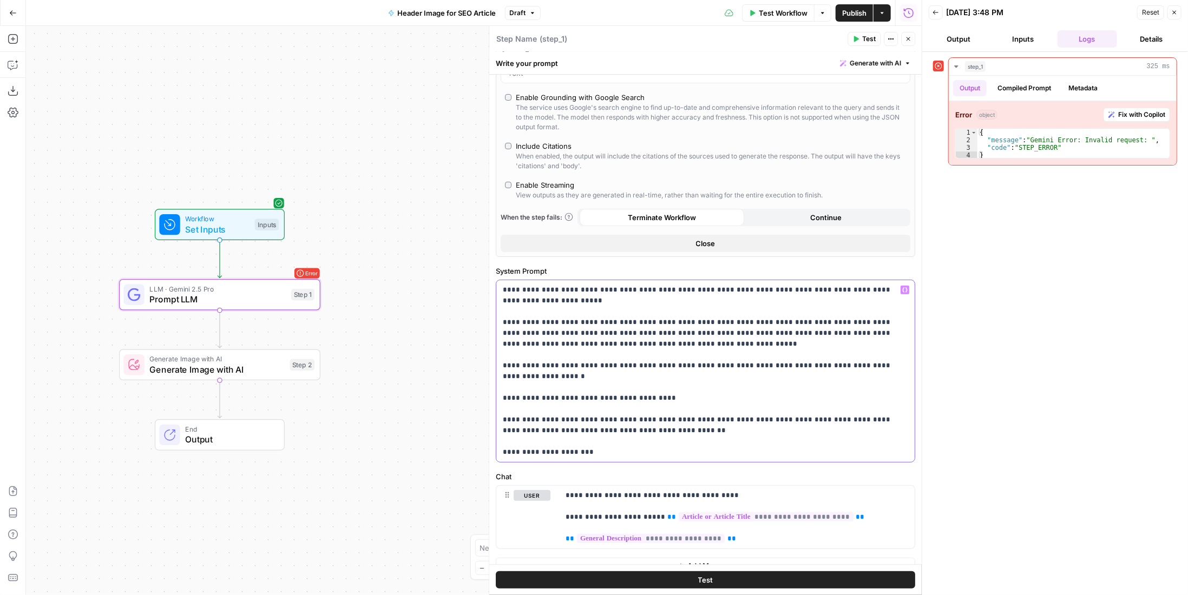
click at [570, 360] on p "**********" at bounding box center [702, 371] width 398 height 173
copy p "**********"
click at [565, 536] on span "**" at bounding box center [569, 538] width 9 height 7
click at [795, 12] on span "Test Workflow" at bounding box center [783, 13] width 49 height 11
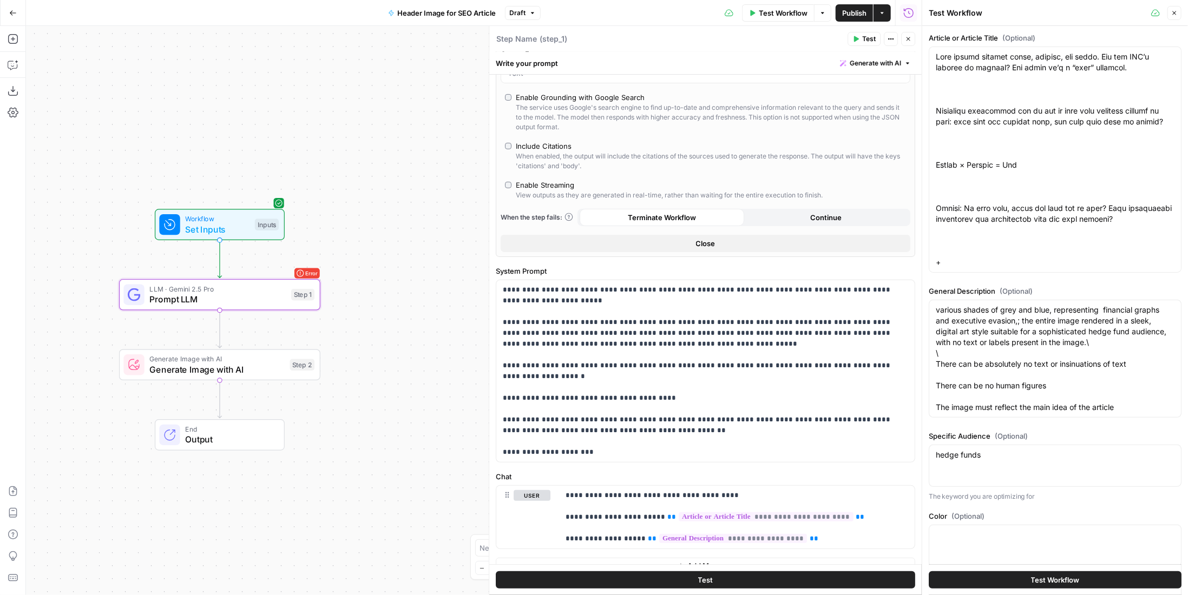
click at [1064, 579] on span "Test Workflow" at bounding box center [1055, 580] width 49 height 11
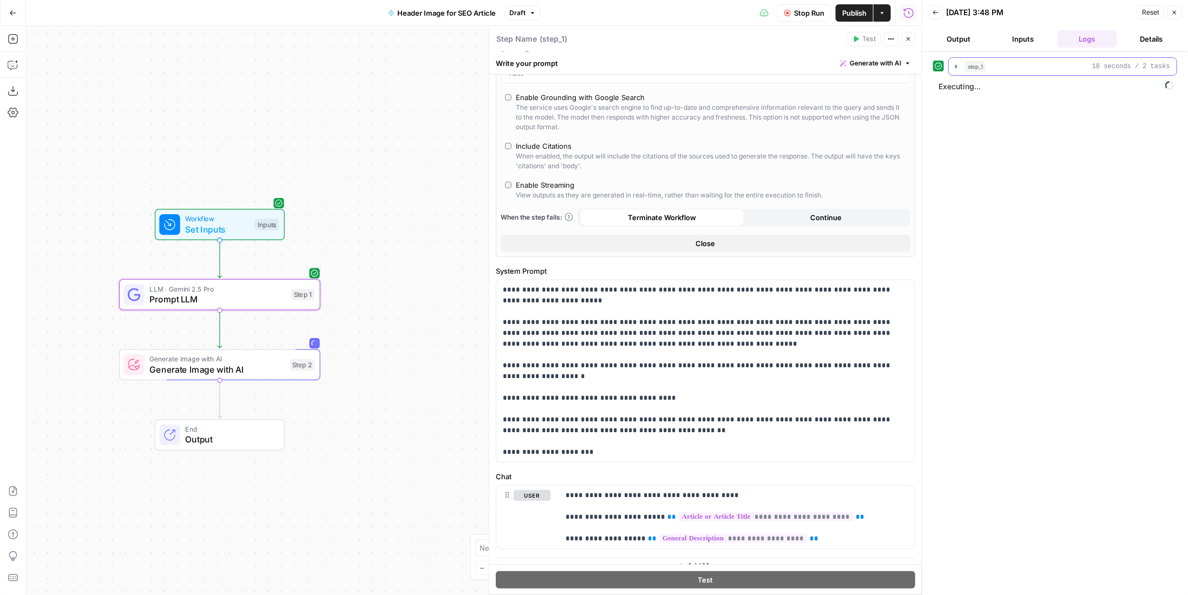
click at [999, 65] on div "step_1 18 seconds / 2 tasks" at bounding box center [1067, 66] width 205 height 11
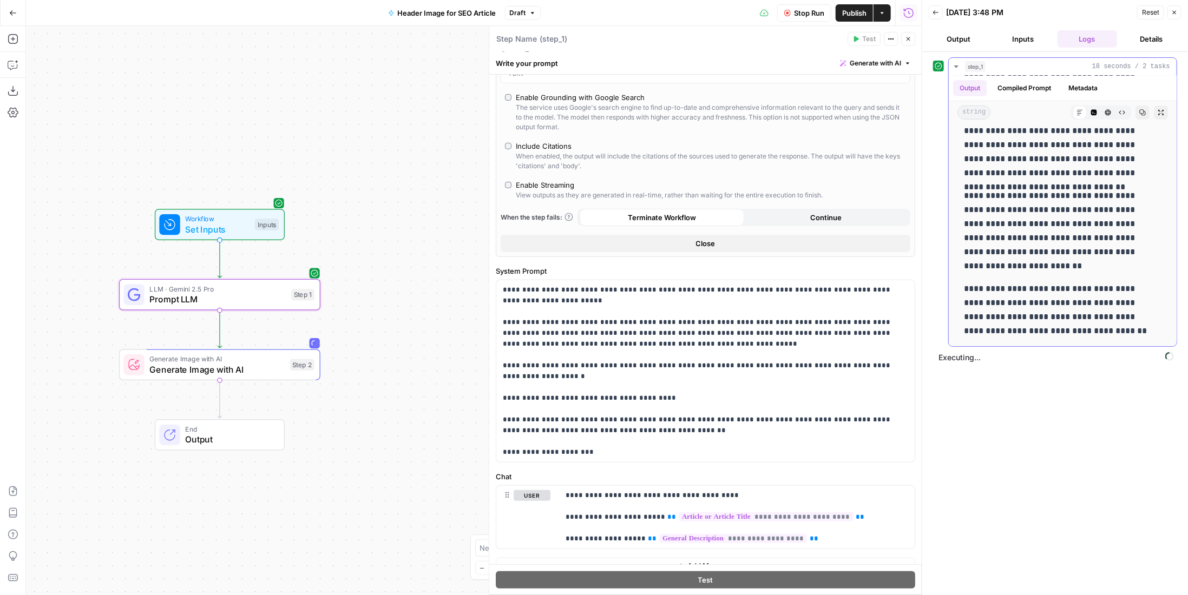
scroll to position [68, 0]
click at [1029, 68] on div "step_1 18 seconds / 2 tasks" at bounding box center [1067, 66] width 205 height 11
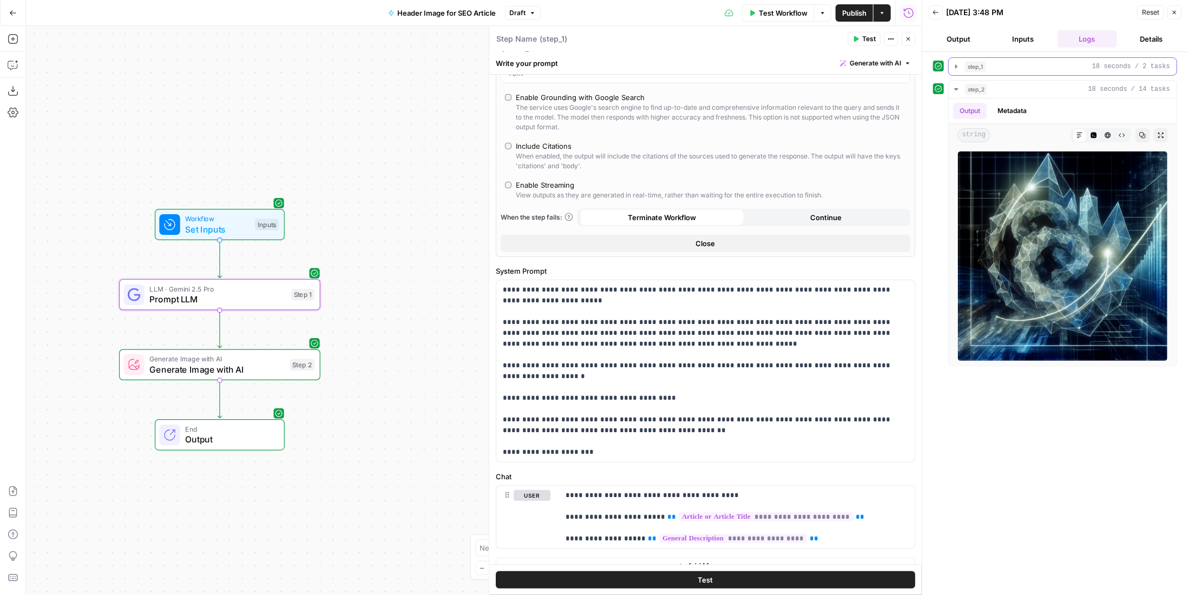
click at [1016, 72] on button "step_1 18 seconds / 2 tasks" at bounding box center [1062, 66] width 228 height 17
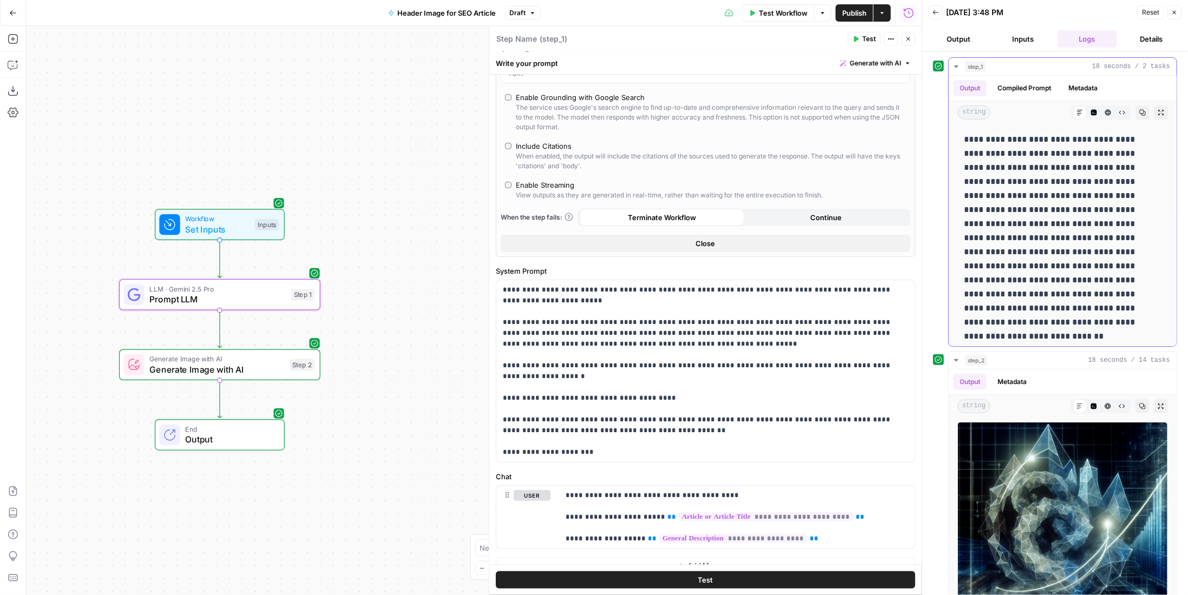
click at [1017, 70] on div "step_1 18 seconds / 2 tasks" at bounding box center [1067, 66] width 205 height 11
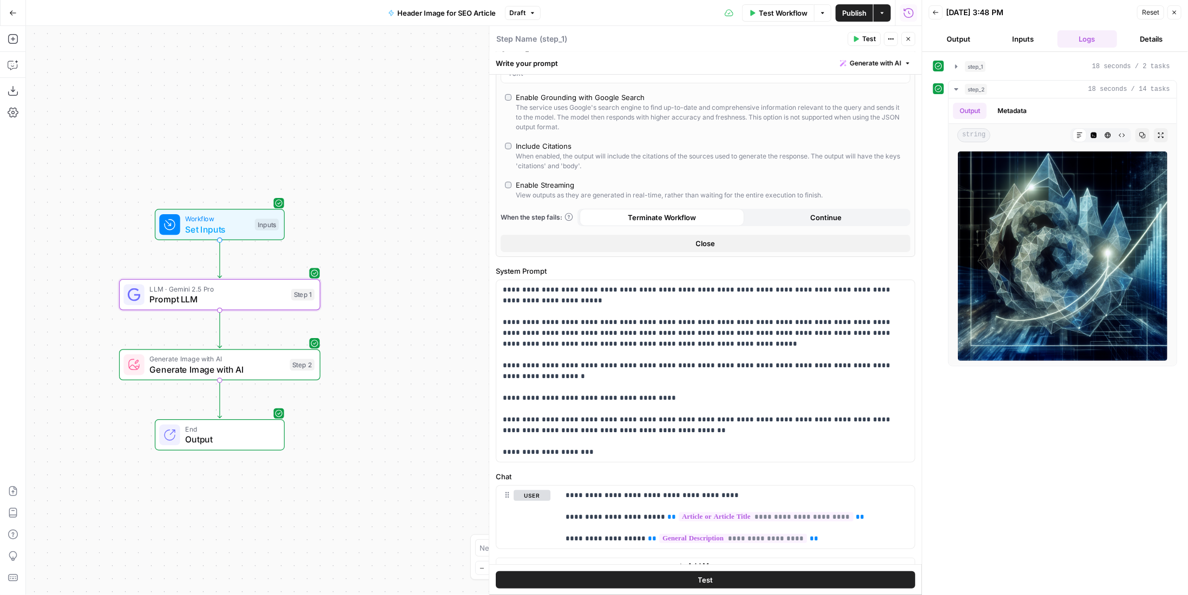
click at [1023, 33] on button "Inputs" at bounding box center [1023, 38] width 60 height 17
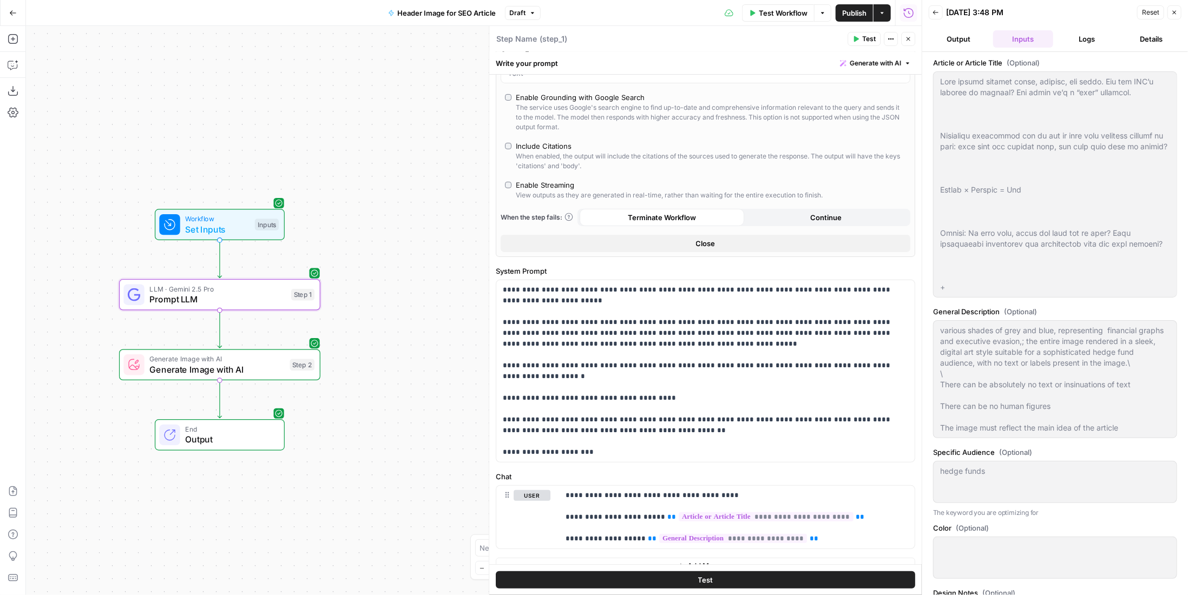
click at [980, 38] on button "Output" at bounding box center [958, 38] width 60 height 17
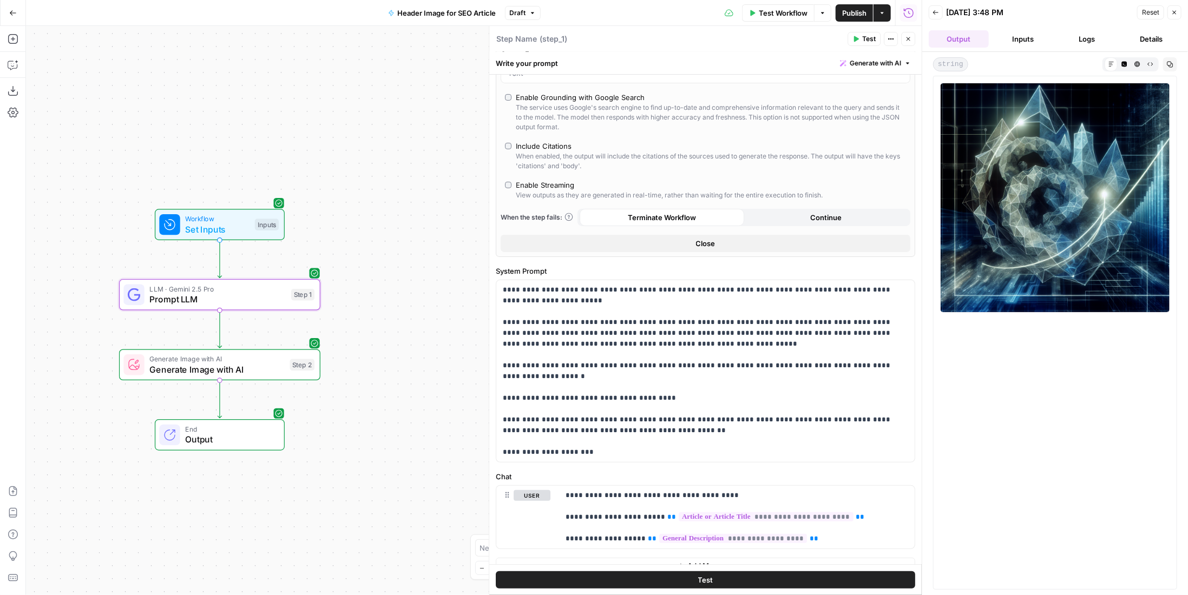
click at [1022, 38] on button "Inputs" at bounding box center [1023, 38] width 60 height 17
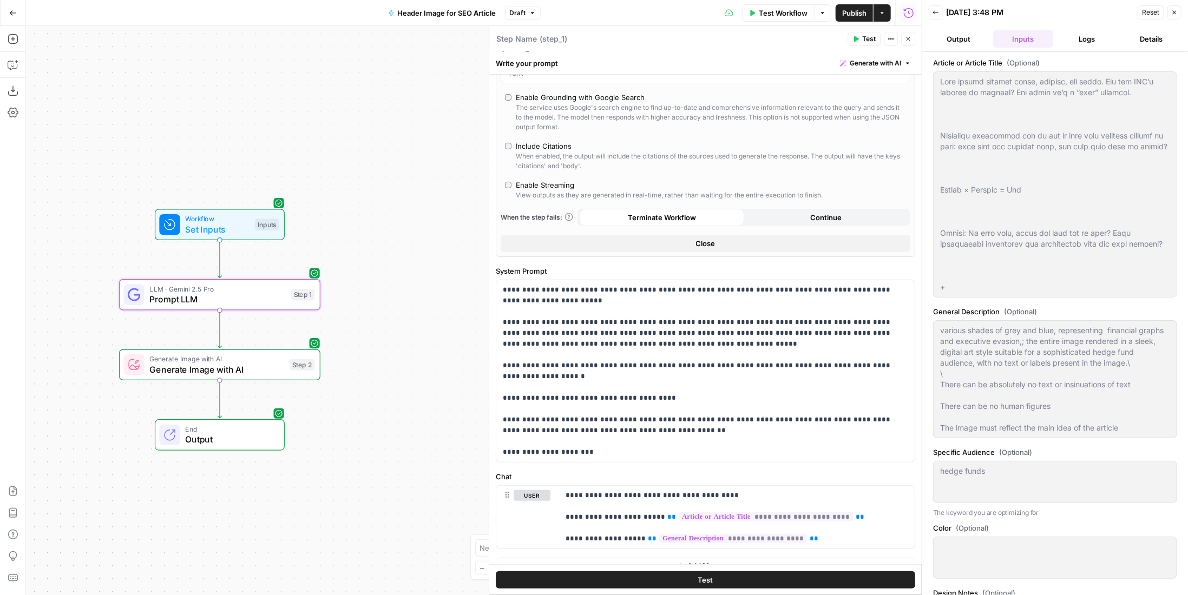
click at [777, 8] on span "Test Workflow" at bounding box center [783, 13] width 49 height 11
type input "***"
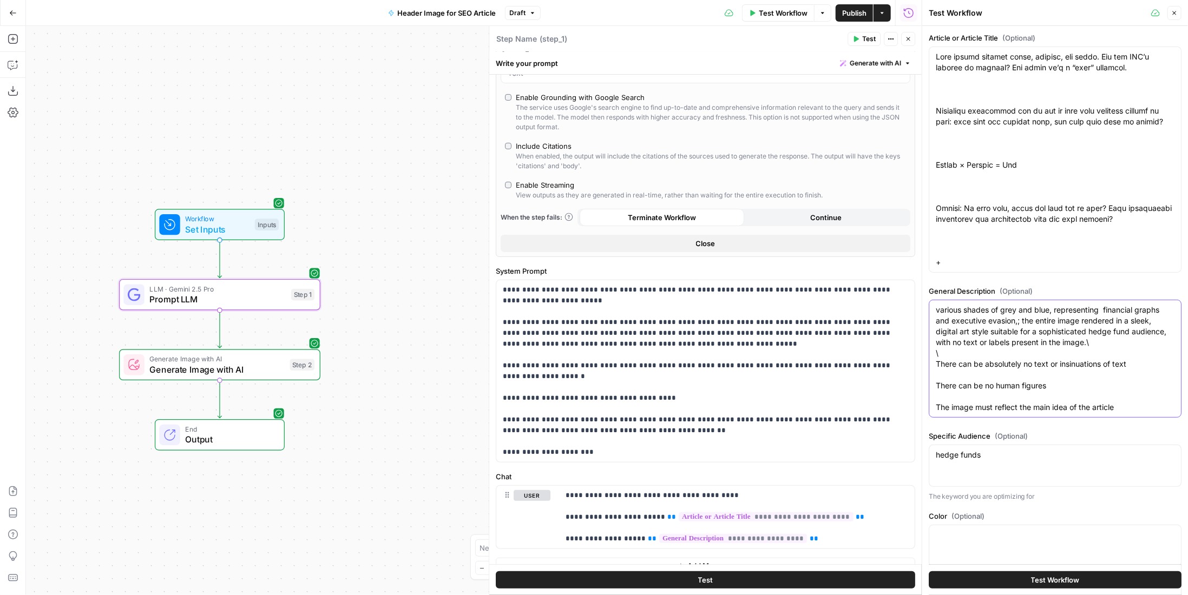
drag, startPoint x: 1128, startPoint y: 412, endPoint x: 1064, endPoint y: 372, distance: 74.9
click at [1064, 372] on textarea "various shades of grey and blue, representing financial graphs and executive ev…" at bounding box center [1054, 359] width 239 height 108
drag, startPoint x: 1028, startPoint y: 345, endPoint x: 1020, endPoint y: 328, distance: 18.9
click at [1027, 344] on textarea "various shades of grey and blue, representing financial graphs and executive ev…" at bounding box center [1054, 359] width 239 height 108
drag, startPoint x: 1014, startPoint y: 320, endPoint x: 927, endPoint y: 322, distance: 86.6
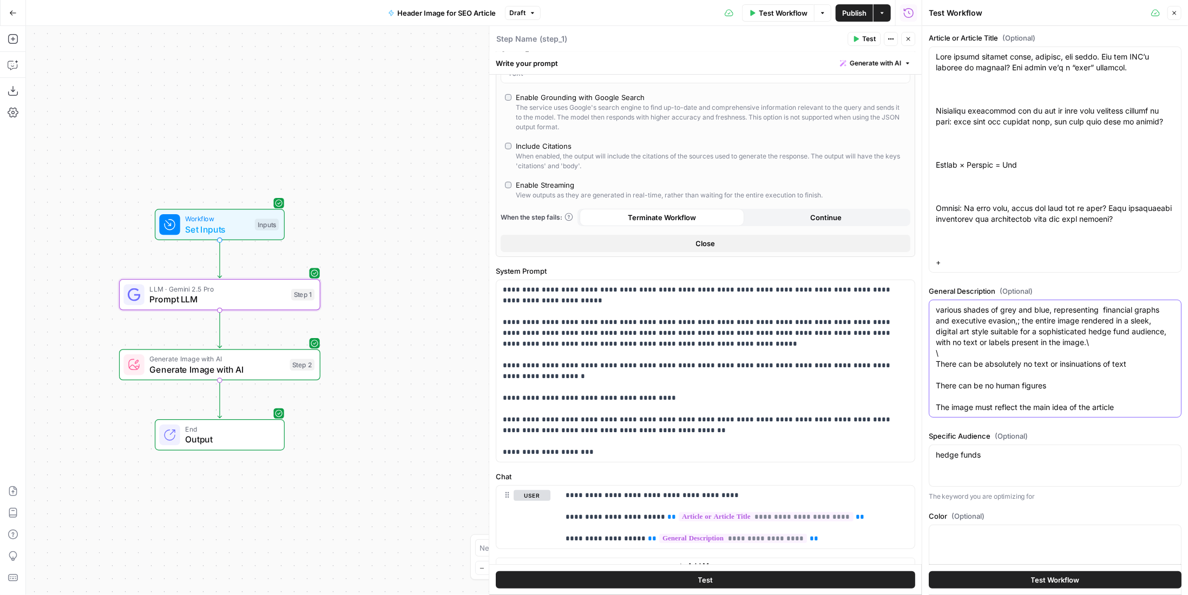
click at [927, 322] on div "Article or Article Title (Optional) General Description (Optional) various shad…" at bounding box center [1055, 310] width 266 height 569
type textarea "various shades of grey and blue, representing financial graphs ,; the entire im…"
type input "***"
click at [1101, 309] on textarea "various shades of grey and blue, representing financial graphs ,; the entire im…" at bounding box center [1054, 359] width 239 height 108
type textarea "various shades of grey and blue, representing financial graphs ,; the entire im…"
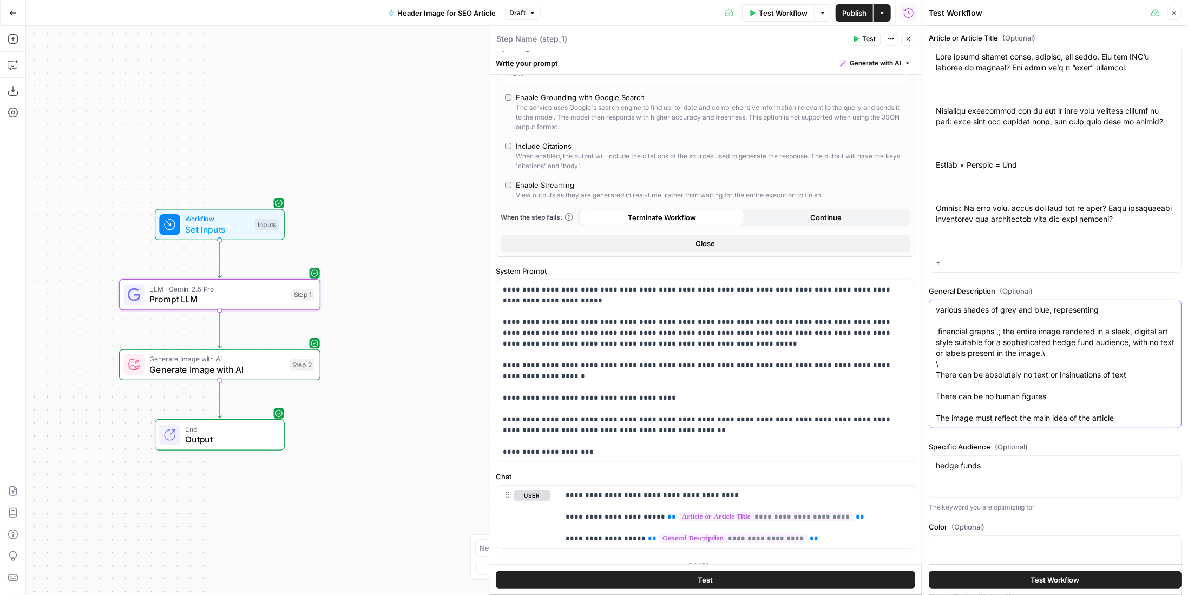
type input "***"
click at [1052, 315] on textarea "various shades of grey and blue, representing financial graphs ,; the entire im…" at bounding box center [1054, 364] width 239 height 119
drag, startPoint x: 1052, startPoint y: 309, endPoint x: 1109, endPoint y: 309, distance: 57.3
click at [1109, 309] on textarea "various shades of grey and blue, representing financial graphs ,; the entire im…" at bounding box center [1054, 364] width 239 height 119
type textarea "various shades of grey and blue financial graphs ,; the entire image rendered i…"
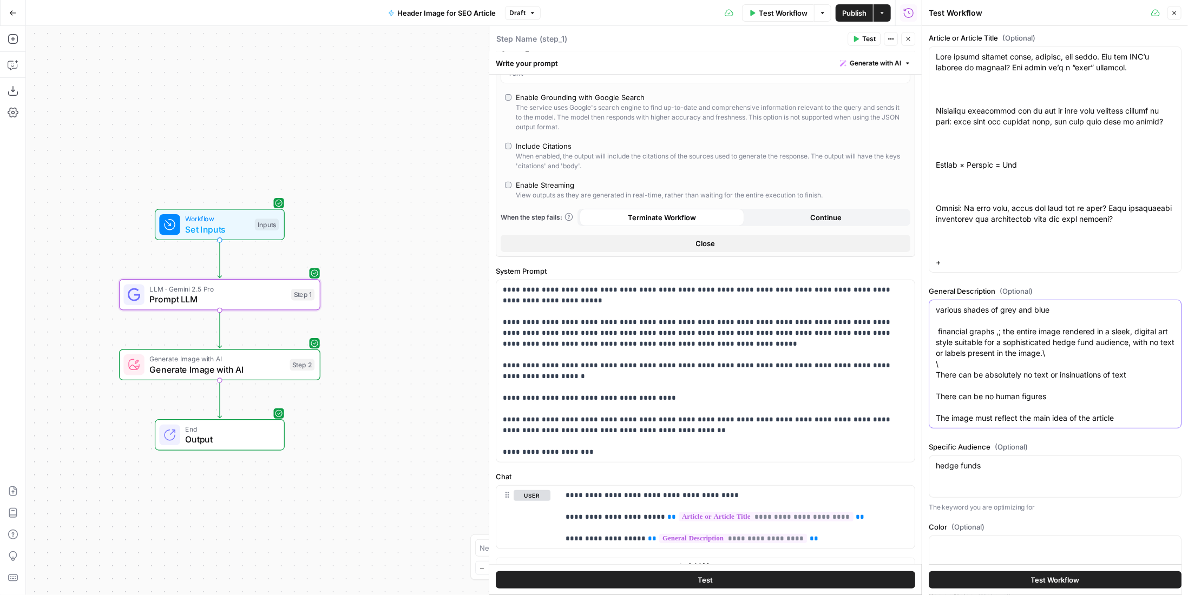
type input "***"
type textarea "various shades of grey and blue. Sjhould l financial graphs ,; the entire image…"
type input "***"
type textarea "various shades of grey and blue. Sjhould financial graphs ,; the entire image r…"
type input "***"
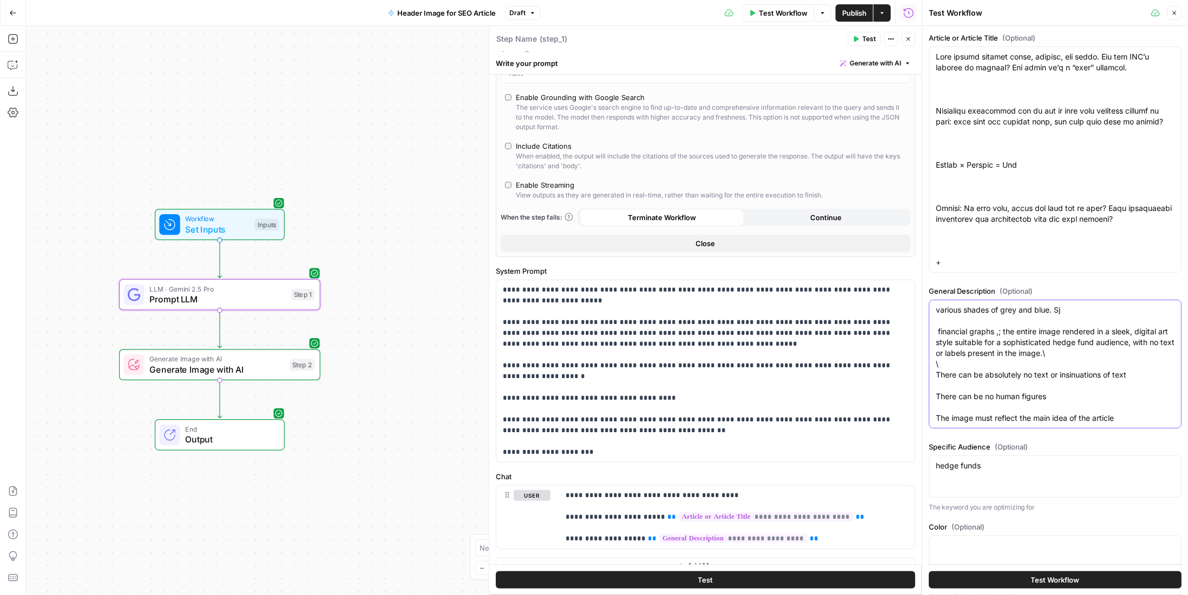
type textarea "various shades of grey and blue. S financial graphs ,; the entire image rendere…"
type input "***"
type textarea "various shades of grey and blue. Should lean on financial financial graphs ,; t…"
type input "***"
type textarea "various shades of grey and blue. Should lean on financial imagery. financial gr…"
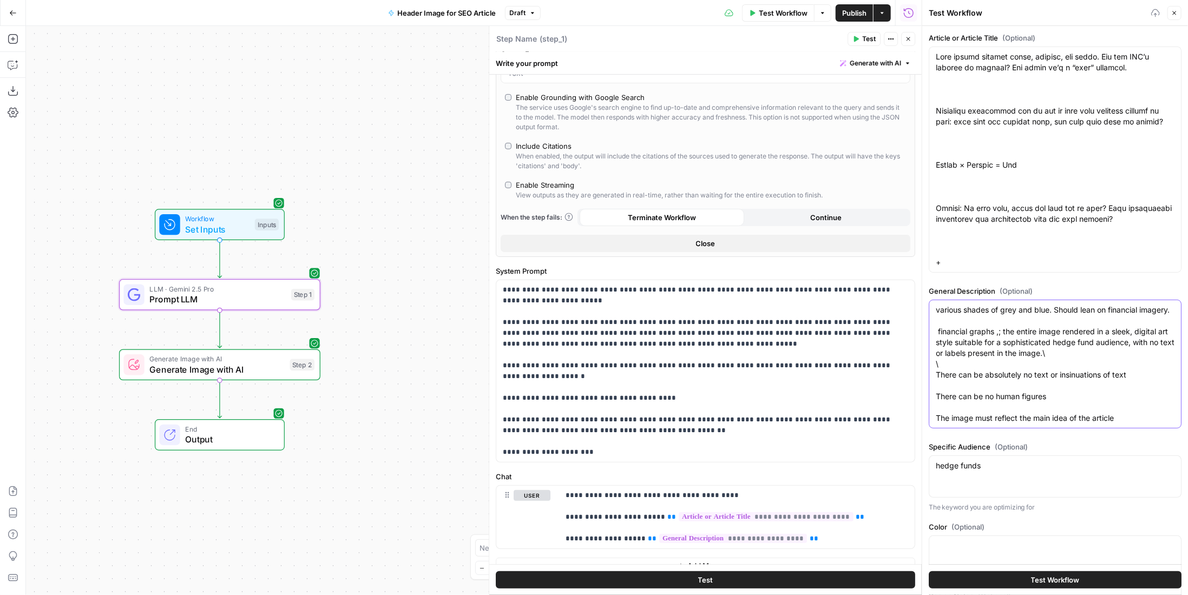
type input "***"
type textarea "various shades of grey and blue. Should lean on financial imagery. financial gr…"
type input "***"
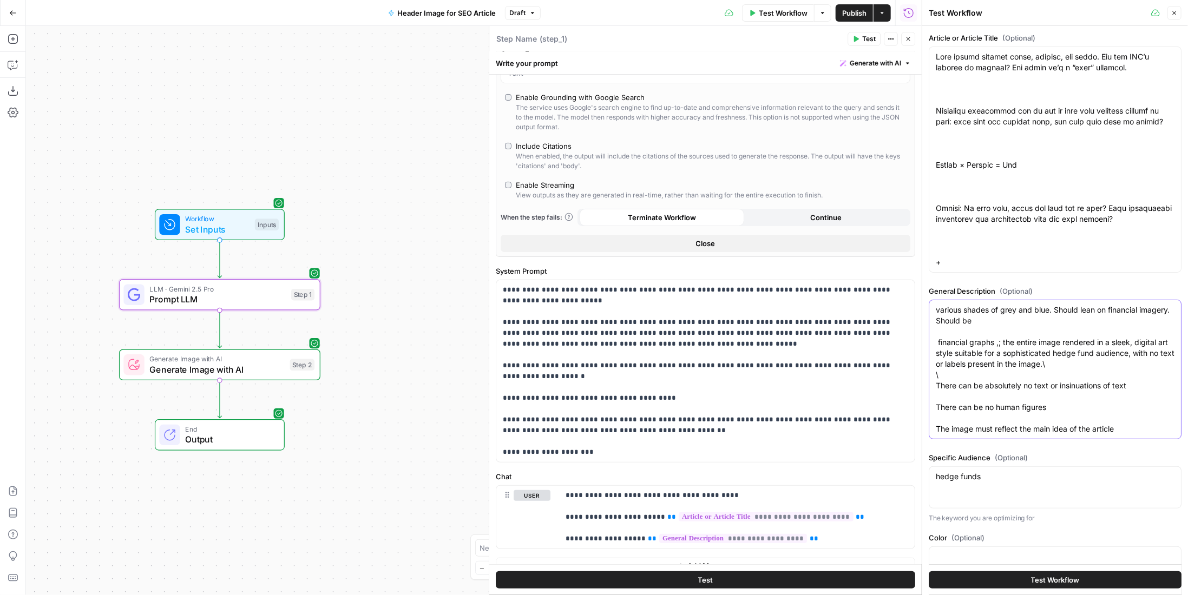
type textarea "various shades of grey and blue. Should lean on financial imagery. Should be fi…"
type input "***"
type textarea "various shades of grey and blue. Should lean on financial imagery. Should be a …"
type input "***"
type textarea "various shades of grey and blue. Should lean on financial imagery. Should be a …"
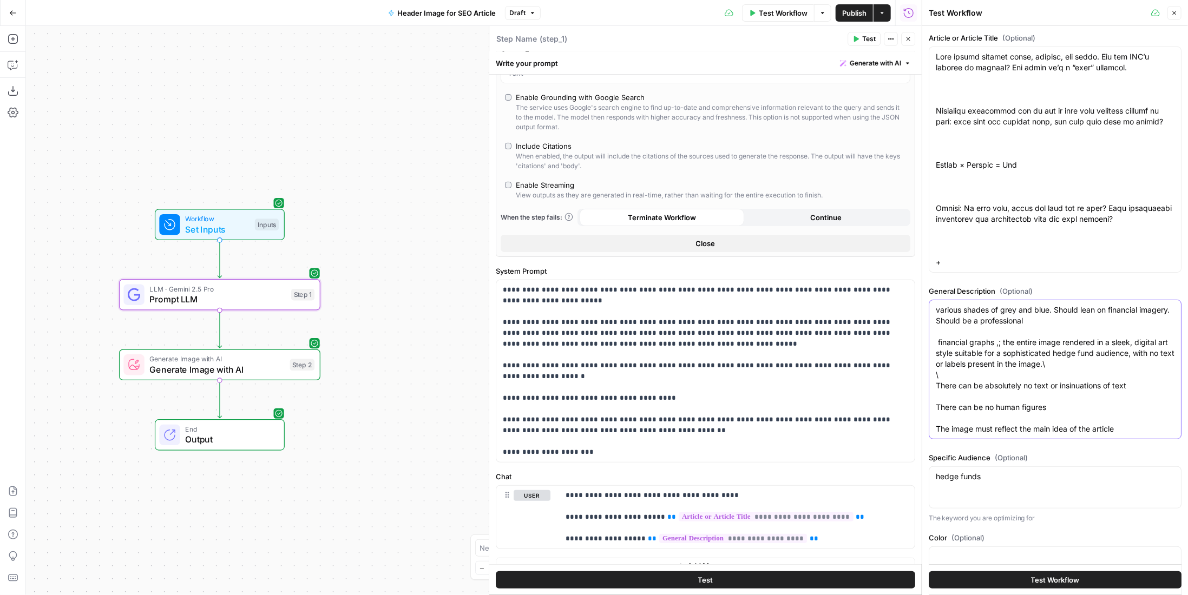
type input "***"
type textarea "various shades of grey and blue. Should lean on financial imagery. Should be a …"
type input "***"
type textarea "various shades of grey and blue. Should lean on financial imagery. Should be a …"
type input "***"
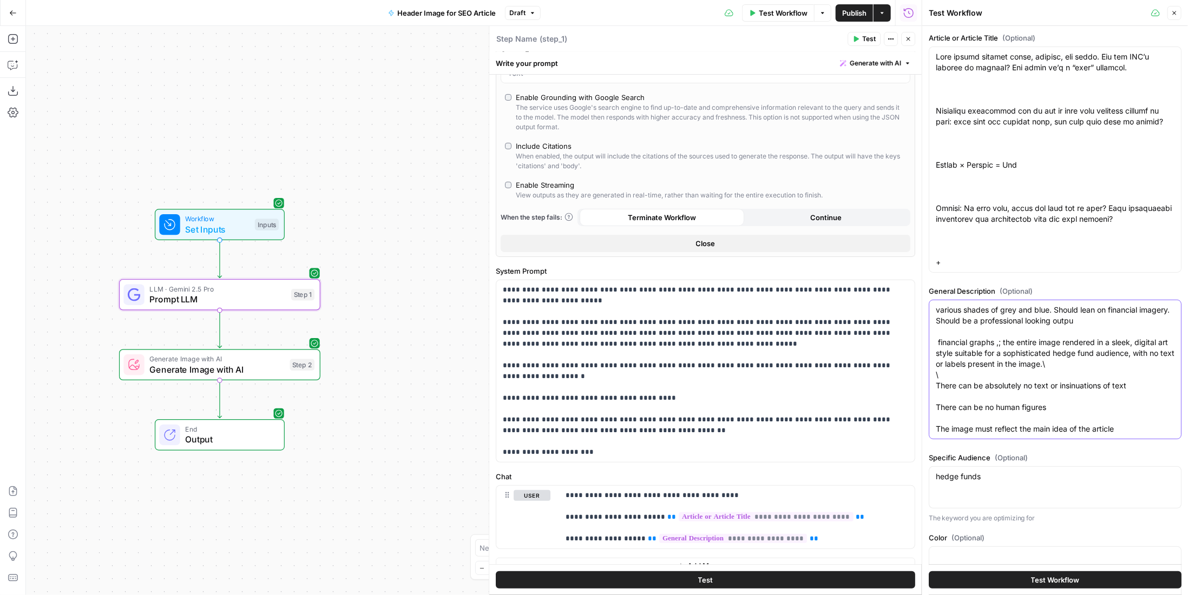
type textarea "various shades of grey and blue. Should lean on financial imagery. Should be a …"
type input "***"
type textarea "various shades of grey and blue. Should lean on financial imagery. Should be a …"
type input "***"
type textarea "various shades of grey and blue. Should lean on financial imagery. Should be a …"
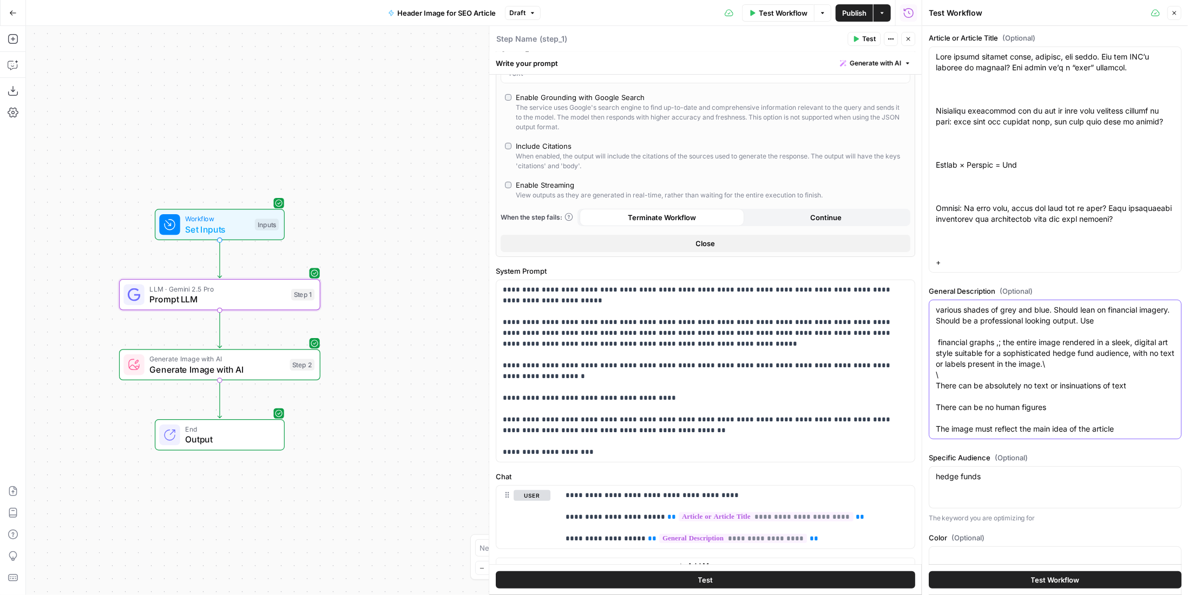
type input "***"
type textarea "various shades of grey and blue. Should lean on financial imagery. Should be a …"
type input "***"
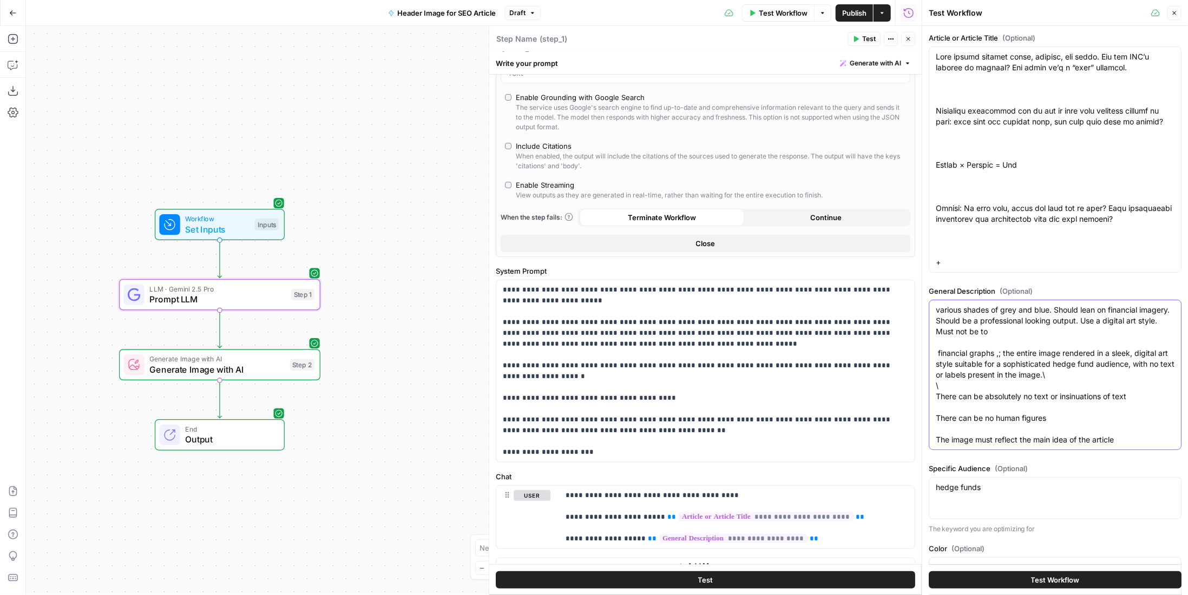
type textarea "various shades of grey and blue. Should lean on financial imagery. Should be a …"
type input "***"
type textarea "various shades of grey and blue. Should lean on financial imagery. Should be a …"
type input "***"
drag, startPoint x: 964, startPoint y: 364, endPoint x: 932, endPoint y: 347, distance: 35.8
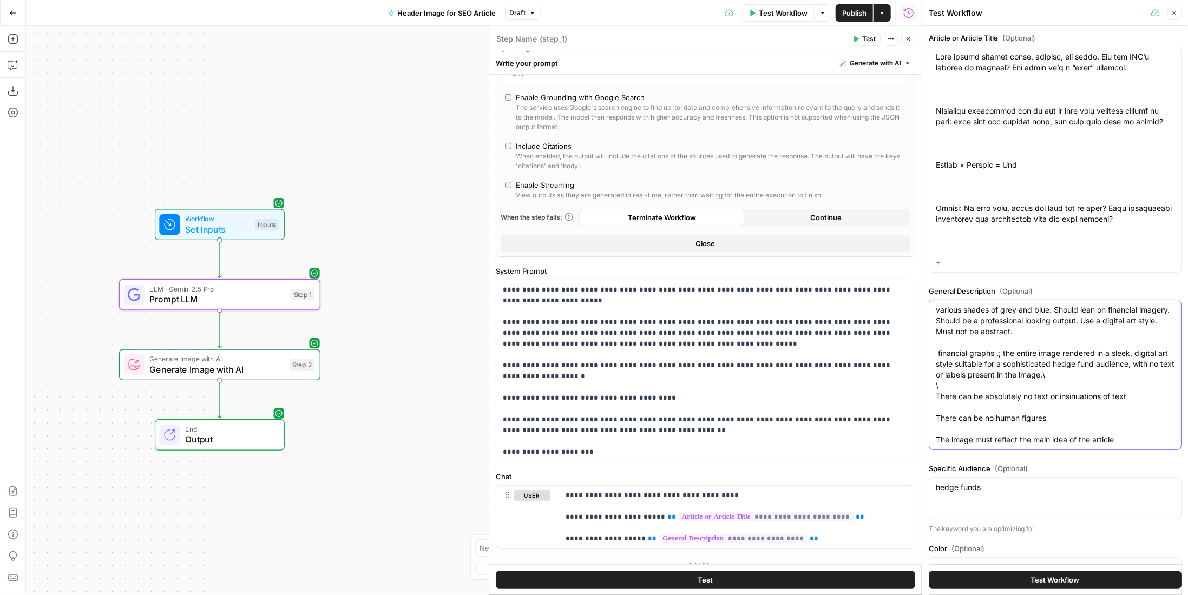
click at [932, 347] on div "various shades of grey and blue. Should lean on financial imagery. Should be a …" at bounding box center [1054, 375] width 253 height 150
type textarea "various shades of grey and blue. Should lean on financial imagery. Should be a …"
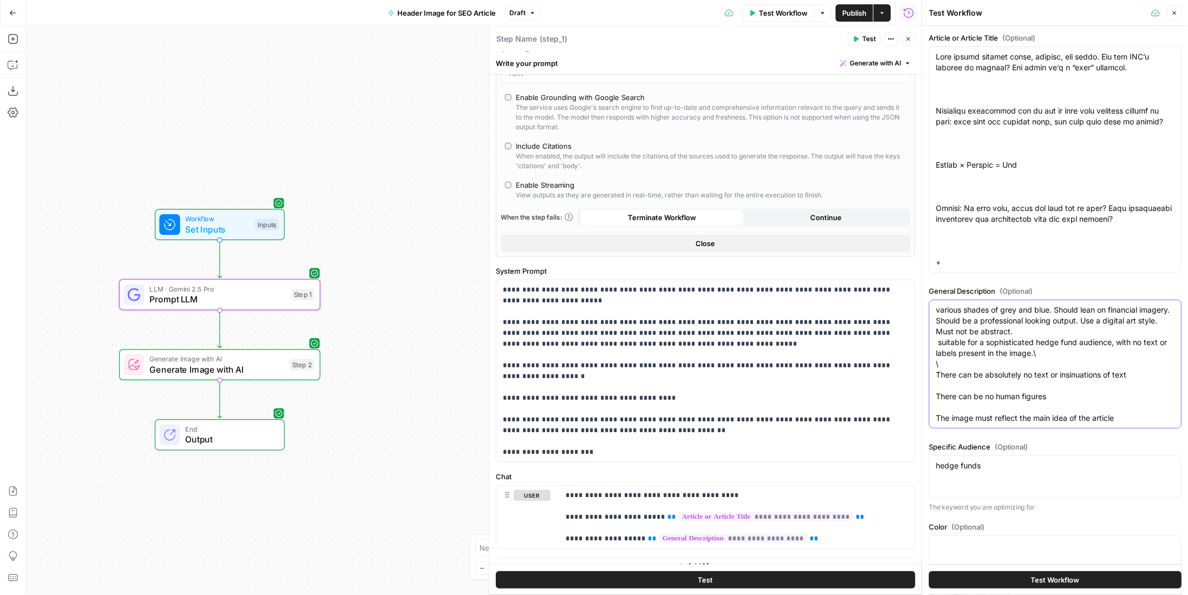
type input "***"
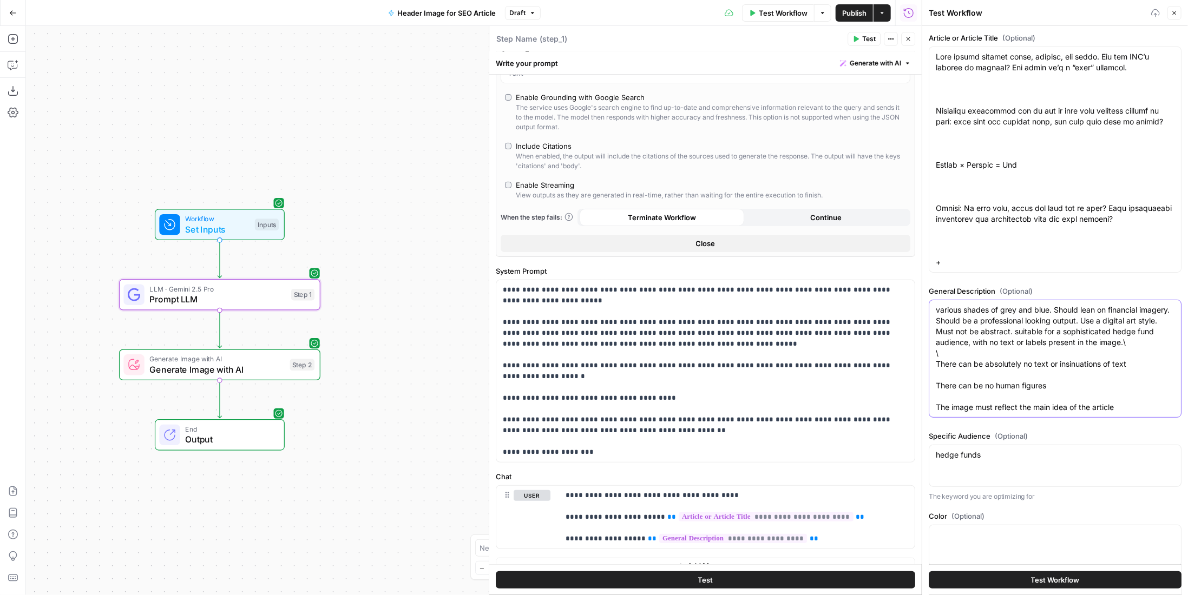
type textarea "various shades of grey and blue. Should lean on financial imagery. Should be a …"
type input "***"
type textarea "various shades of grey and blue. Should lean on financial imagery. Should be a …"
click at [1097, 581] on button "Test Workflow" at bounding box center [1054, 579] width 253 height 17
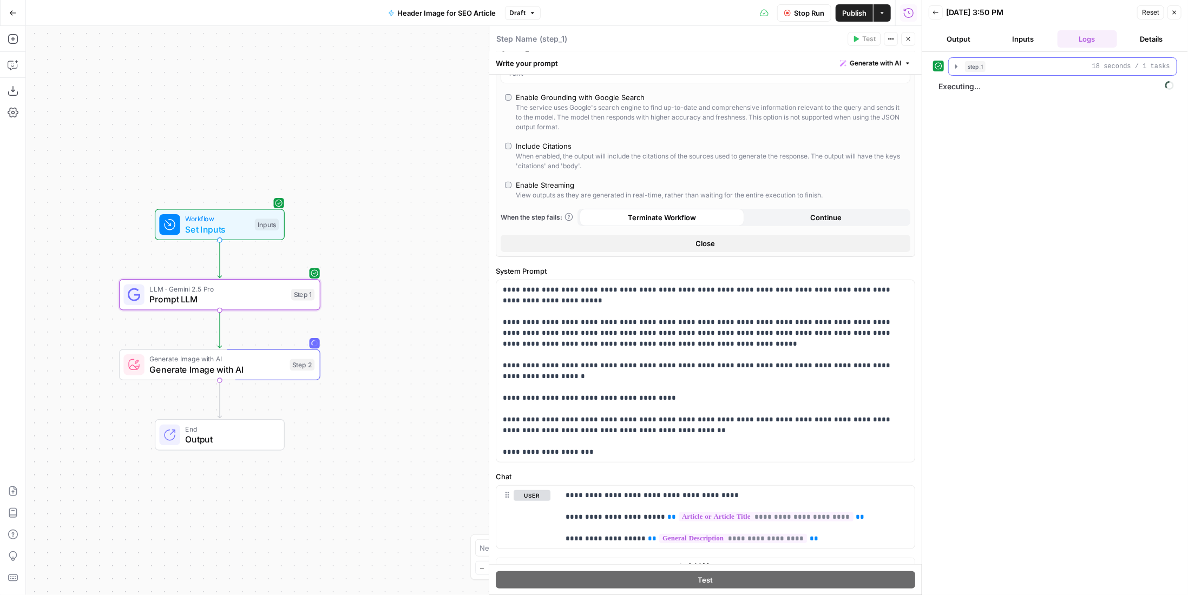
click at [1128, 62] on span "18 seconds / 1 tasks" at bounding box center [1131, 67] width 78 height 10
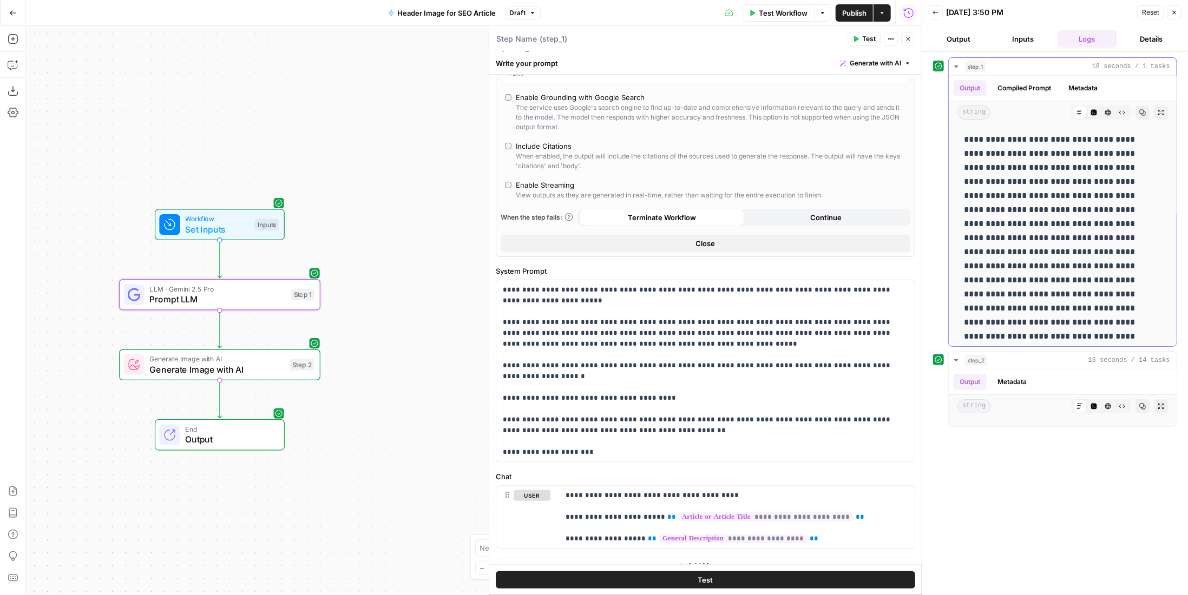
click at [1128, 62] on span "18 seconds / 1 tasks" at bounding box center [1131, 67] width 78 height 10
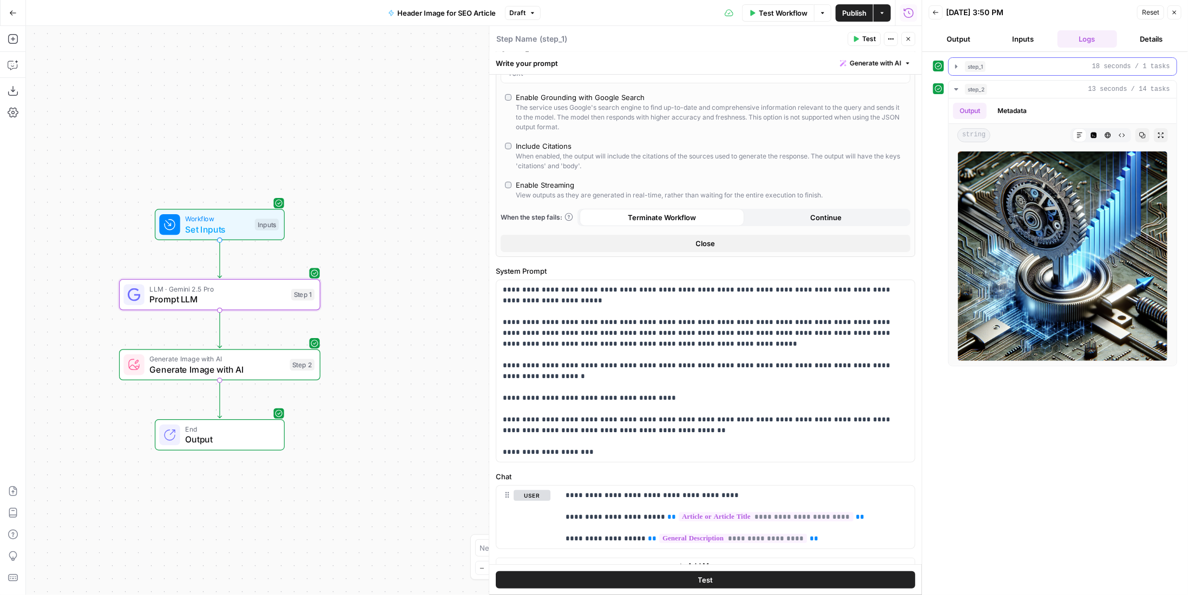
click at [1008, 68] on div "step_1 18 seconds / 1 tasks" at bounding box center [1067, 66] width 205 height 11
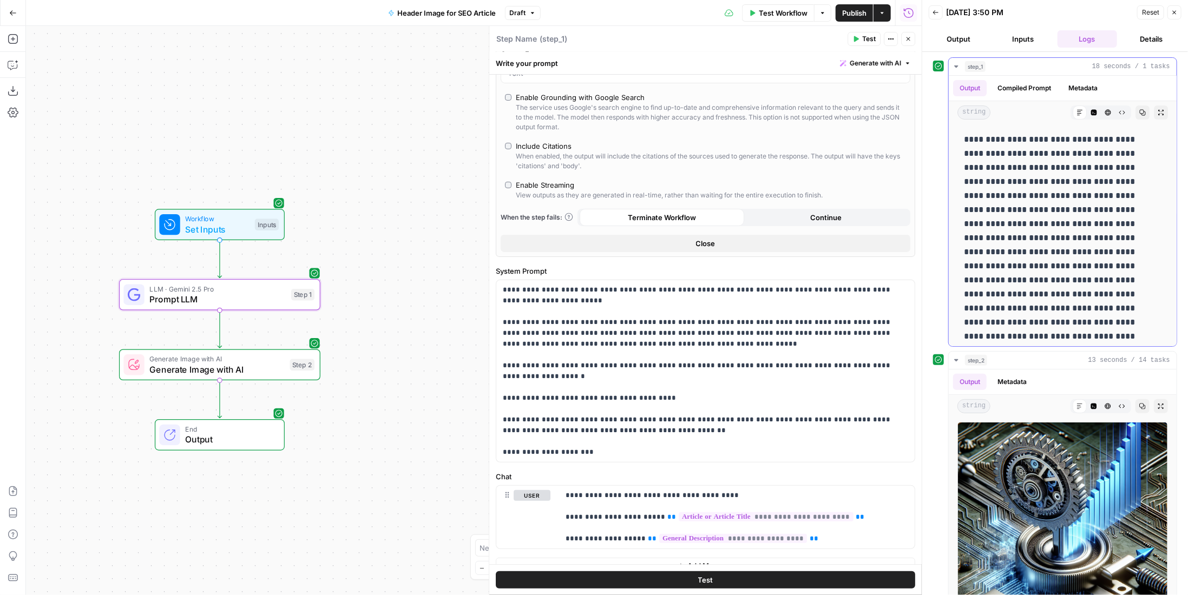
click at [1008, 68] on div "step_1 18 seconds / 1 tasks" at bounding box center [1067, 66] width 205 height 11
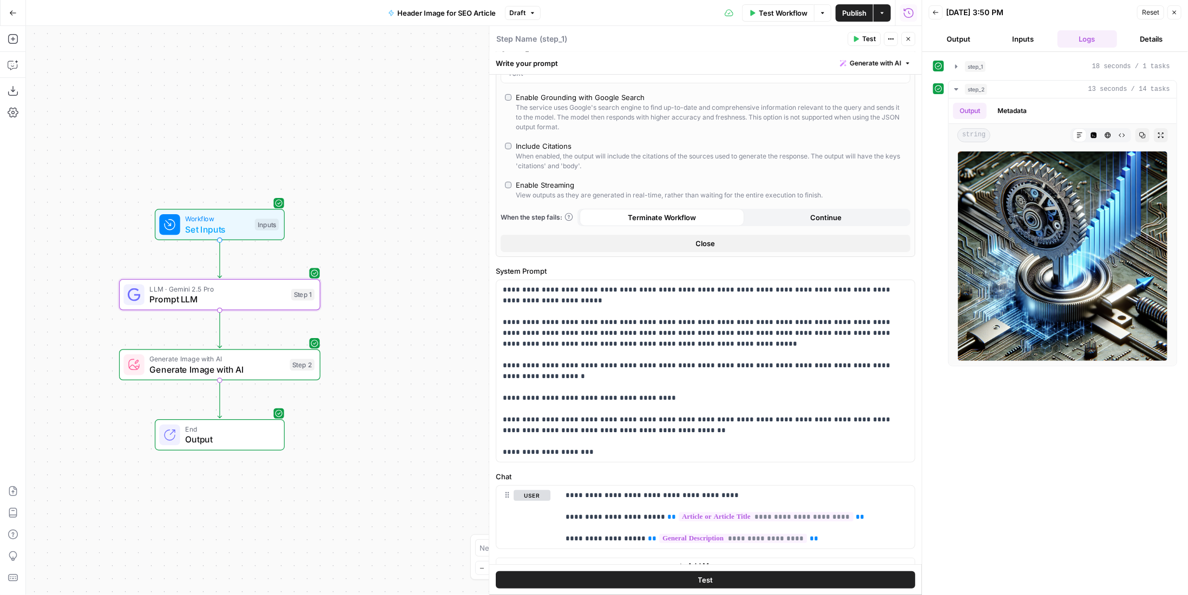
click at [1033, 39] on button "Inputs" at bounding box center [1023, 38] width 60 height 17
type input "***"
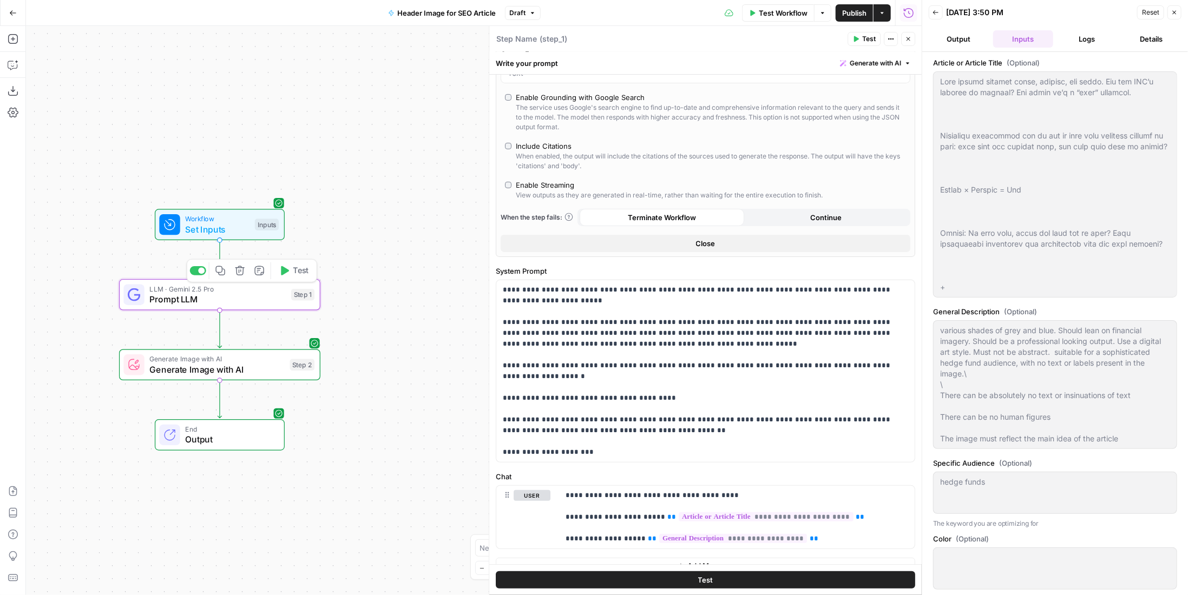
click at [205, 278] on div "Copy step Delete step Add Note Test" at bounding box center [252, 270] width 130 height 23
click at [206, 276] on div "Copy step Delete step Add Note Test" at bounding box center [252, 270] width 130 height 23
click at [204, 269] on div at bounding box center [201, 270] width 6 height 6
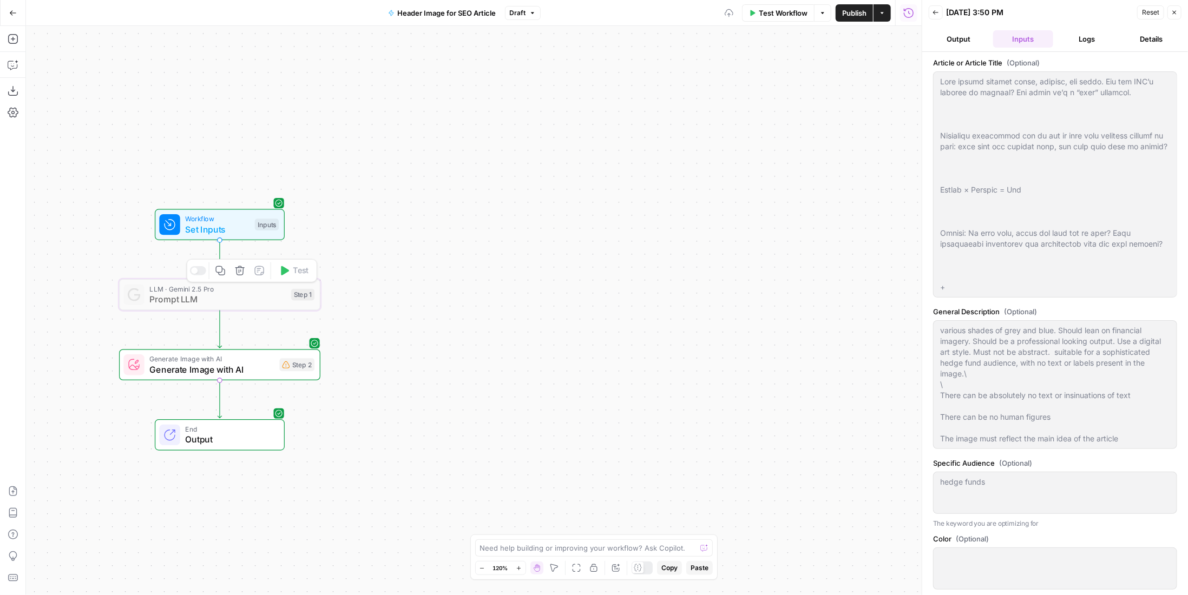
click at [261, 360] on span "Generate Image with AI" at bounding box center [211, 359] width 124 height 10
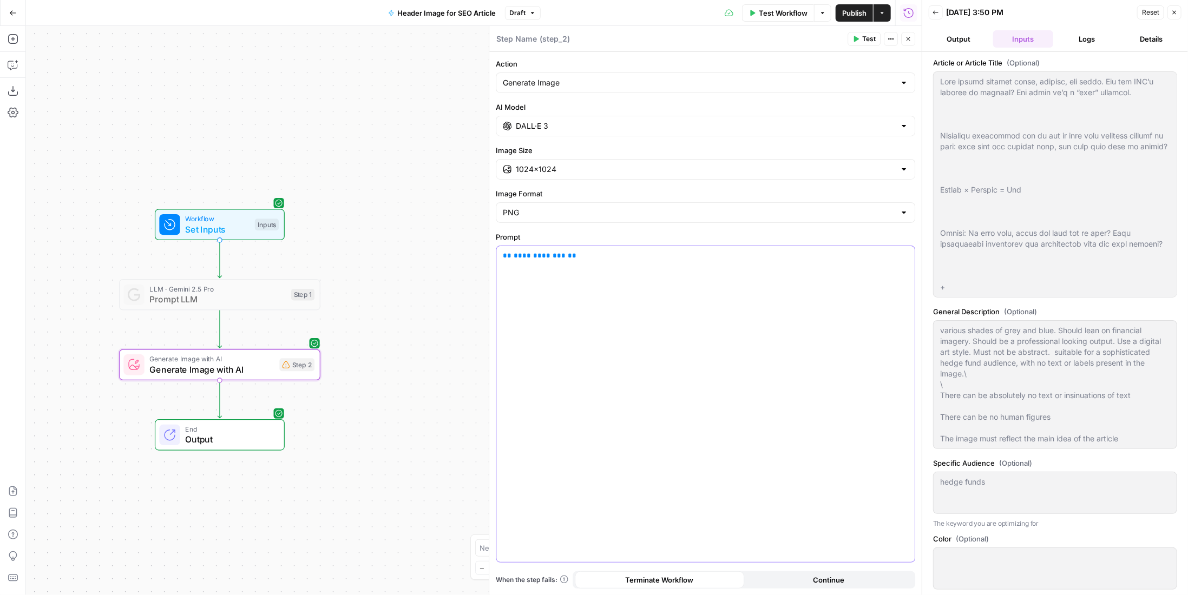
click at [598, 262] on div "**********" at bounding box center [705, 404] width 418 height 316
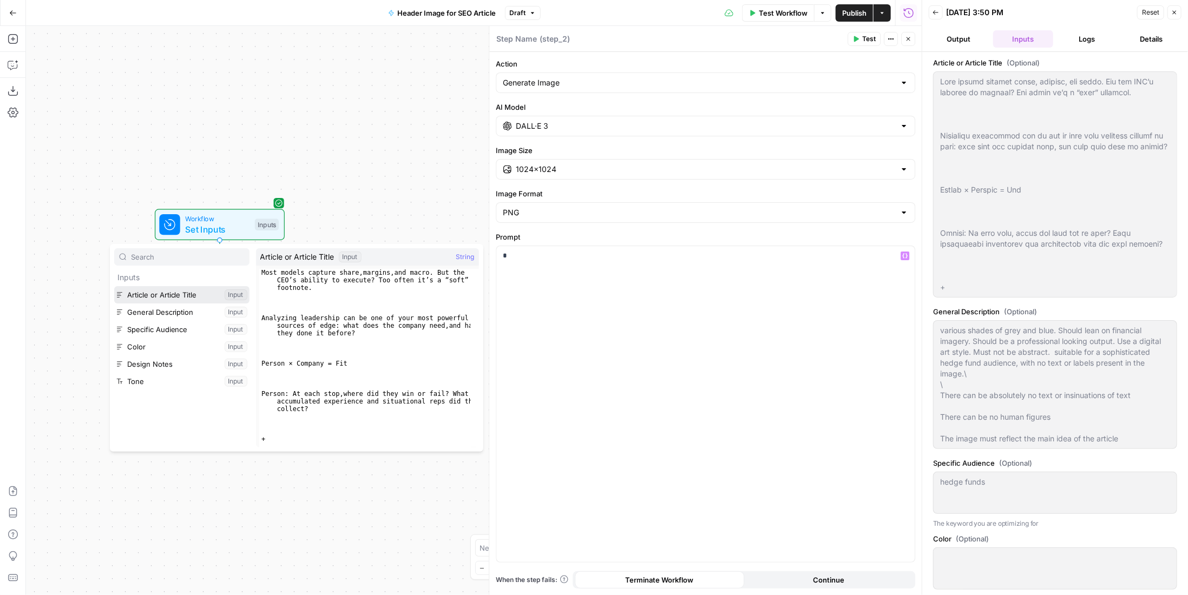
click at [169, 294] on button "Select variable Article or Article Title" at bounding box center [181, 294] width 135 height 17
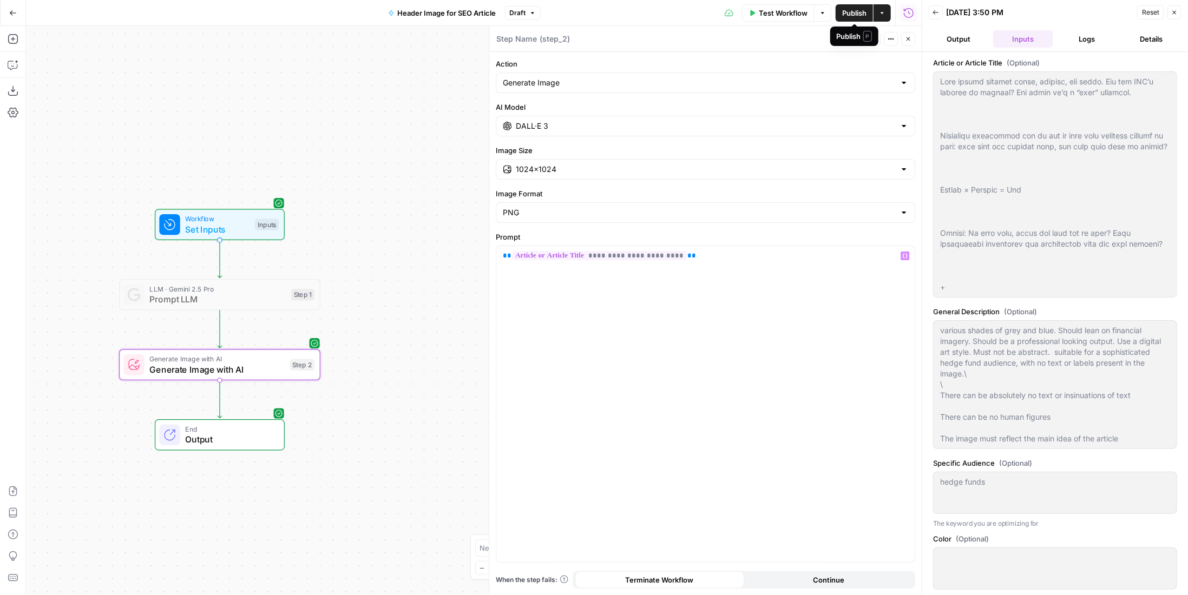
click at [792, 16] on span "Test Workflow" at bounding box center [783, 13] width 49 height 11
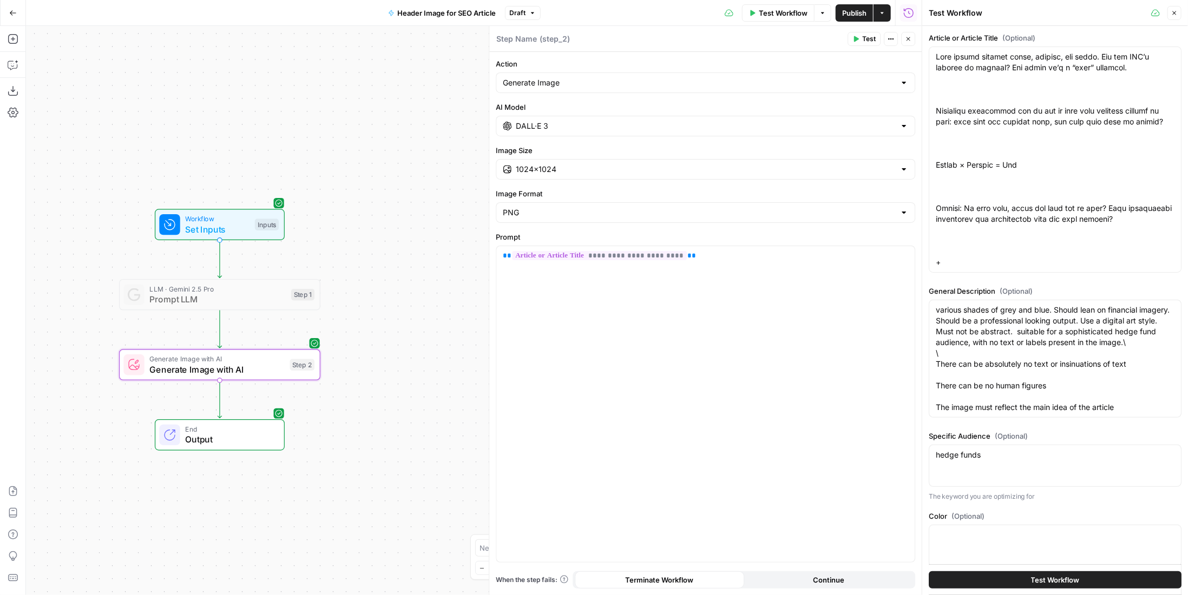
click at [792, 16] on span "Test Workflow" at bounding box center [783, 13] width 49 height 11
click at [1089, 581] on button "Test Workflow" at bounding box center [1054, 579] width 253 height 17
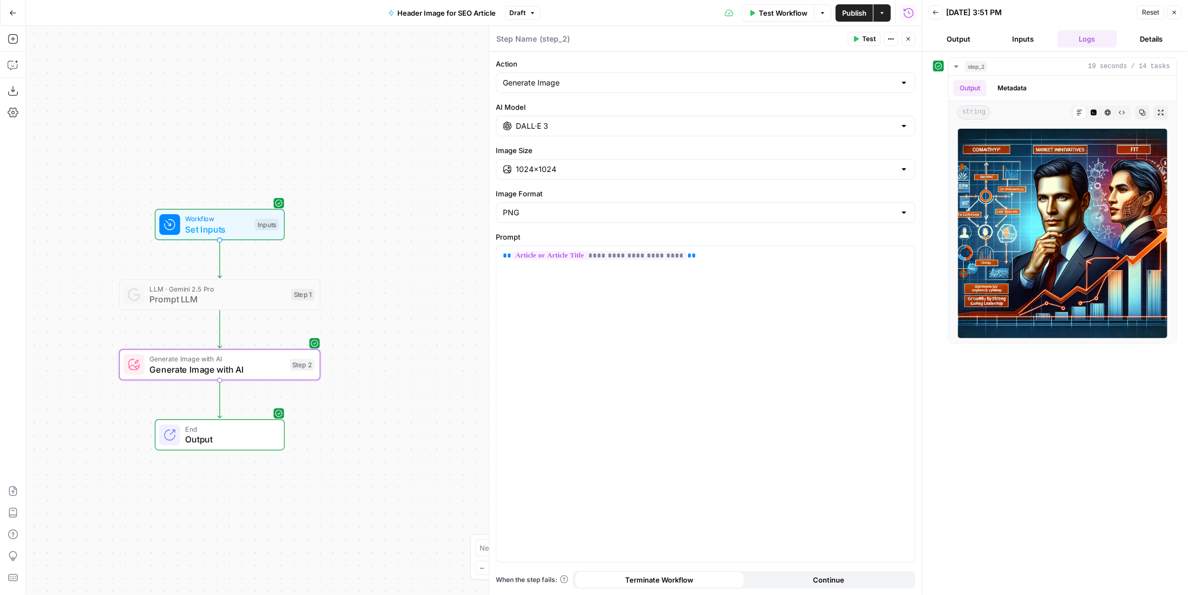
click at [1011, 40] on button "Inputs" at bounding box center [1023, 38] width 60 height 17
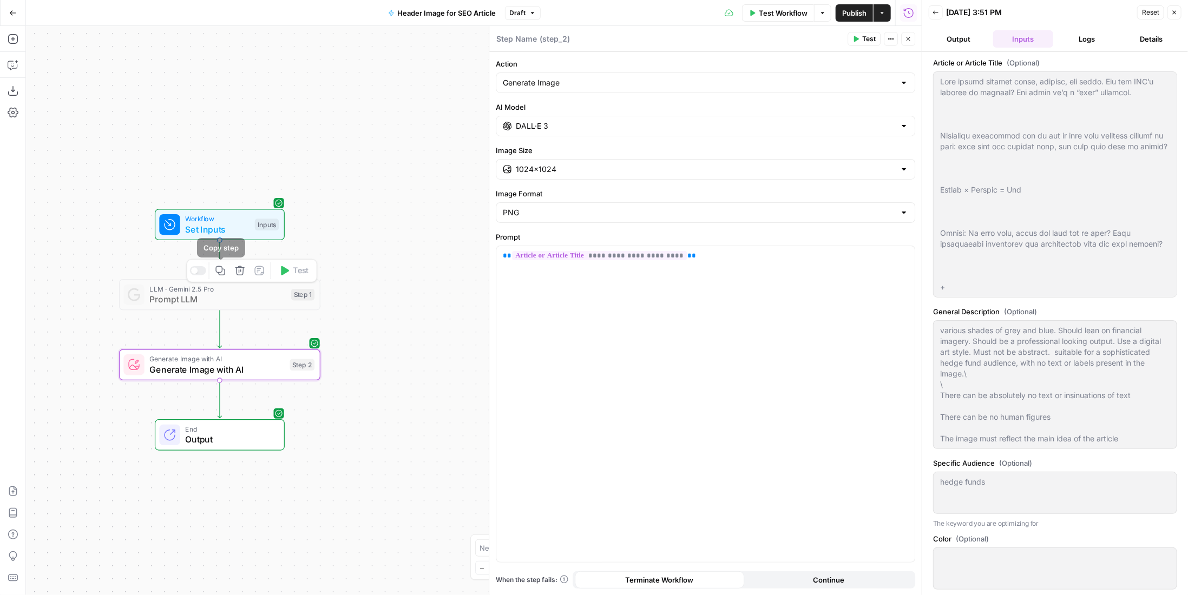
click at [186, 272] on div "Workflow Set Inputs Inputs LLM · Gemini 2.5 Pro Prompt LLM Step 1 Copy step Del…" at bounding box center [473, 310] width 895 height 569
click at [193, 272] on div "Workflow Set Inputs Inputs LLM · Gemini 2.5 Pro Prompt LLM Step 1 Copy step Del…" at bounding box center [473, 310] width 895 height 569
click at [201, 273] on div at bounding box center [198, 270] width 16 height 9
click at [246, 365] on span "Generate Image with AI" at bounding box center [216, 369] width 135 height 13
click at [898, 308] on div "**********" at bounding box center [705, 404] width 418 height 316
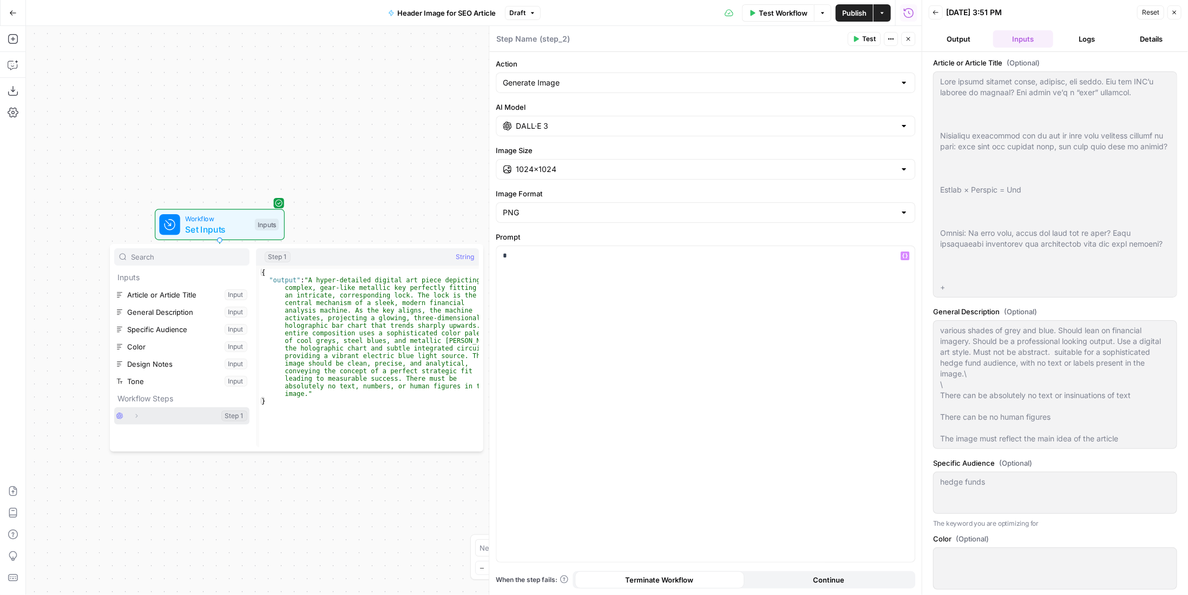
click at [151, 411] on button "Select variable" at bounding box center [181, 415] width 135 height 17
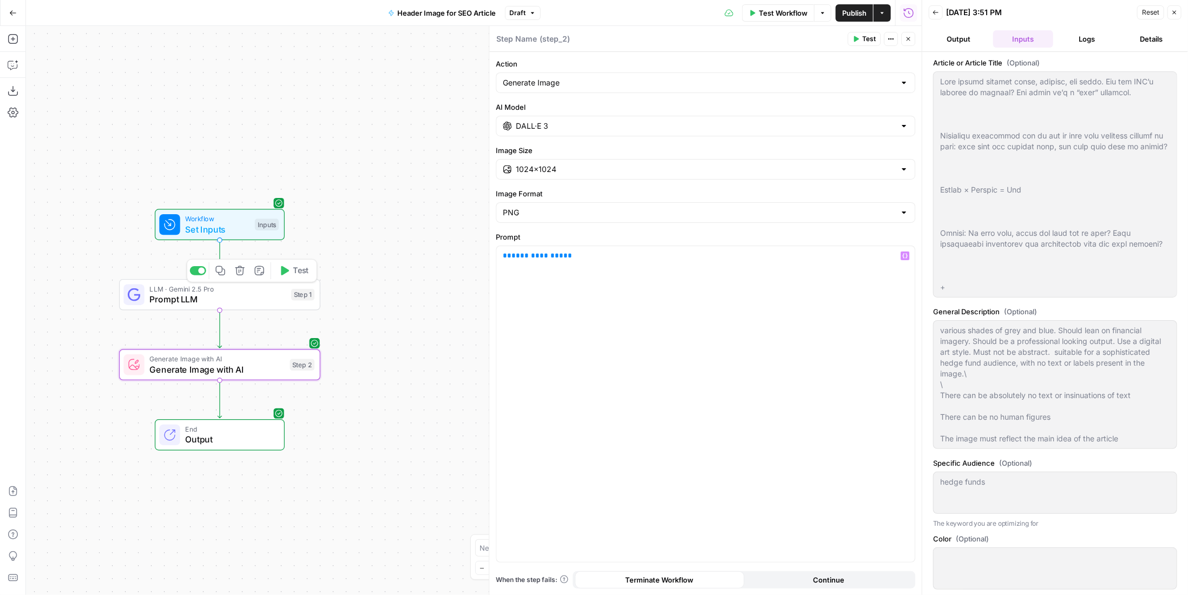
click at [237, 293] on span "Prompt LLM" at bounding box center [217, 299] width 136 height 13
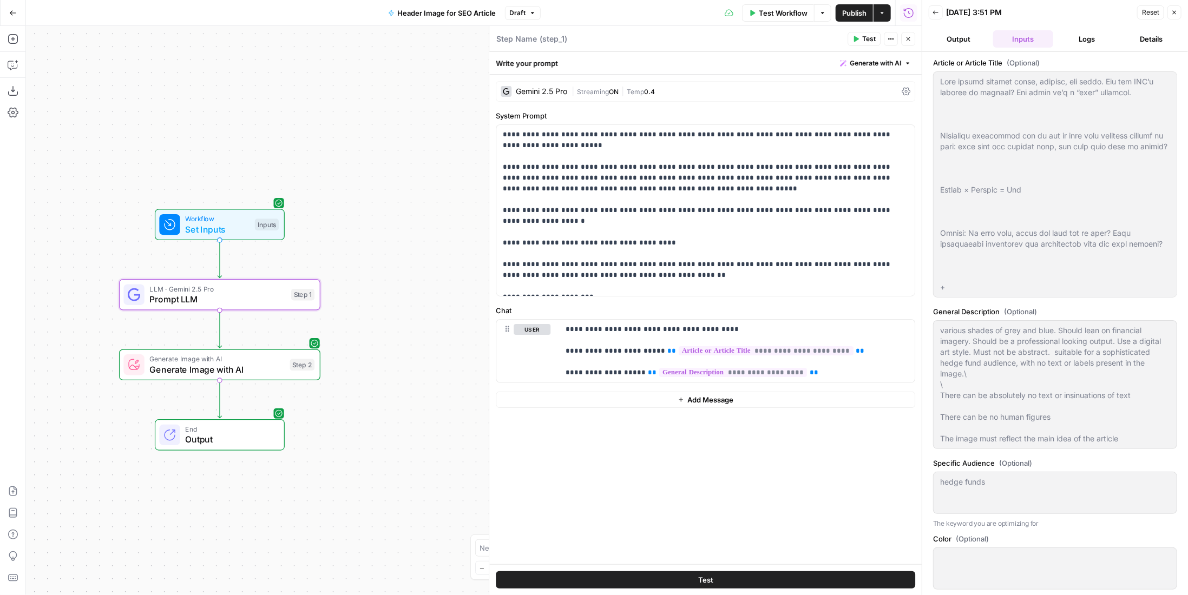
click at [958, 34] on button "Output" at bounding box center [958, 38] width 60 height 17
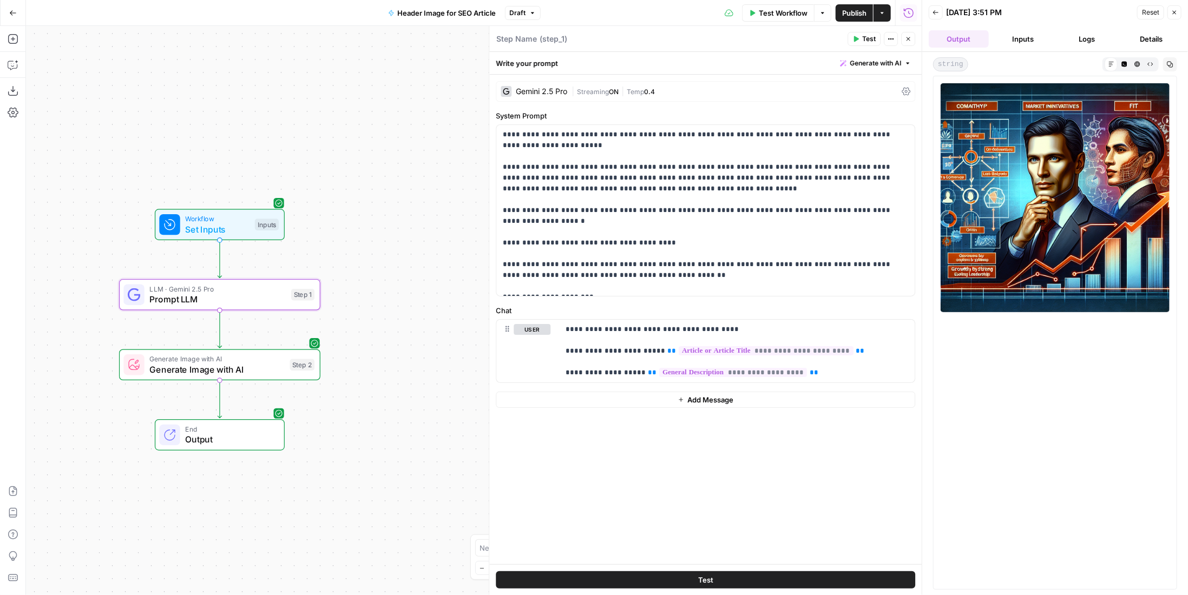
click at [243, 298] on span "Prompt LLM" at bounding box center [217, 299] width 136 height 13
click at [790, 14] on span "Test Workflow" at bounding box center [783, 13] width 49 height 11
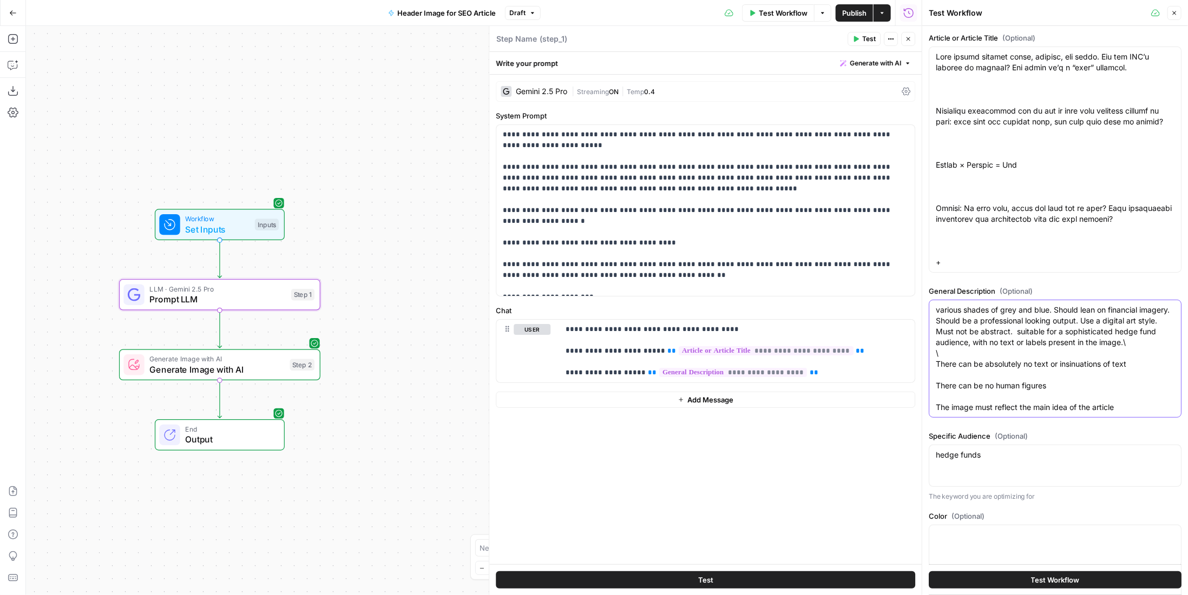
drag, startPoint x: 967, startPoint y: 330, endPoint x: 1111, endPoint y: 319, distance: 143.8
click at [1111, 319] on textarea "various shades of grey and blue. Should lean on financial imagery. Should be a …" at bounding box center [1054, 359] width 239 height 108
type textarea "various shades of grey and blue. Should lean on financial imagery. Should be a …"
click at [1043, 581] on span "Test Workflow" at bounding box center [1055, 580] width 49 height 11
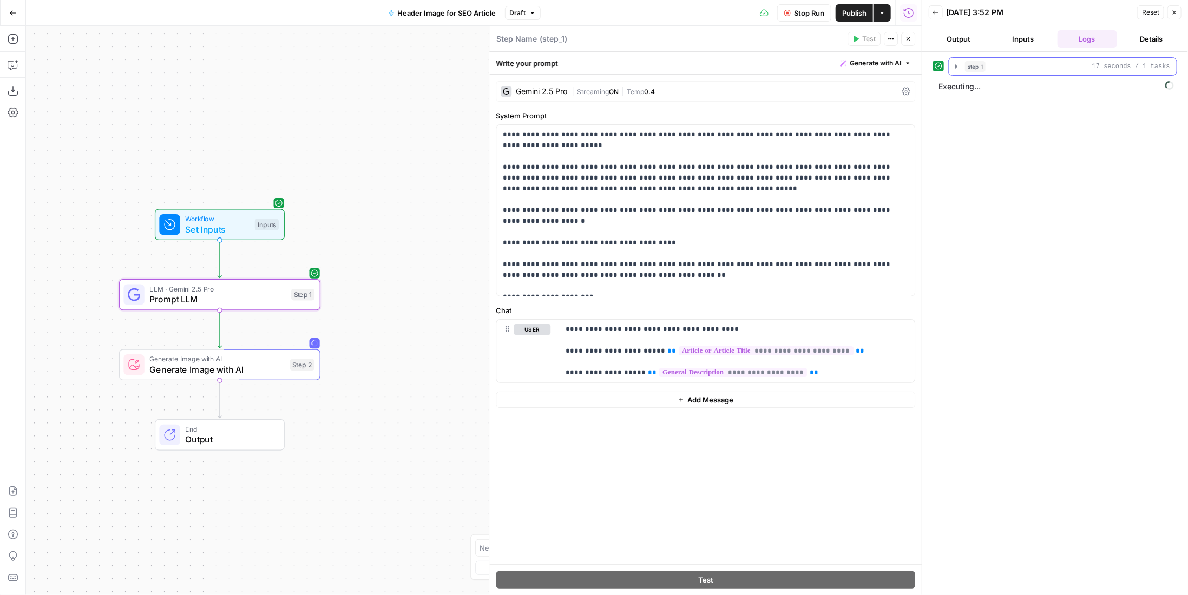
click at [992, 61] on div "step_1 17 seconds / 1 tasks" at bounding box center [1067, 66] width 205 height 11
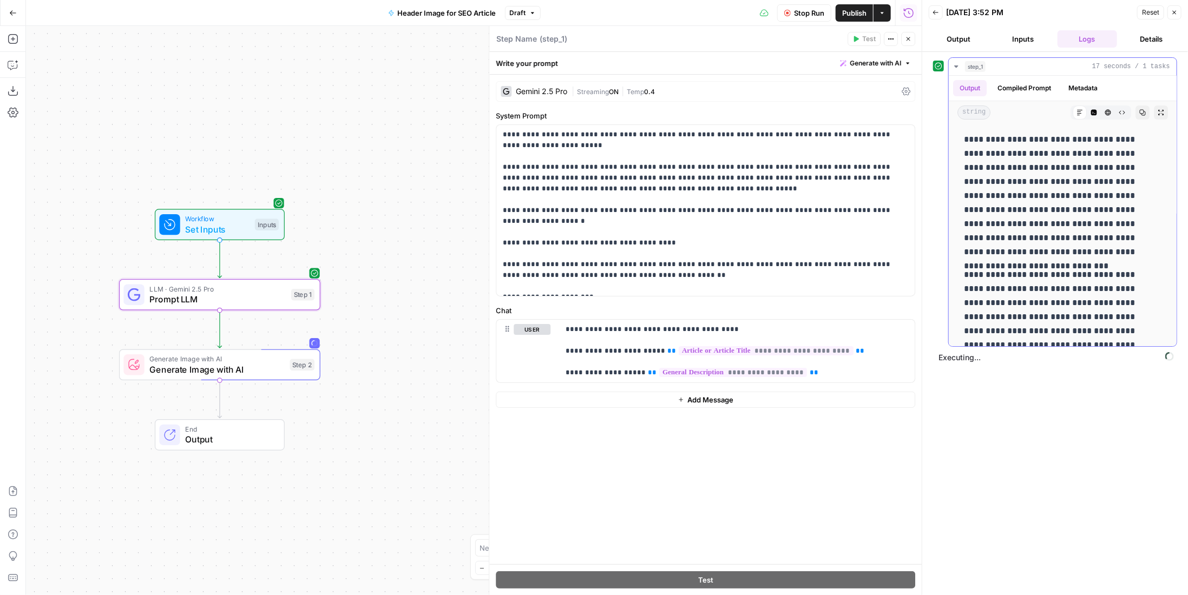
click at [1011, 70] on div "step_1 17 seconds / 1 tasks" at bounding box center [1067, 66] width 205 height 11
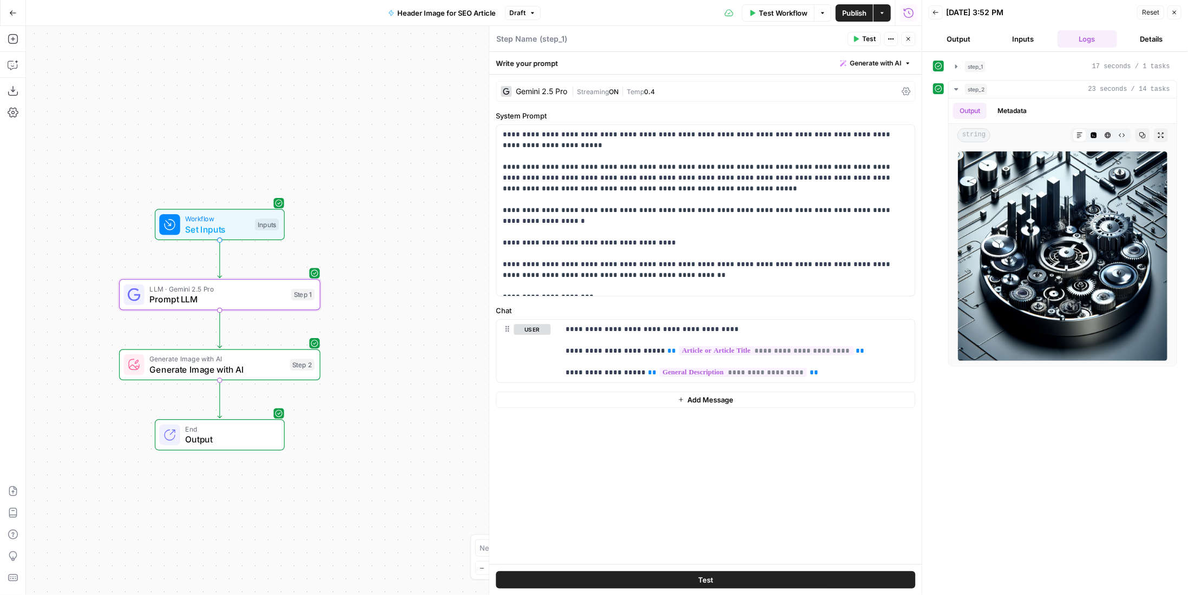
click at [793, 11] on span "Test Workflow" at bounding box center [783, 13] width 49 height 11
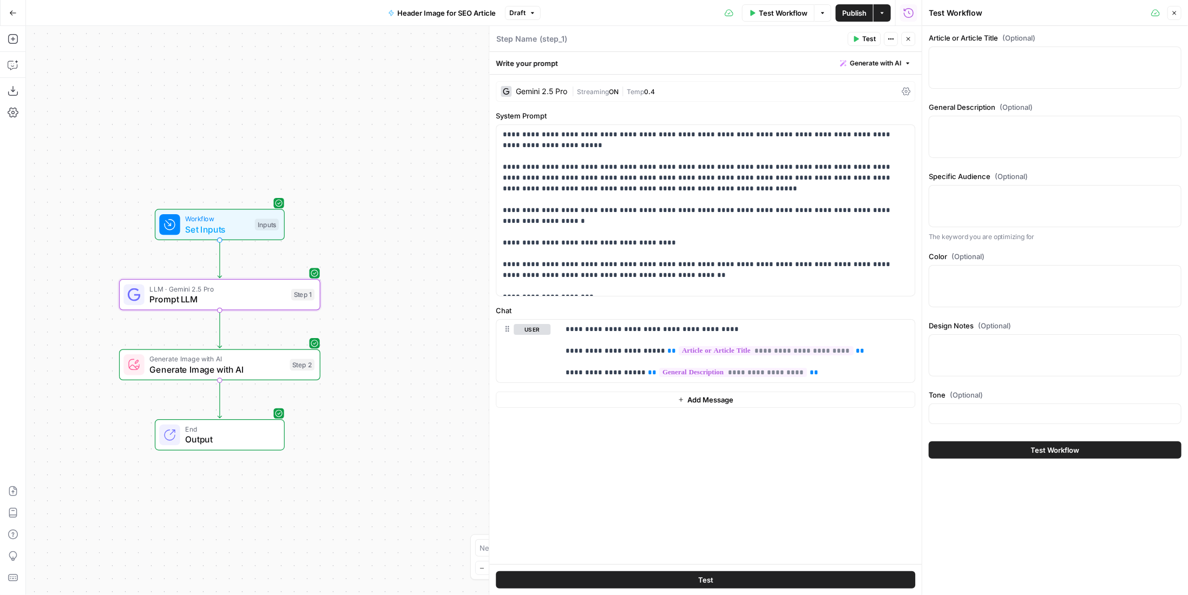
click at [794, 13] on span "Test Workflow" at bounding box center [783, 13] width 49 height 11
click at [1170, 14] on button "Close" at bounding box center [1174, 13] width 14 height 14
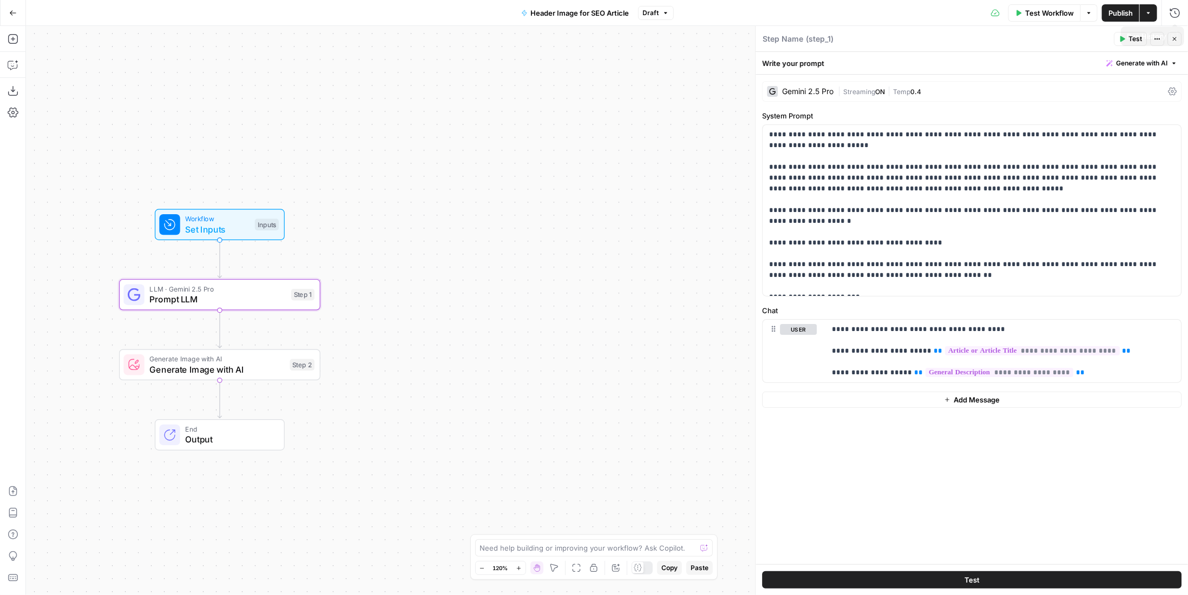
click at [1067, 18] on span "Test Workflow" at bounding box center [1049, 13] width 49 height 11
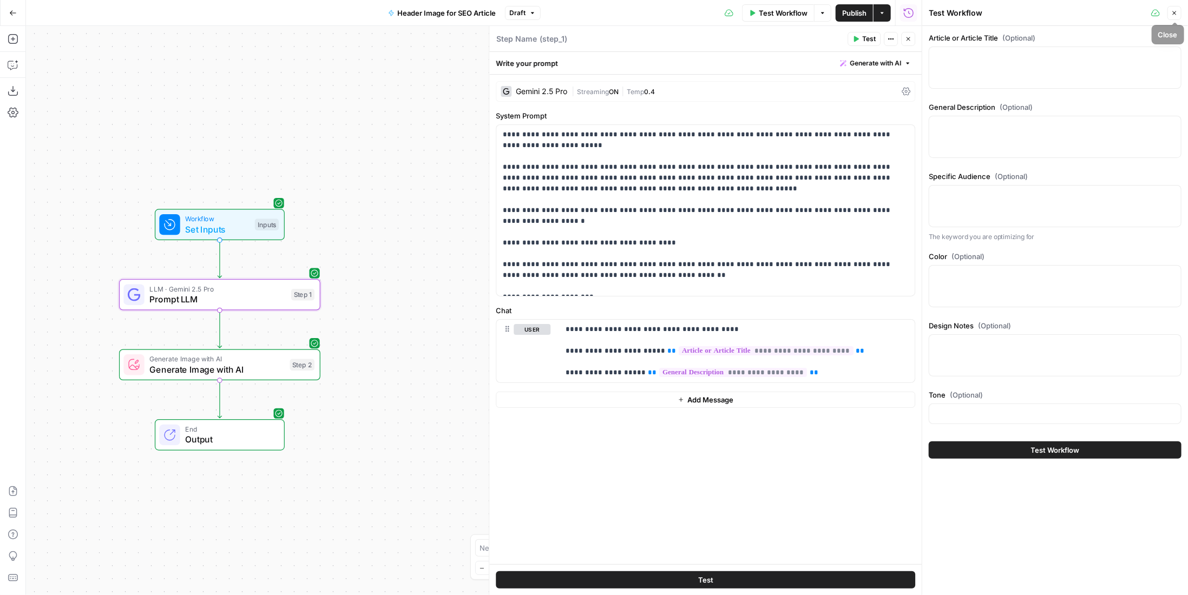
click at [1076, 50] on div at bounding box center [1054, 68] width 253 height 42
click at [1023, 135] on div at bounding box center [1054, 137] width 253 height 42
click at [1072, 153] on div at bounding box center [1054, 137] width 253 height 42
click at [1172, 12] on icon "button" at bounding box center [1174, 13] width 6 height 6
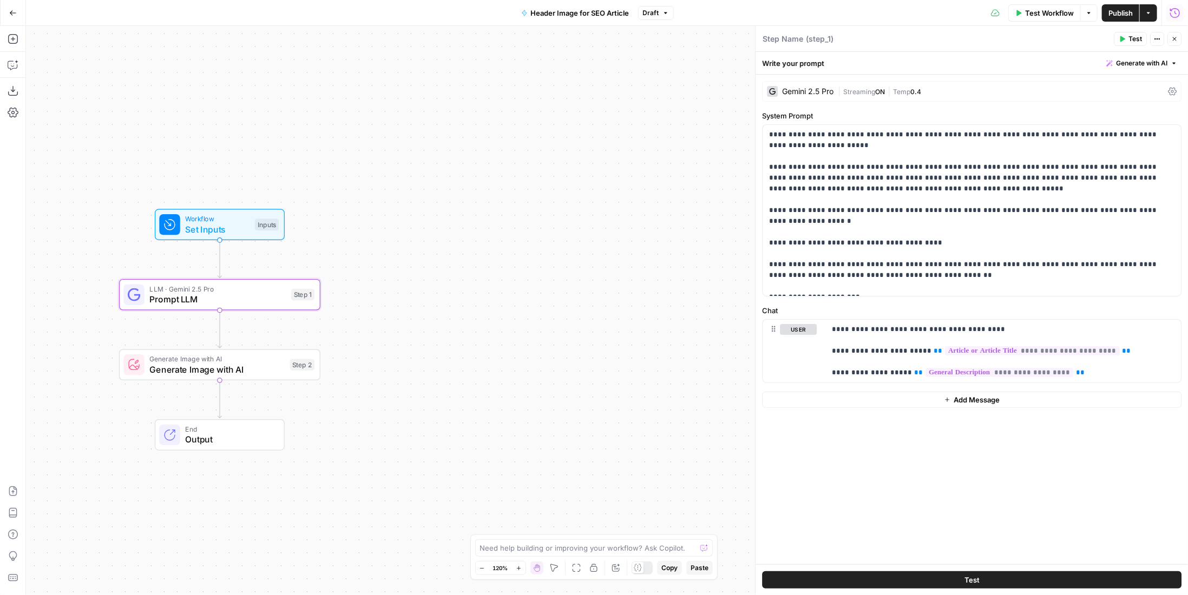
click at [1172, 14] on icon "button" at bounding box center [1174, 13] width 11 height 11
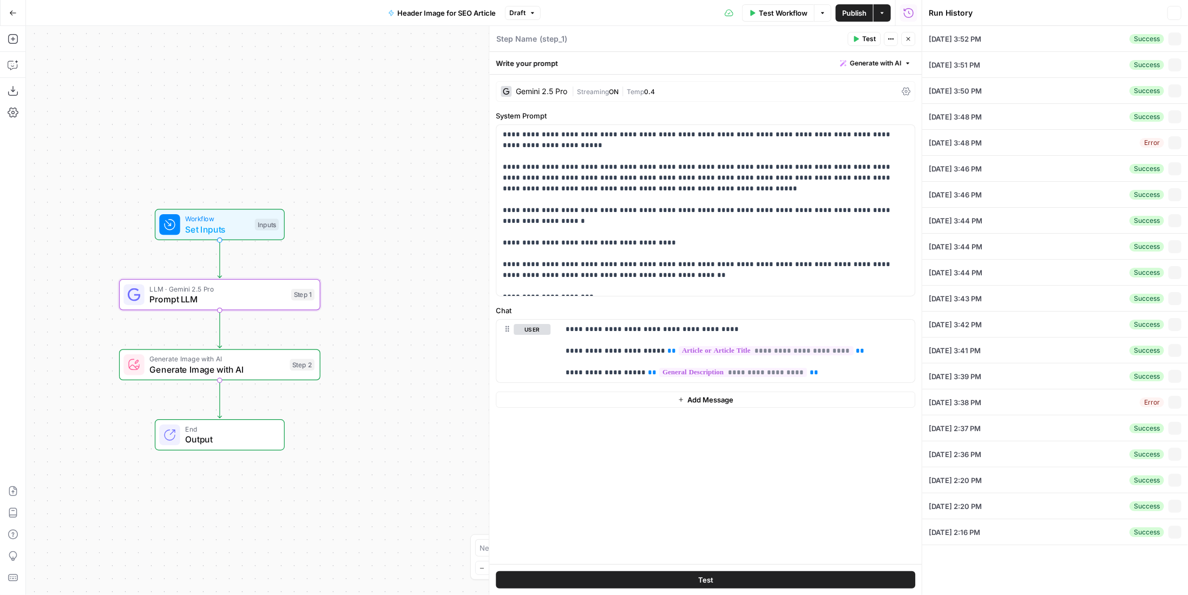
type textarea "Lore ipsumd sitamet conse, adipisc, eli seddo. Eiu tem INC’u laboree do magnaal…"
type textarea "various shades of grey and blue. Should lean on financial imagery. Should be a …"
type textarea "hedge funds"
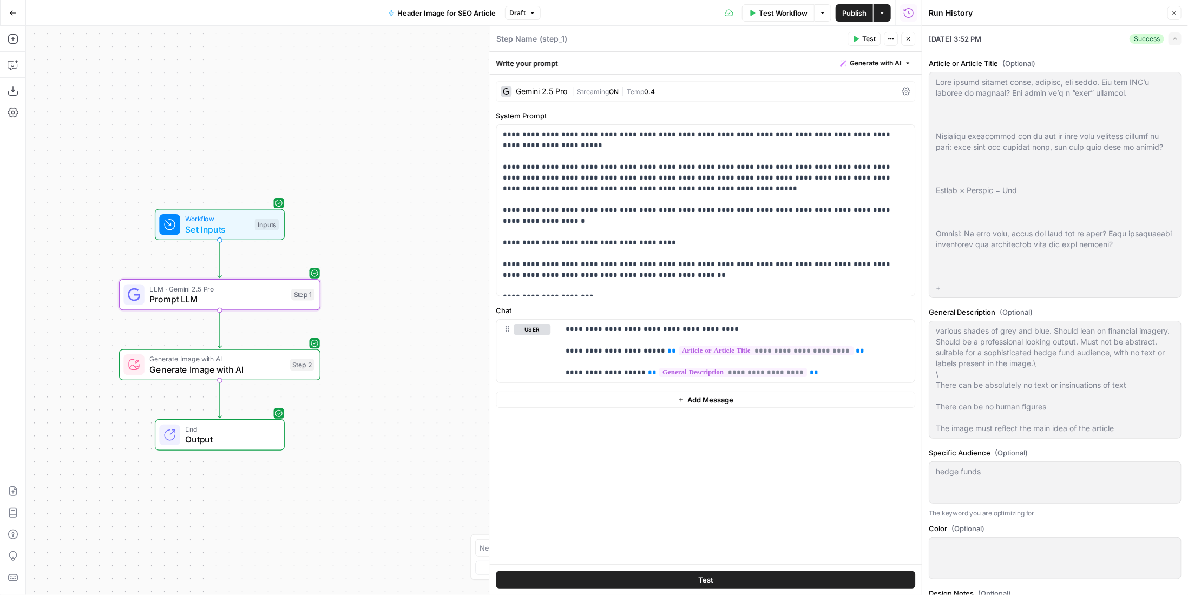
click at [790, 6] on button "Test Workflow" at bounding box center [778, 12] width 72 height 17
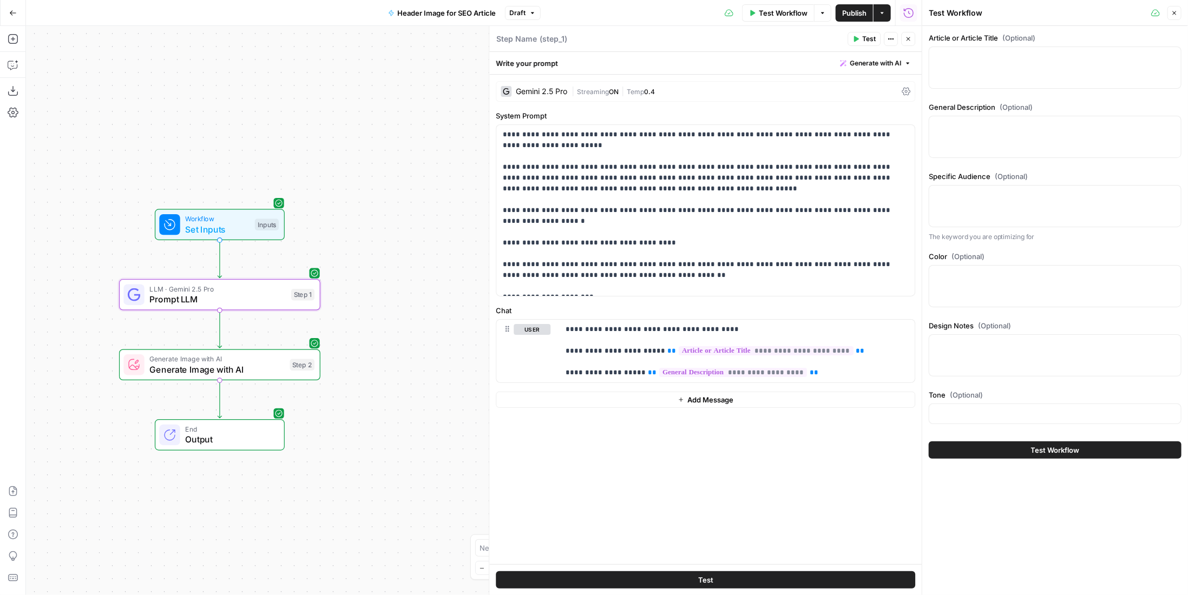
click at [1024, 147] on div at bounding box center [1054, 137] width 253 height 42
paste textarea "various shades of grey and blue. Should lean on financial imagery. Should be a …"
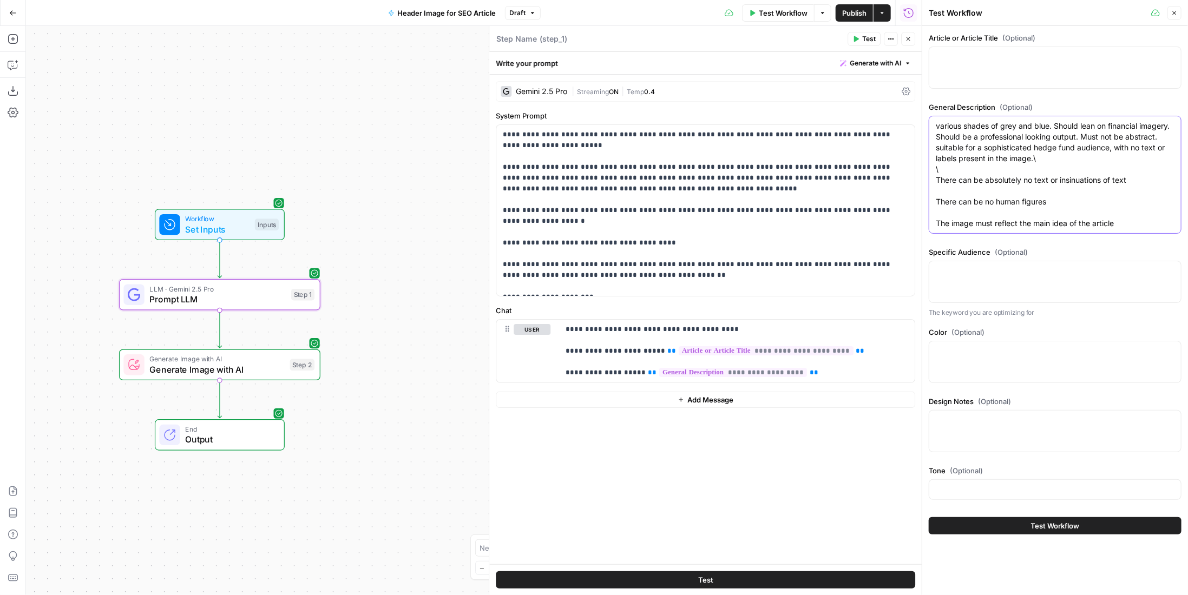
type textarea "various shades of grey and blue. Should lean on financial imagery. Should be a …"
click at [1010, 74] on div at bounding box center [1054, 68] width 253 height 42
click at [1011, 61] on textarea "Article or Article Title (Optional)" at bounding box center [1054, 56] width 239 height 11
paste textarea "Lore ipsumd sitamet conse, adipisc, eli seddo. Eiu tem INC’u laboree do magnaal…"
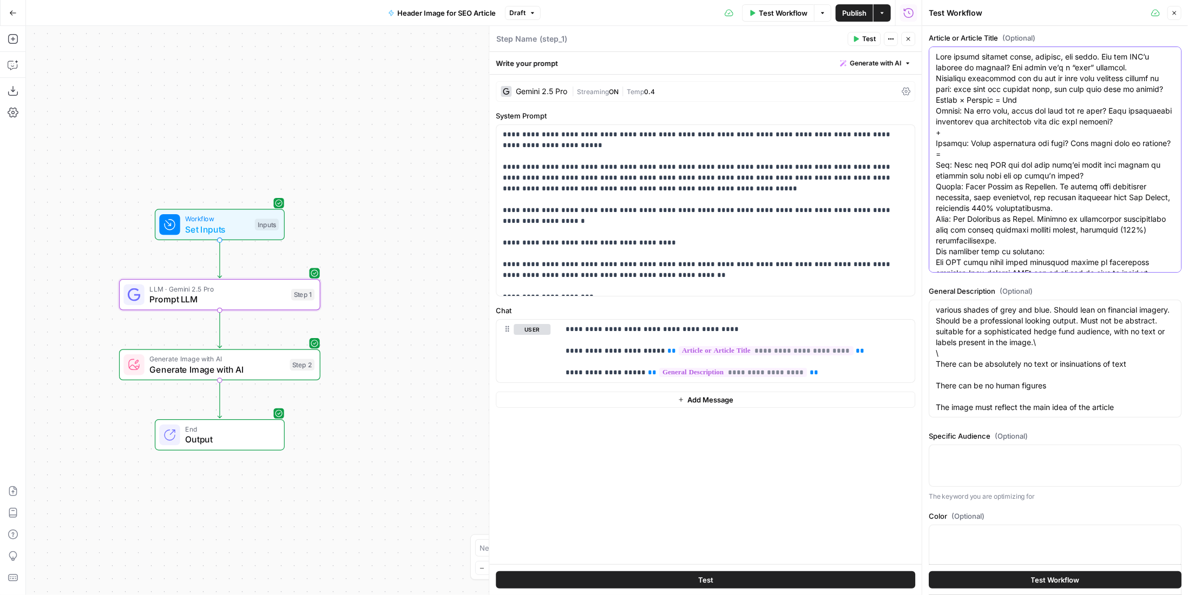
scroll to position [129, 0]
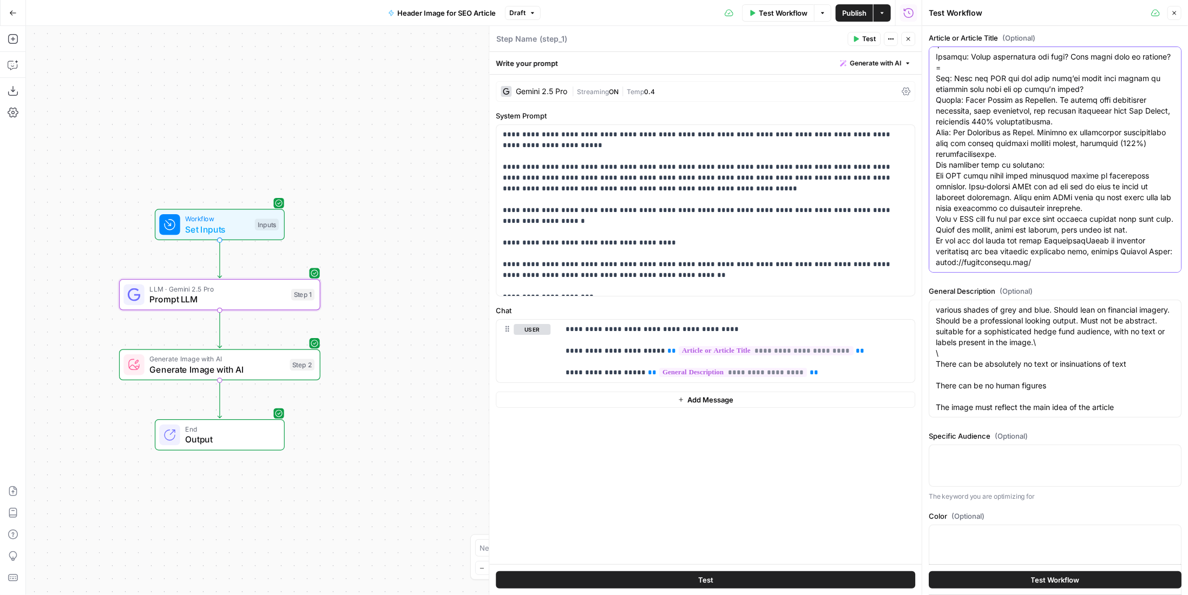
type textarea "Lore ipsumd sitamet conse, adipisc, eli seddo. Eiu tem INC’u laboree do magnaal…"
click at [1084, 341] on textarea "various shades of grey and blue. Should lean on financial imagery. Should be a …" at bounding box center [1054, 359] width 239 height 108
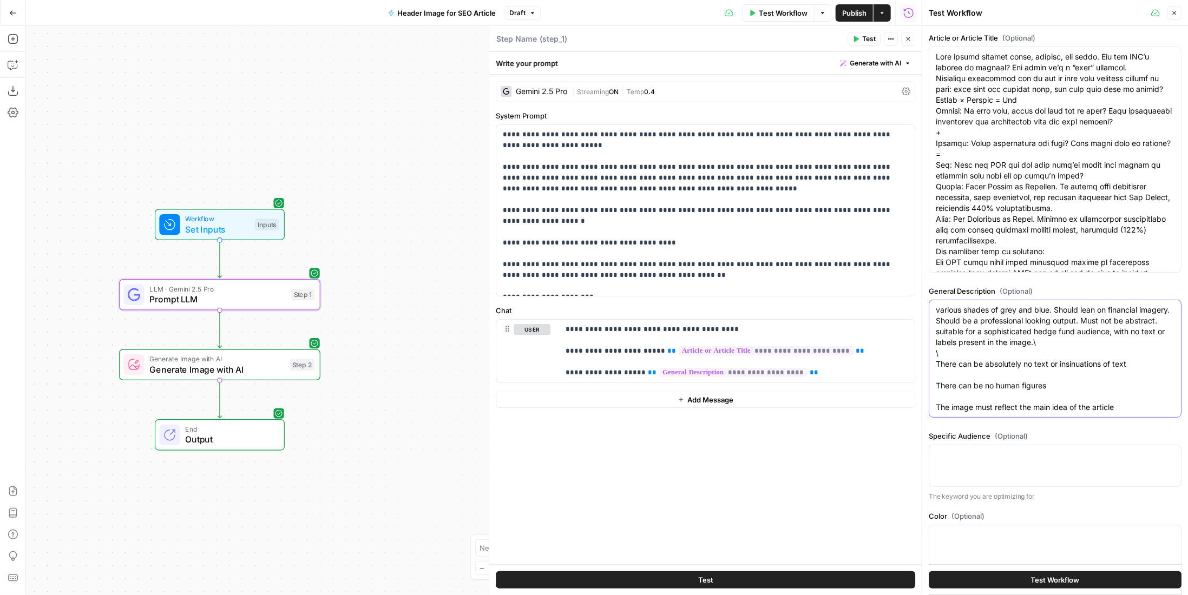
click at [967, 334] on textarea "various shades of grey and blue. Should lean on financial imagery. Should be a …" at bounding box center [1054, 359] width 239 height 108
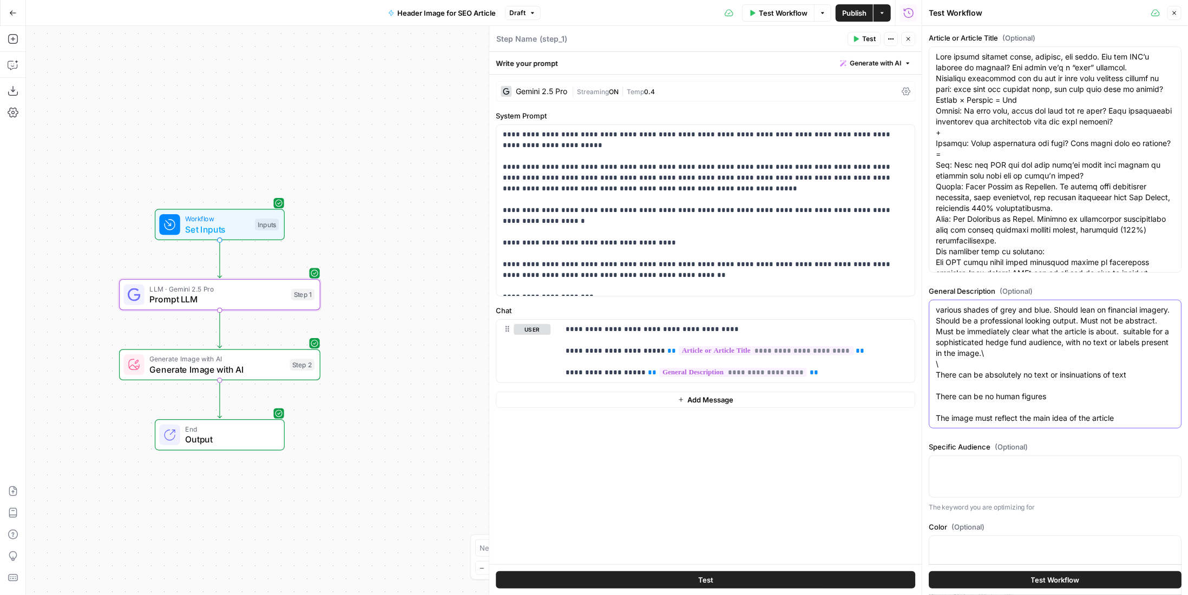
type textarea "various shades of grey and blue. Should lean on financial imagery. Should be a …"
drag, startPoint x: 1051, startPoint y: 577, endPoint x: 1051, endPoint y: 568, distance: 9.8
click at [1051, 577] on span "Test Workflow" at bounding box center [1055, 580] width 49 height 11
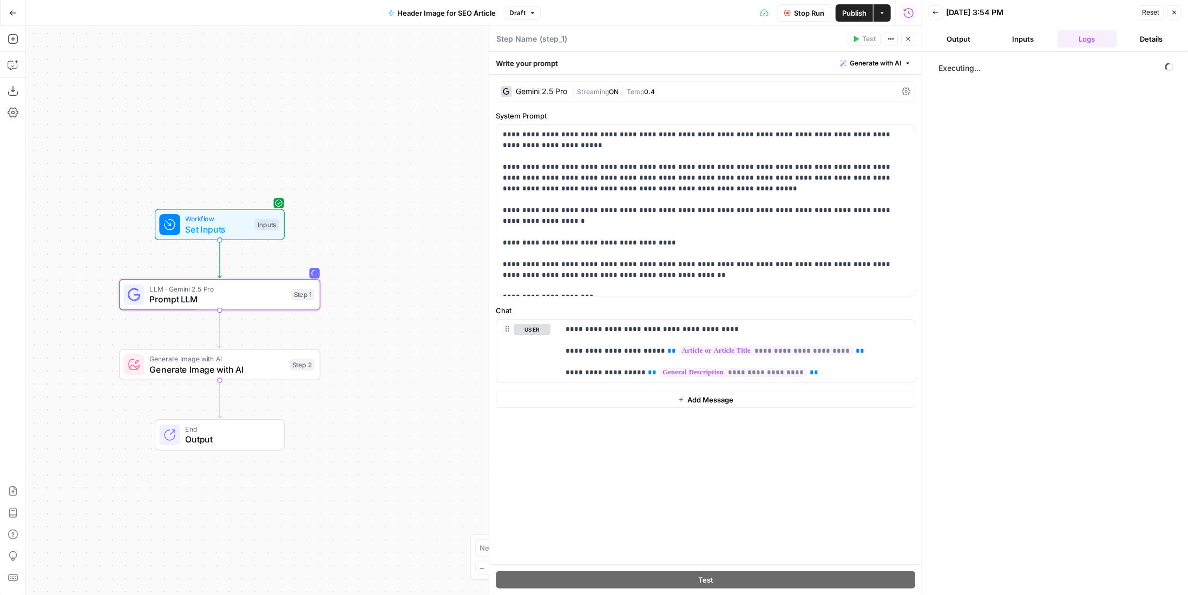
click at [1033, 39] on button "Inputs" at bounding box center [1023, 38] width 60 height 17
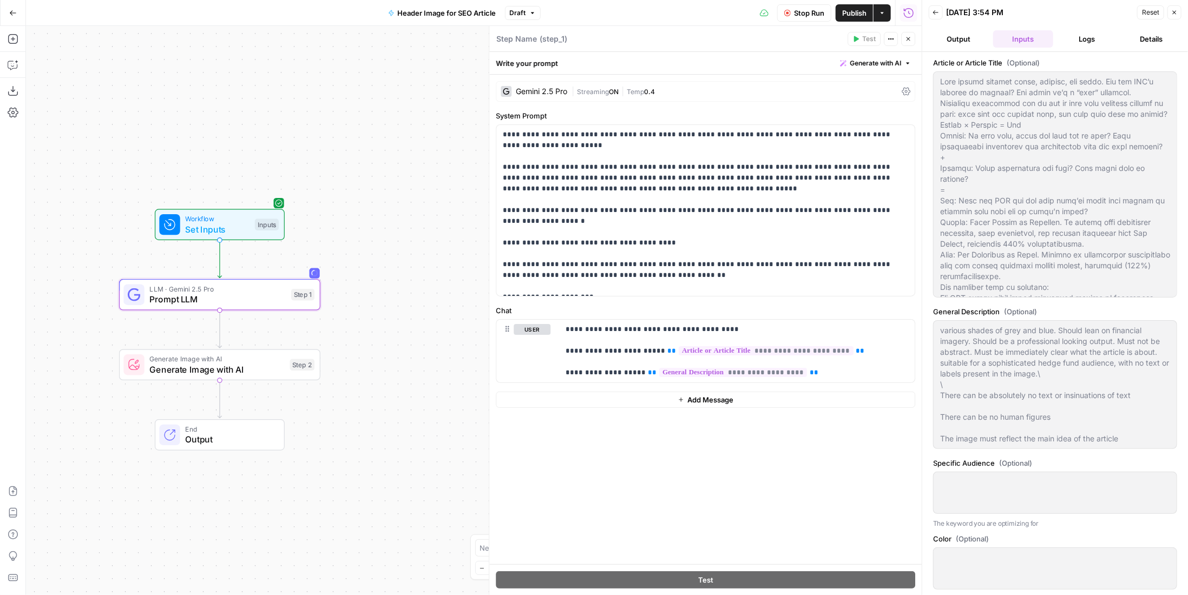
click at [1081, 38] on button "Logs" at bounding box center [1087, 38] width 60 height 17
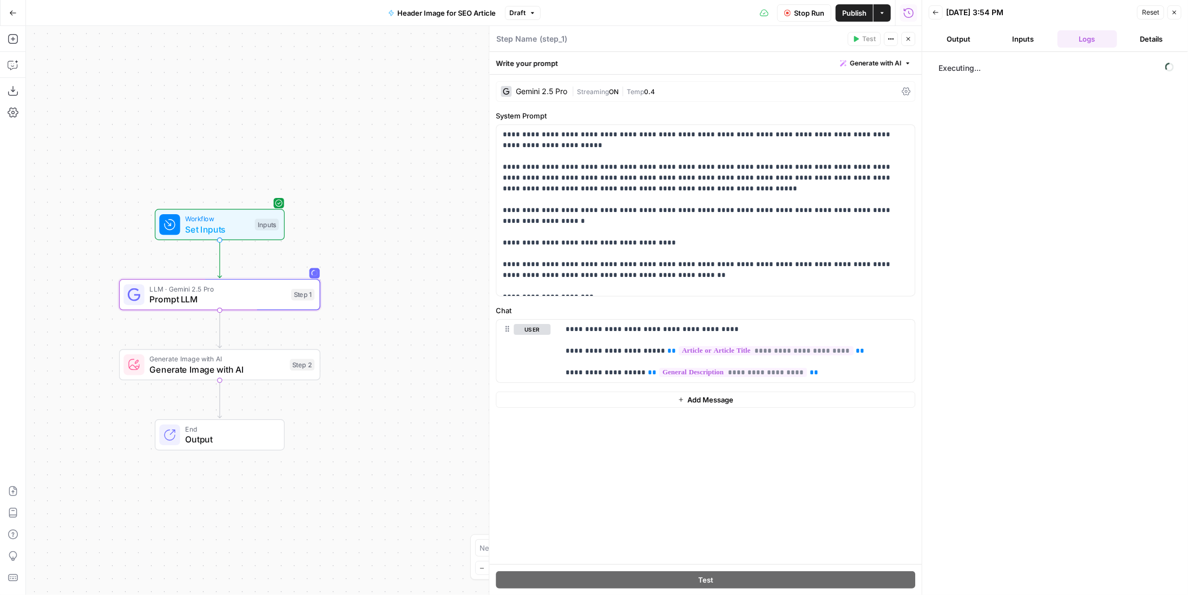
click at [949, 45] on button "Output" at bounding box center [958, 38] width 60 height 17
click at [1089, 41] on button "Logs" at bounding box center [1087, 38] width 60 height 17
click at [1011, 38] on button "Inputs" at bounding box center [1023, 38] width 60 height 17
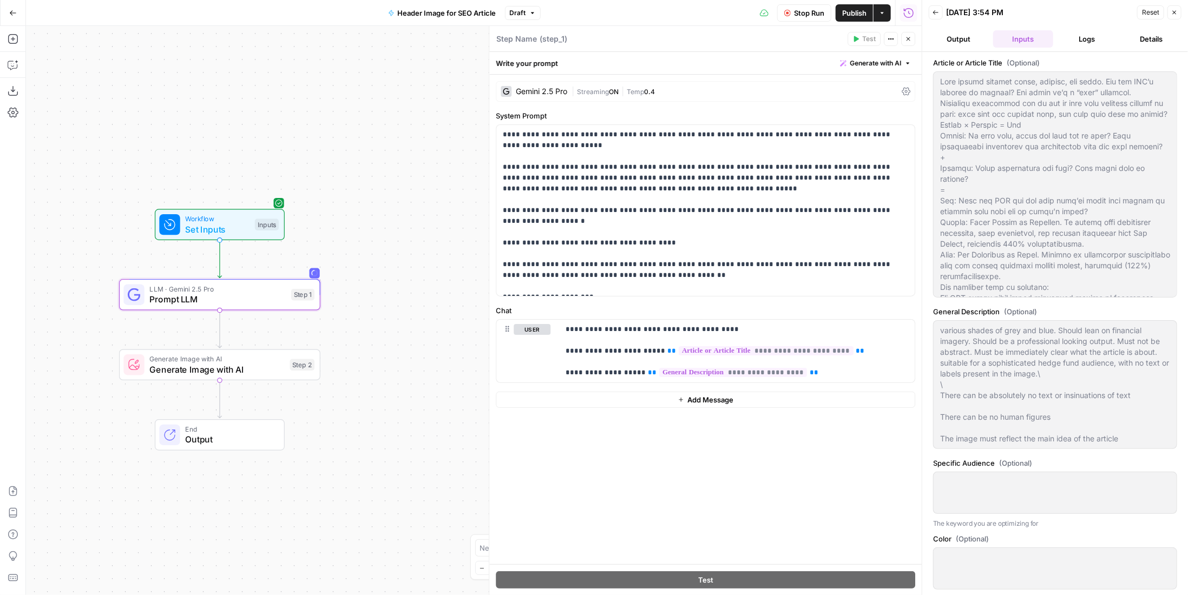
click at [980, 41] on button "Output" at bounding box center [958, 38] width 60 height 17
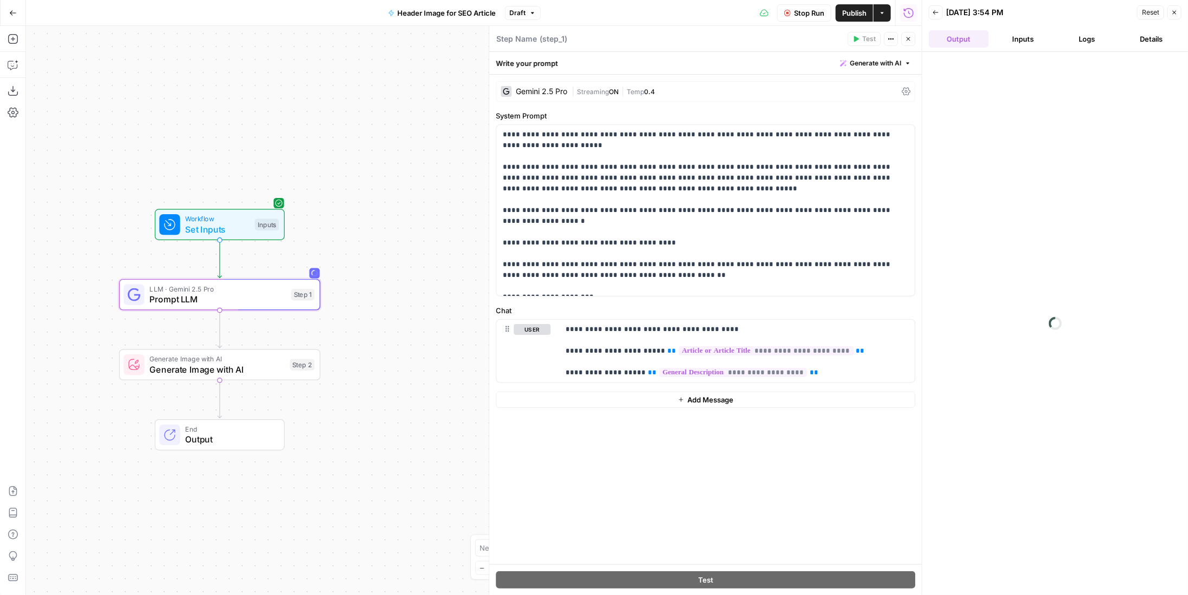
click at [1087, 39] on button "Logs" at bounding box center [1087, 38] width 60 height 17
click at [1156, 38] on button "Details" at bounding box center [1151, 38] width 60 height 17
click at [1080, 36] on button "Logs" at bounding box center [1087, 38] width 60 height 17
click at [1064, 62] on div "step_1 17 seconds / 1 tasks" at bounding box center [1067, 66] width 205 height 11
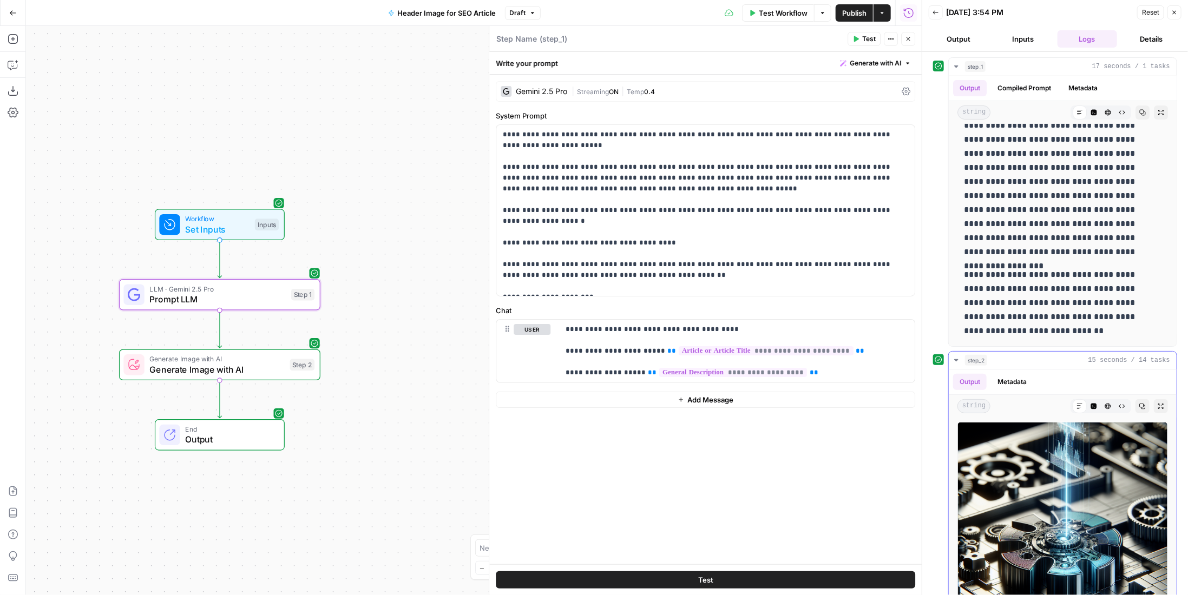
scroll to position [38, 0]
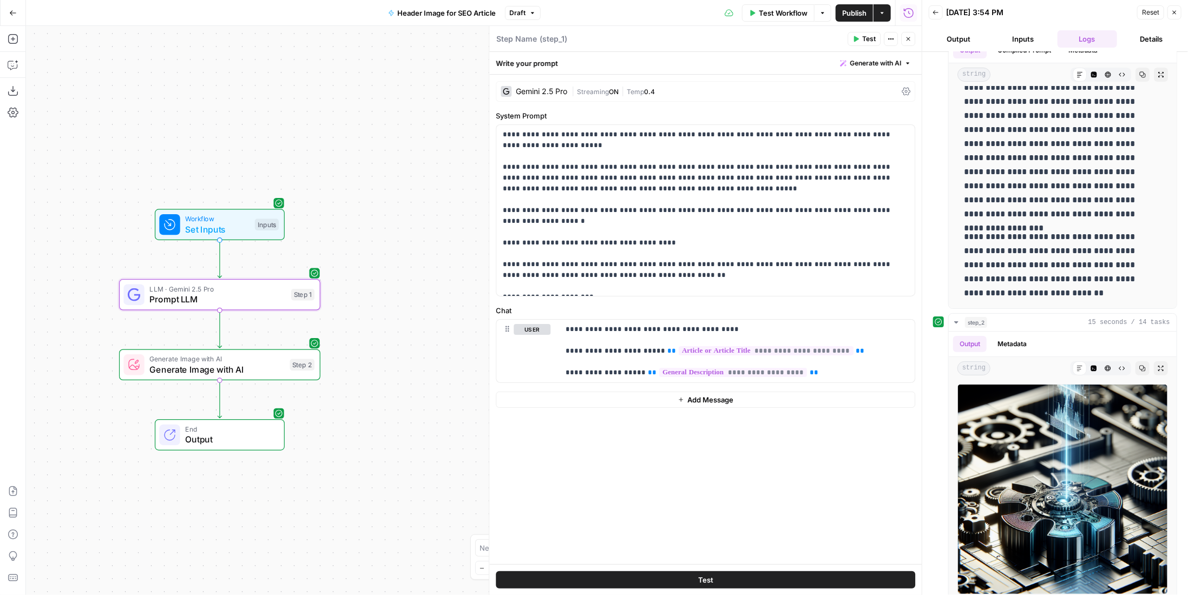
click at [793, 9] on span "Test Workflow" at bounding box center [783, 13] width 49 height 11
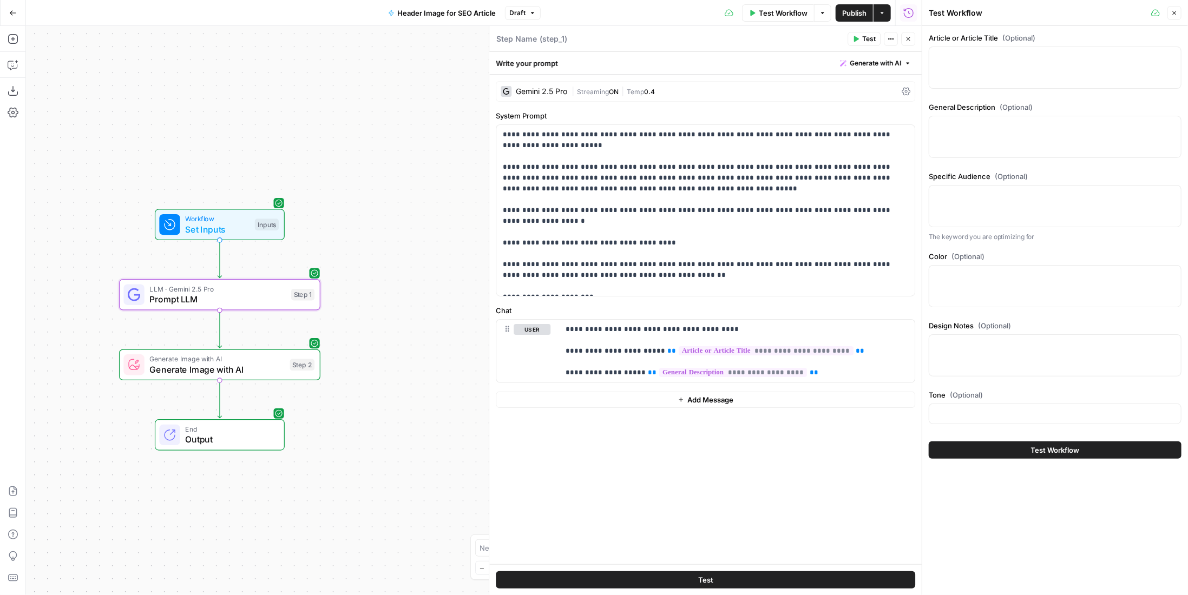
click at [988, 115] on div "General Description (Optional)" at bounding box center [1054, 132] width 253 height 61
click at [995, 126] on textarea "General Description (Optional)" at bounding box center [1054, 126] width 239 height 11
click at [861, 15] on span "Publish" at bounding box center [854, 13] width 24 height 11
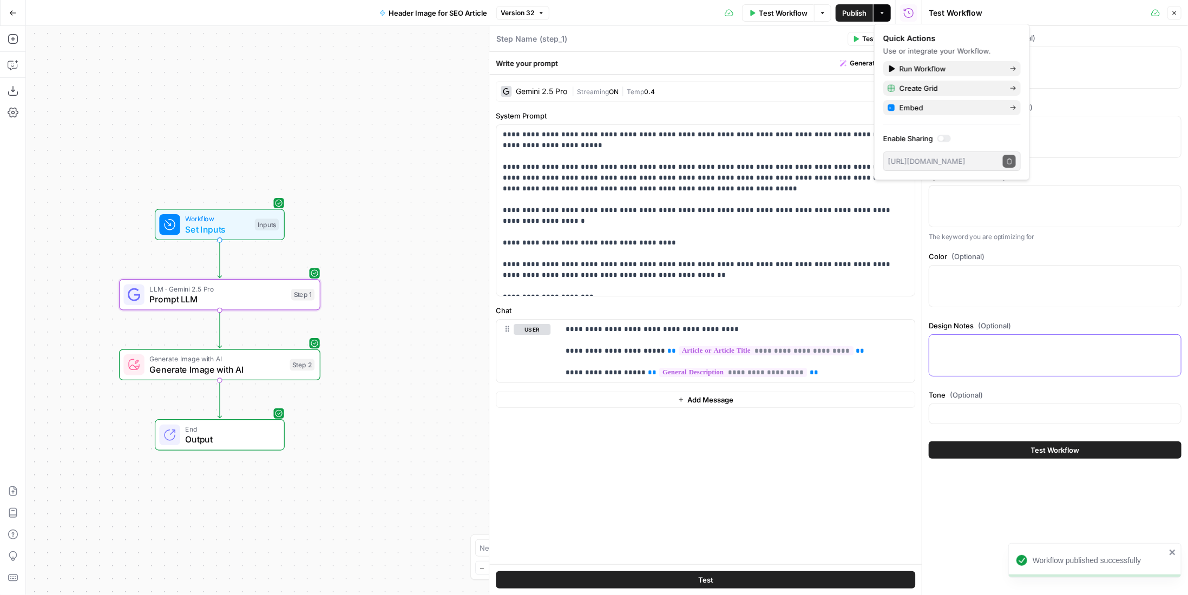
click at [1026, 342] on textarea "Design Notes (Optional)" at bounding box center [1054, 344] width 239 height 11
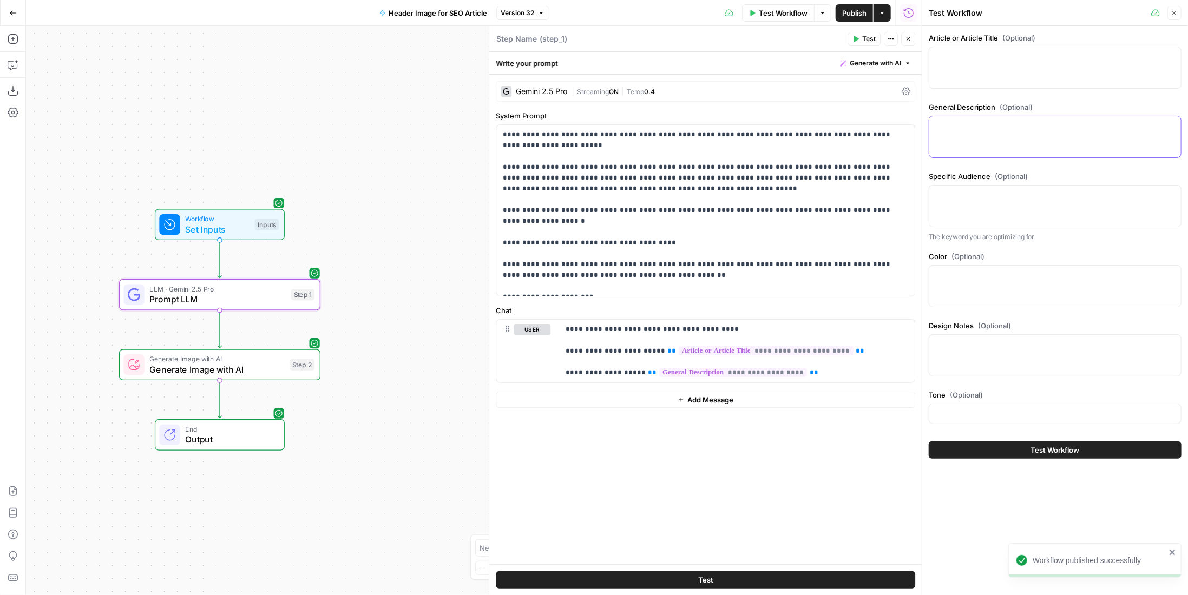
click at [985, 122] on textarea "General Description (Optional)" at bounding box center [1054, 126] width 239 height 11
click at [1038, 65] on div at bounding box center [1054, 68] width 253 height 42
click at [1177, 14] on icon "button" at bounding box center [1174, 13] width 6 height 6
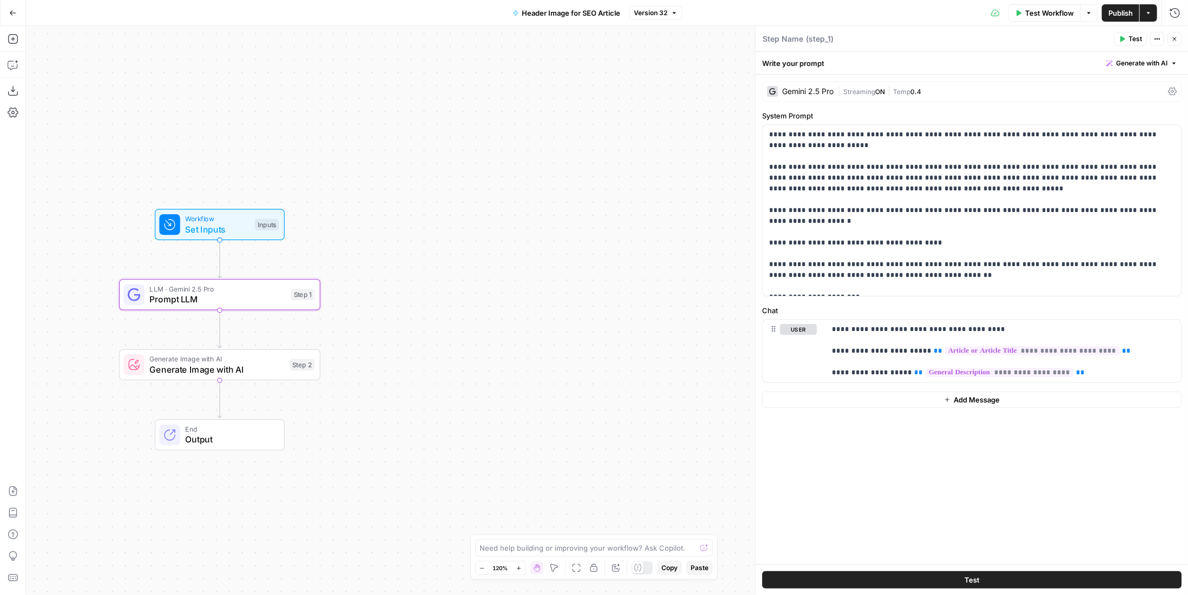
click at [8, 15] on button "Go Back" at bounding box center [12, 12] width 19 height 19
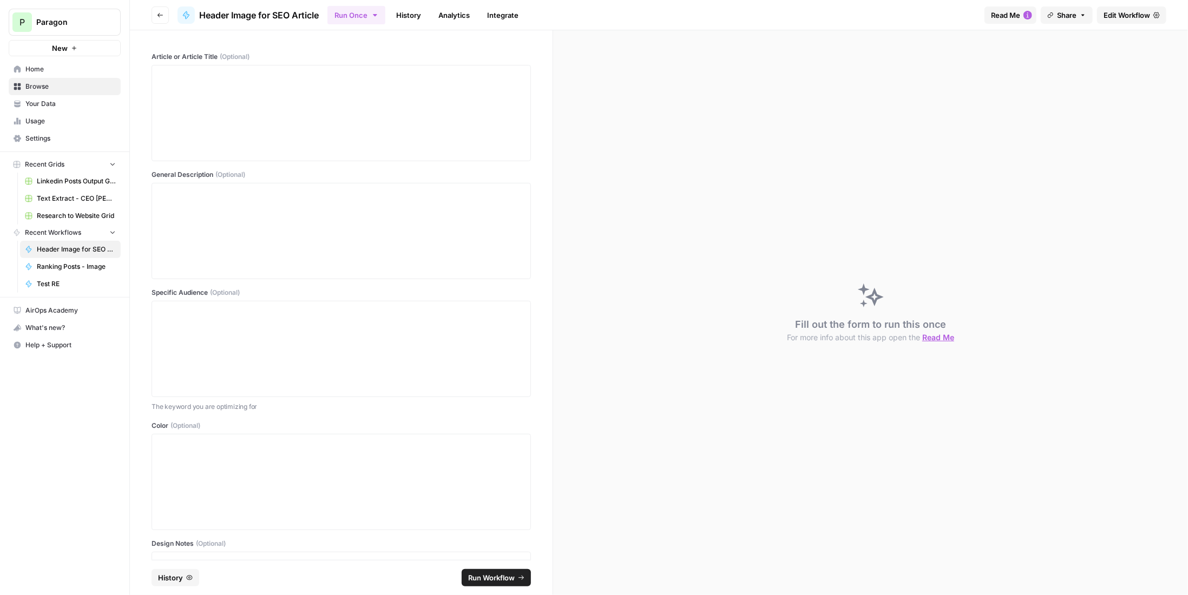
click at [1135, 14] on span "Edit Workflow" at bounding box center [1126, 15] width 47 height 11
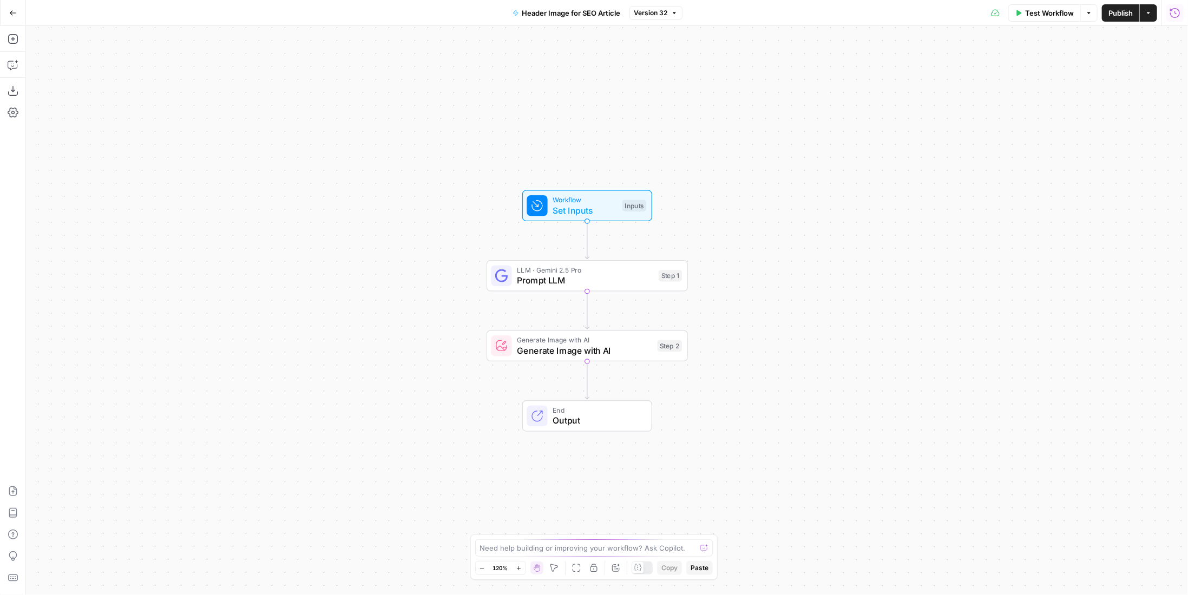
click at [1173, 13] on icon "button" at bounding box center [1174, 13] width 11 height 11
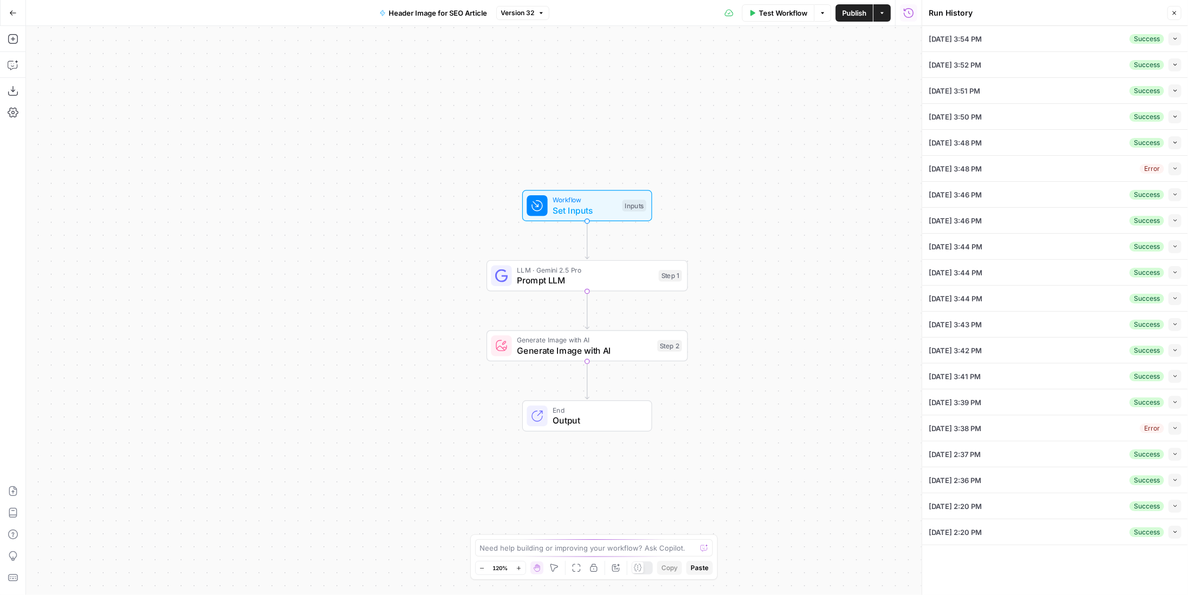
click at [764, 8] on span "Test Workflow" at bounding box center [783, 13] width 49 height 11
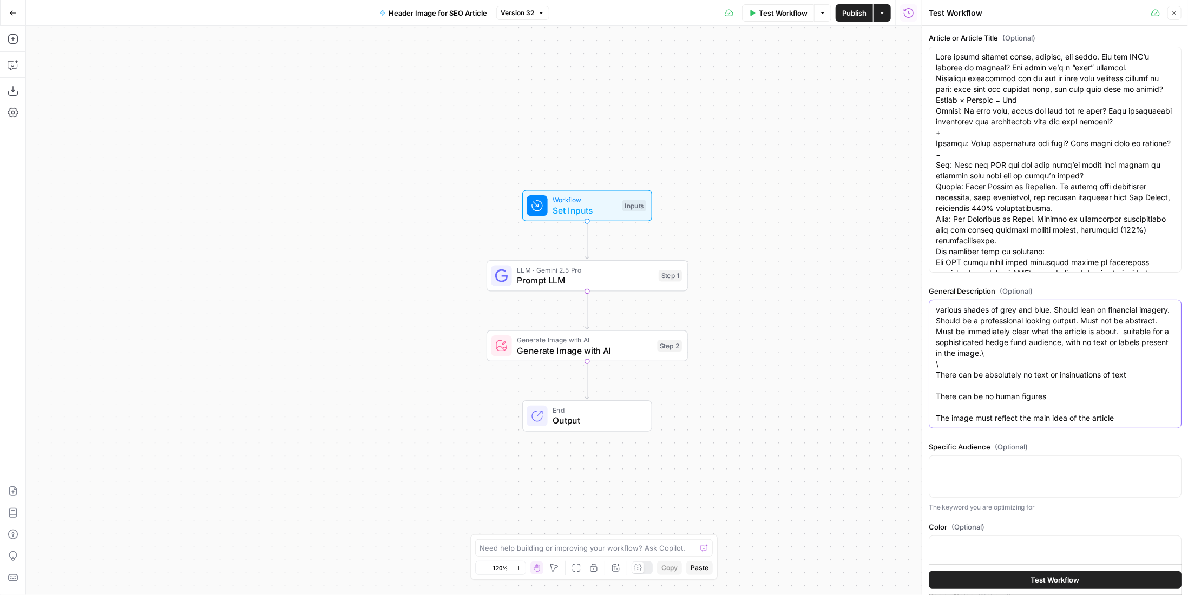
drag, startPoint x: 1124, startPoint y: 417, endPoint x: 925, endPoint y: 287, distance: 237.7
click at [925, 287] on div "Test Workflow Close Article or Article Title (Optional) General Description (Op…" at bounding box center [1054, 297] width 266 height 595
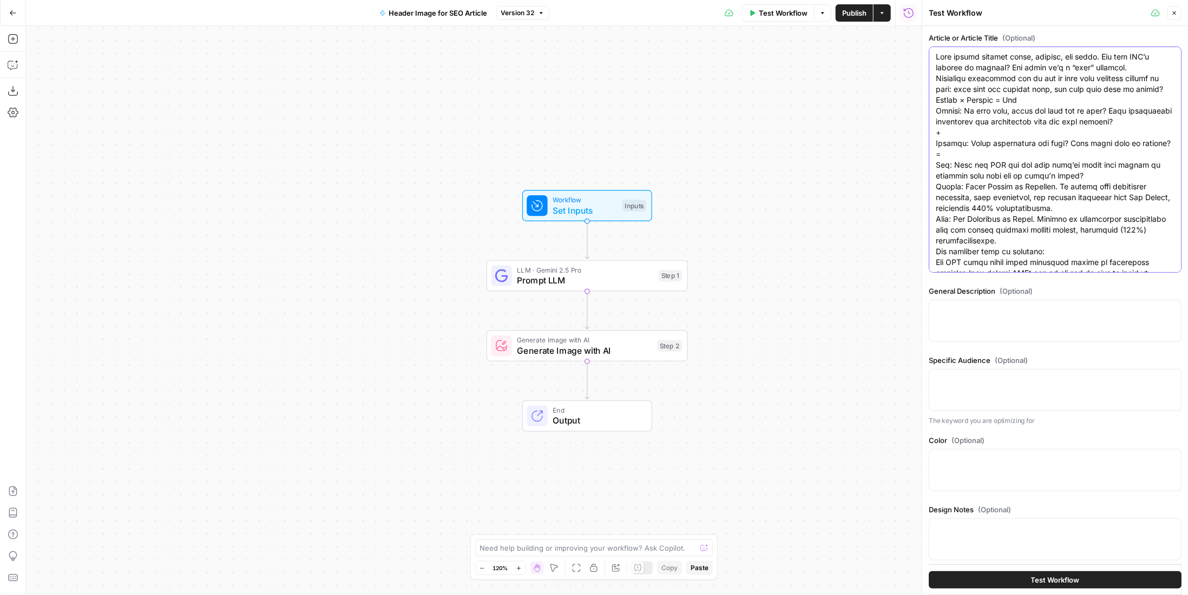
click at [935, 58] on textarea "Article or Article Title (Optional)" at bounding box center [1054, 202] width 239 height 303
paste textarea "various shades of grey and blue. Should lean on financial imagery. Should be a …"
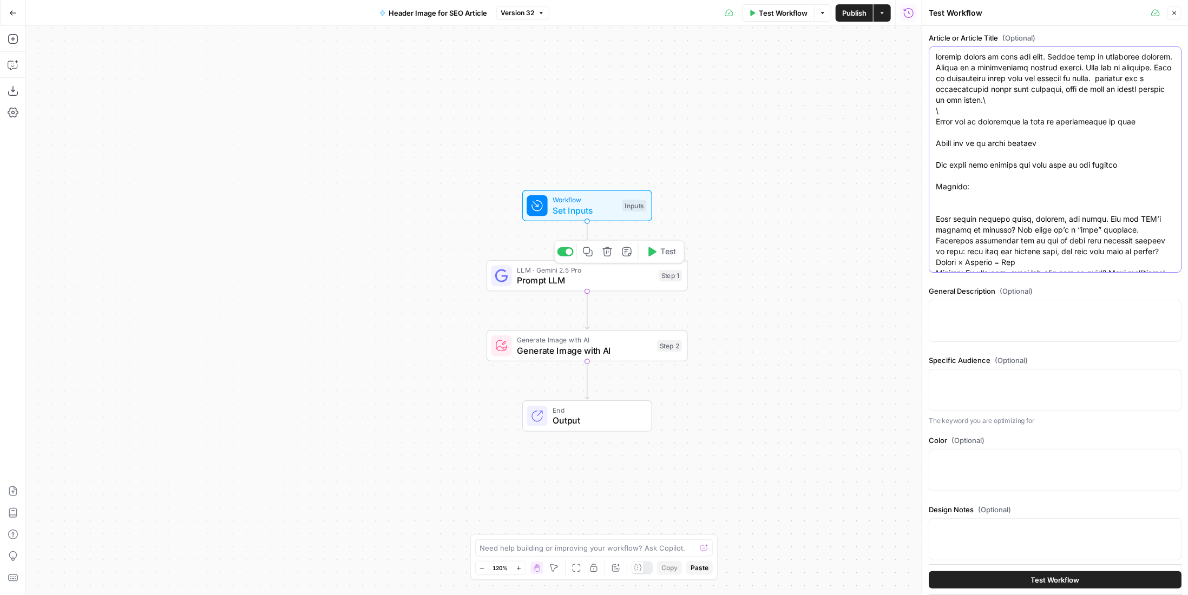
type textarea "loremip dolors am cons adi elit. Seddoe temp in utlaboree dolorem. Aliqua en a …"
click at [566, 253] on div at bounding box center [565, 251] width 16 height 9
click at [606, 337] on span "Generate Image with AI" at bounding box center [579, 340] width 124 height 10
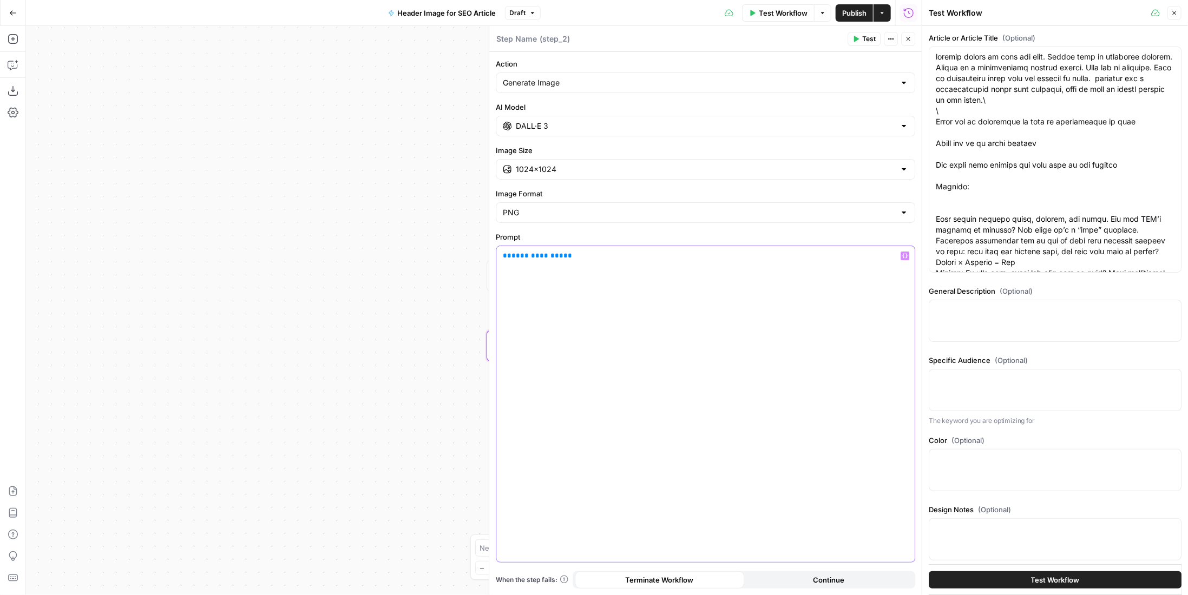
drag, startPoint x: 554, startPoint y: 257, endPoint x: 455, endPoint y: 250, distance: 99.2
click at [455, 250] on body "P Paragon New Home Browse Your Data Usage Settings Recent Grids Linkedin Posts …" at bounding box center [594, 297] width 1188 height 595
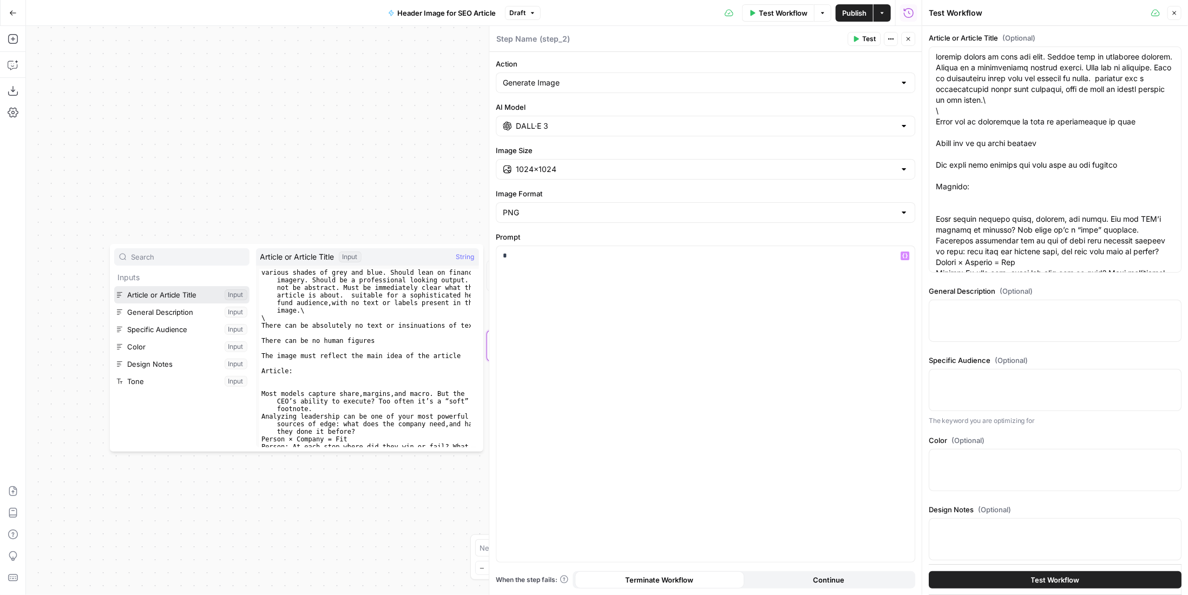
click at [195, 298] on button "Select variable Article or Article Title" at bounding box center [181, 294] width 135 height 17
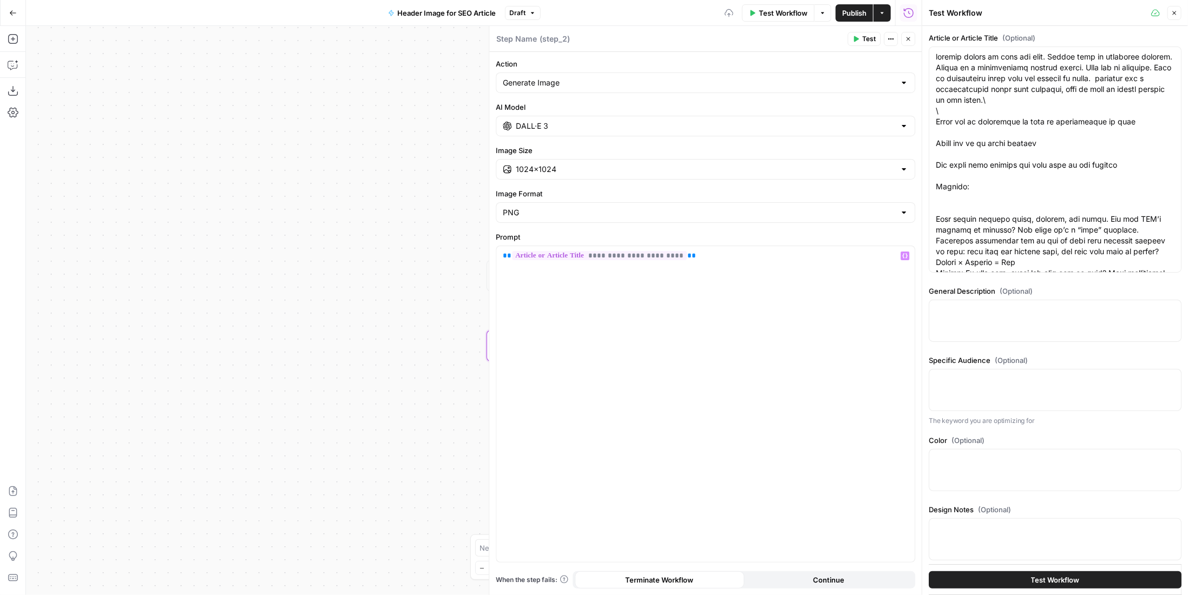
click at [794, 8] on span "Test Workflow" at bounding box center [783, 13] width 49 height 11
click at [1043, 575] on span "Test Workflow" at bounding box center [1055, 580] width 49 height 11
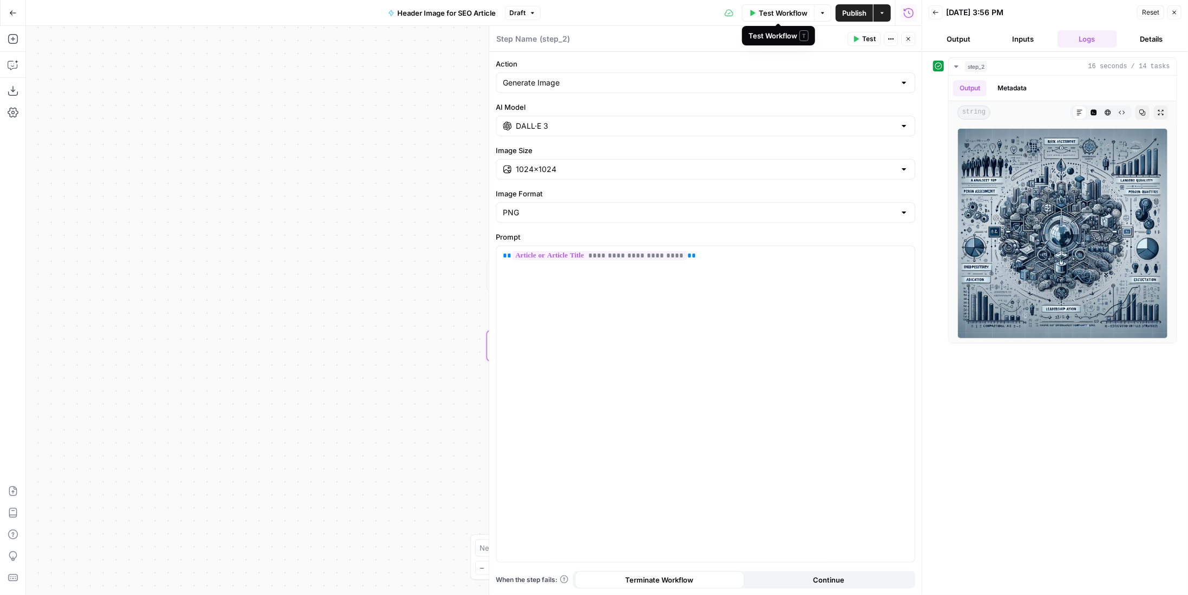
click at [770, 9] on span "Test Workflow" at bounding box center [783, 13] width 49 height 11
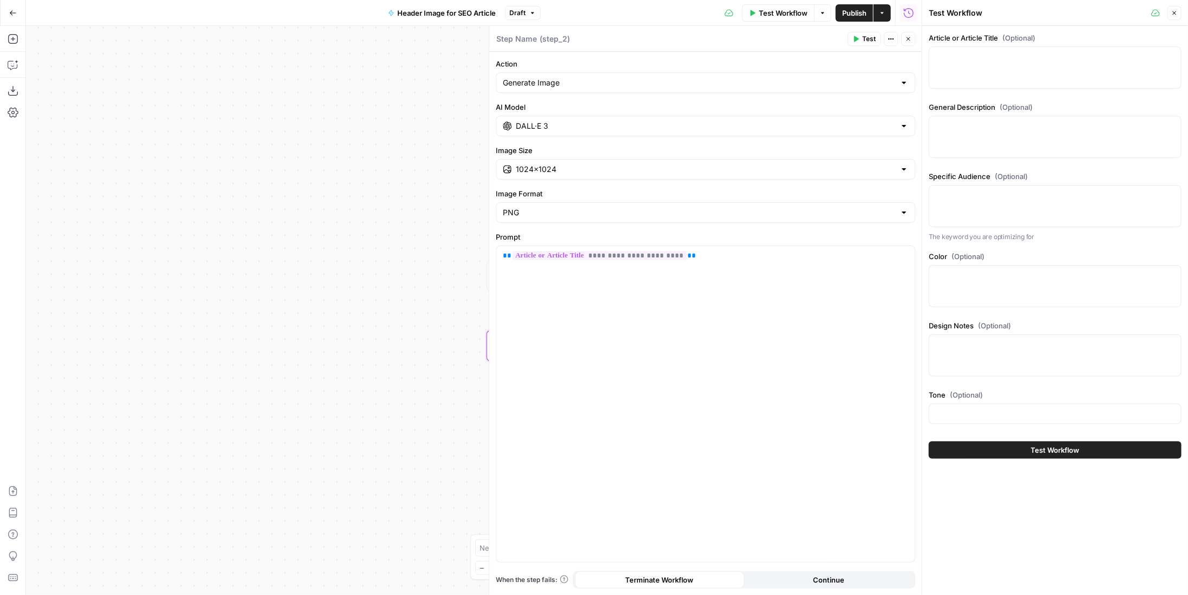
click at [1170, 13] on button "Close" at bounding box center [1174, 13] width 14 height 14
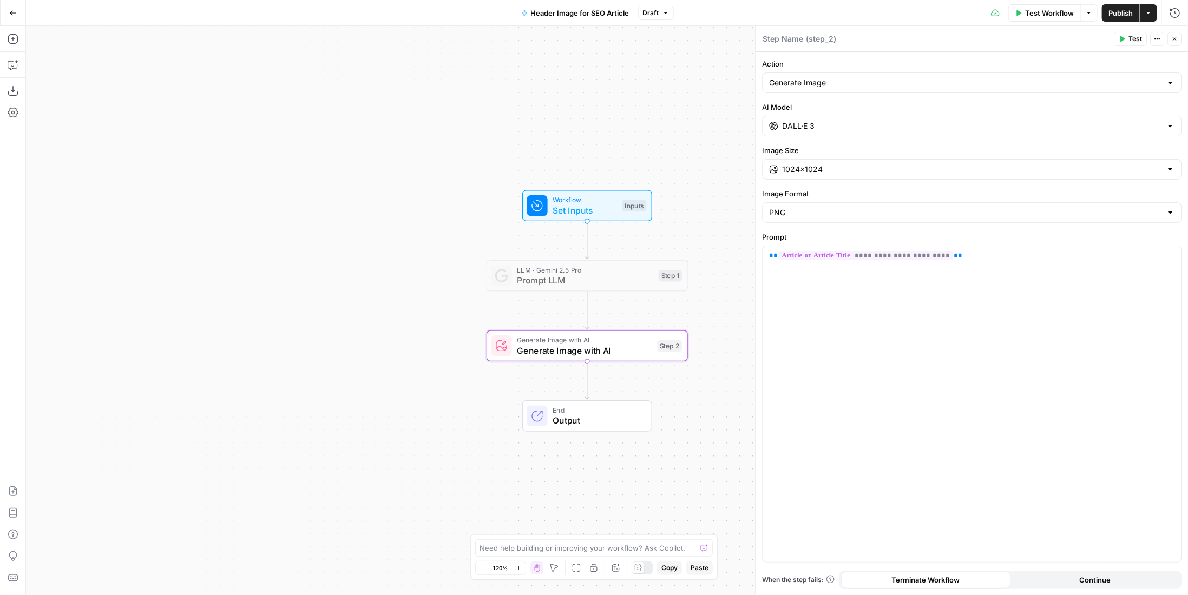
click at [1122, 10] on span "Publish" at bounding box center [1120, 13] width 24 height 11
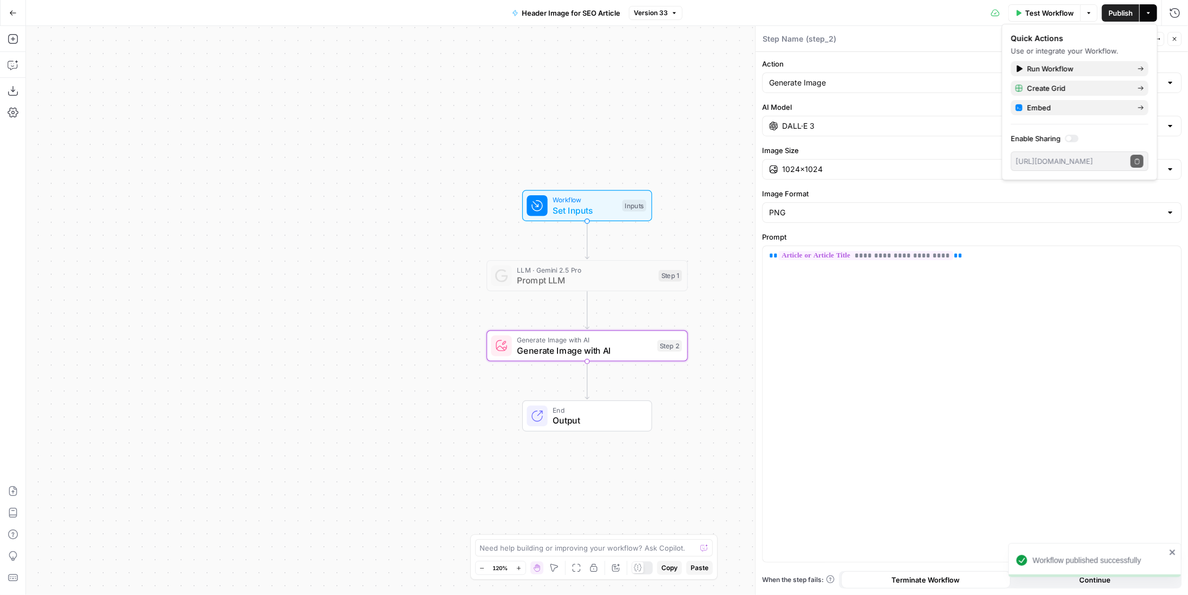
click at [14, 6] on button "Go Back" at bounding box center [12, 12] width 19 height 19
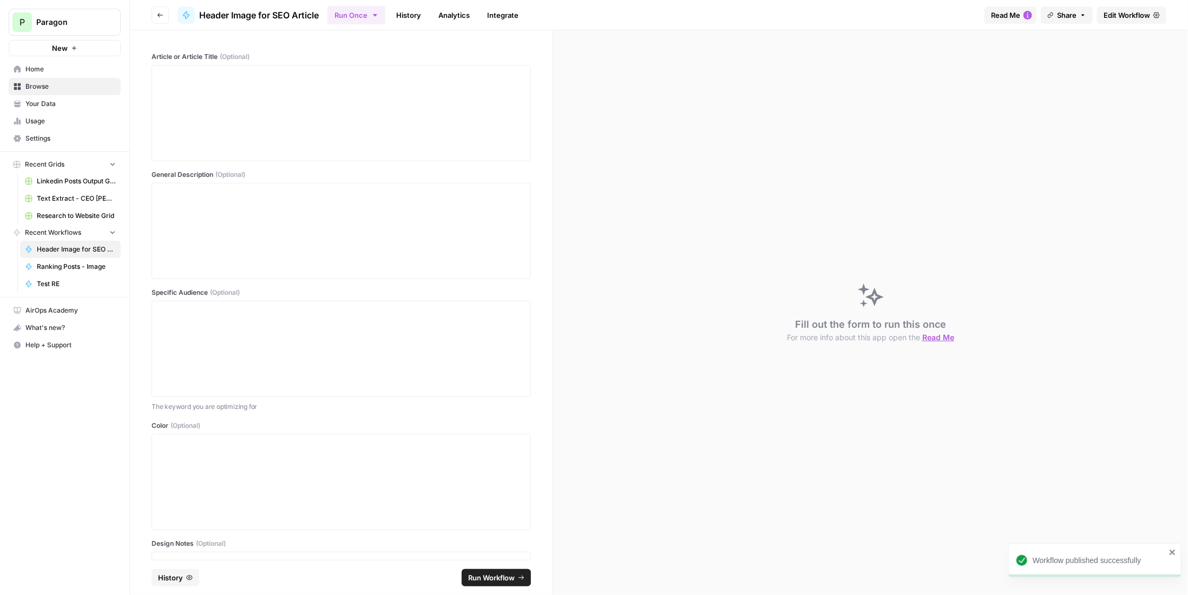
click at [1136, 17] on span "Edit Workflow" at bounding box center [1126, 15] width 47 height 11
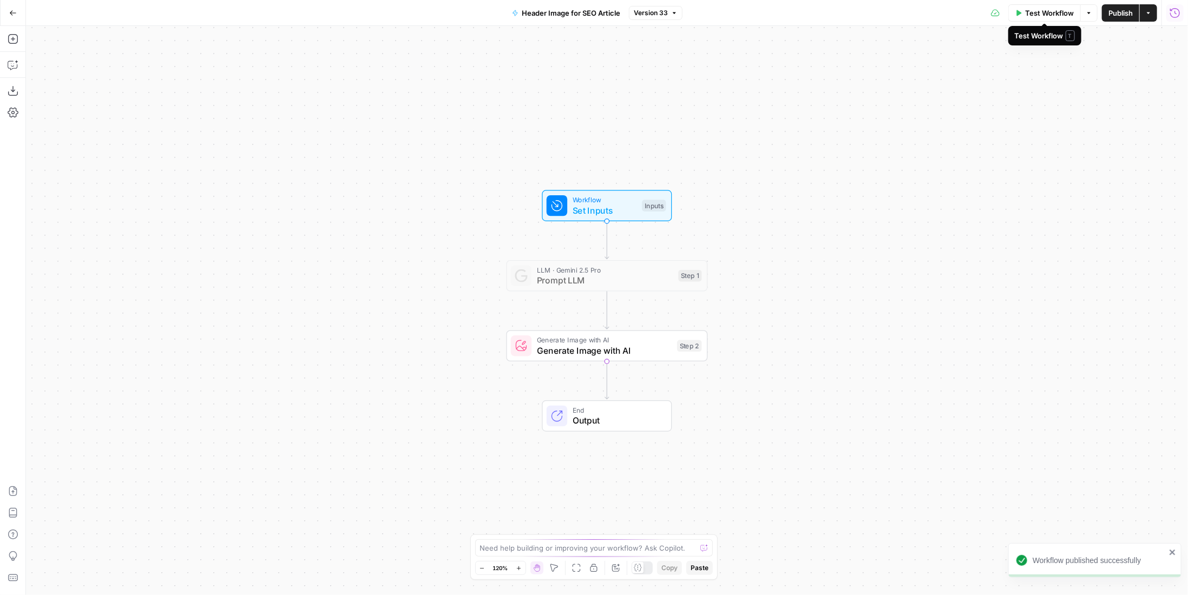
click at [1176, 15] on icon "button" at bounding box center [1174, 13] width 11 height 11
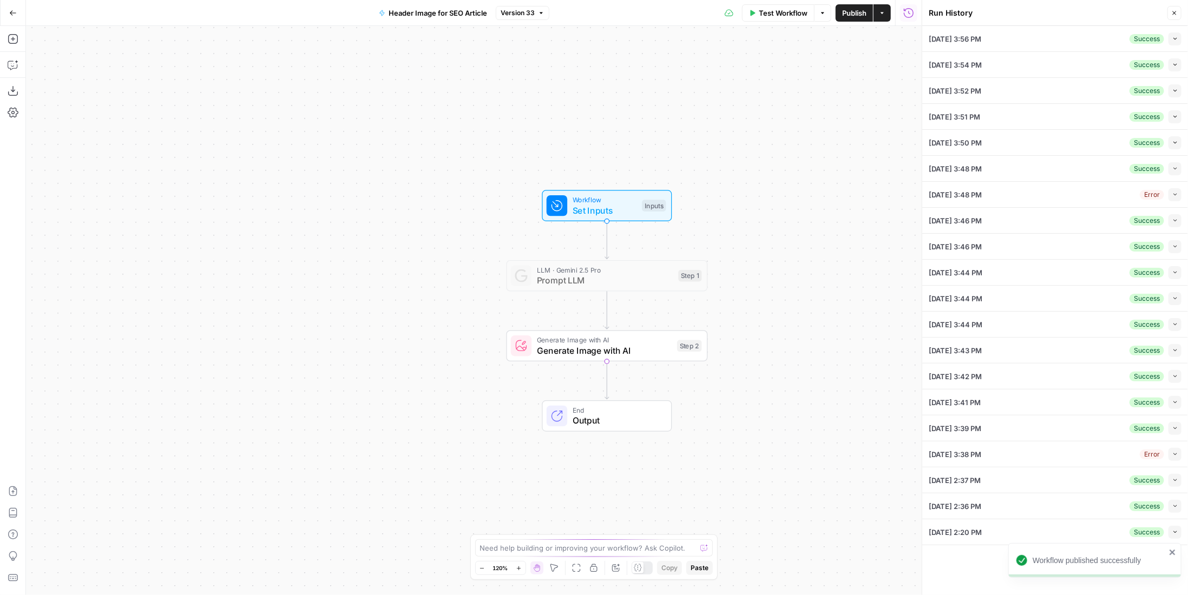
click at [779, 12] on span "Test Workflow" at bounding box center [783, 13] width 49 height 11
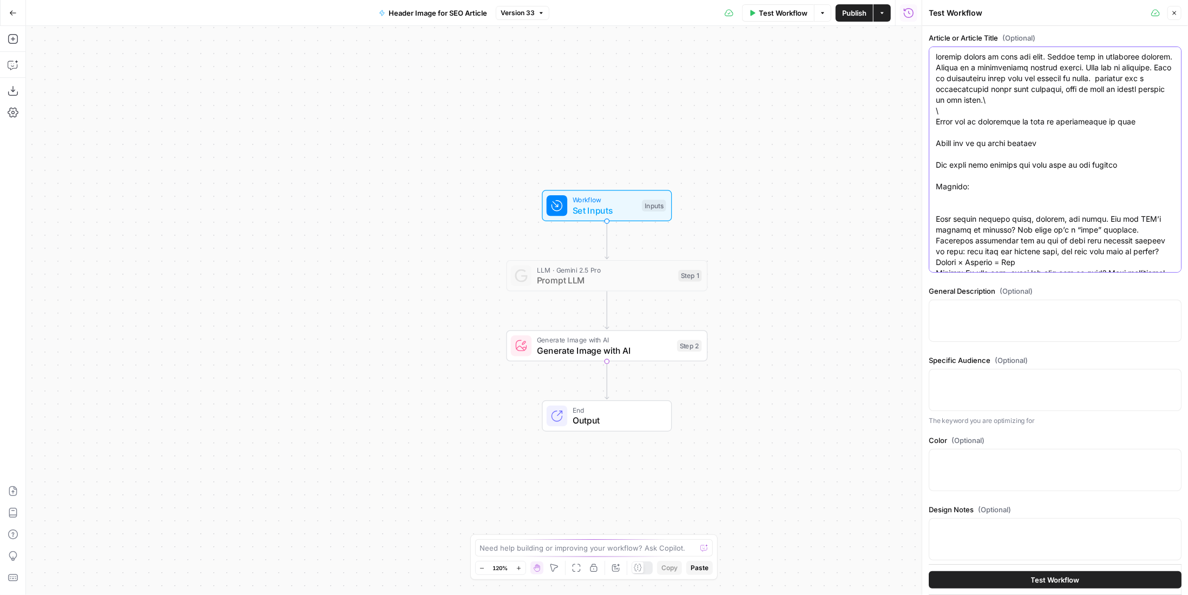
click at [1111, 68] on textarea "Article or Article Title (Optional)" at bounding box center [1054, 289] width 239 height 476
type textarea "loremip dolors am cons adi elit. Seddoe temp in utlaboree dolorem. Aliqua en a …"
click at [1015, 583] on button "Test Workflow" at bounding box center [1054, 579] width 253 height 17
